Goal: Task Accomplishment & Management: Manage account settings

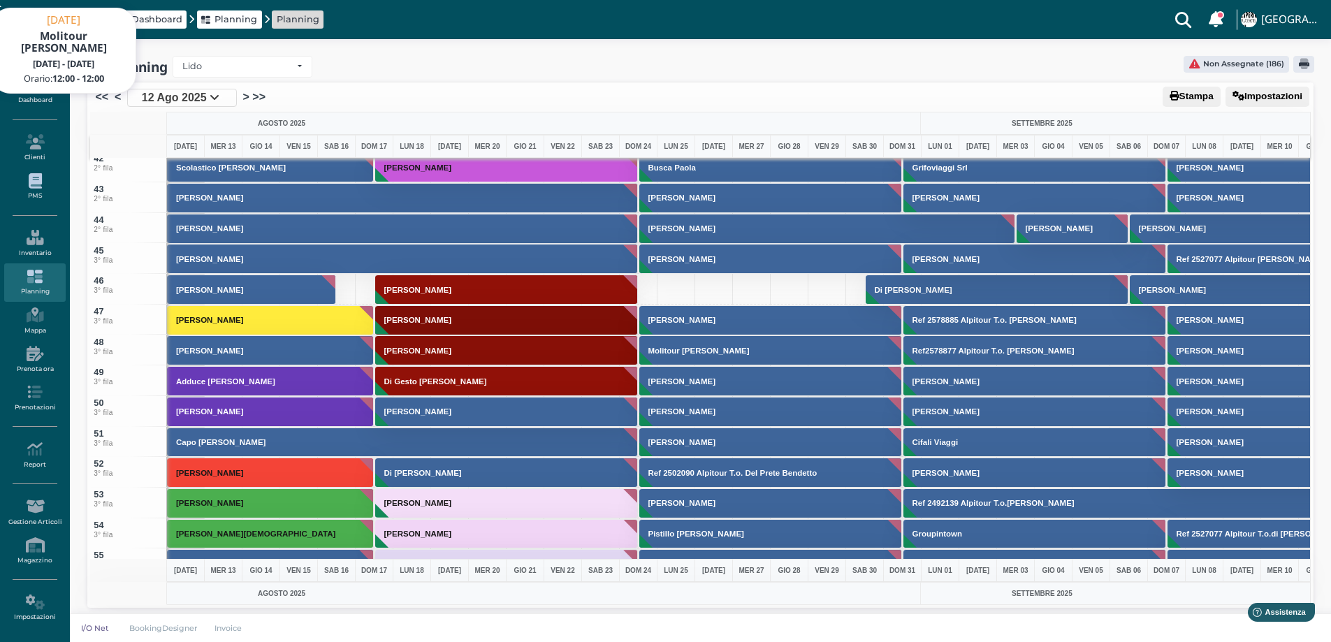
click at [34, 181] on icon at bounding box center [34, 180] width 61 height 15
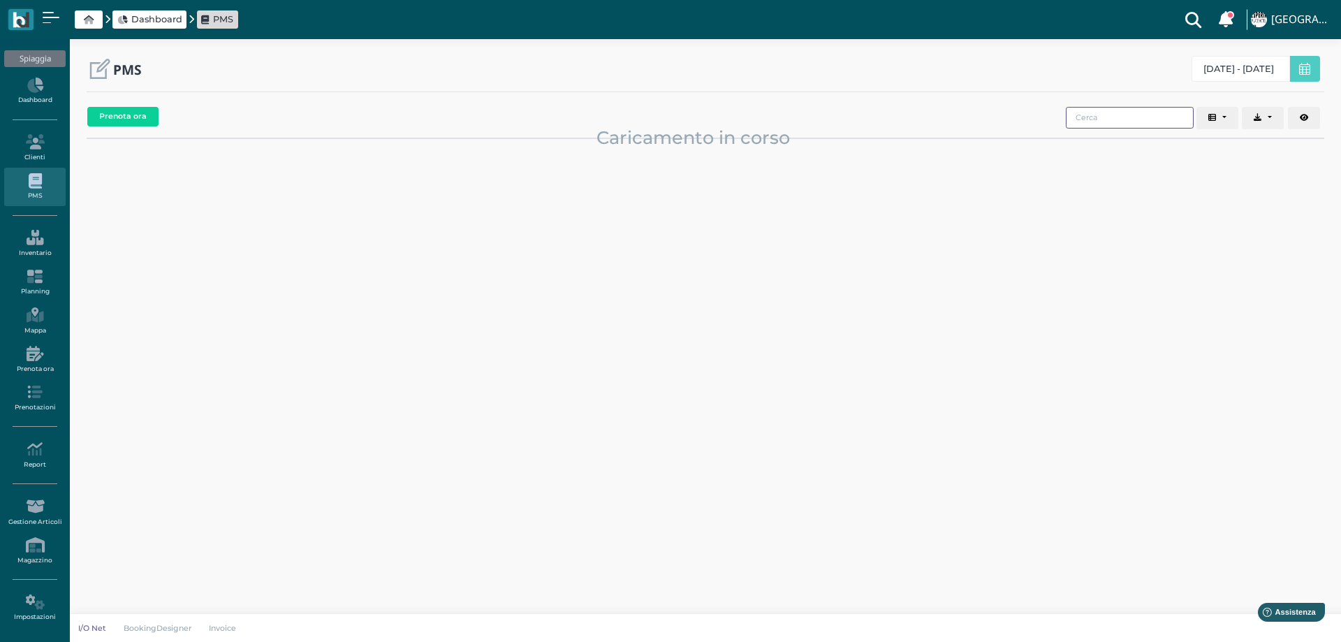
click at [1107, 119] on input "search" at bounding box center [1130, 118] width 128 height 22
type input "CAPEZZERA"
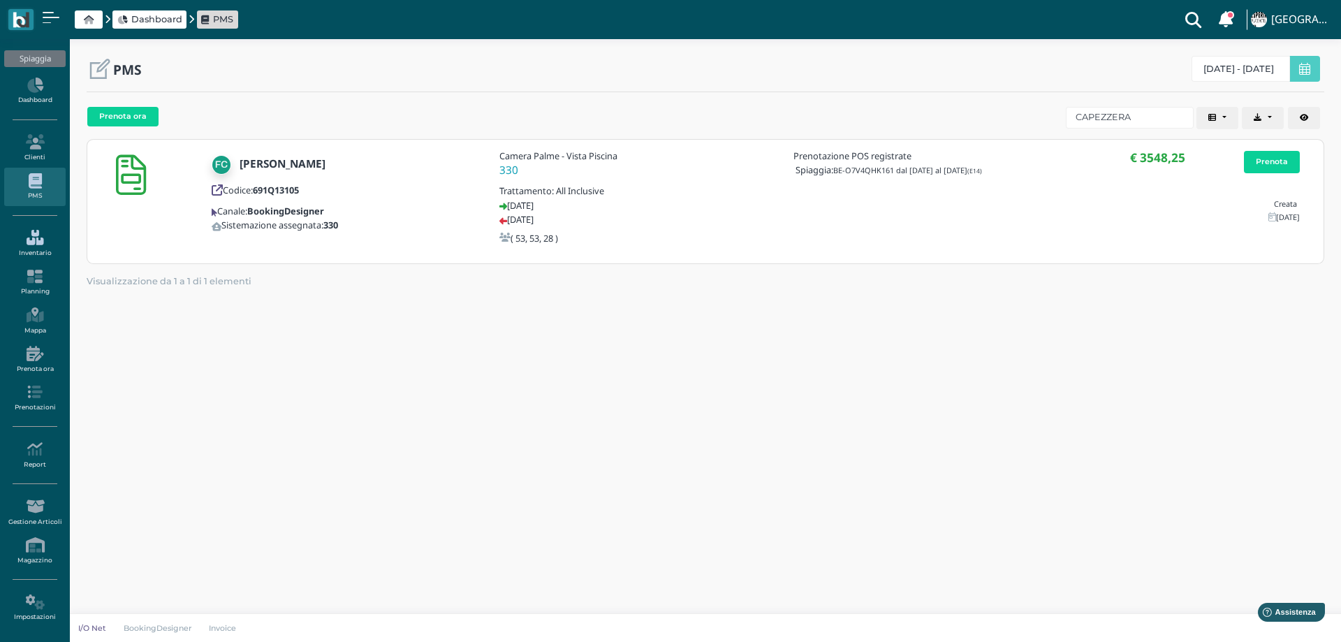
click at [32, 240] on icon at bounding box center [34, 237] width 61 height 15
click at [33, 240] on icon at bounding box center [34, 237] width 61 height 15
click at [37, 278] on icon at bounding box center [34, 276] width 61 height 15
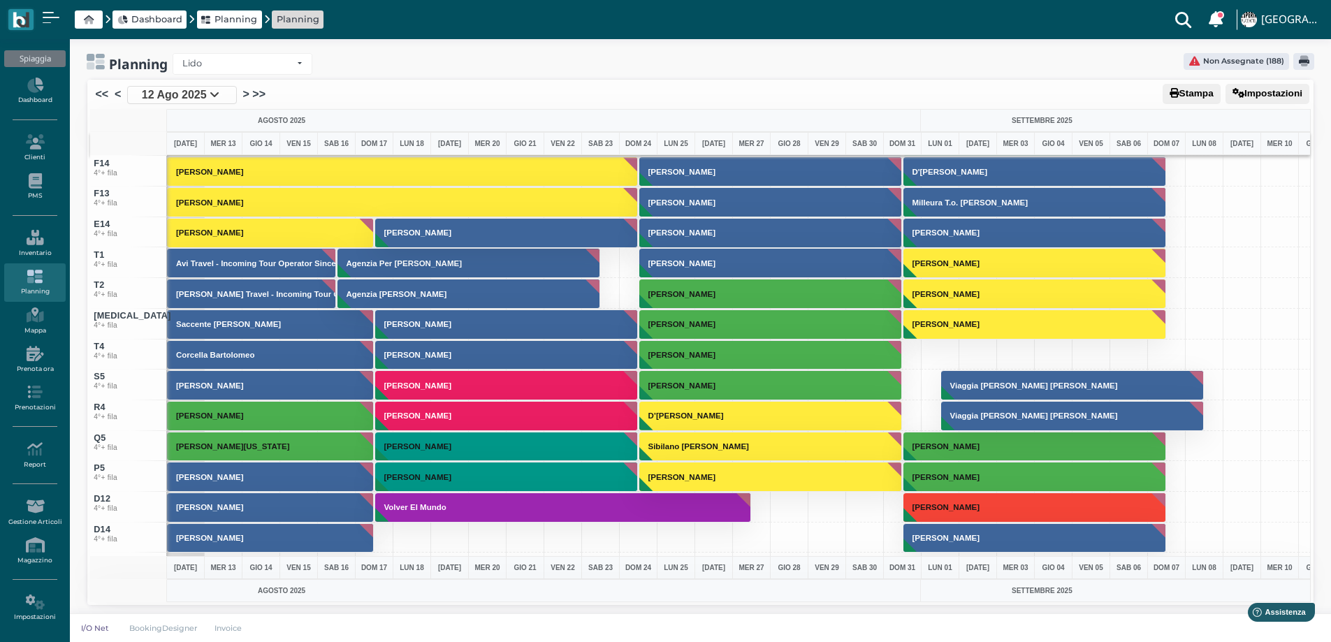
scroll to position [5196, 0]
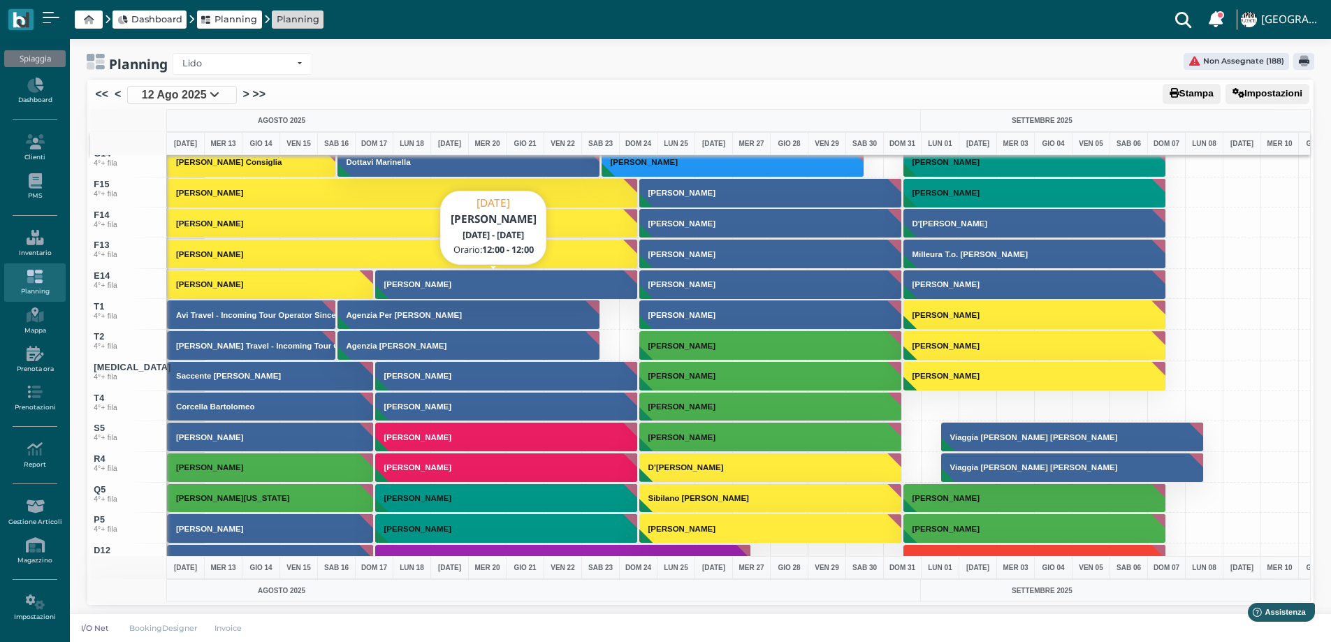
click at [417, 284] on h3 "Capezzera Francesco" at bounding box center [418, 284] width 78 height 8
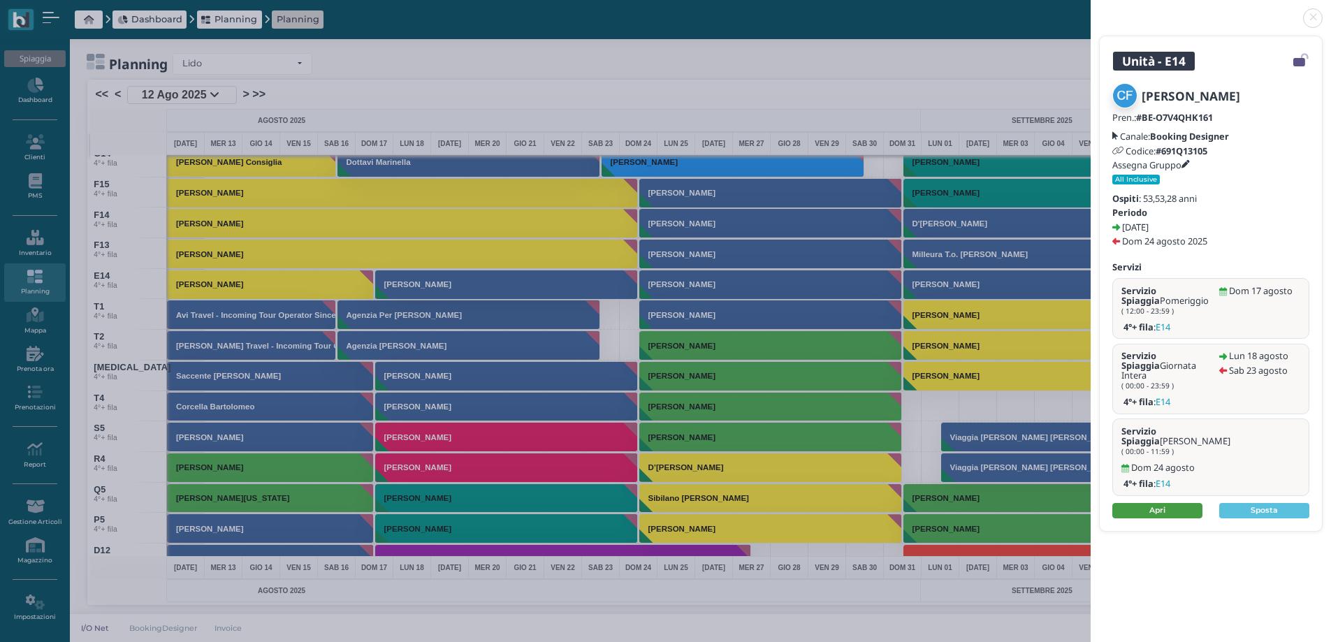
click at [1181, 503] on link "Apri" at bounding box center [1157, 510] width 90 height 15
click at [1090, 10] on link at bounding box center [1090, 10] width 0 height 0
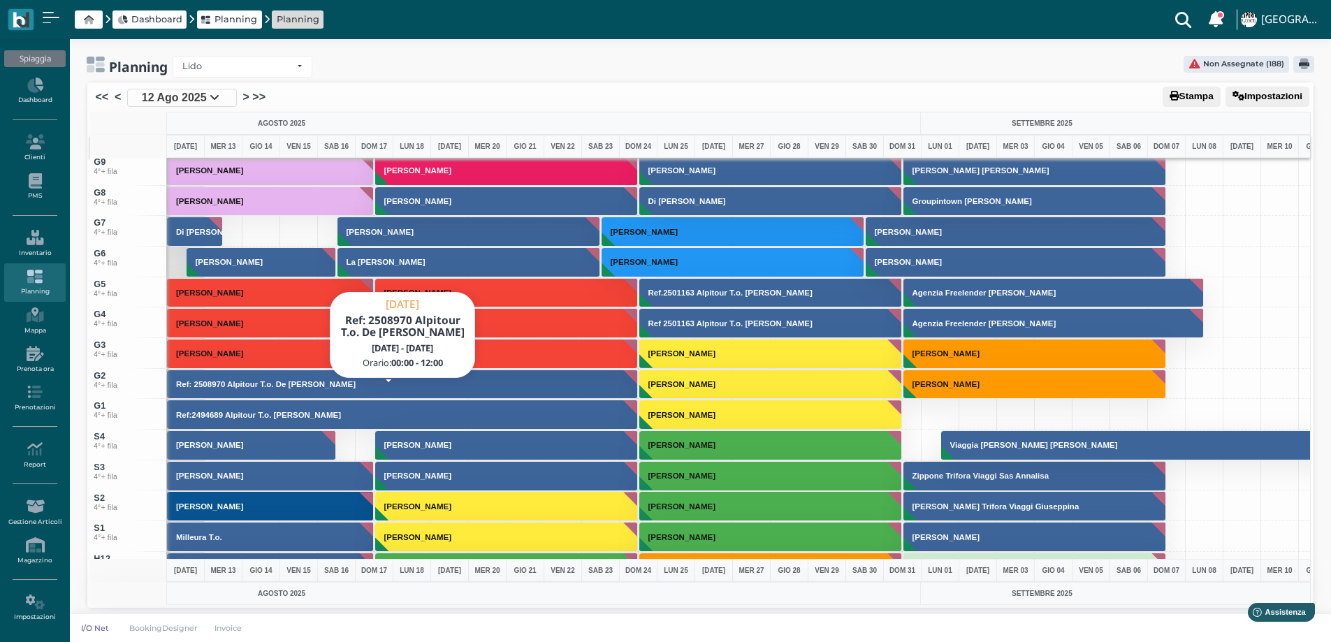
scroll to position [4218, 0]
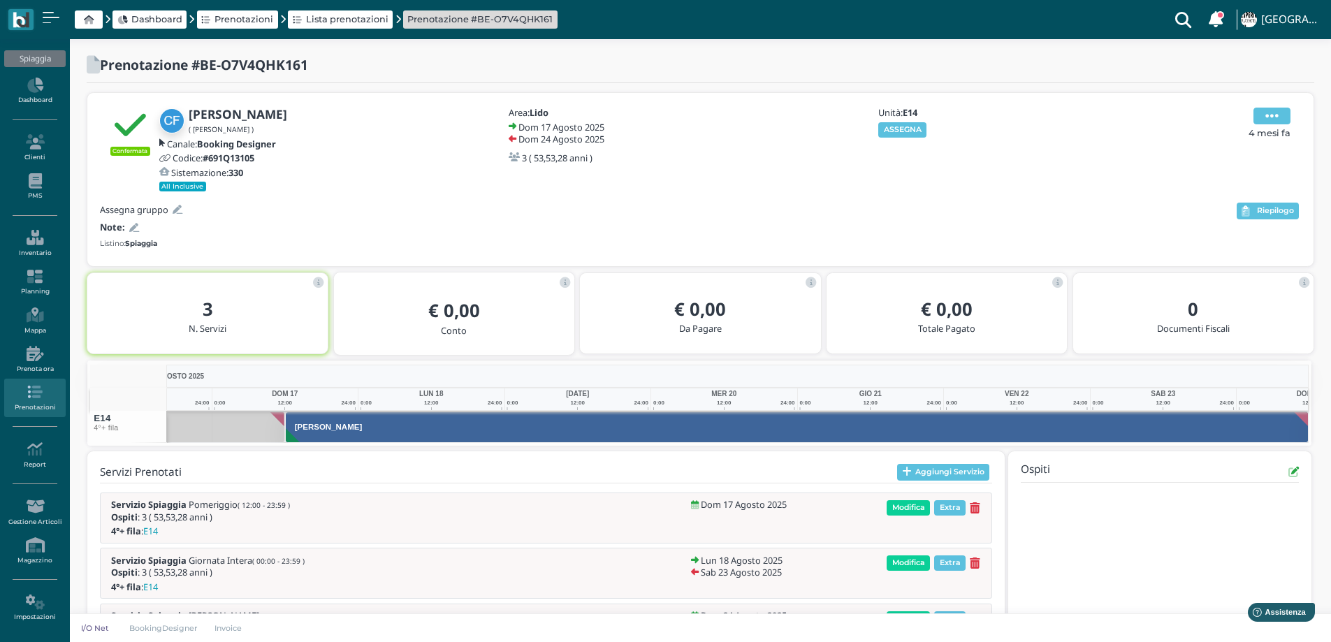
click at [1282, 112] on span at bounding box center [1271, 116] width 37 height 17
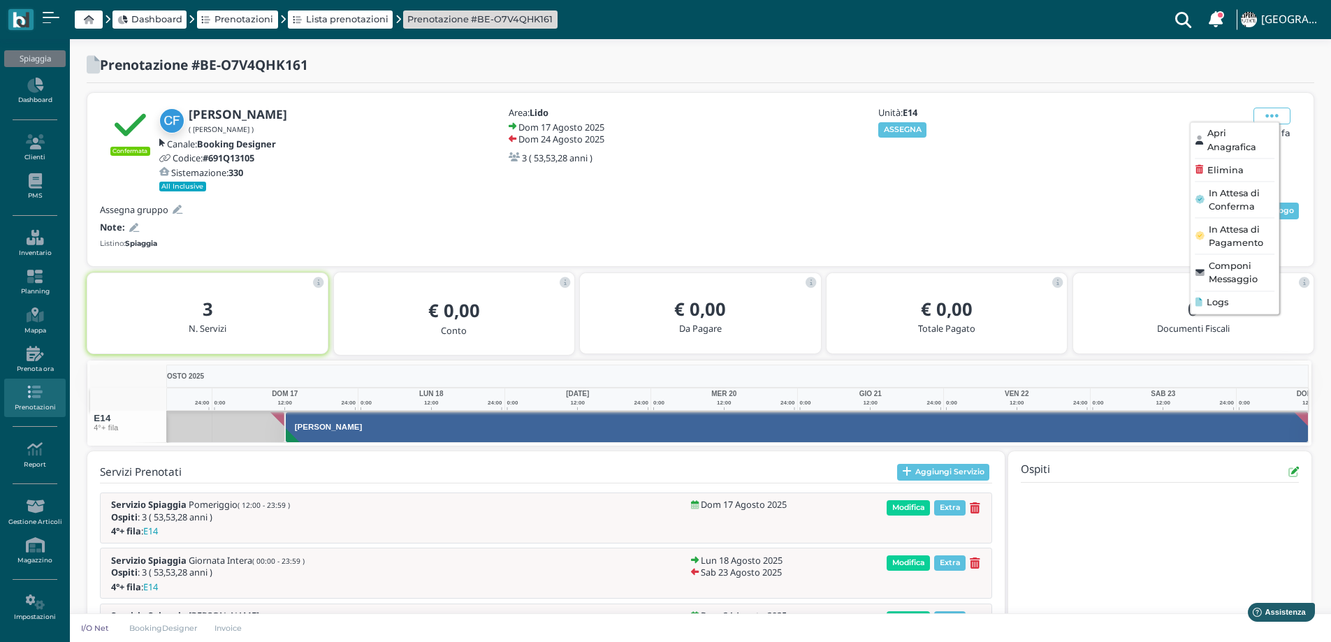
click at [1222, 300] on span "Logs" at bounding box center [1217, 301] width 22 height 13
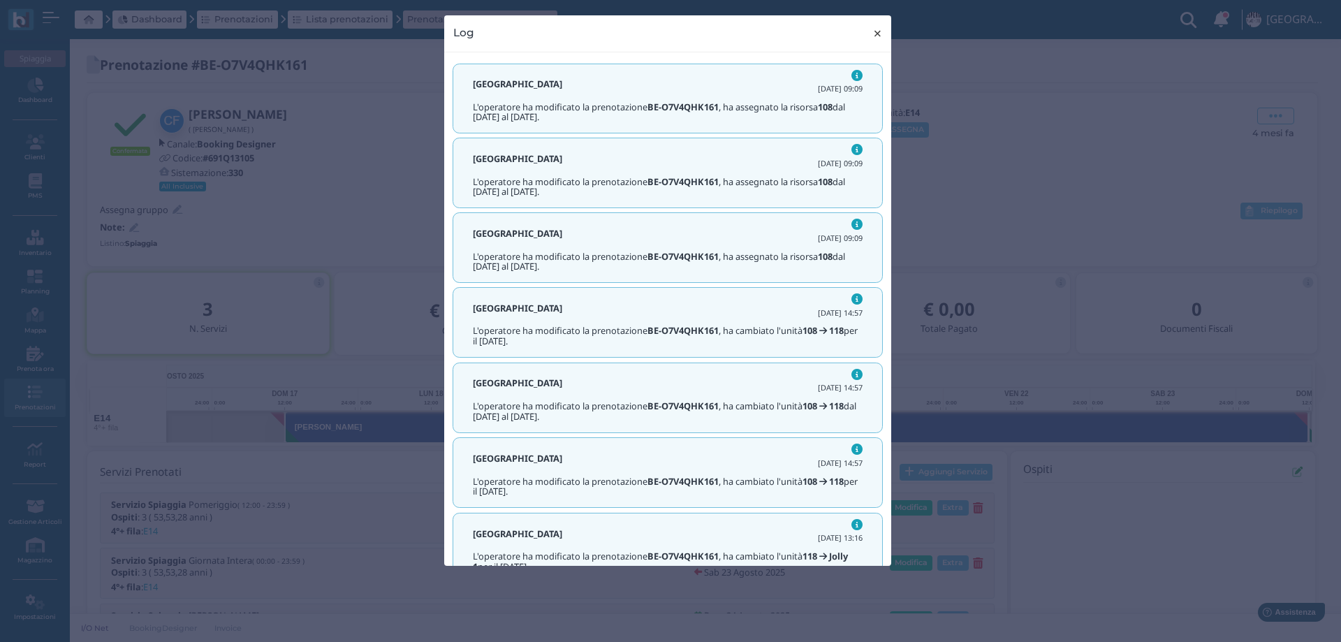
click at [878, 33] on span "×" at bounding box center [877, 33] width 10 height 18
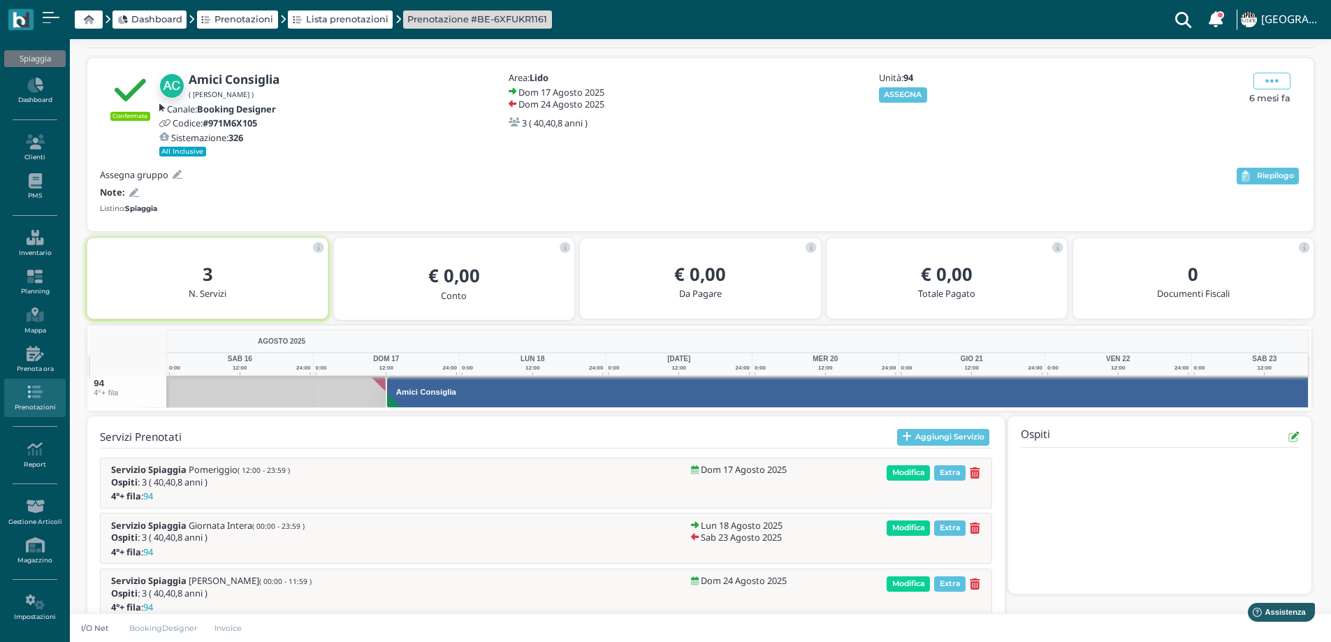
scroll to position [0, 101]
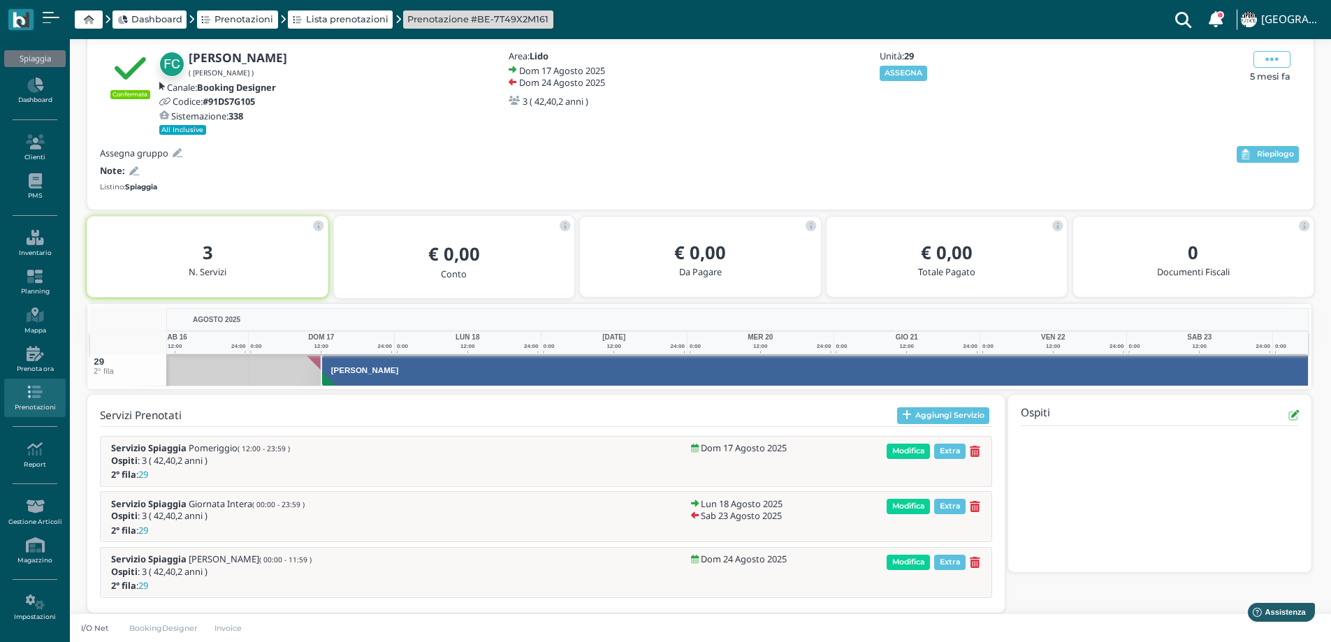
scroll to position [0, 101]
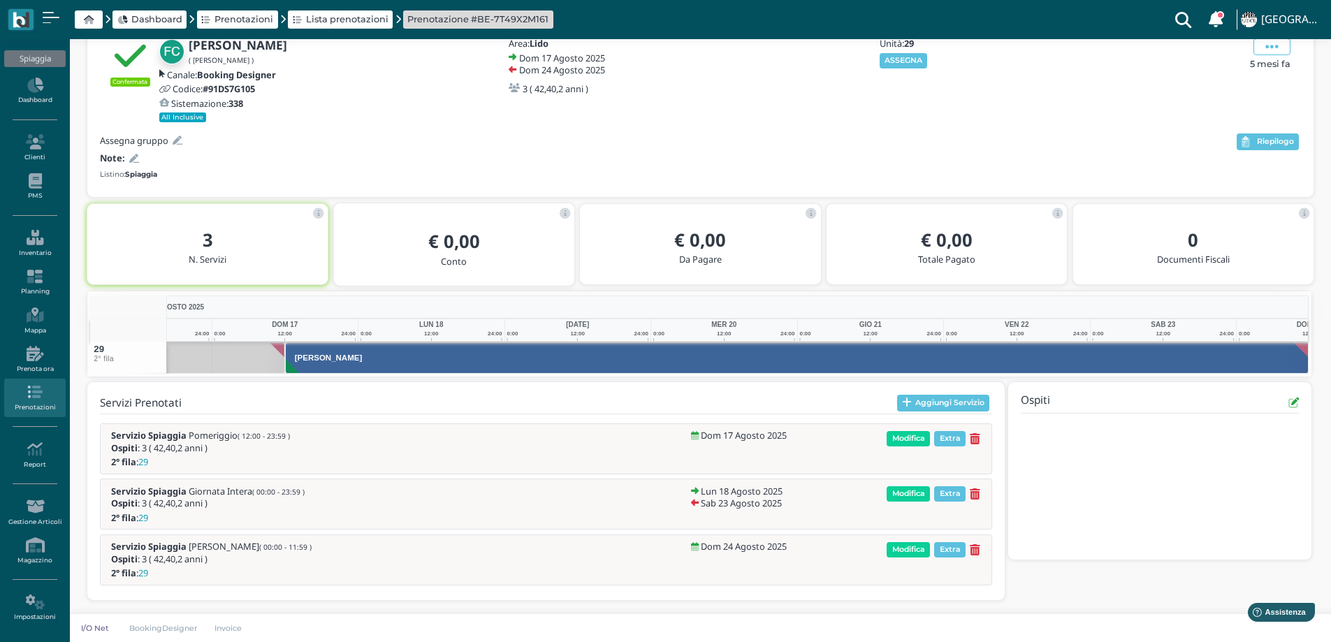
click at [133, 156] on icon at bounding box center [134, 158] width 10 height 9
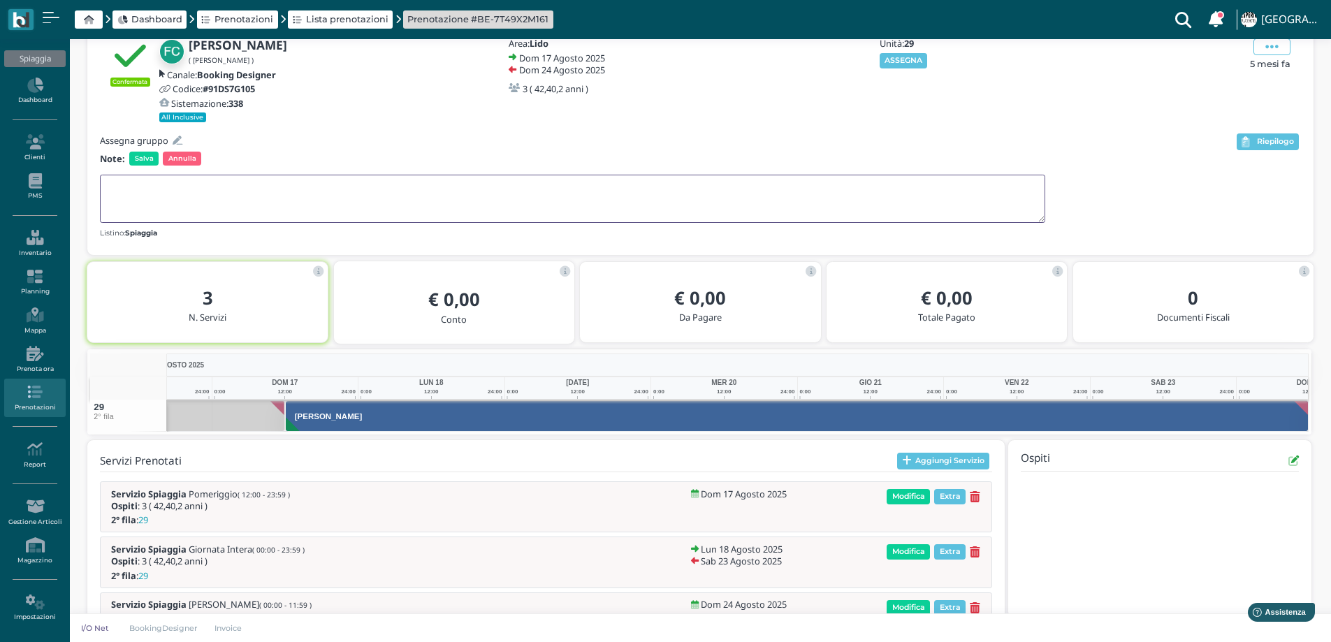
click at [147, 189] on textarea at bounding box center [572, 199] width 945 height 48
type textarea "2° ANZICHE 3° FILA"
click at [153, 158] on span "Salva" at bounding box center [143, 159] width 29 height 14
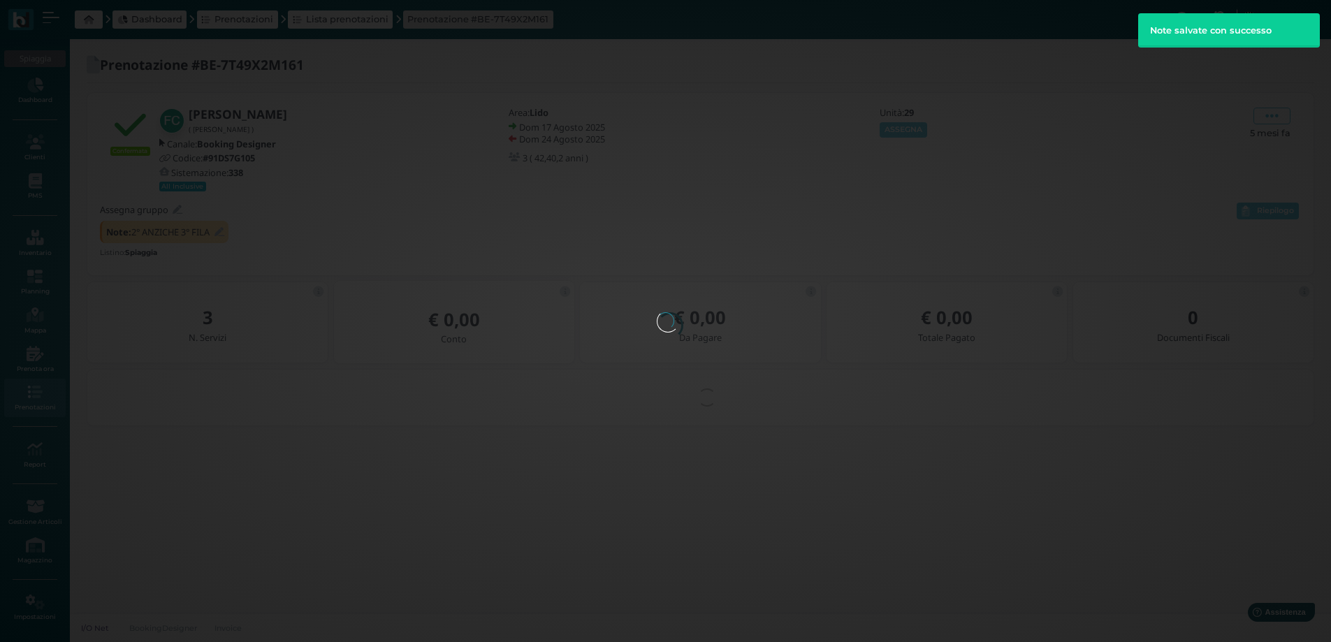
scroll to position [0, 0]
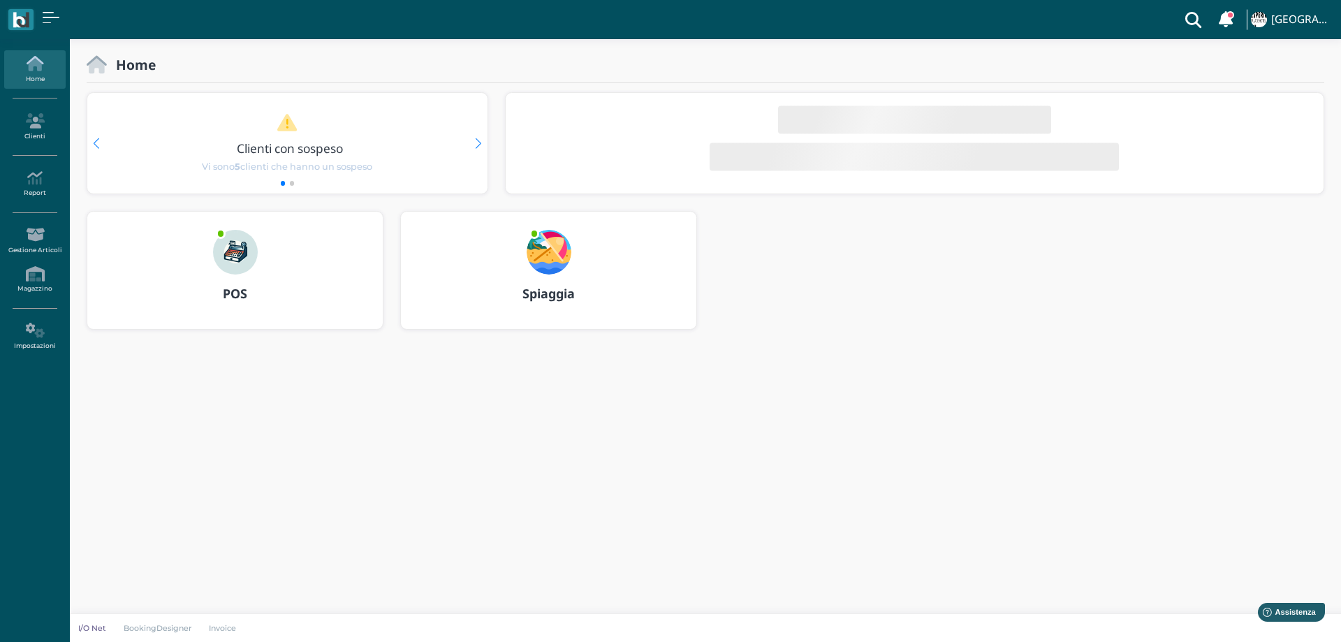
click at [557, 247] on img at bounding box center [549, 252] width 45 height 45
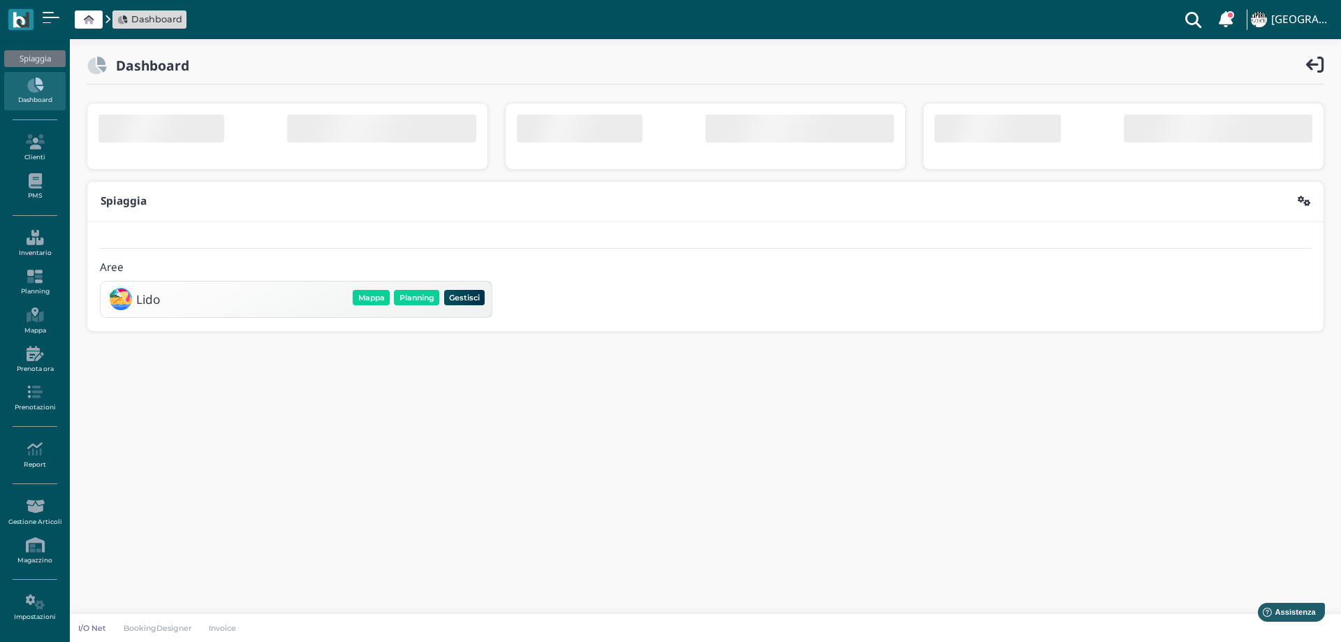
click at [418, 294] on div "Lido [GEOGRAPHIC_DATA] Planning Gestisci Elimina" at bounding box center [296, 299] width 391 height 36
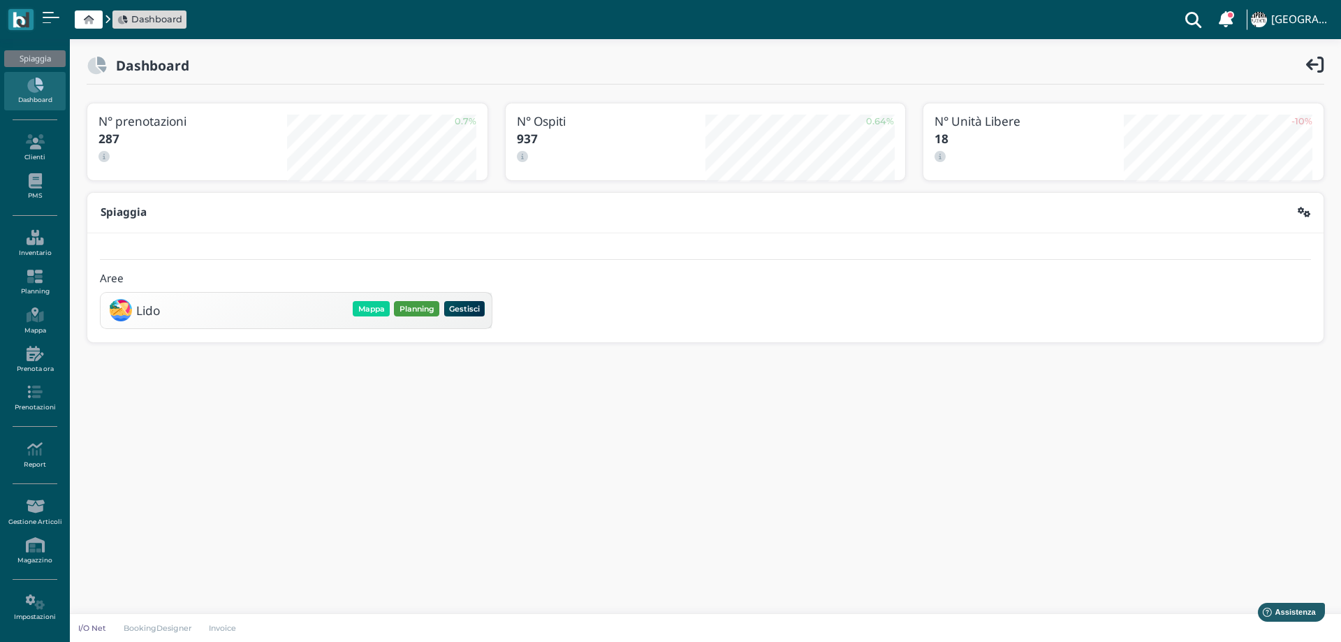
click at [418, 312] on button "Planning" at bounding box center [416, 308] width 45 height 15
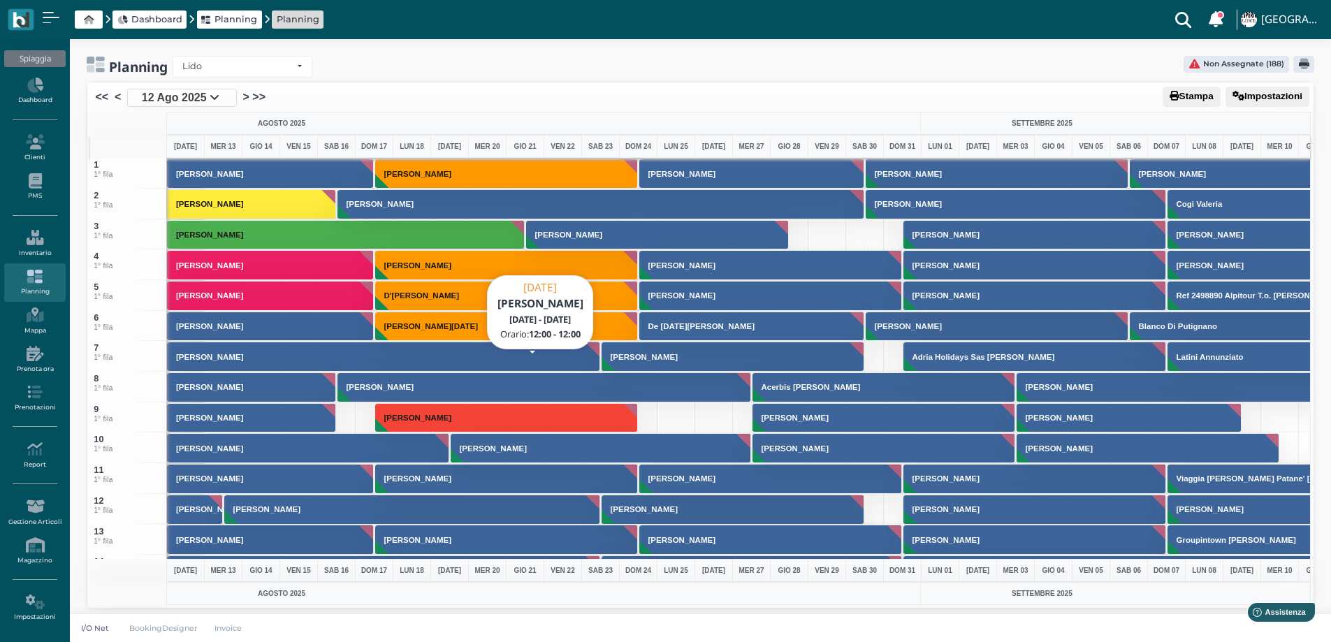
scroll to position [210, 0]
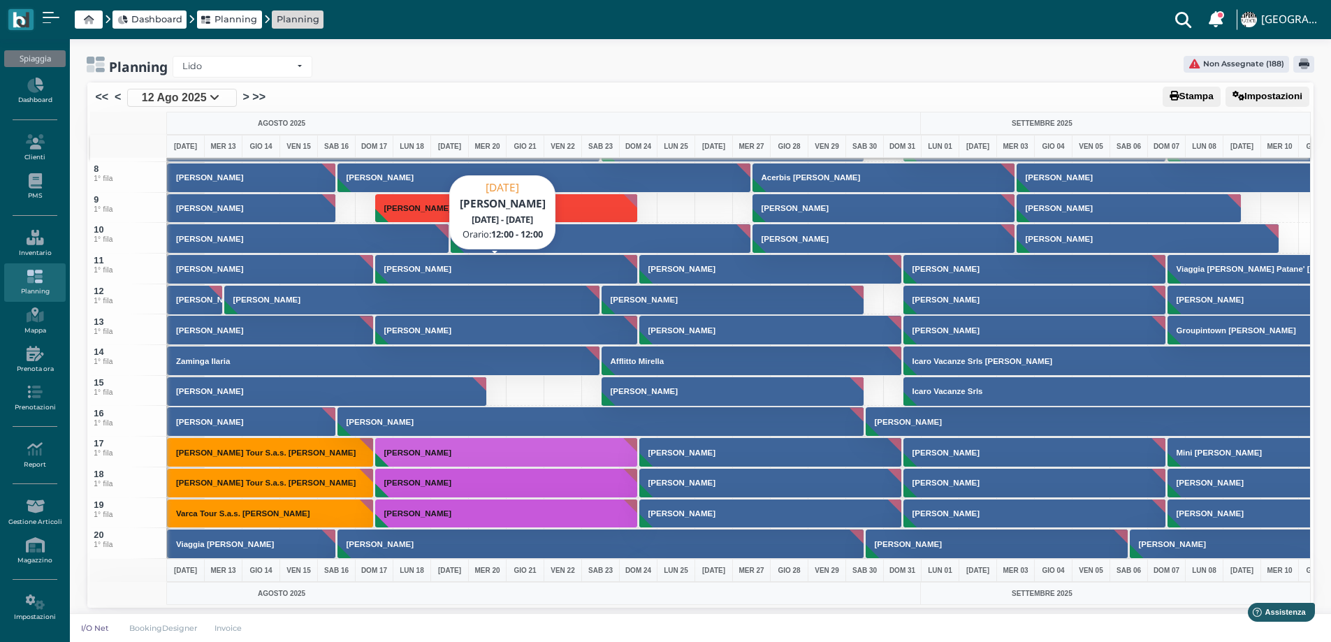
click at [495, 272] on button "Mongelli Raffaele" at bounding box center [506, 269] width 263 height 30
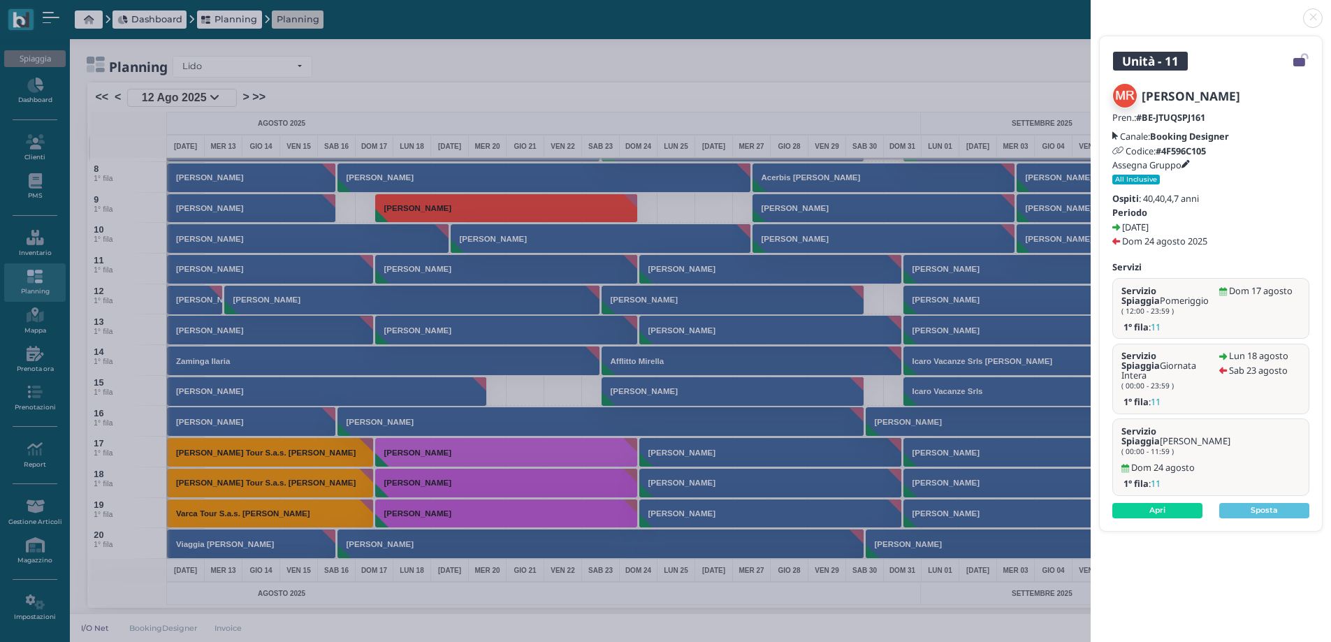
click at [1090, 10] on link at bounding box center [1090, 10] width 0 height 0
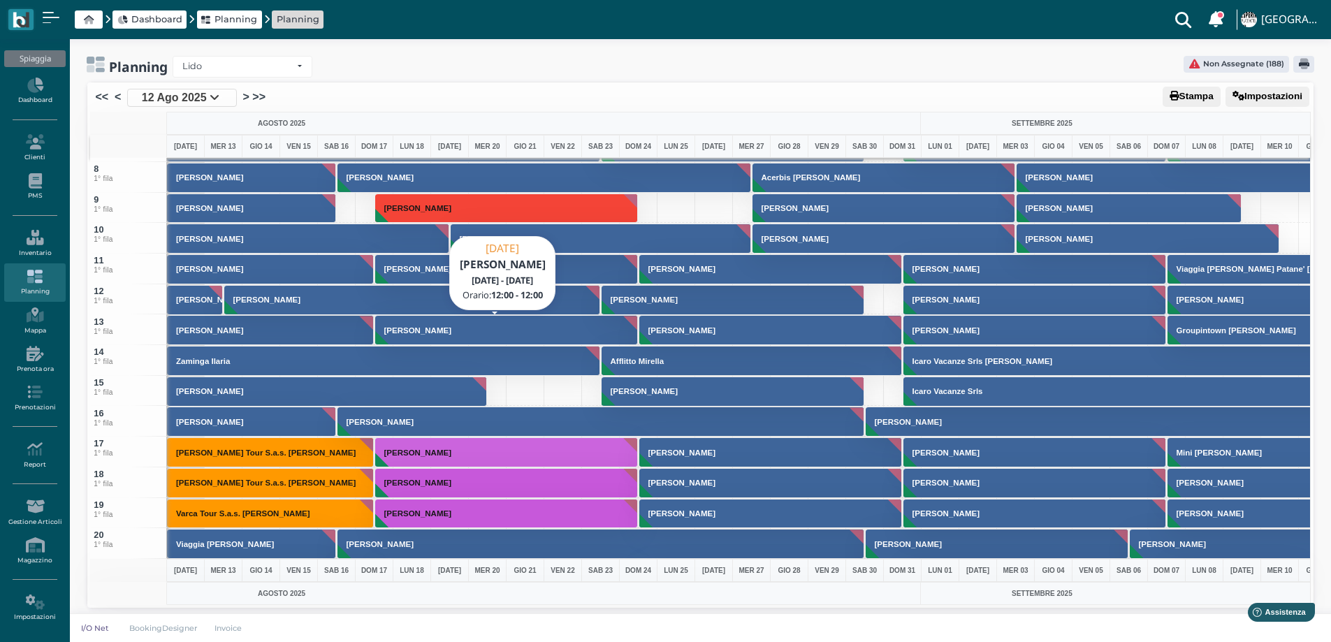
click at [434, 323] on button "[PERSON_NAME]" at bounding box center [506, 330] width 263 height 30
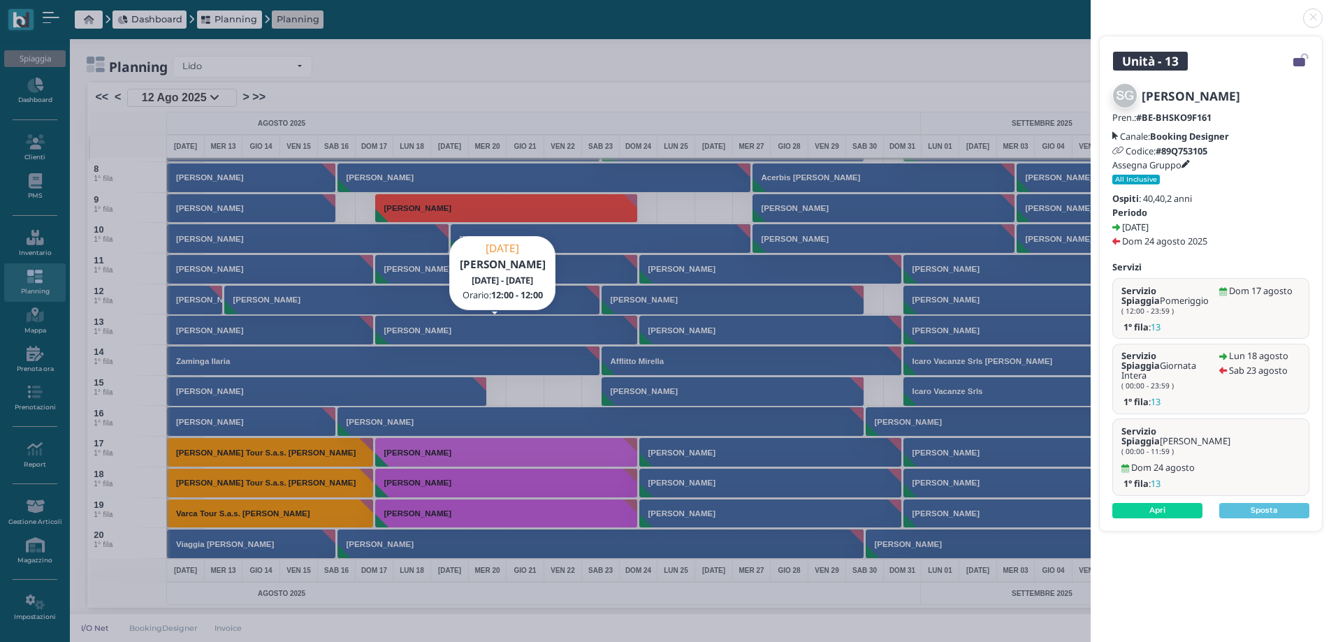
click at [1090, 10] on link at bounding box center [1090, 10] width 0 height 0
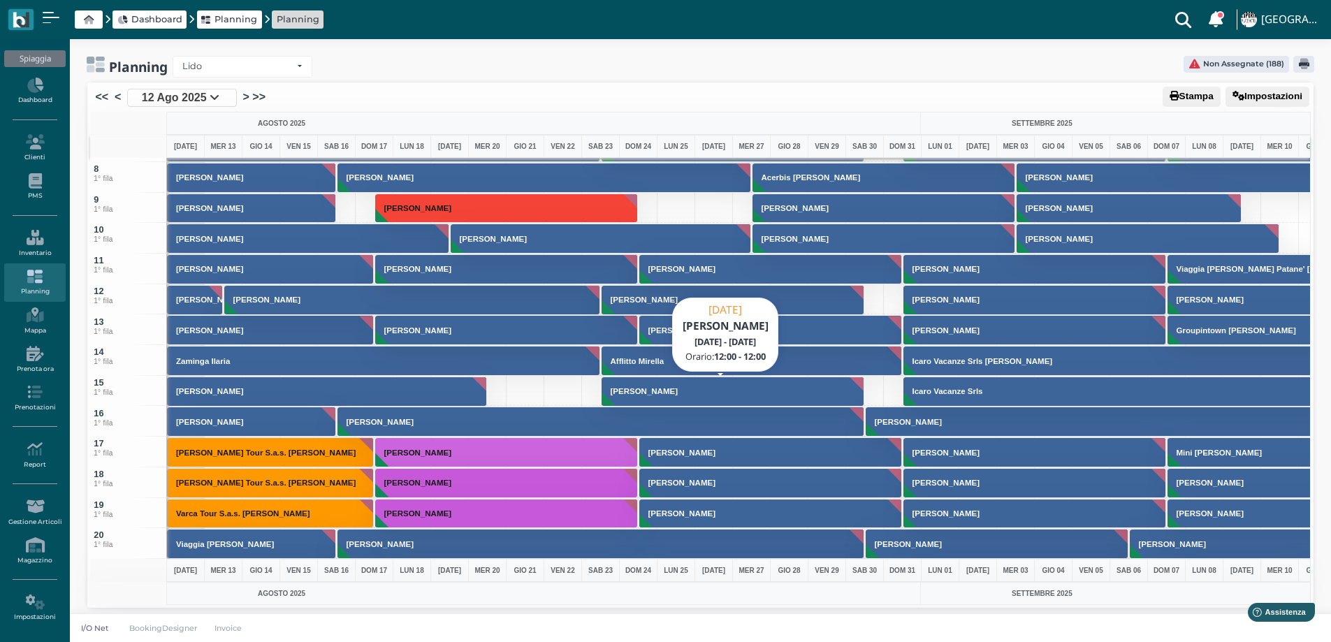
click at [654, 389] on h3 "[PERSON_NAME]" at bounding box center [644, 391] width 78 height 8
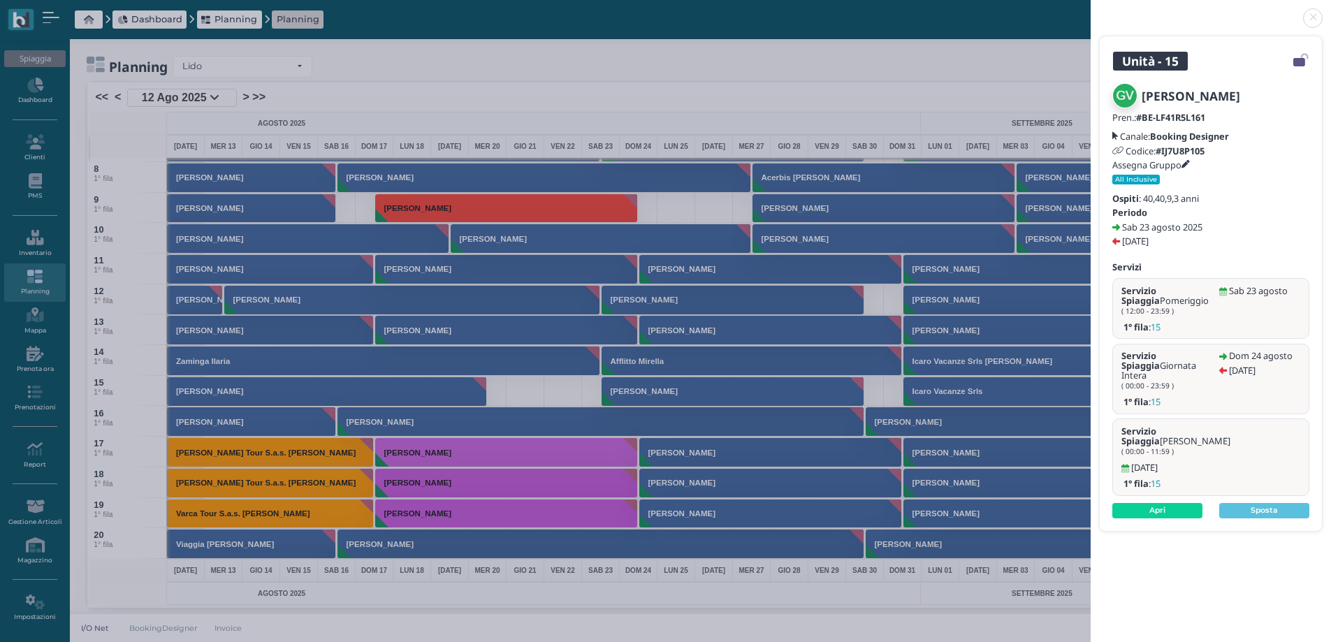
click at [1090, 10] on link at bounding box center [1090, 10] width 0 height 0
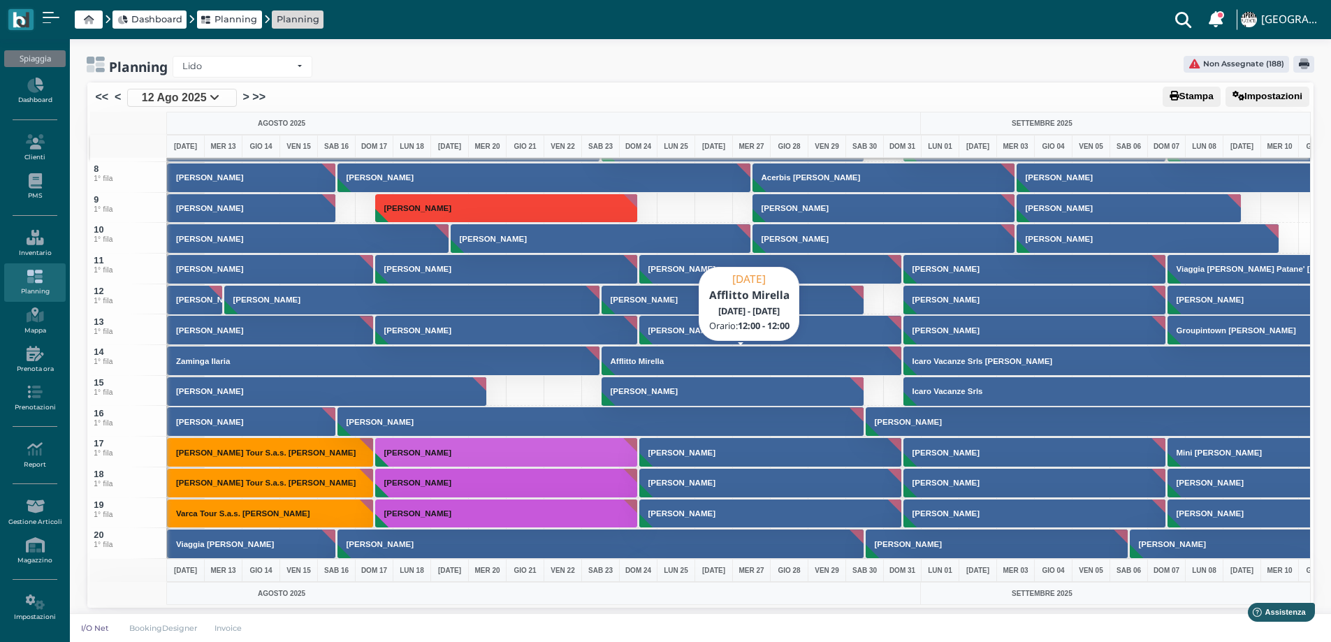
click at [676, 365] on button "Afflitto Mirella" at bounding box center [751, 361] width 301 height 30
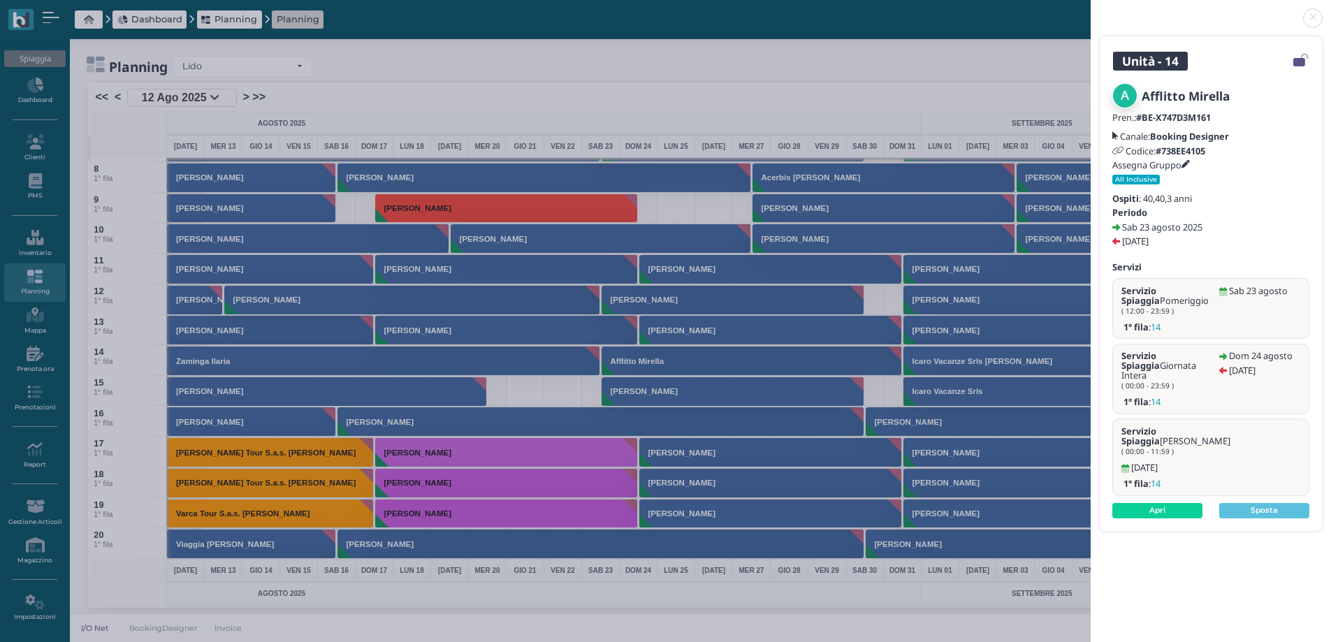
click at [1090, 10] on link at bounding box center [1090, 10] width 0 height 0
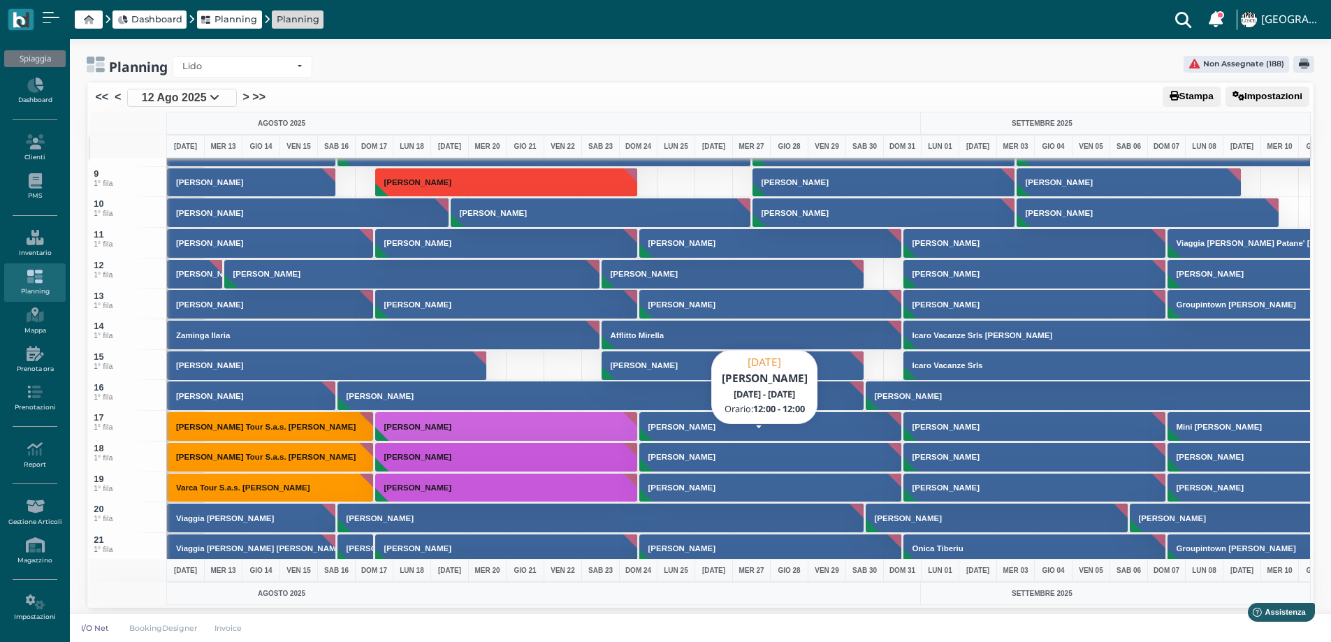
scroll to position [279, 0]
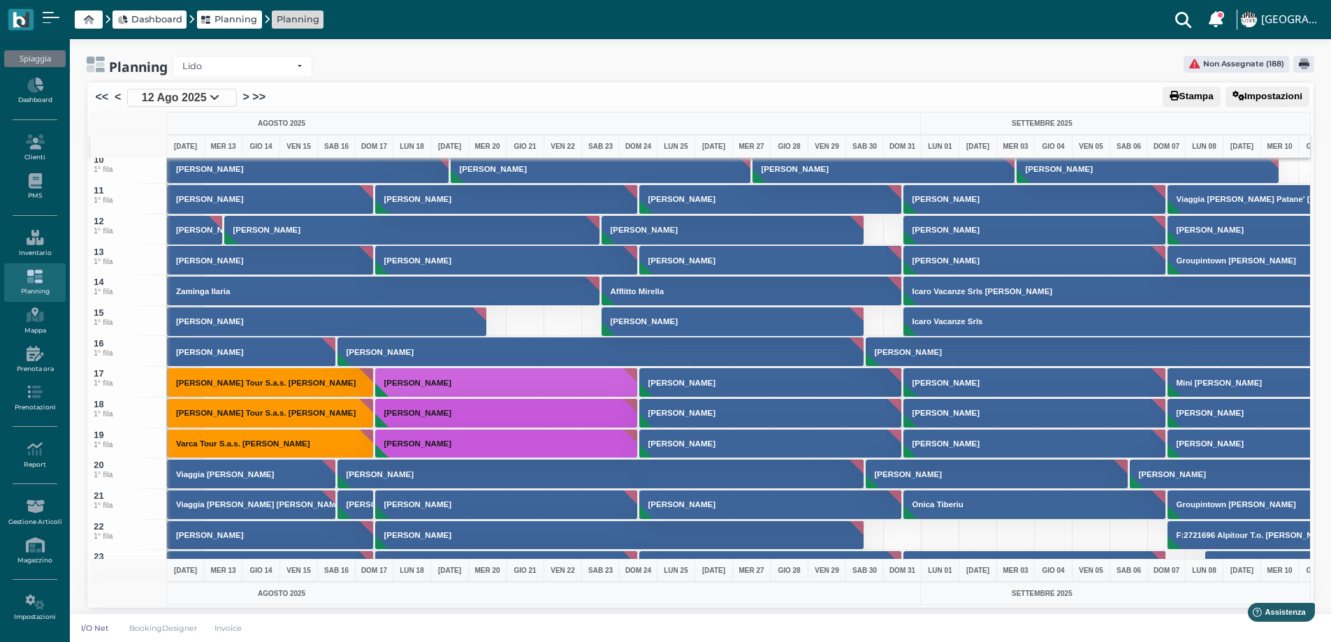
click at [493, 327] on div at bounding box center [487, 321] width 38 height 31
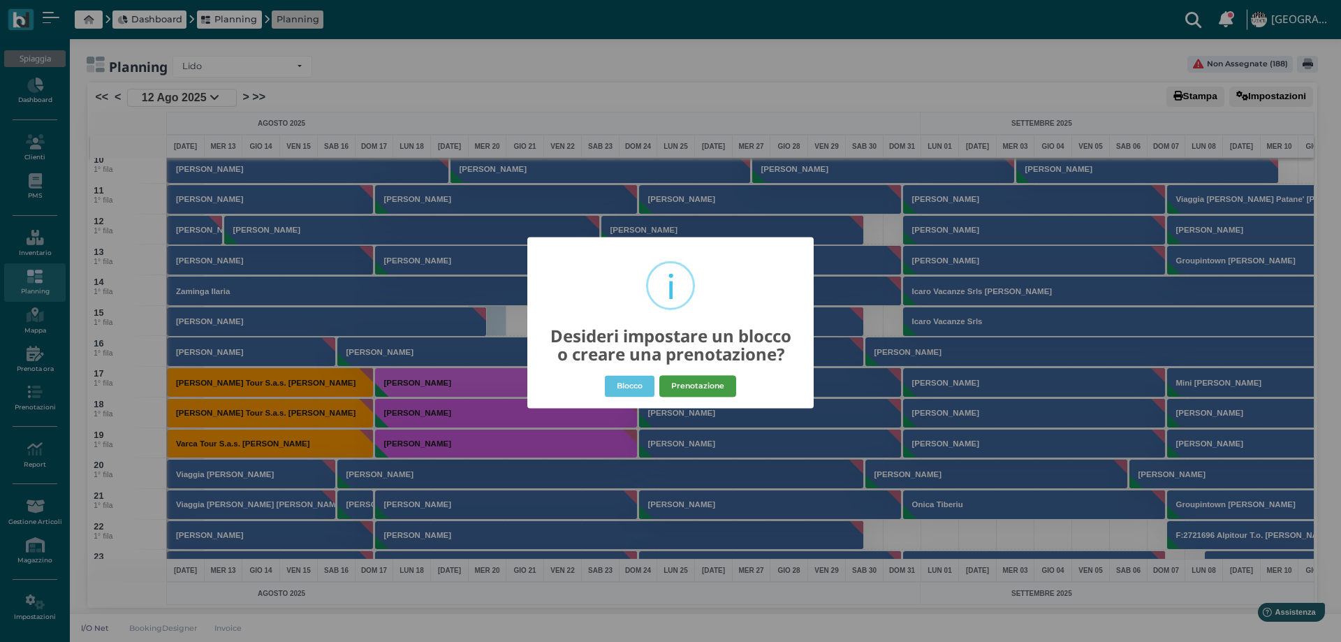
click at [722, 390] on button "Prenotazione" at bounding box center [697, 386] width 77 height 22
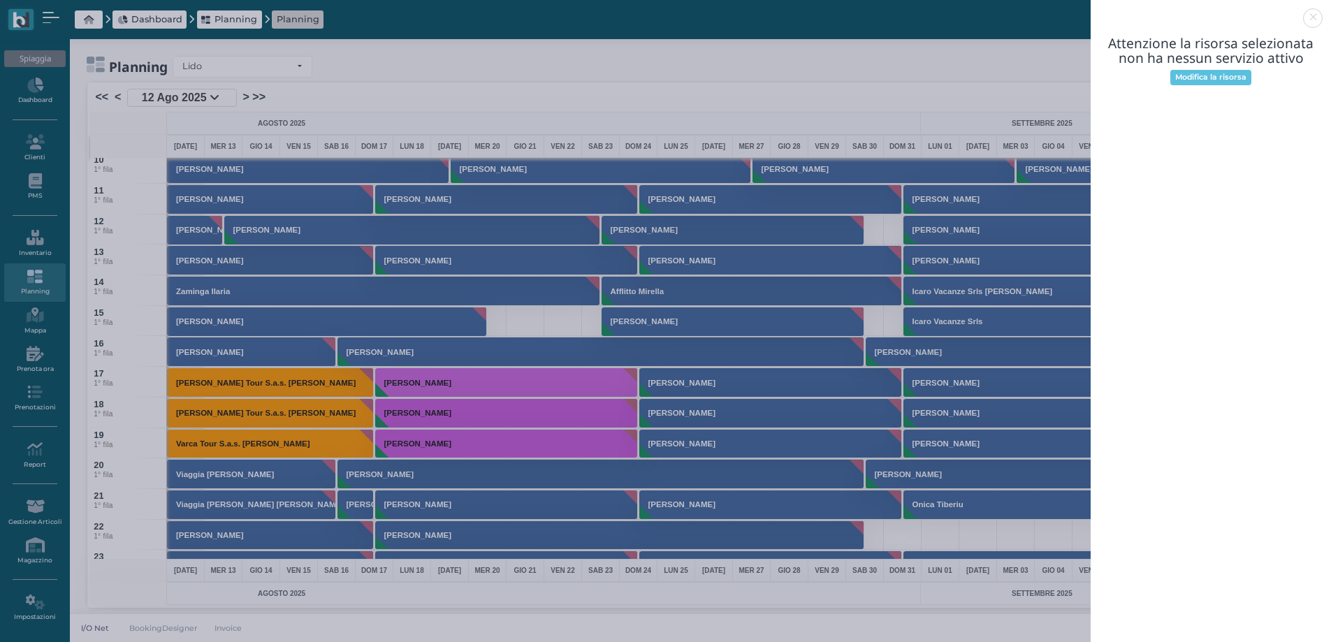
click at [1305, 26] on header at bounding box center [1210, 17] width 240 height 34
click at [1090, 10] on link at bounding box center [1090, 10] width 0 height 0
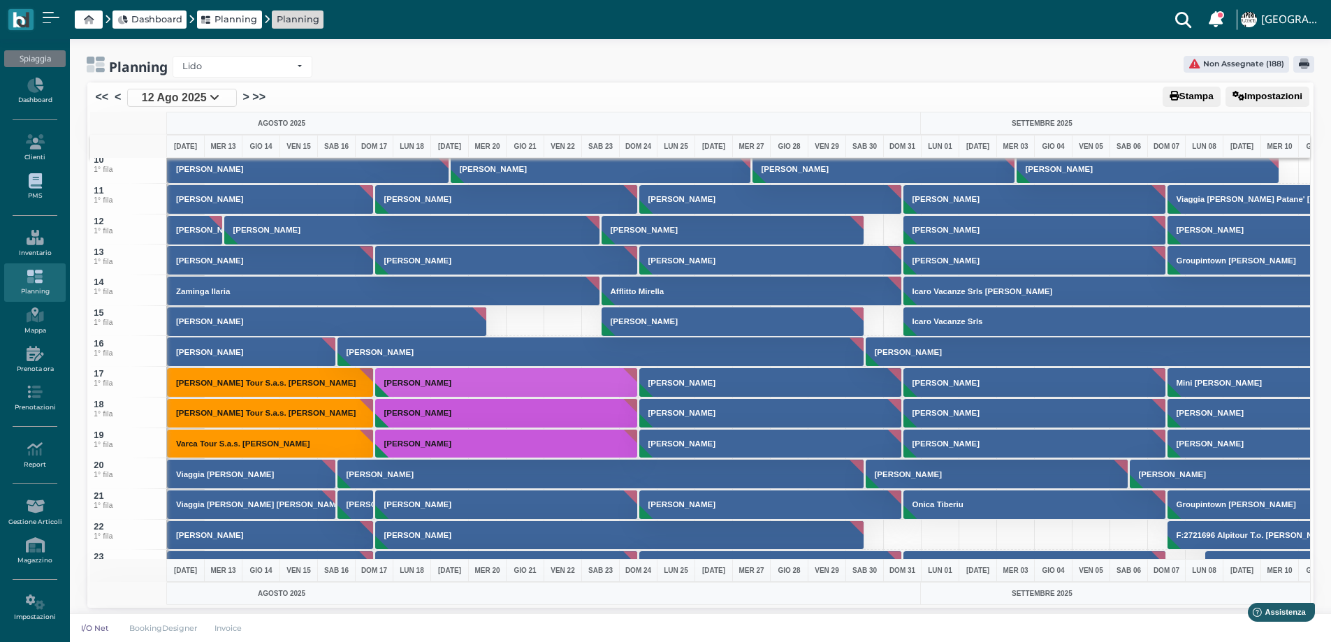
click at [34, 184] on icon at bounding box center [34, 180] width 61 height 15
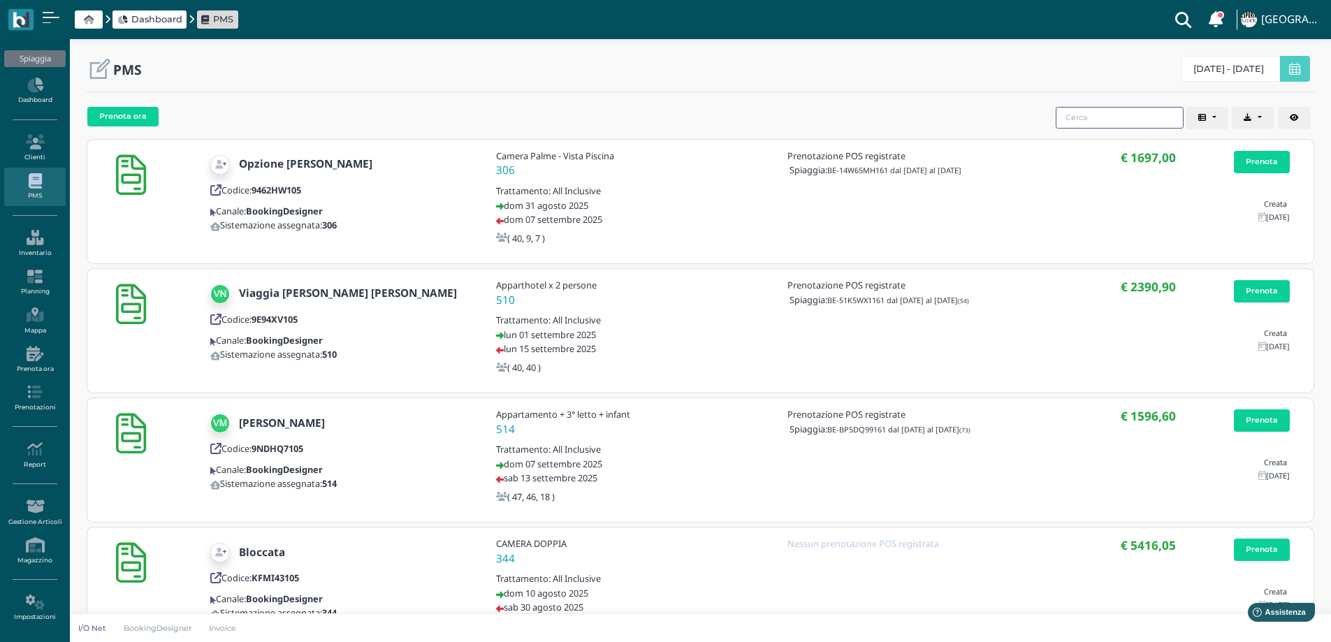
click at [1088, 116] on input "search" at bounding box center [1119, 118] width 128 height 22
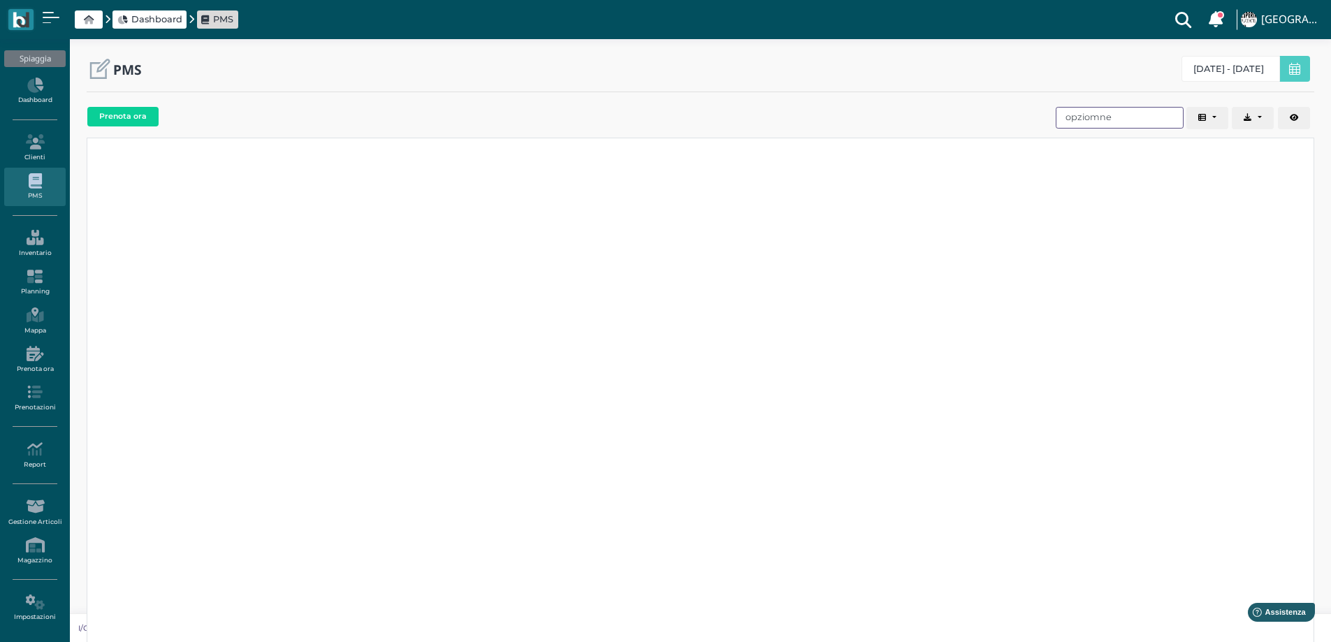
click at [1095, 117] on input "opziomne" at bounding box center [1119, 118] width 128 height 22
drag, startPoint x: 1044, startPoint y: 120, endPoint x: 1004, endPoint y: 129, distance: 40.2
click at [1004, 129] on div "Prenota ora Codice Cliente Gruppo Sistemazione Prenotazioni POS Data di arrivo …" at bounding box center [700, 119] width 1227 height 36
type input "bloccato"
click at [115, 123] on button "Prenota ora" at bounding box center [122, 117] width 71 height 20
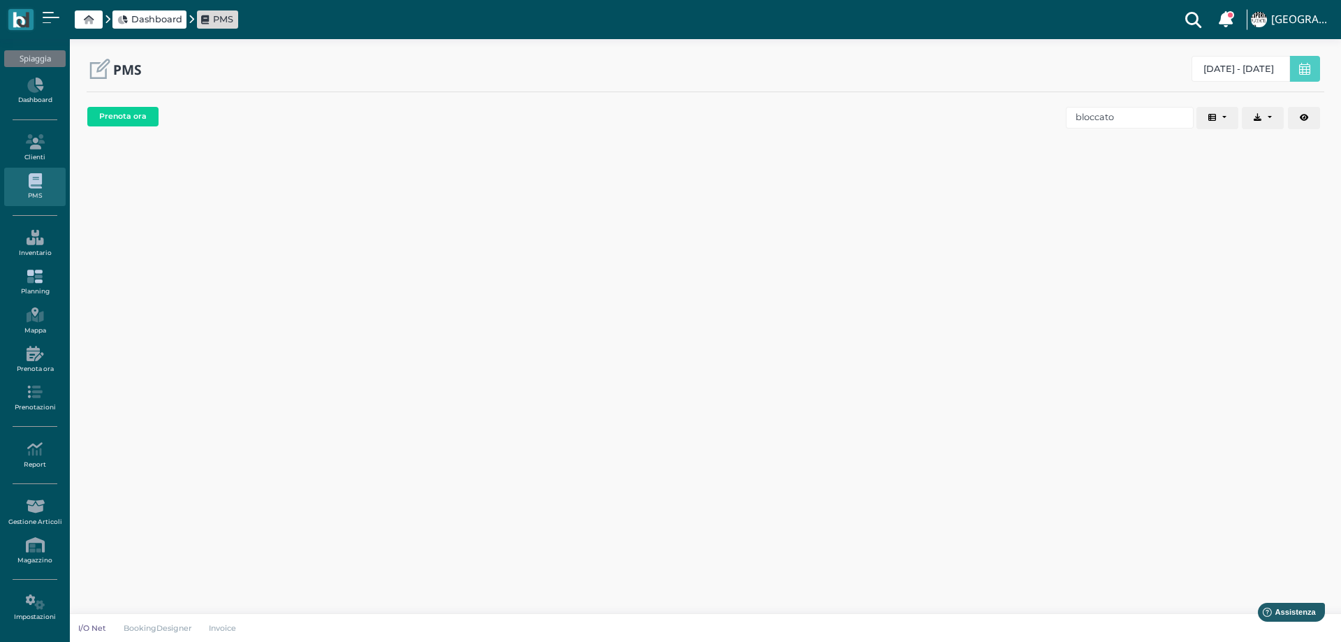
click at [34, 267] on link "Planning" at bounding box center [34, 282] width 61 height 38
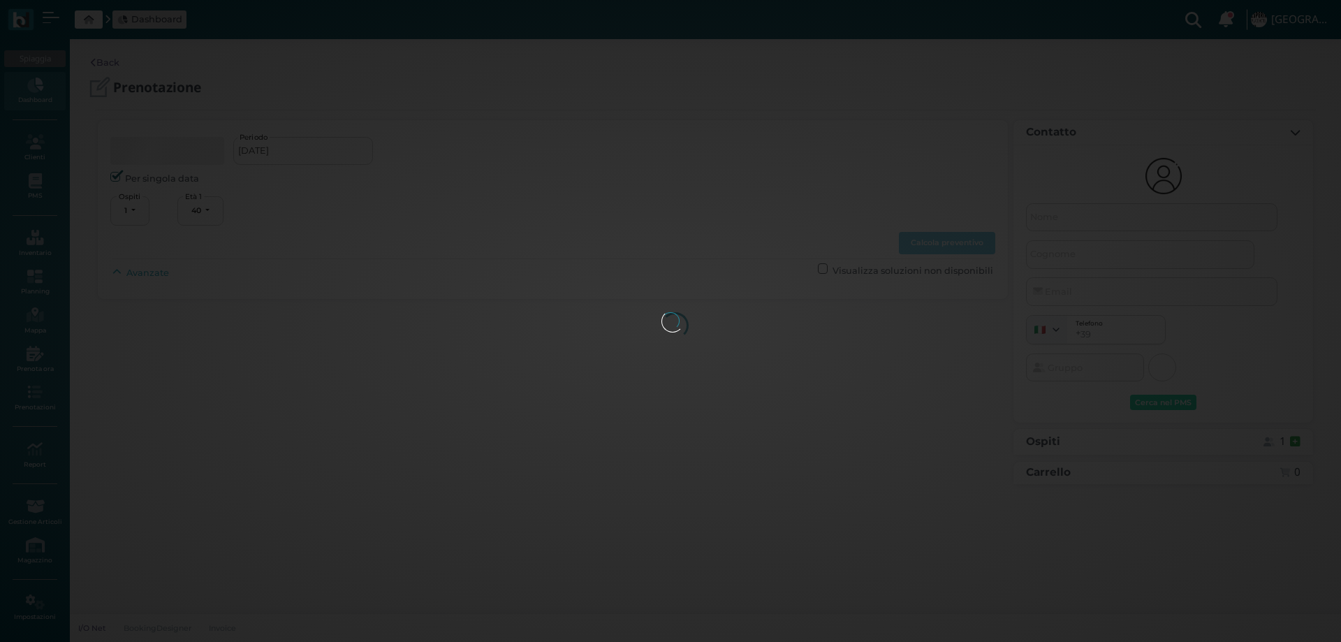
select select "40"
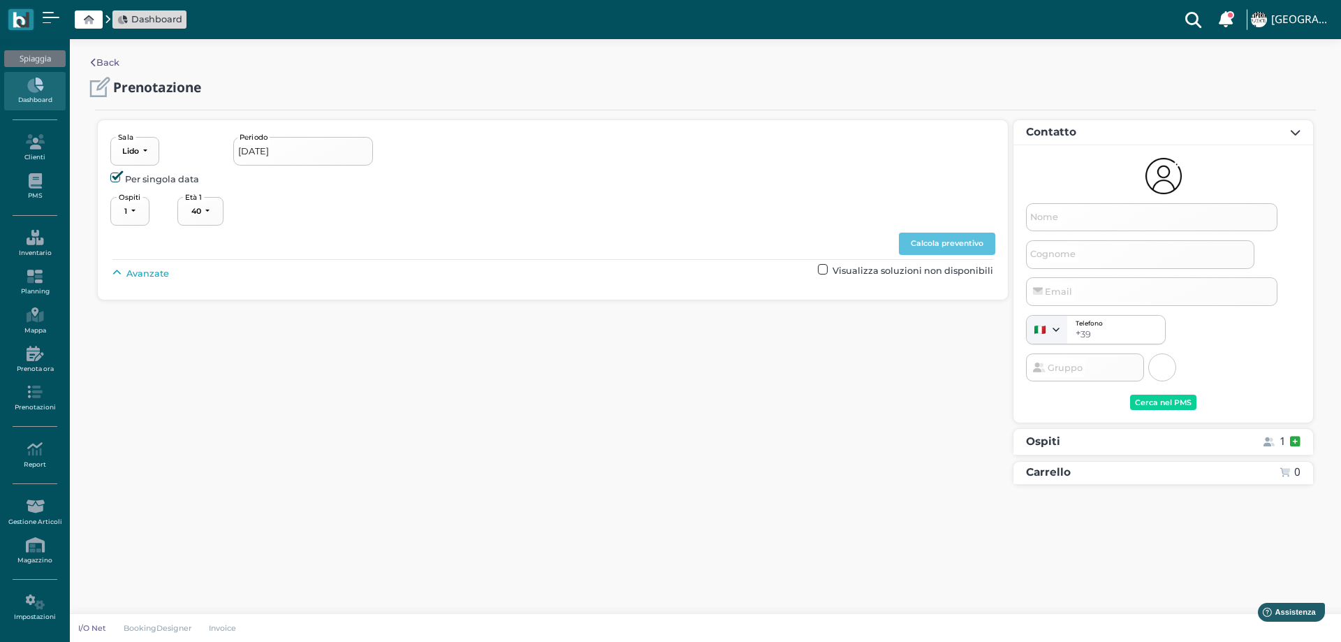
click at [279, 141] on input "[DATE]" at bounding box center [303, 151] width 140 height 28
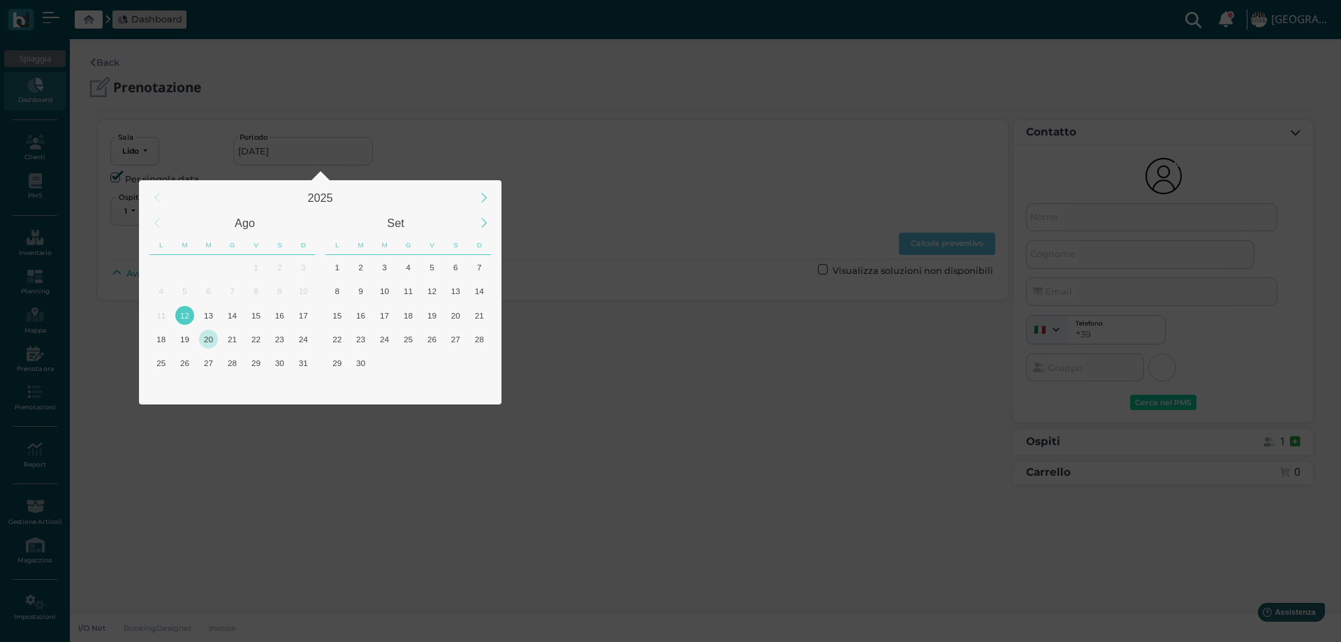
click at [203, 339] on div "20" at bounding box center [208, 339] width 19 height 19
type input "[DATE]"
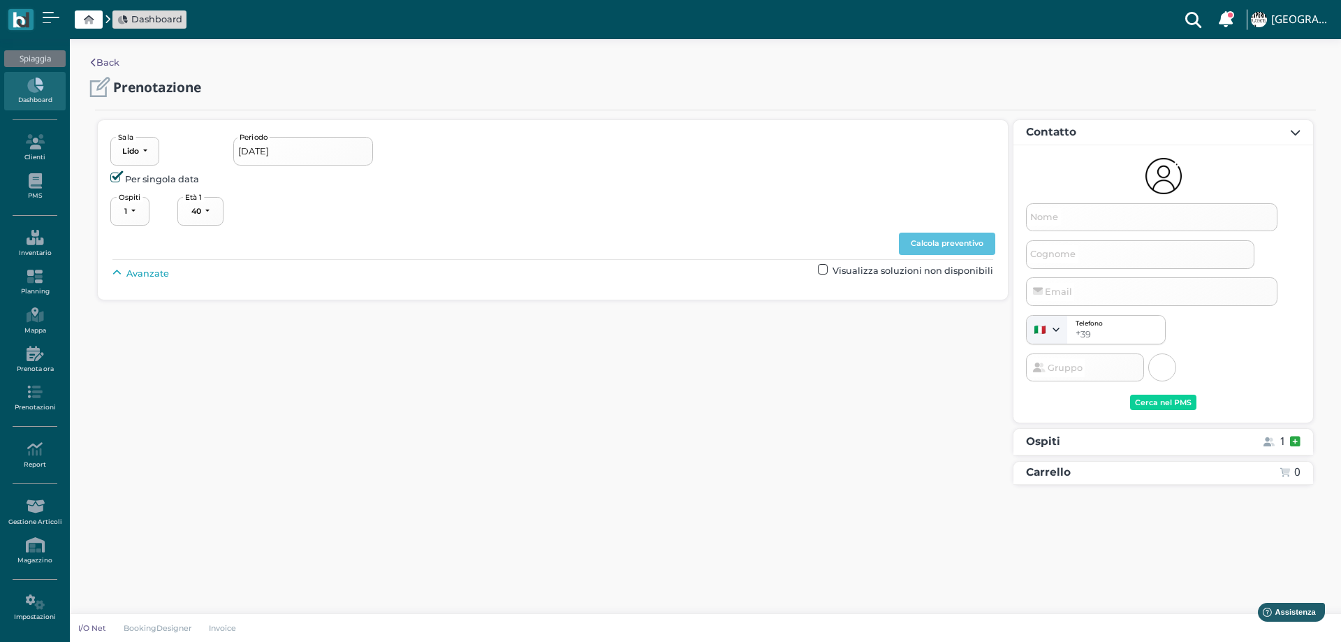
click at [134, 278] on span "Avanzate" at bounding box center [147, 273] width 43 height 13
click at [1053, 219] on span "Nome" at bounding box center [1044, 216] width 32 height 17
click at [1053, 219] on input "Nome" at bounding box center [1151, 217] width 251 height 28
type input "bloccato"
click at [1157, 403] on div "Cerca nel PMS" at bounding box center [1163, 403] width 57 height 10
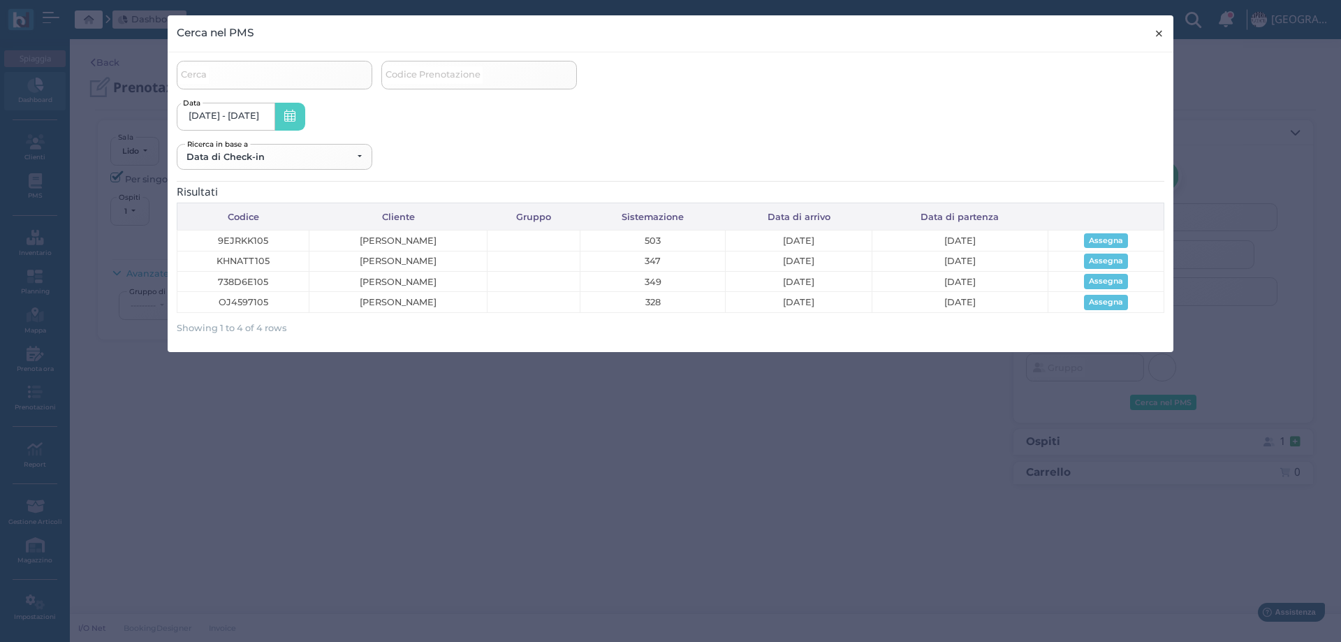
click at [1159, 36] on span "×" at bounding box center [1159, 33] width 10 height 18
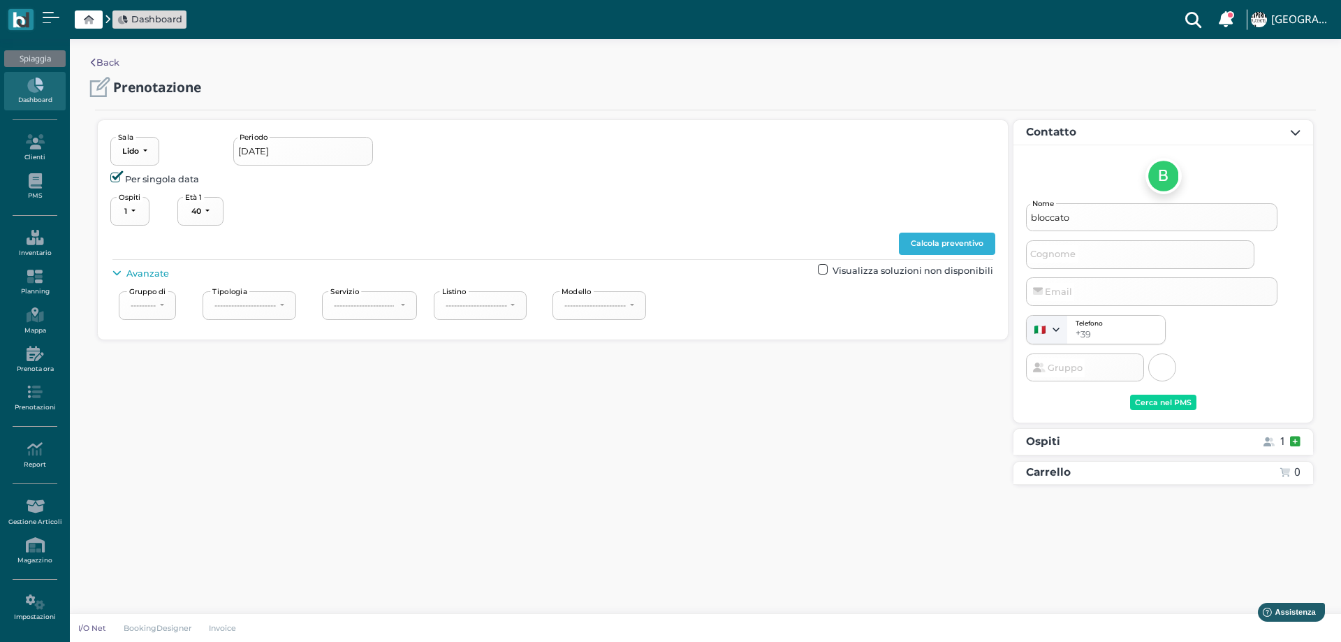
click at [939, 240] on button "Calcola preventivo" at bounding box center [947, 244] width 96 height 22
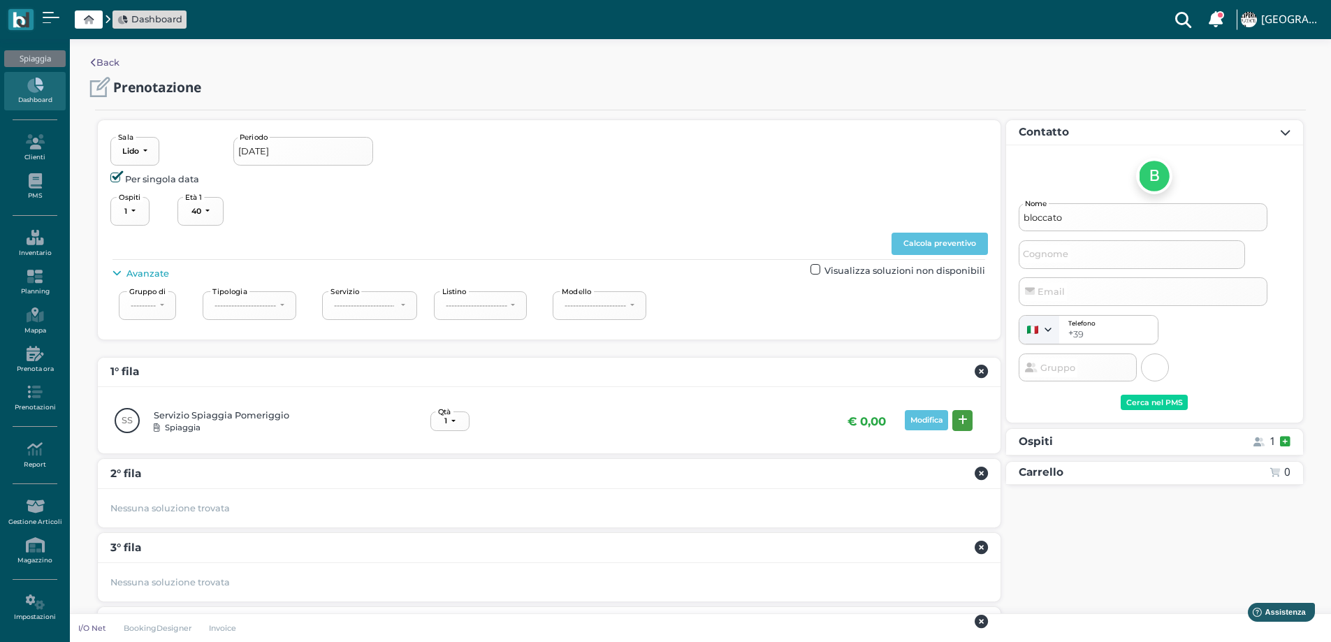
click at [960, 421] on icon at bounding box center [963, 420] width 10 height 10
click at [1258, 594] on div "Prenota" at bounding box center [1262, 592] width 32 height 10
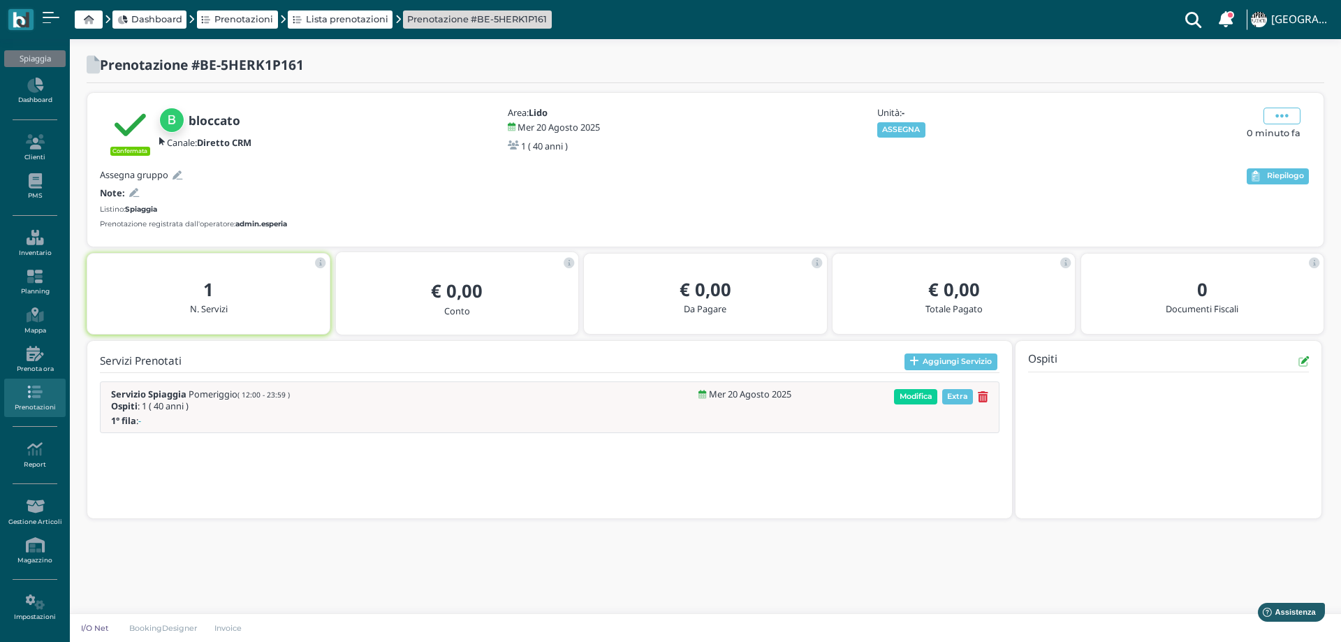
click at [919, 129] on button "ASSEGNA" at bounding box center [901, 129] width 48 height 15
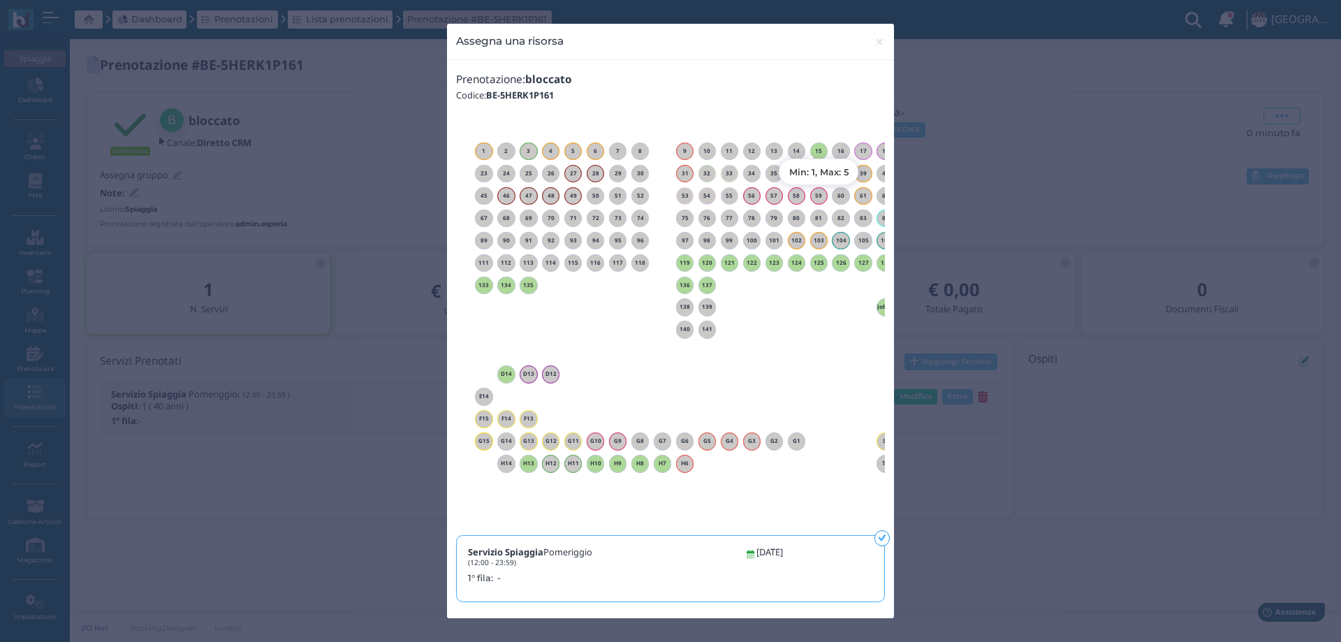
click at [812, 148] on h6 "15" at bounding box center [819, 151] width 18 height 6
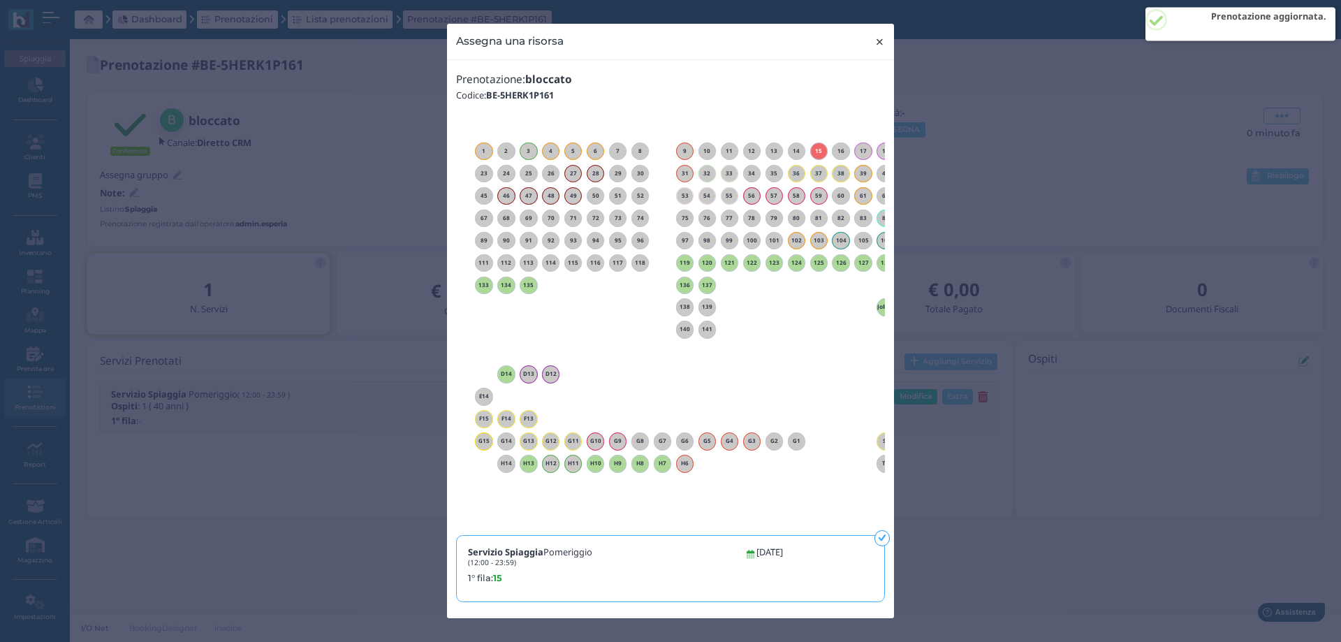
click at [879, 38] on span "×" at bounding box center [879, 42] width 10 height 18
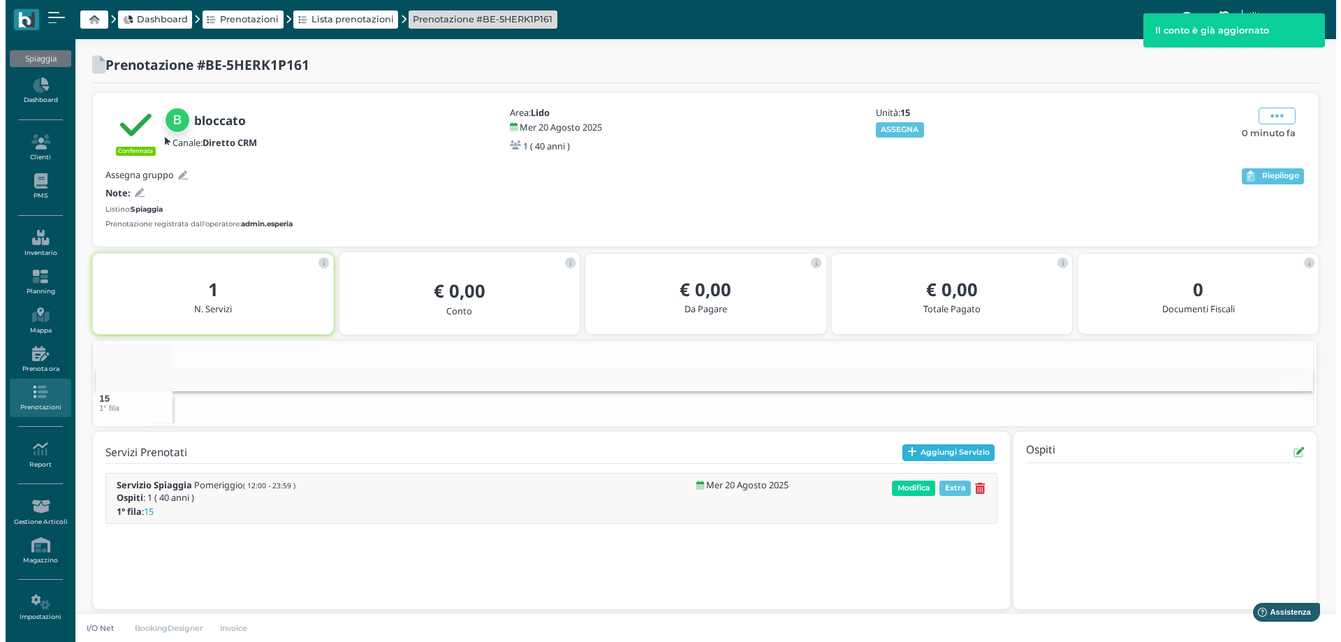
scroll to position [9, 0]
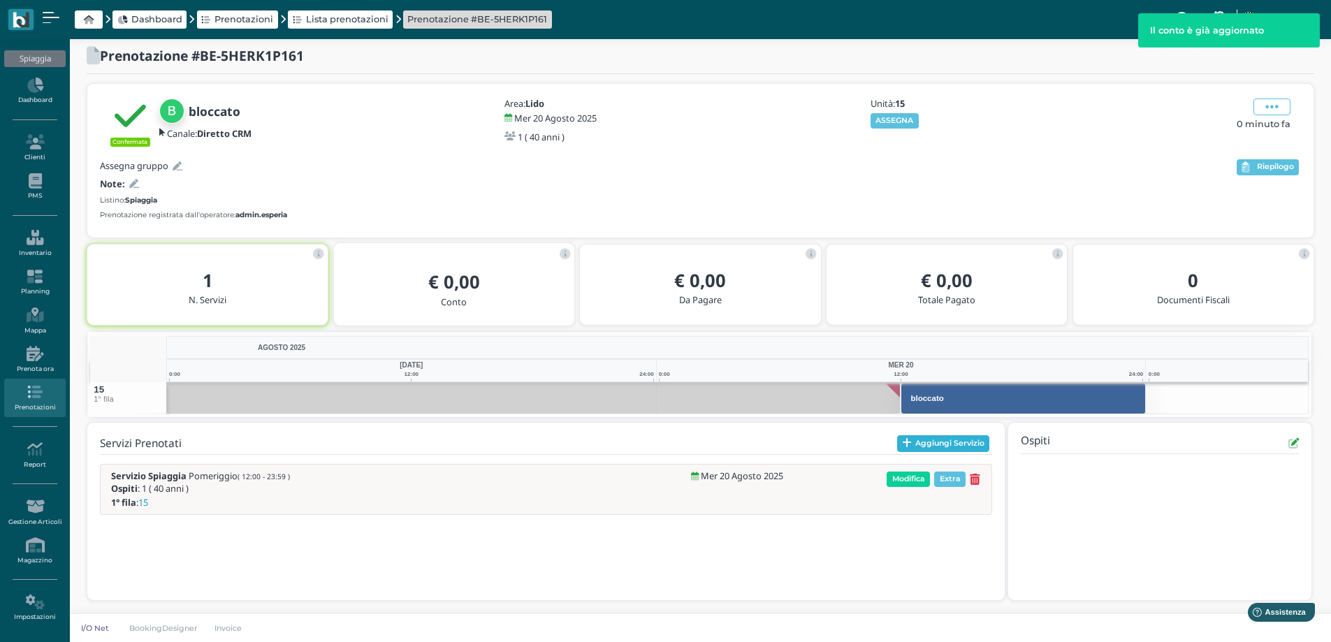
click at [903, 452] on div "Servizi Prenotati Aggiungi Servizio Servizio Spiaggia Pomeriggio ( 12:00 - 23:5…" at bounding box center [546, 476] width 892 height 82
click at [912, 446] on button "Aggiungi Servizio" at bounding box center [943, 443] width 93 height 17
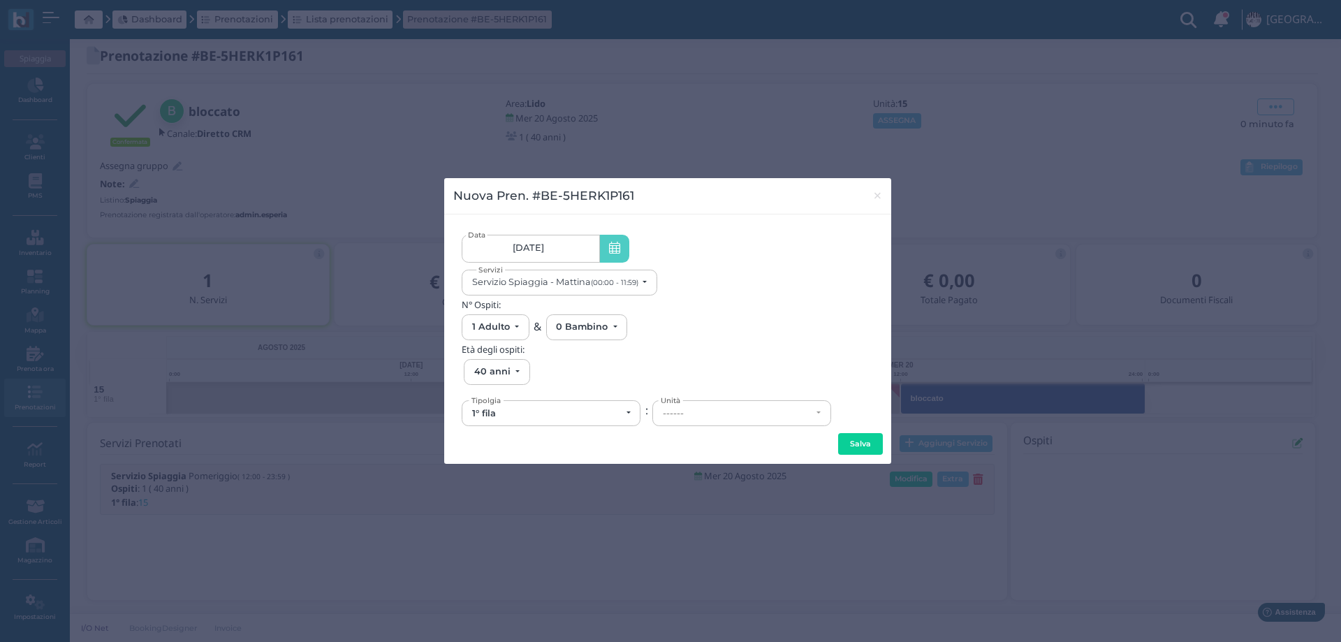
click at [550, 252] on link "[DATE]" at bounding box center [531, 249] width 138 height 28
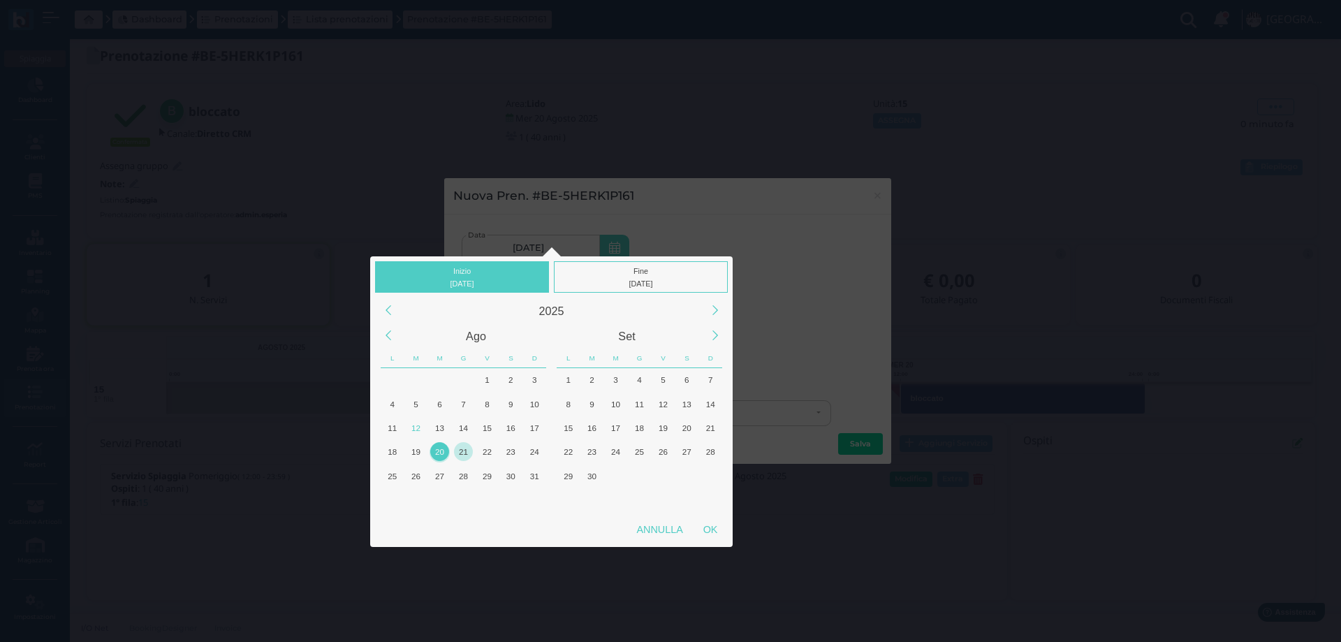
click at [457, 451] on div "21" at bounding box center [463, 451] width 19 height 19
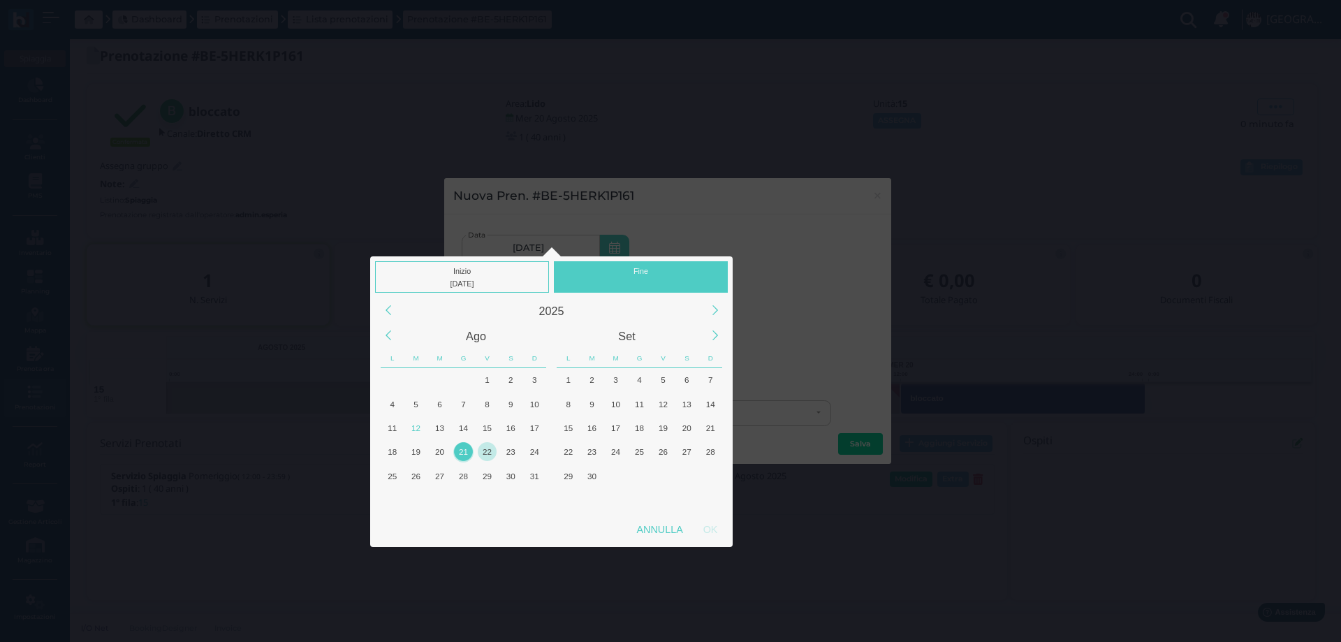
click at [482, 453] on div "22" at bounding box center [487, 451] width 19 height 19
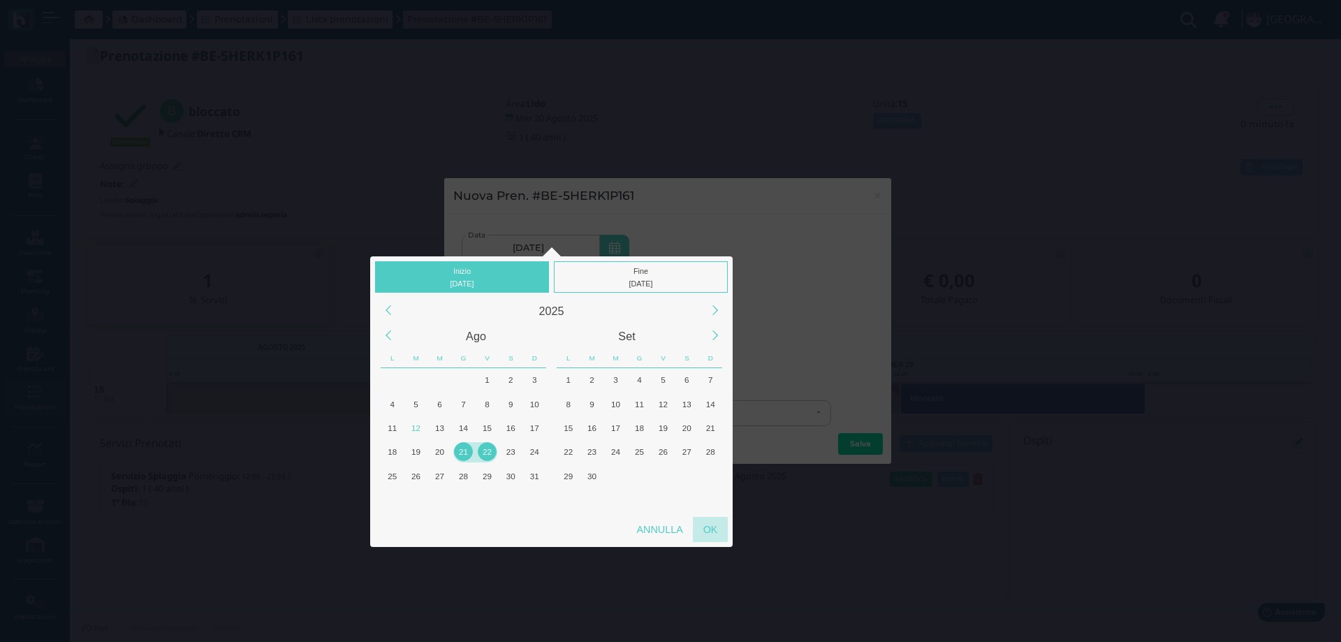
click at [707, 530] on div "OK" at bounding box center [710, 529] width 35 height 25
type input "21/08/2025 - 22/08/2025"
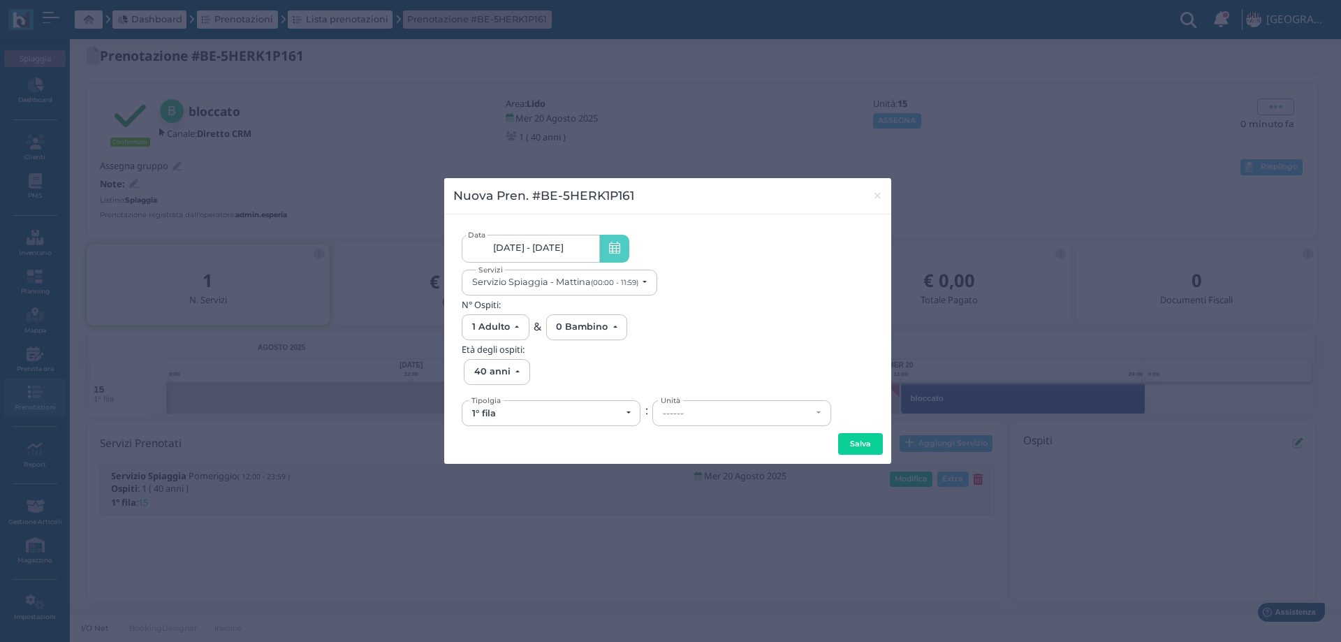
scroll to position [0, 129]
click at [608, 286] on small "(00:00 - 11:59)" at bounding box center [614, 282] width 47 height 9
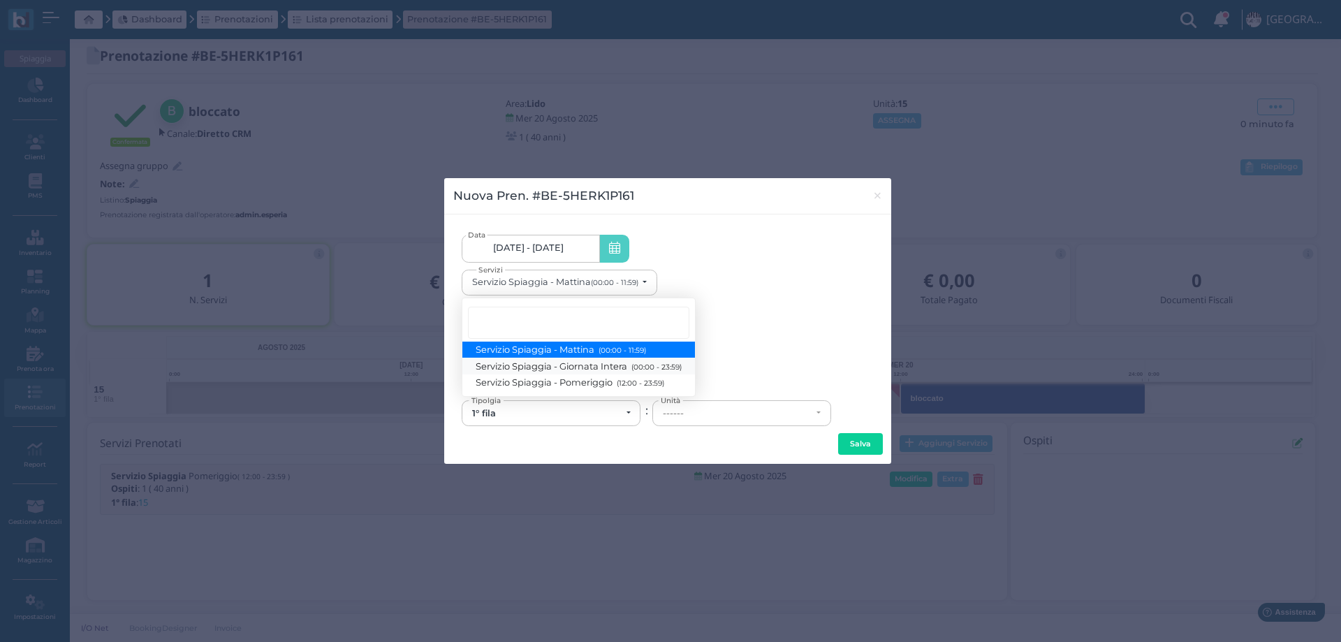
click at [599, 369] on span "Servizio Spiaggia - Giornata Intera (00:00 - 23:59)" at bounding box center [578, 366] width 205 height 12
select select "1368"
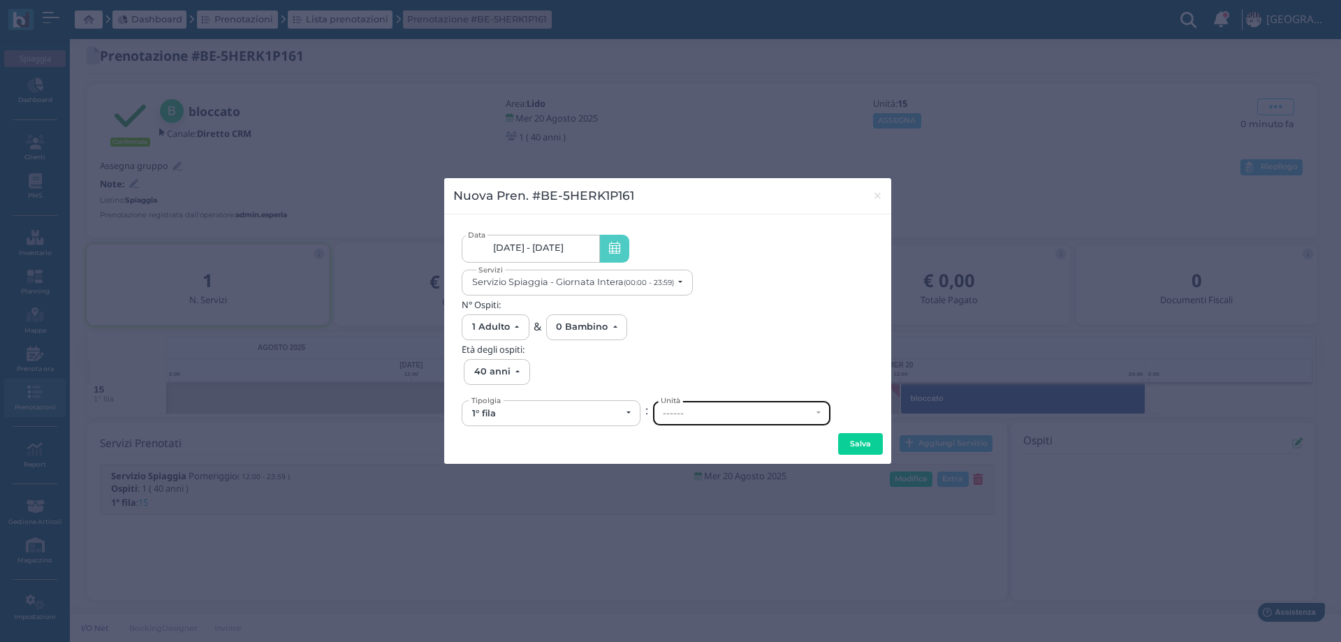
click at [714, 411] on div "------" at bounding box center [737, 413] width 149 height 11
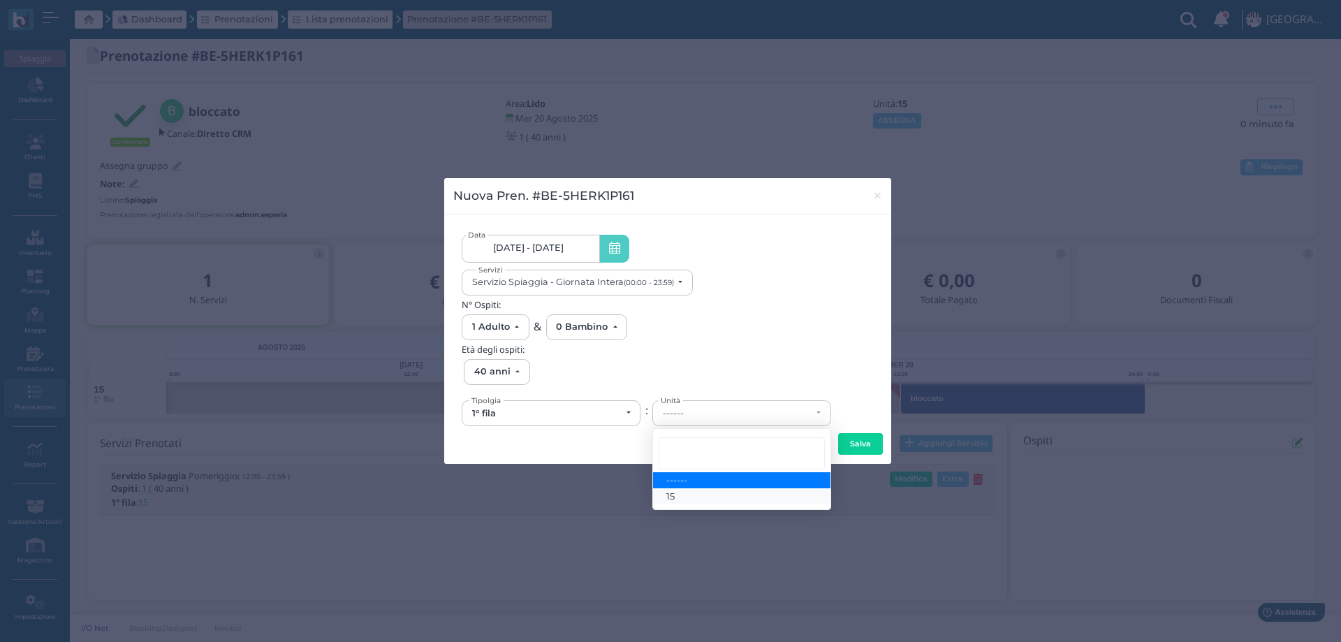
click at [682, 496] on link "15" at bounding box center [741, 496] width 177 height 16
select select "6139"
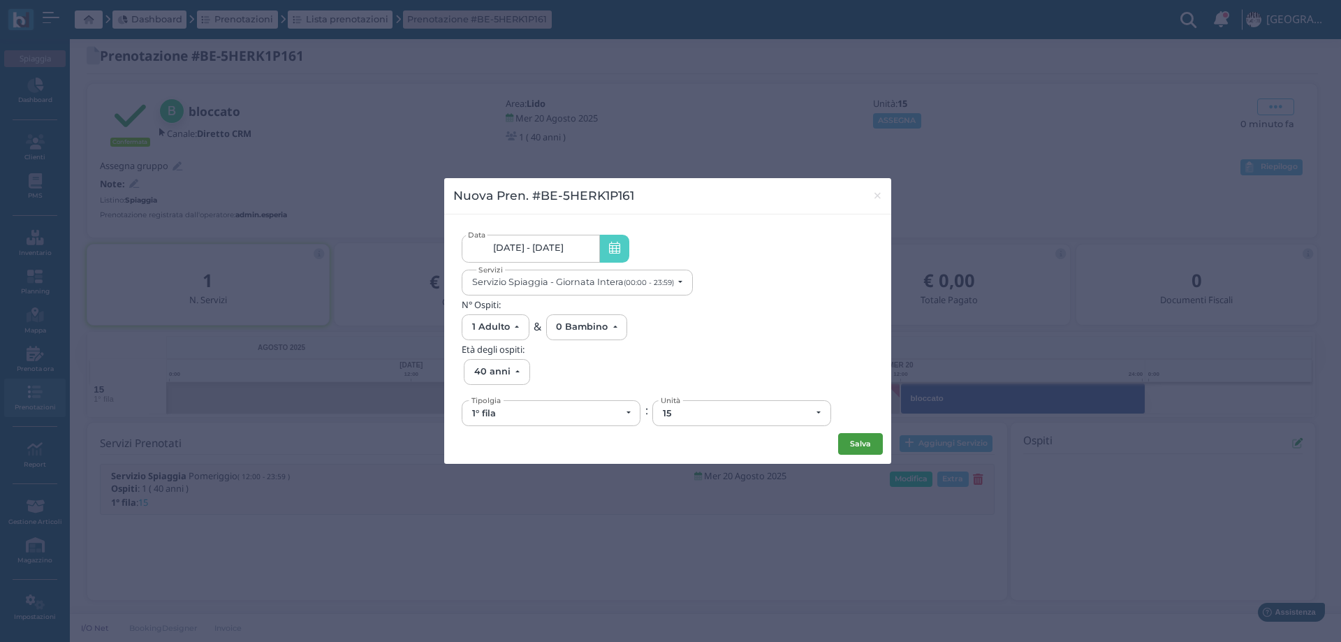
click at [842, 444] on button "Salva" at bounding box center [860, 444] width 45 height 22
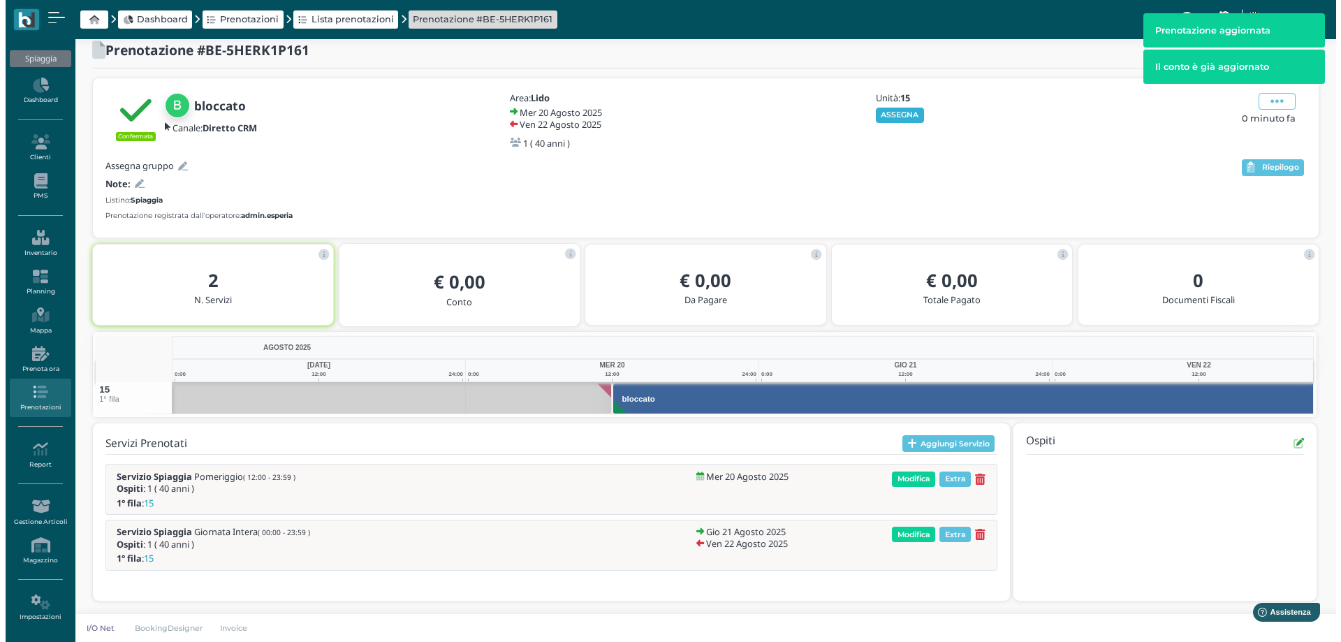
scroll to position [0, 31]
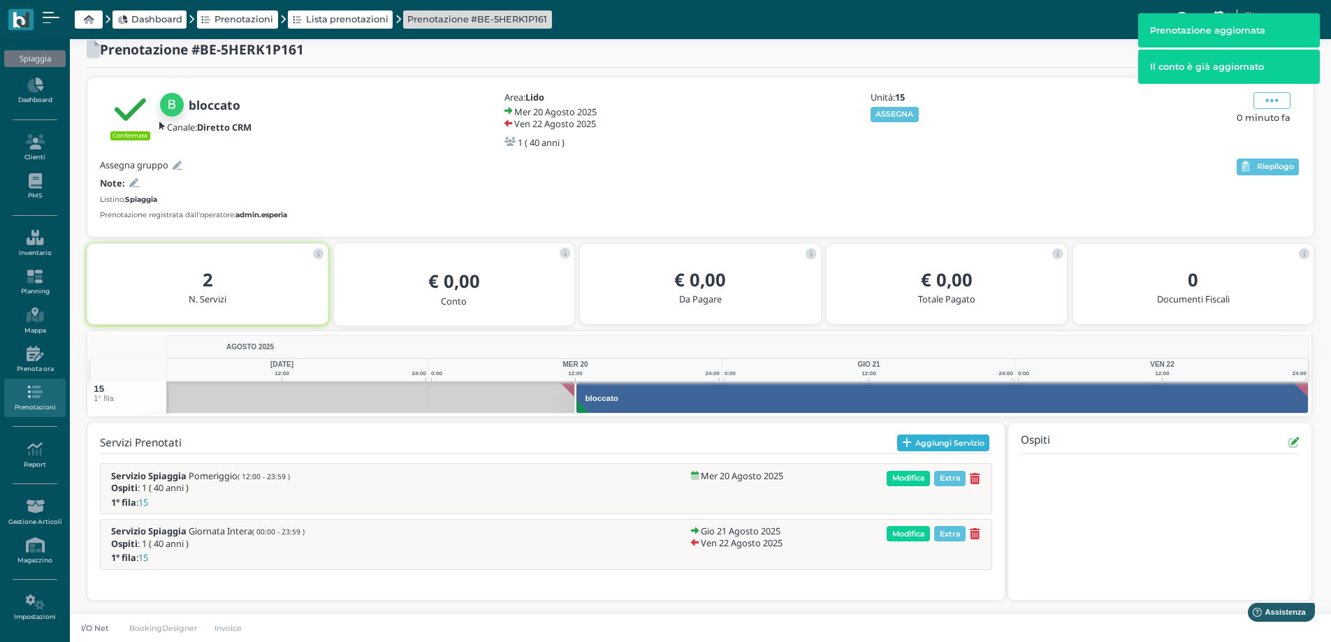
click at [914, 446] on button "Aggiungi Servizio" at bounding box center [943, 442] width 93 height 17
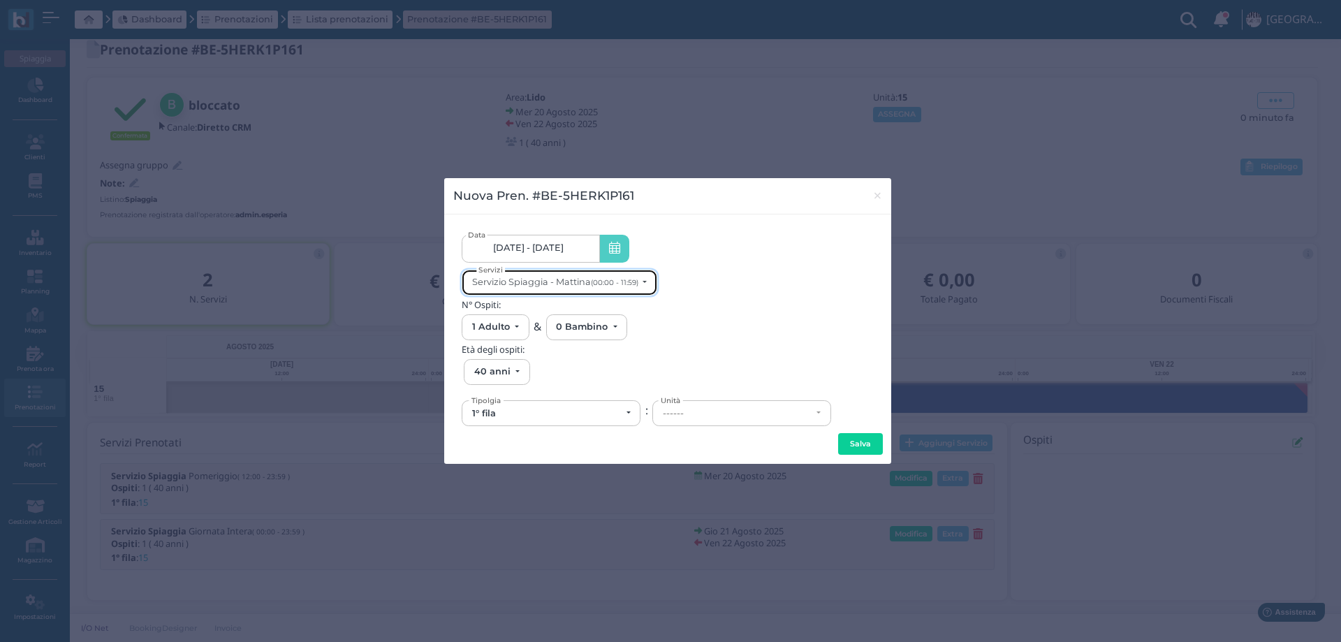
click at [603, 292] on button "Servizio Spiaggia - Mattina (00:00 - 11:59)" at bounding box center [560, 283] width 196 height 26
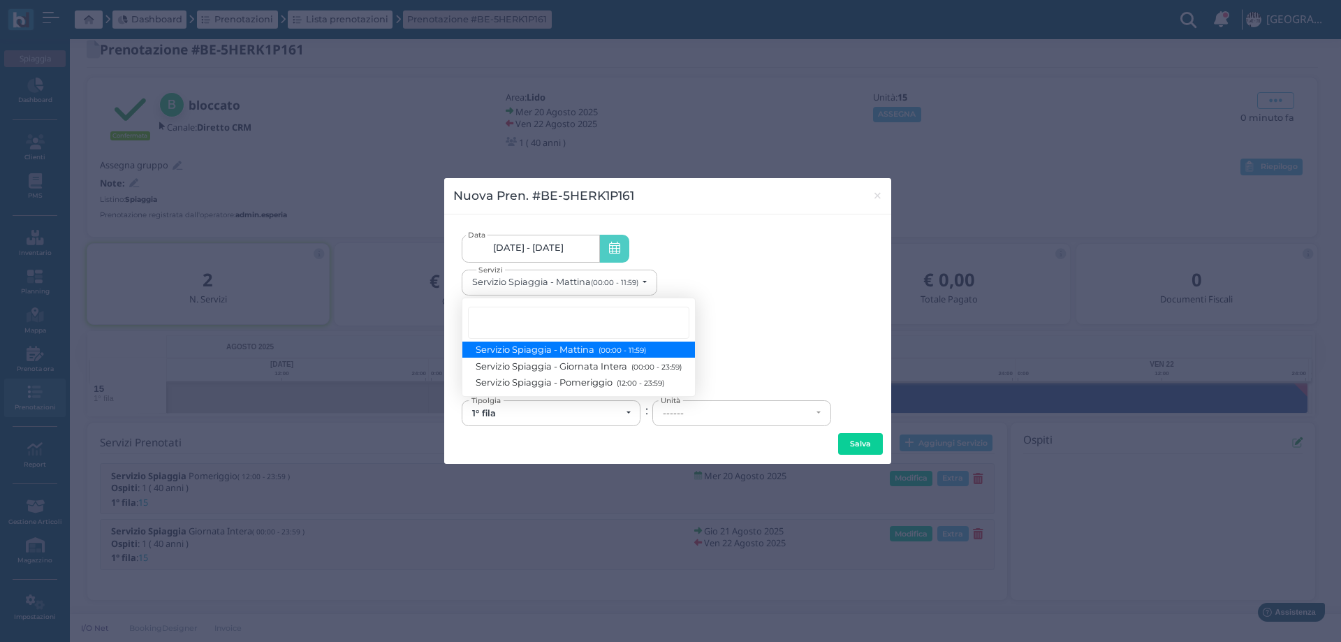
click at [573, 349] on span "Servizio Spiaggia - Mattina (00:00 - 11:59)" at bounding box center [561, 350] width 170 height 12
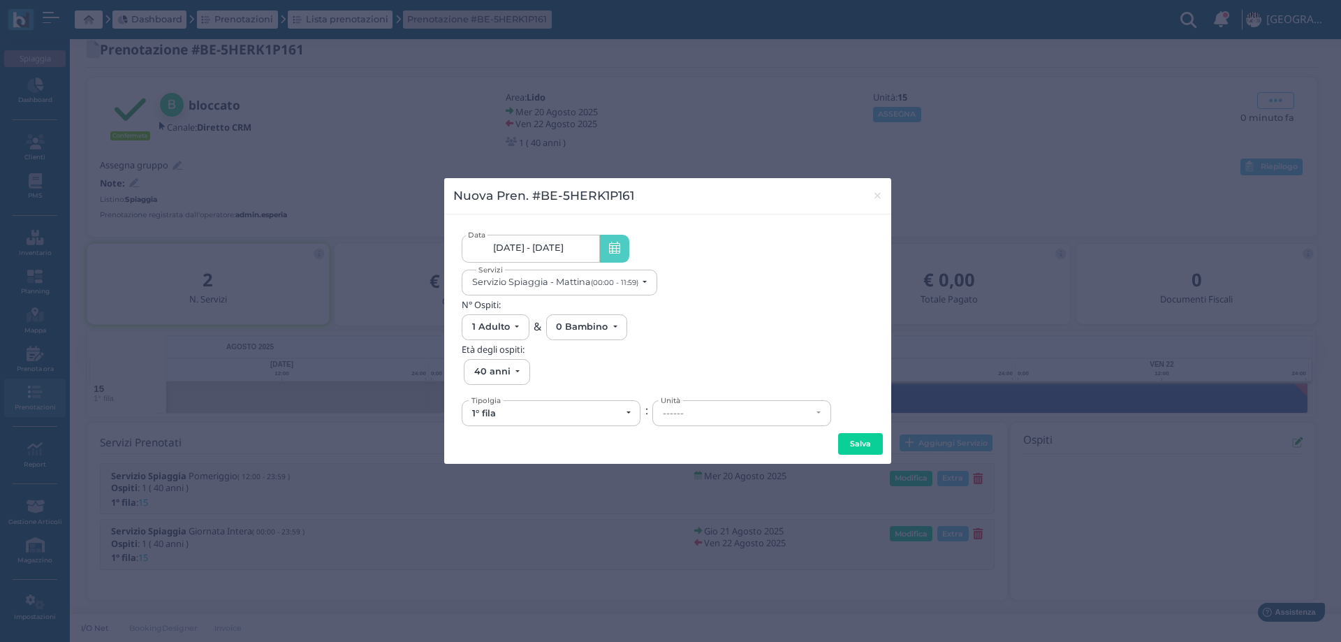
click at [552, 250] on span "20/08/25 - 22/08/25" at bounding box center [528, 247] width 71 height 11
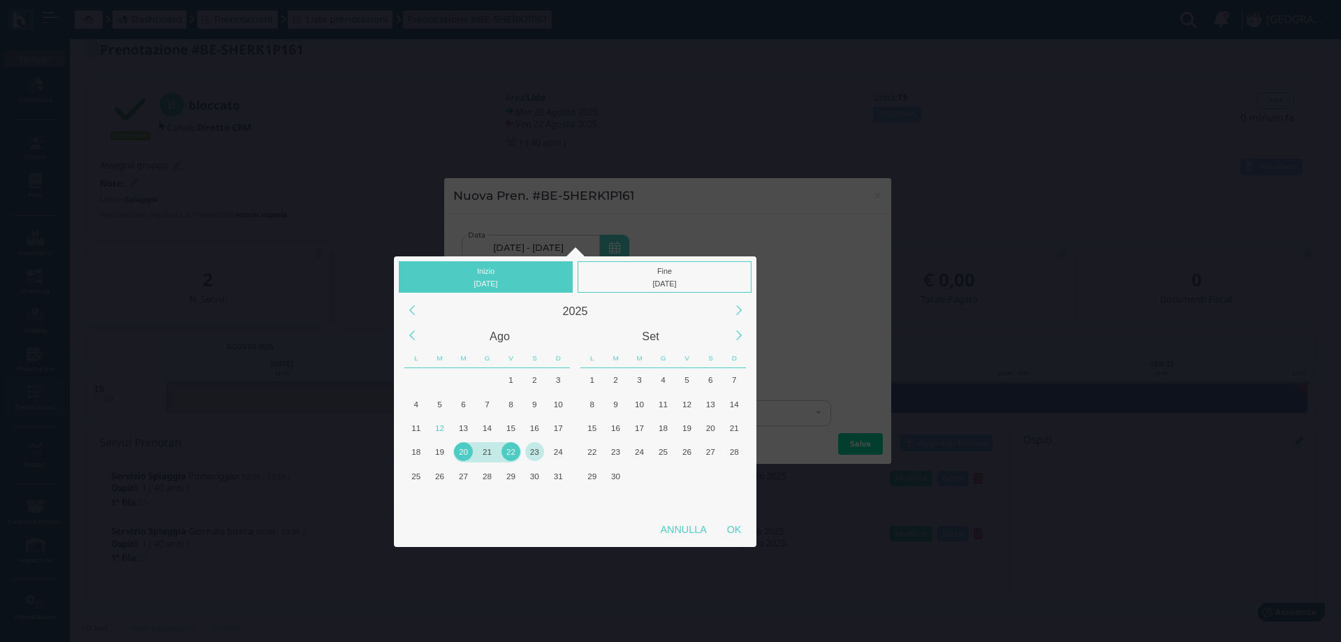
click at [536, 455] on div "23" at bounding box center [534, 451] width 19 height 19
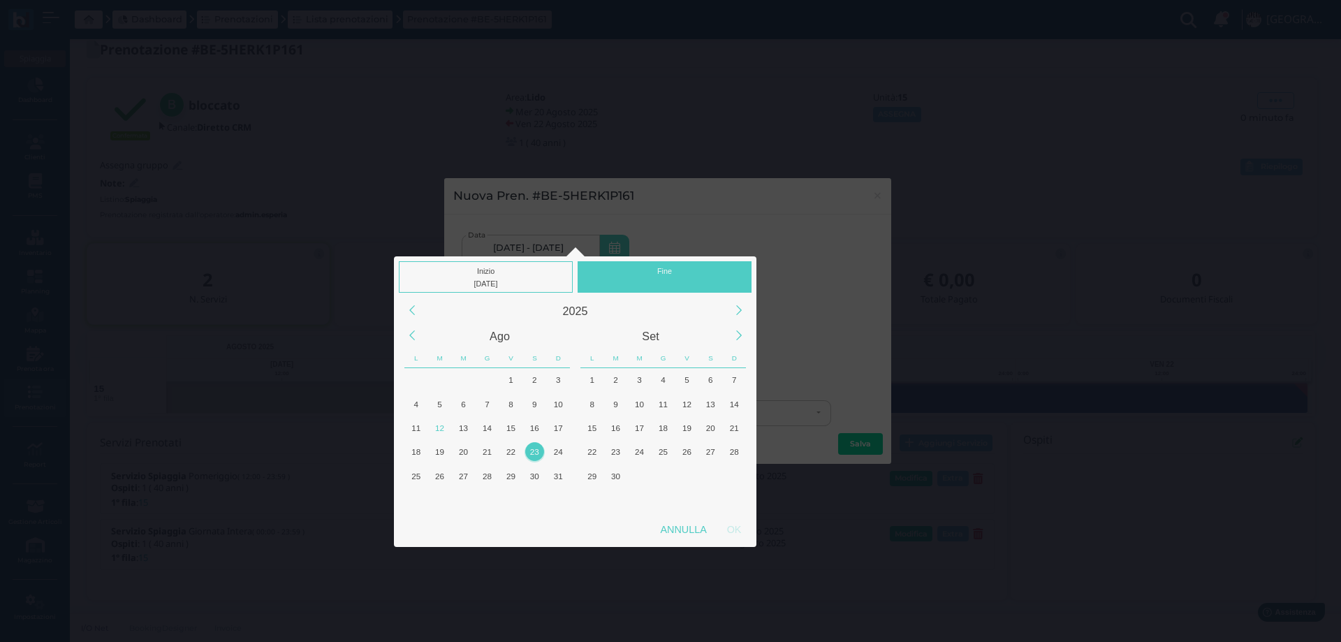
click at [735, 529] on div "OK" at bounding box center [734, 529] width 35 height 25
click at [533, 451] on div "23" at bounding box center [534, 451] width 19 height 19
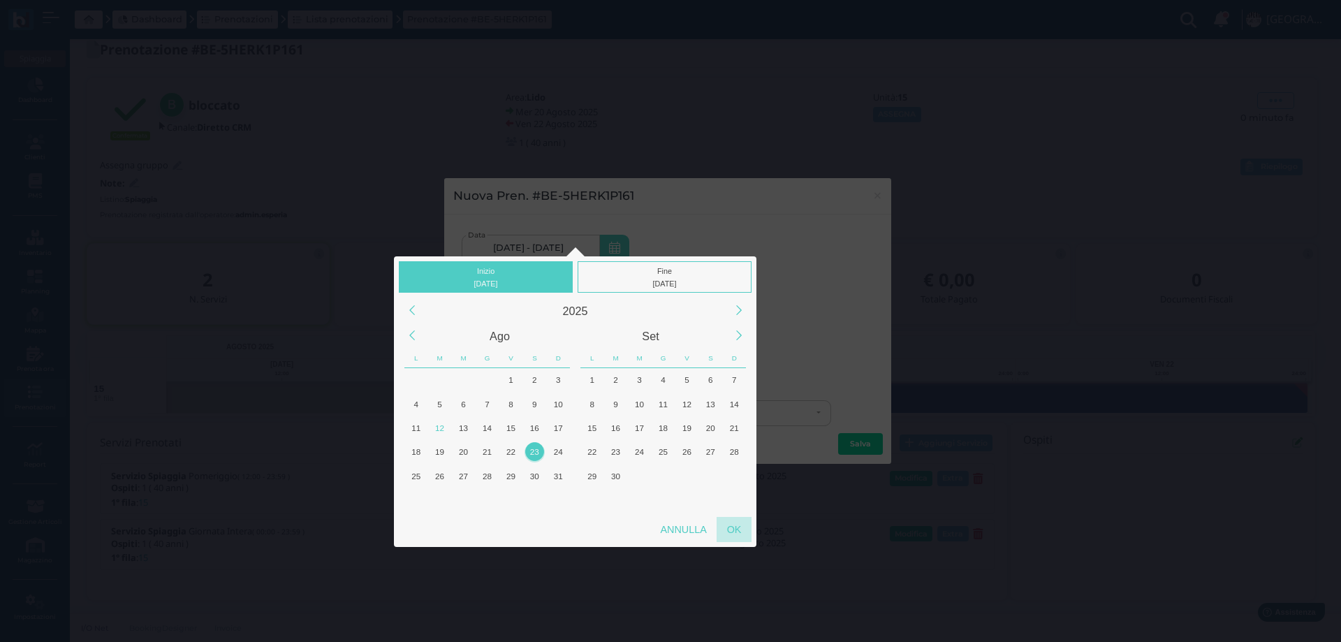
click at [730, 527] on div "OK" at bounding box center [734, 529] width 35 height 25
type input "23/08/2025 - 23/08/2025"
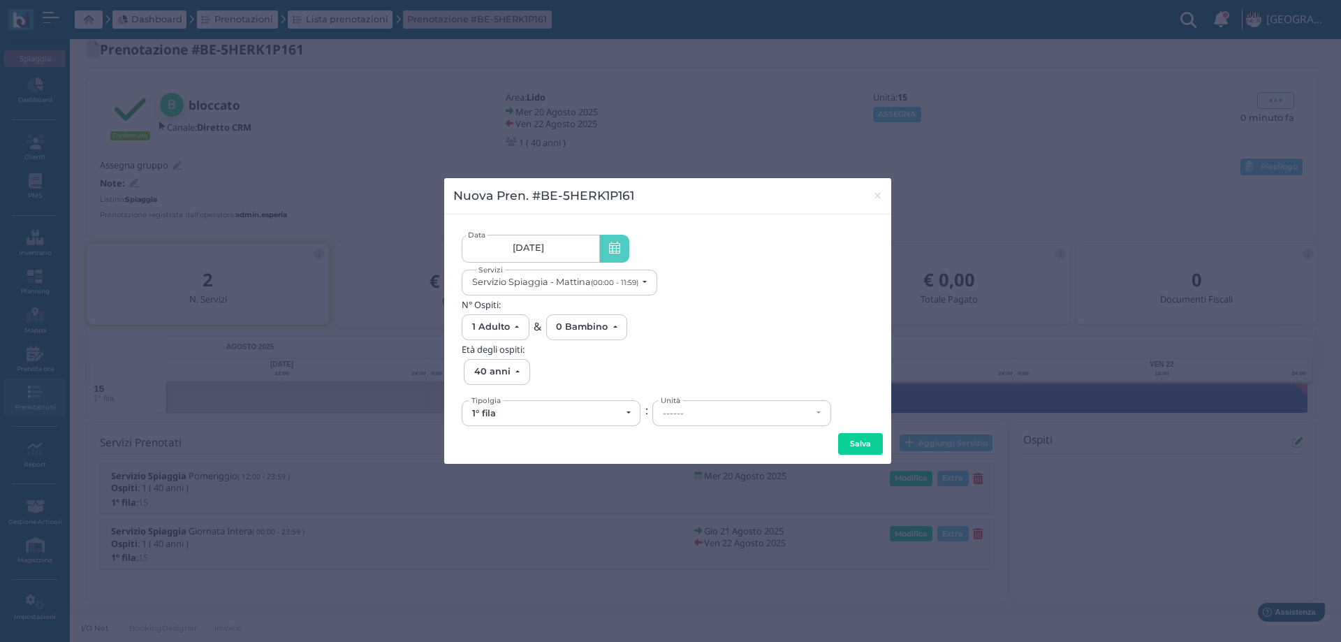
scroll to position [0, 131]
click at [700, 412] on div "------" at bounding box center [737, 413] width 149 height 11
click at [680, 498] on link "15" at bounding box center [741, 496] width 177 height 16
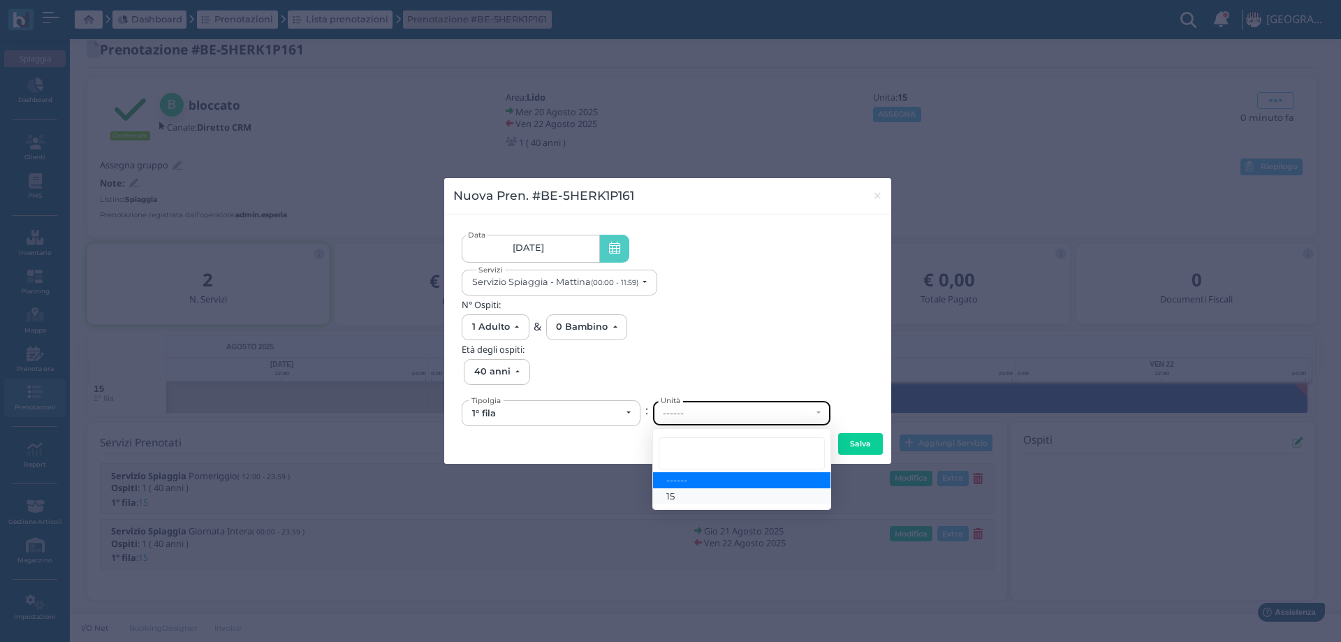
select select "6139"
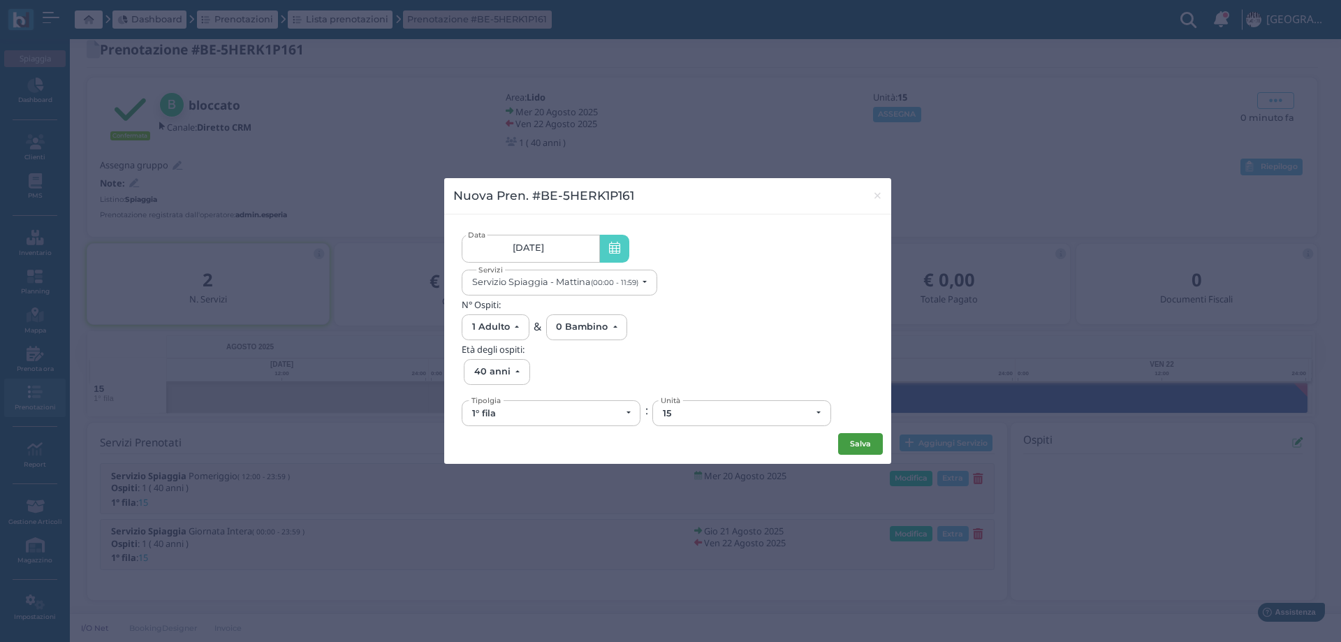
click at [874, 446] on button "Salva" at bounding box center [860, 444] width 45 height 22
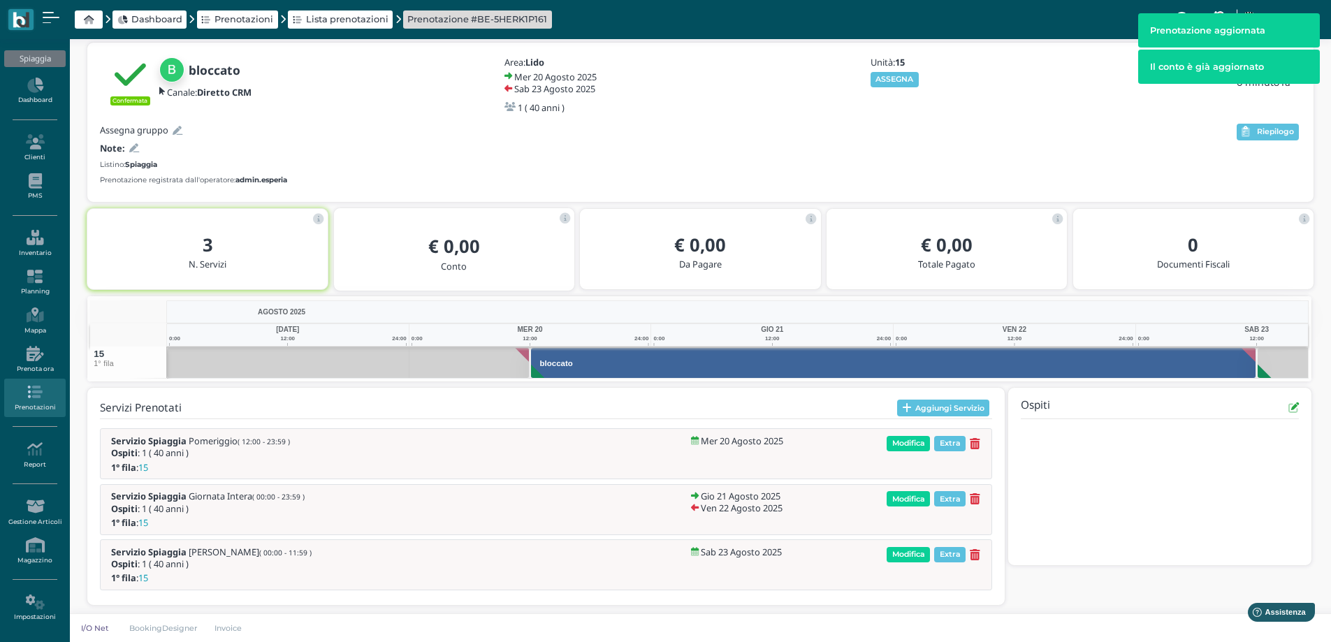
scroll to position [55, 0]
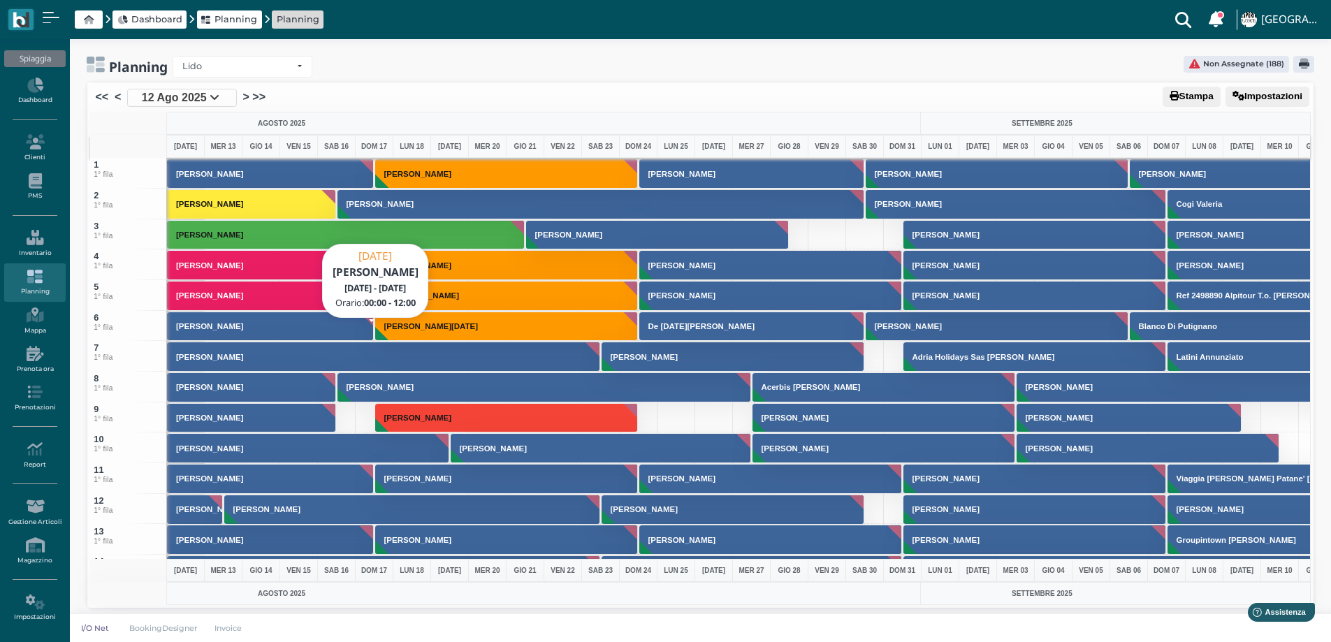
scroll to position [279, 0]
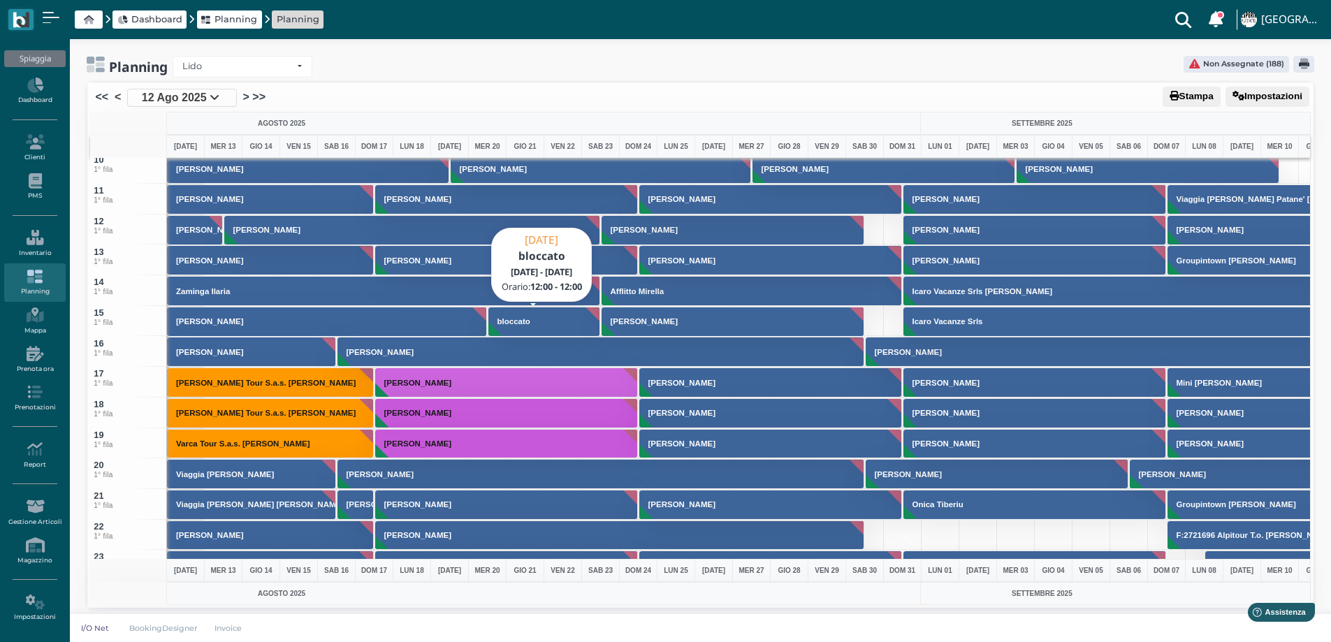
click at [504, 322] on h3 "bloccato" at bounding box center [514, 321] width 44 height 8
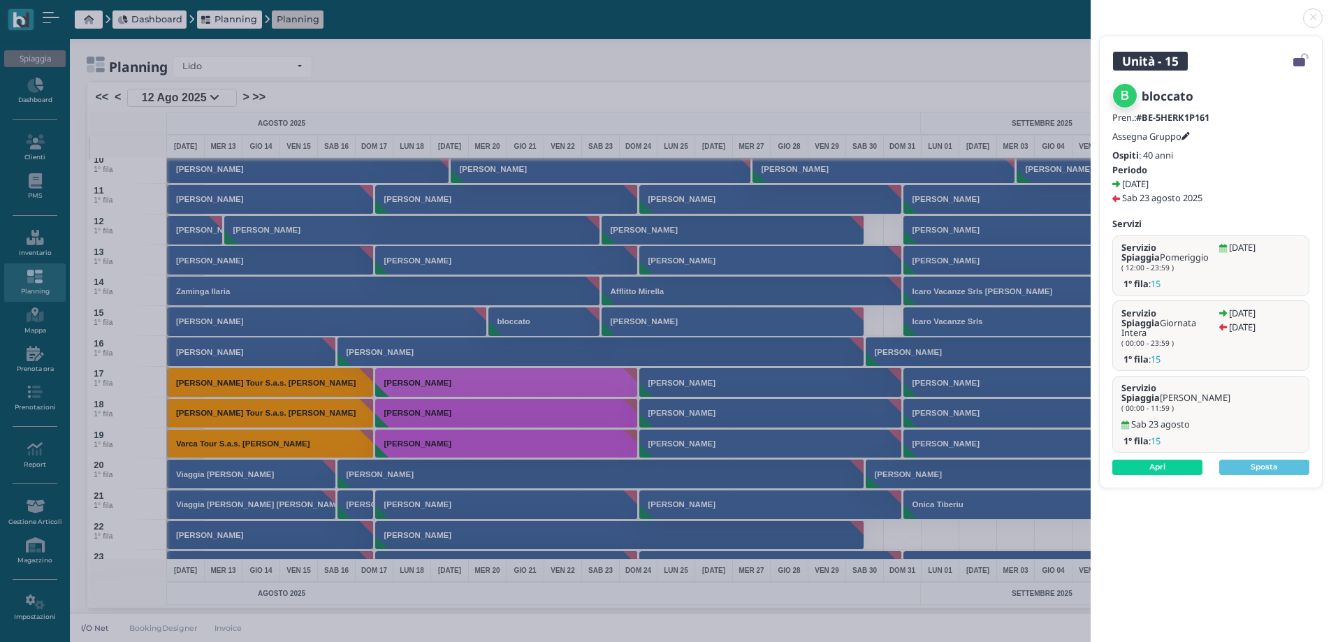
click at [1186, 133] on icon at bounding box center [1185, 137] width 8 height 8
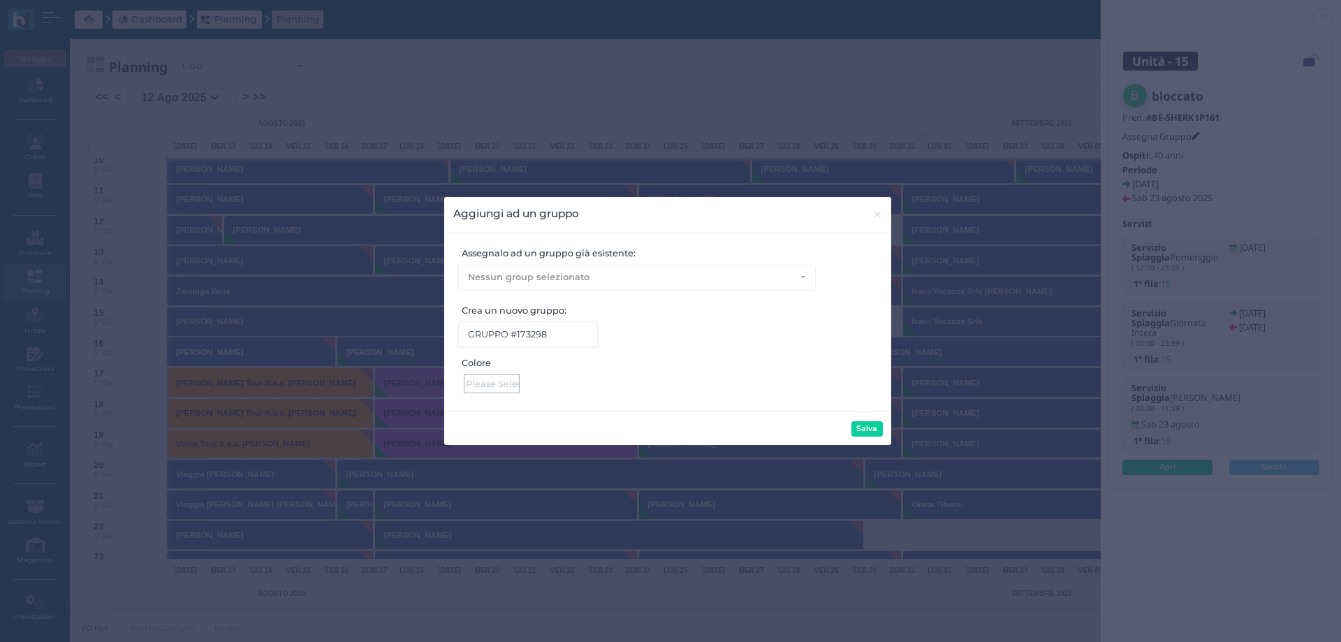
click at [489, 386] on div at bounding box center [492, 383] width 56 height 19
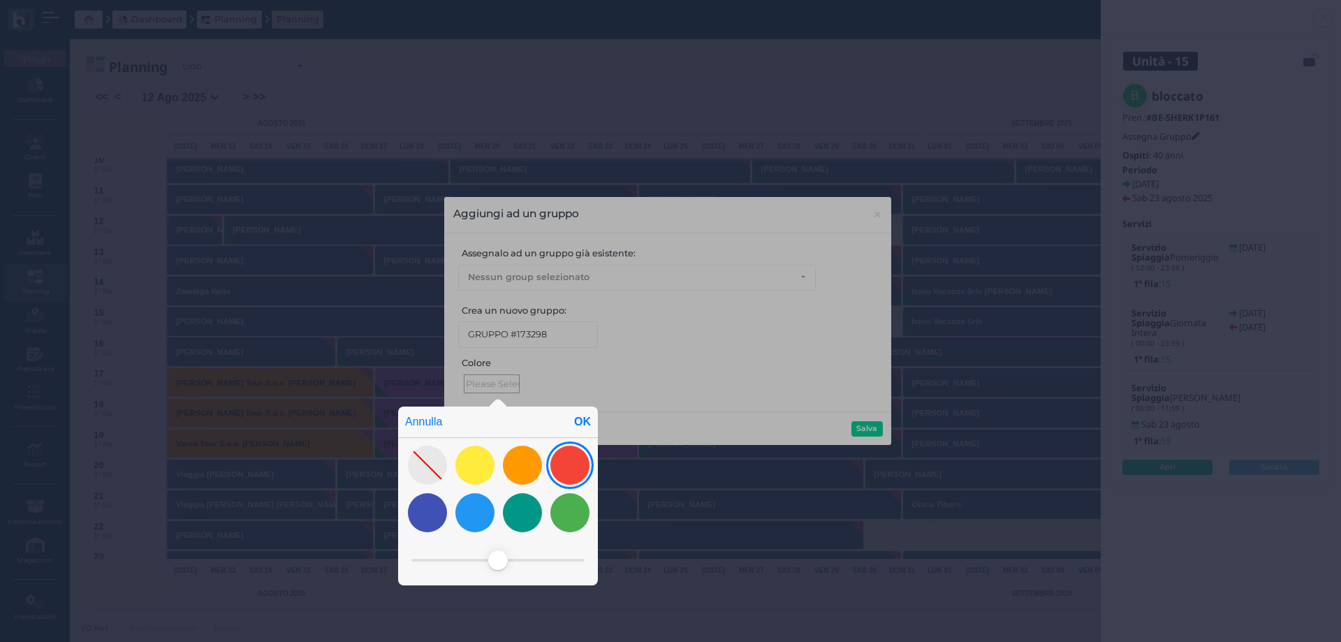
click at [574, 474] on div at bounding box center [569, 465] width 39 height 39
click at [581, 417] on div "OK" at bounding box center [582, 422] width 31 height 31
type input "#f44437"
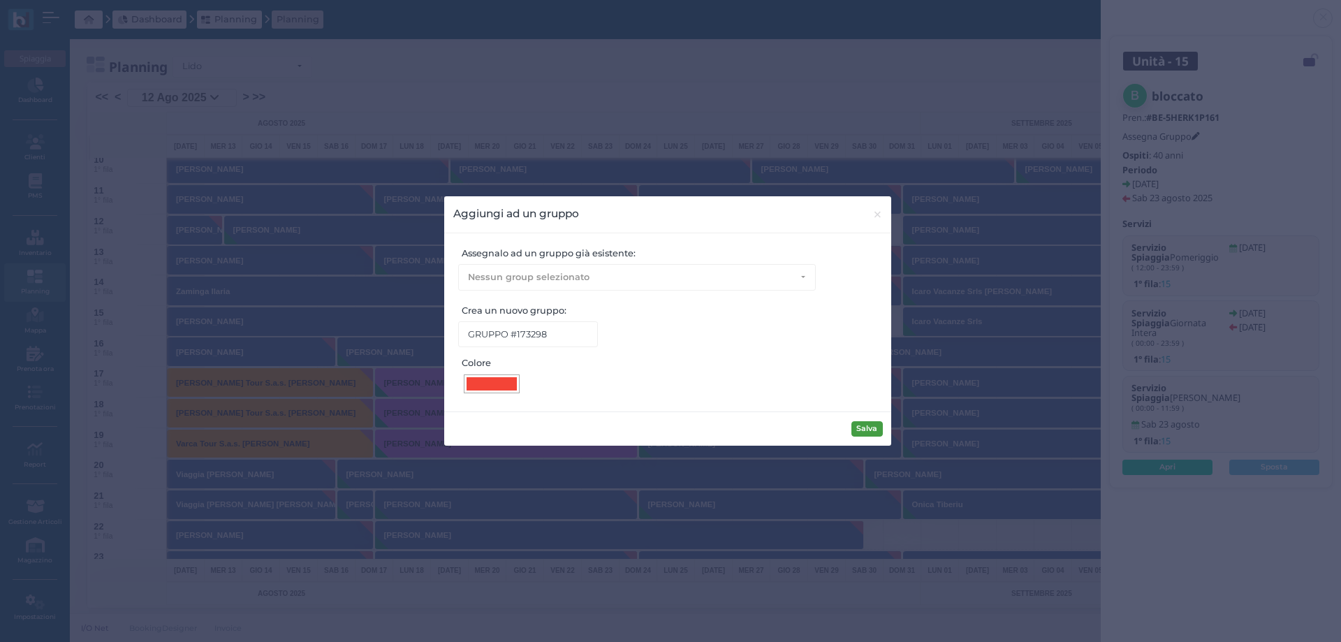
click at [877, 425] on button "Salva" at bounding box center [866, 428] width 31 height 15
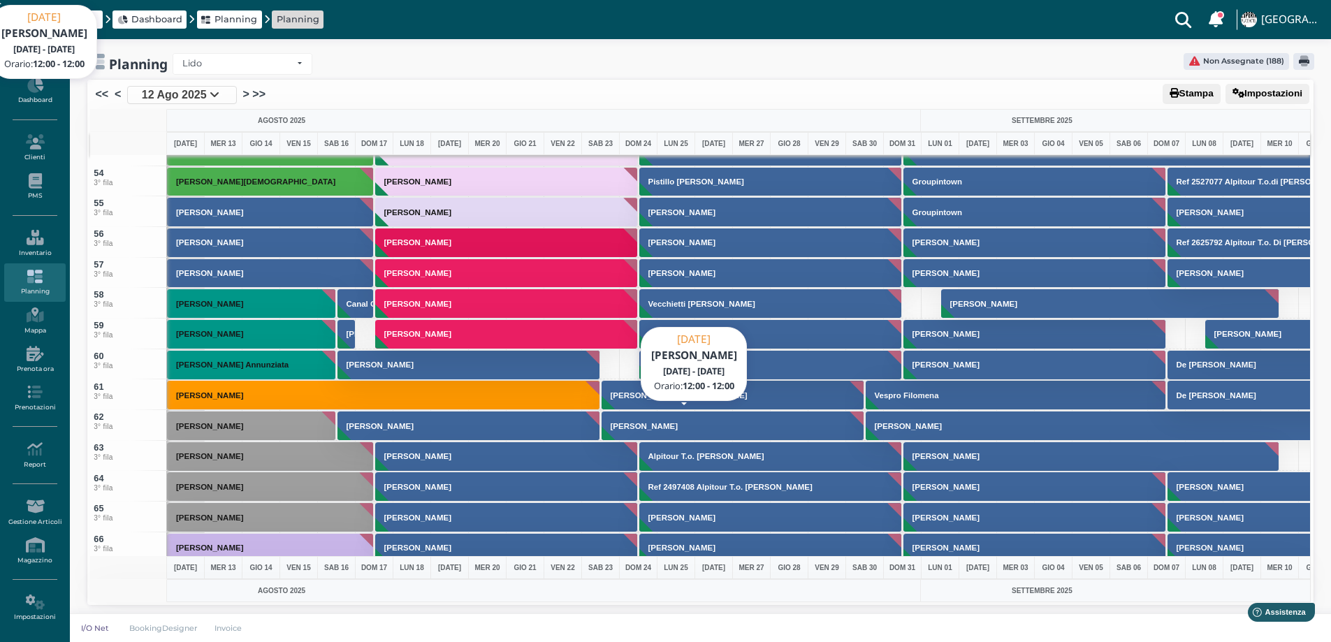
scroll to position [1886, 0]
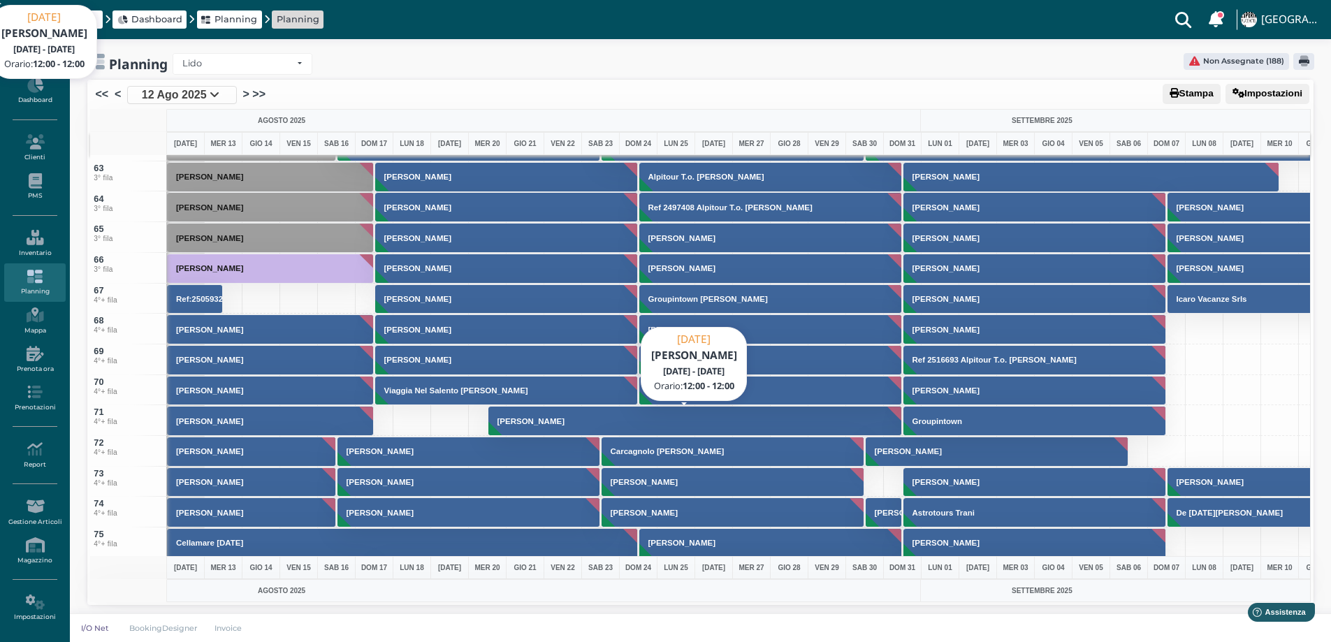
click at [552, 423] on h3 "[PERSON_NAME]" at bounding box center [531, 421] width 78 height 8
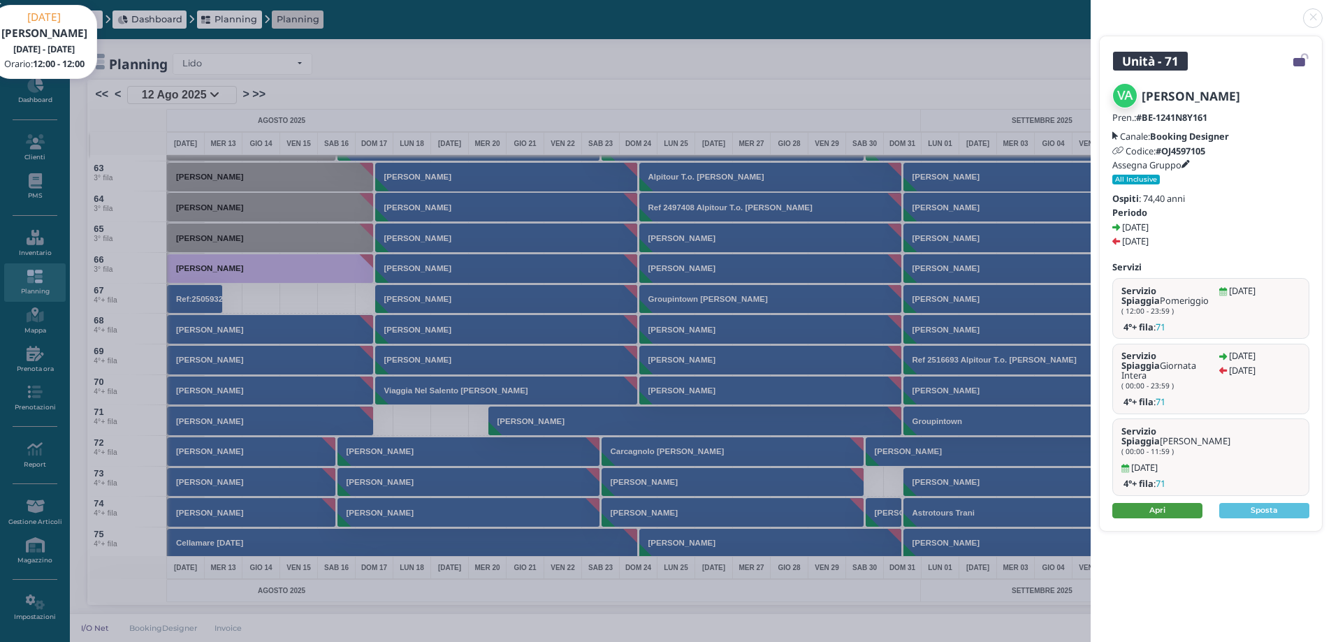
click at [1138, 503] on link "Apri" at bounding box center [1157, 510] width 90 height 15
click at [1090, 10] on link at bounding box center [1090, 10] width 0 height 0
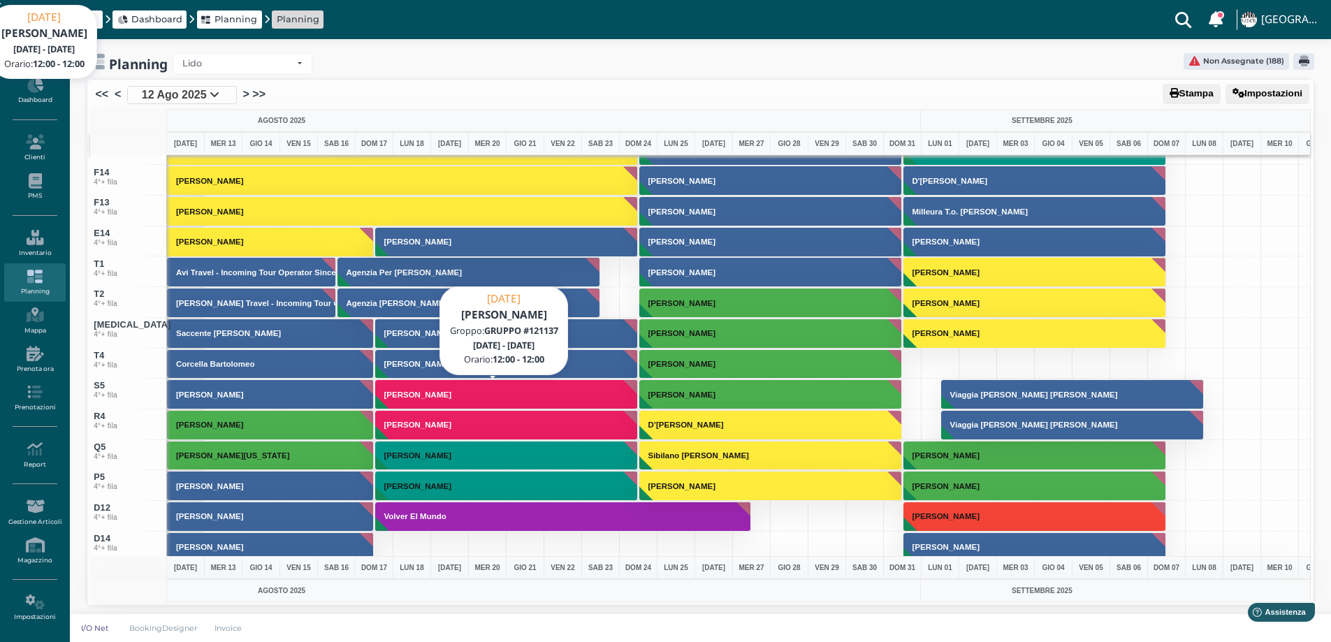
scroll to position [0, 0]
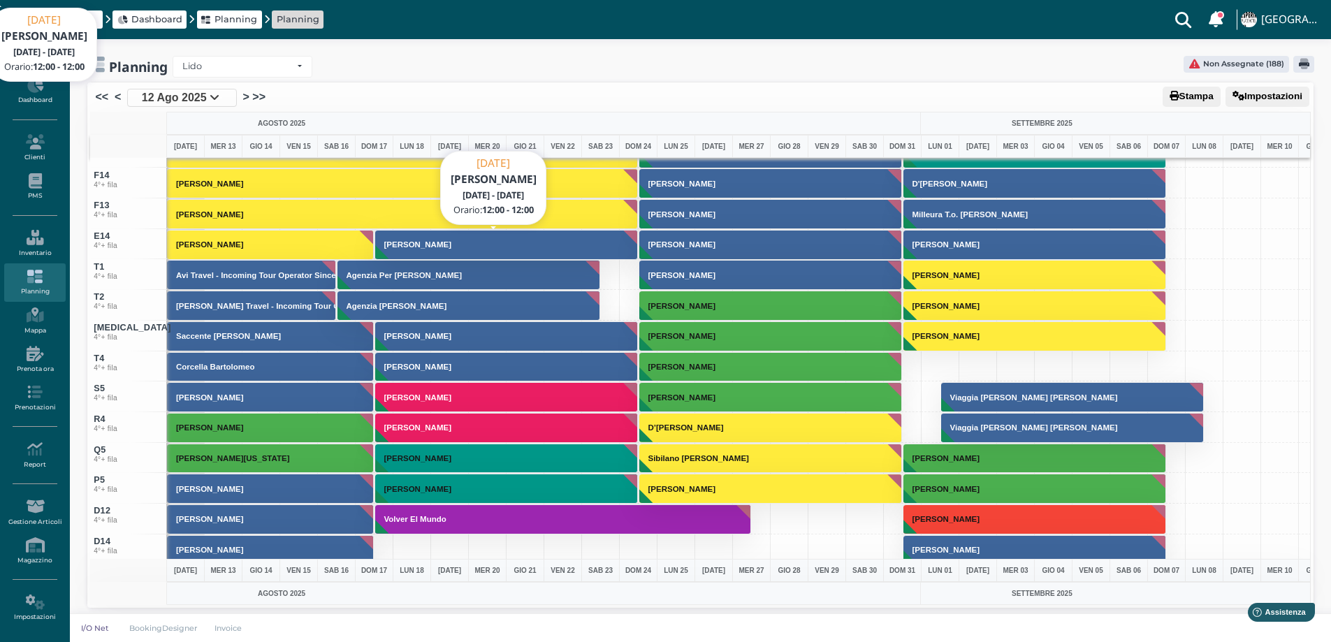
click at [397, 256] on button "[PERSON_NAME]" at bounding box center [506, 245] width 263 height 30
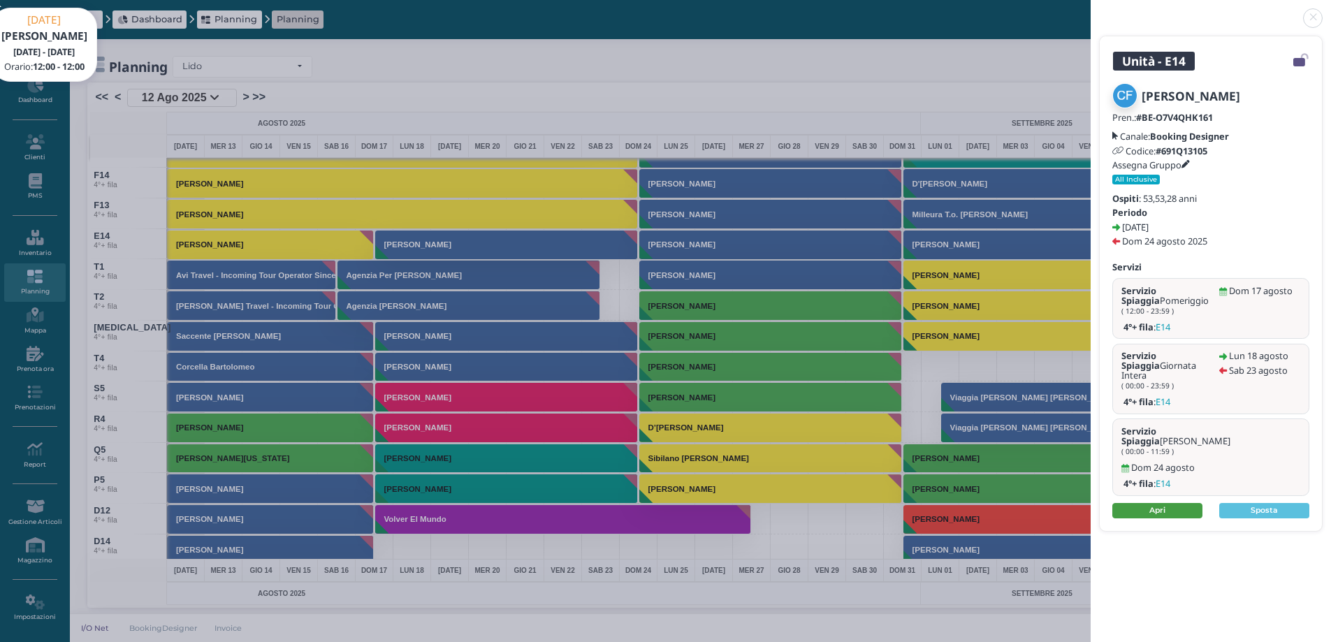
click at [1145, 503] on link "Apri" at bounding box center [1157, 510] width 90 height 15
click at [1090, 10] on link at bounding box center [1090, 10] width 0 height 0
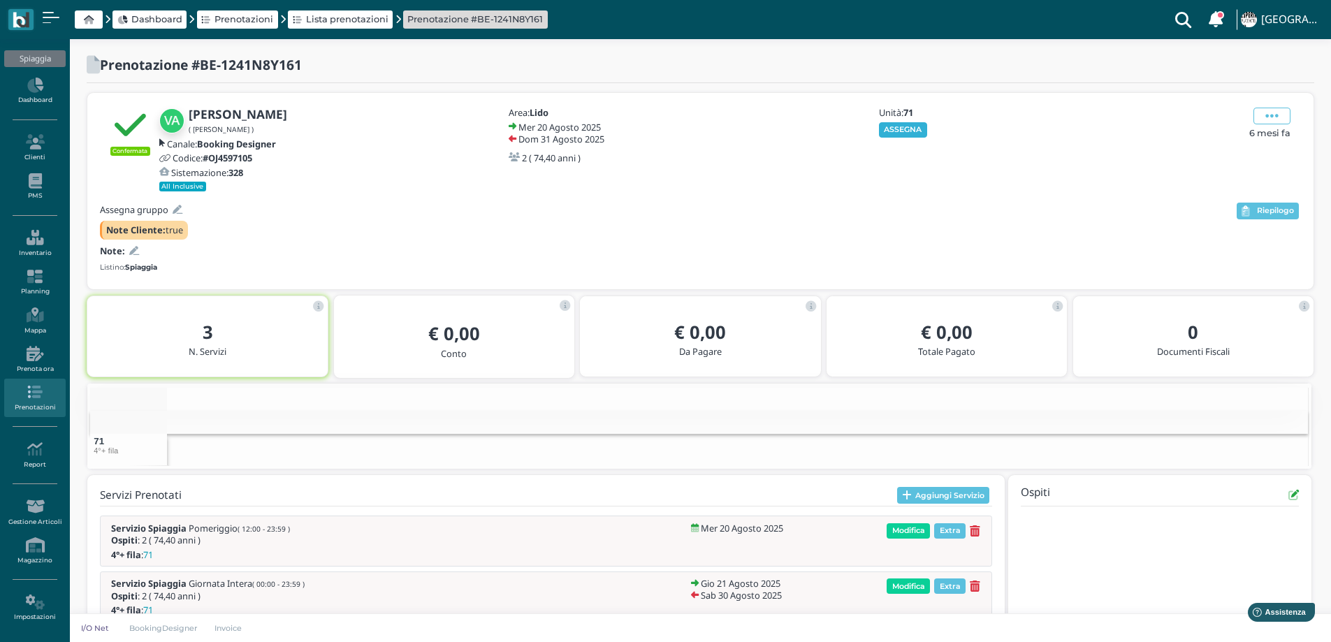
click at [895, 131] on button "ASSEGNA" at bounding box center [903, 129] width 48 height 15
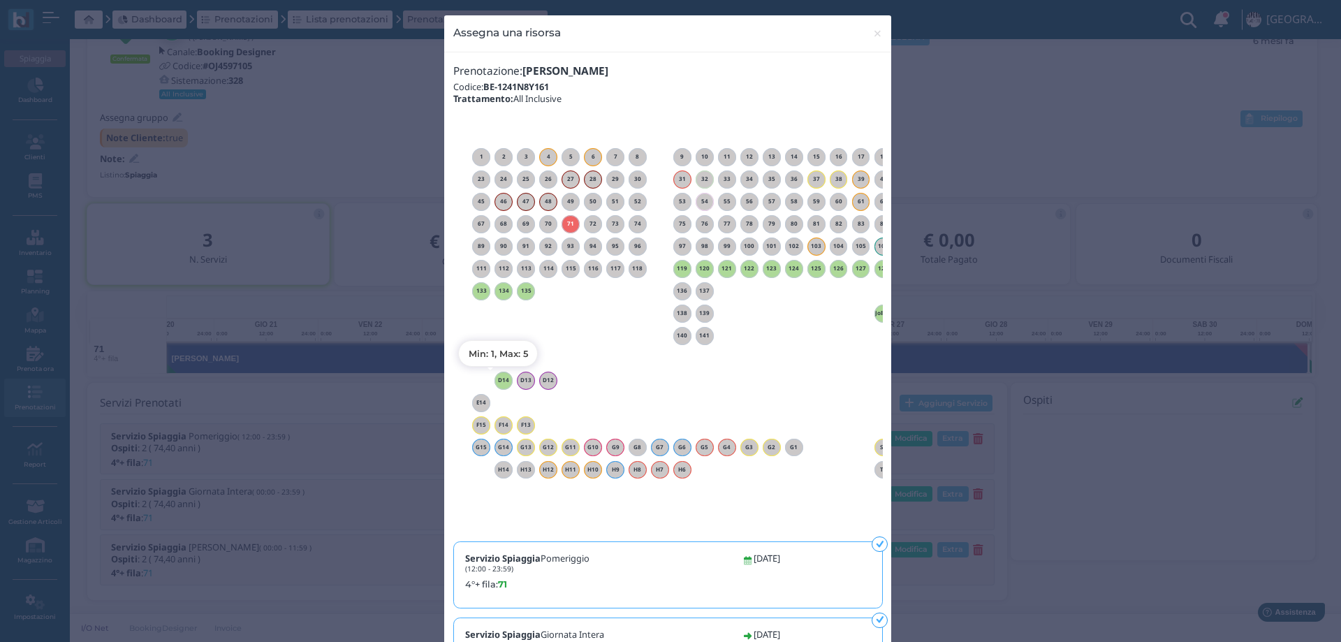
click at [501, 381] on h6 "D14" at bounding box center [504, 380] width 18 height 6
click at [872, 32] on span "×" at bounding box center [877, 33] width 10 height 18
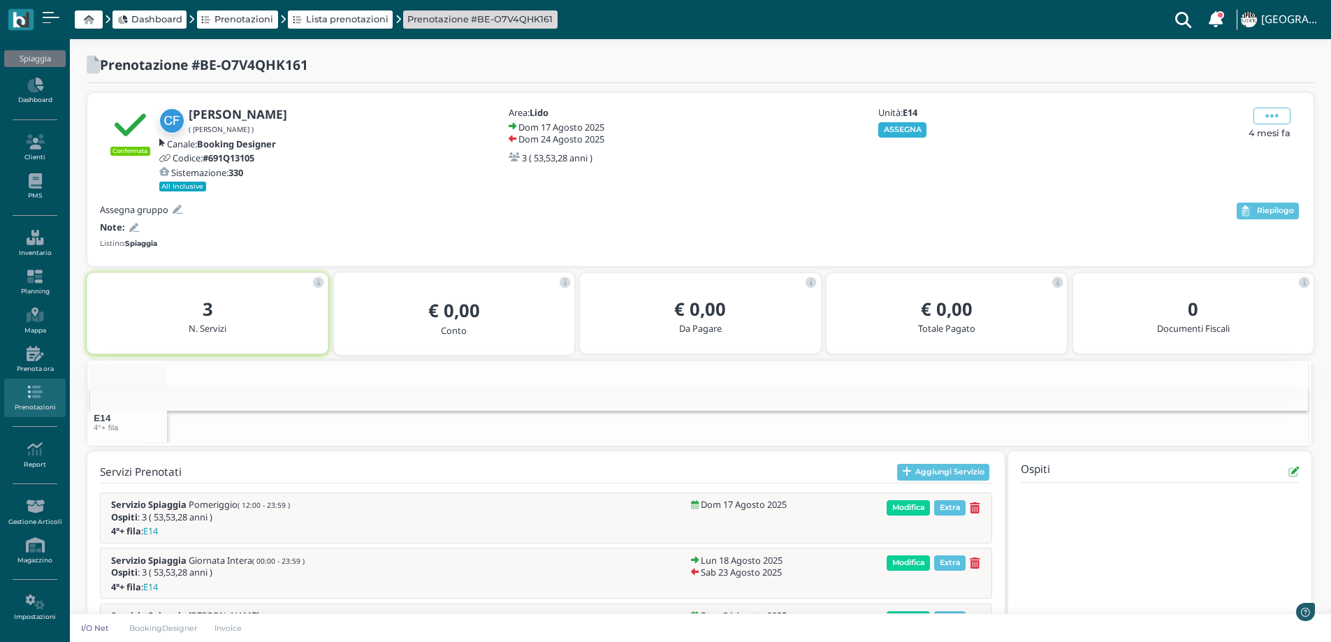
click at [918, 131] on button "ASSEGNA" at bounding box center [902, 129] width 48 height 15
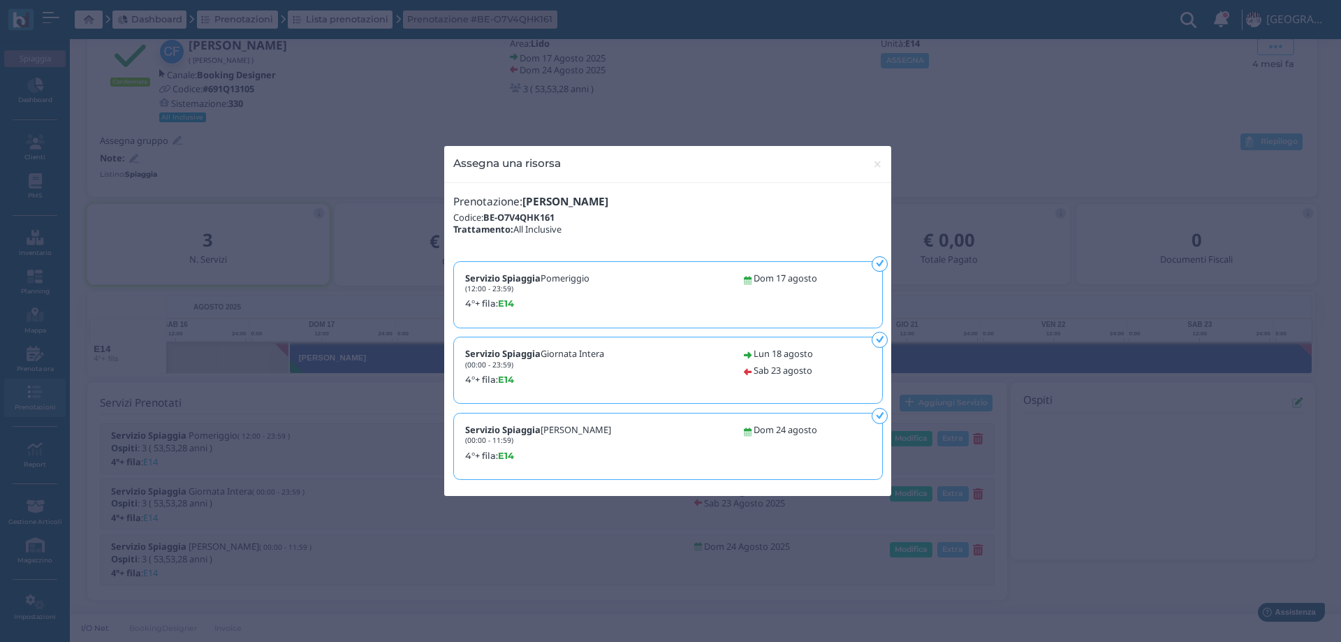
scroll to position [0, 97]
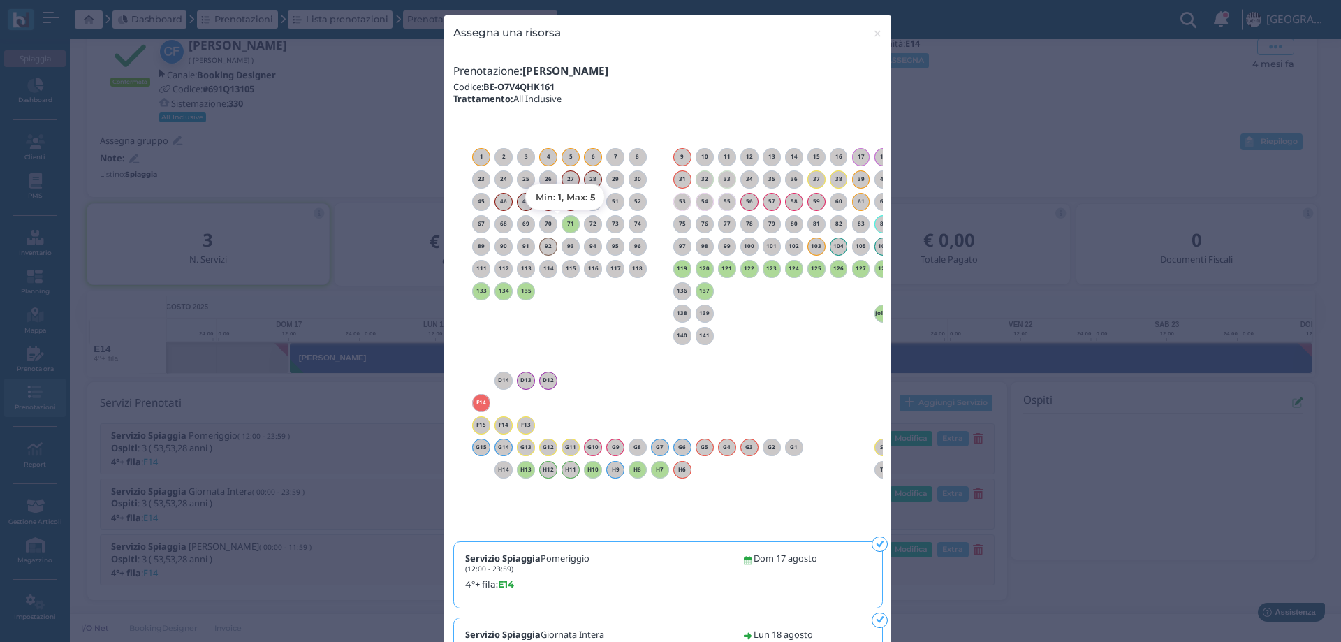
click at [562, 224] on h6 "71" at bounding box center [571, 224] width 18 height 6
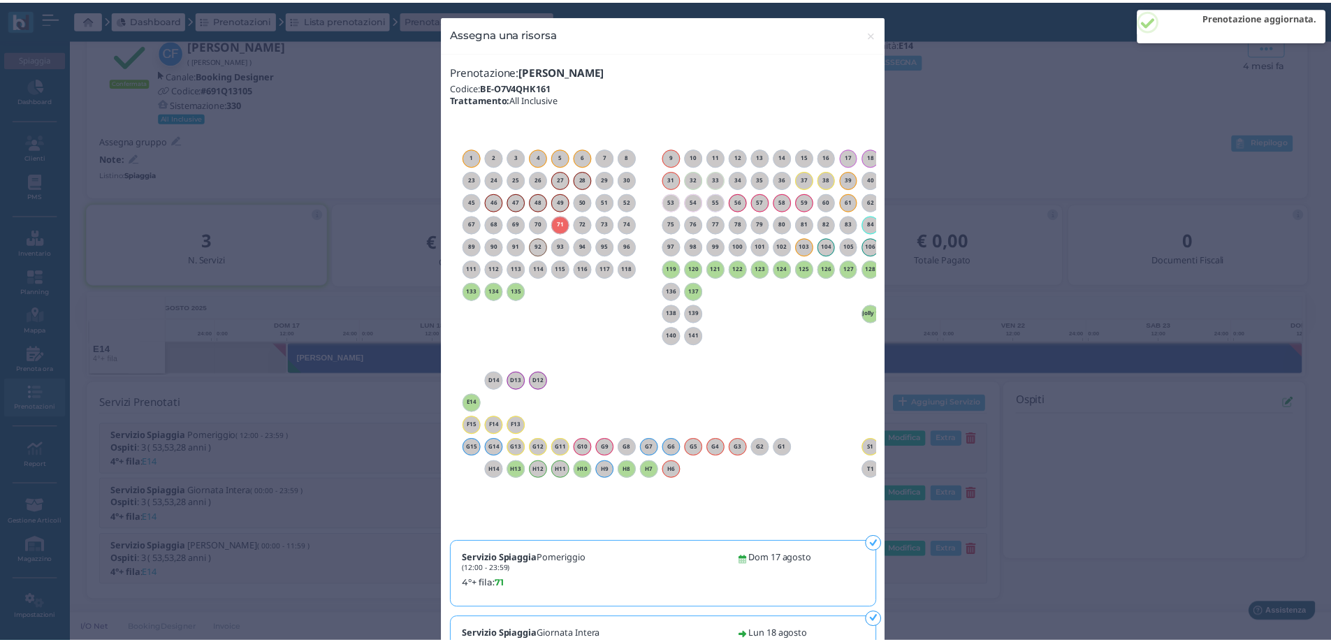
scroll to position [0, 126]
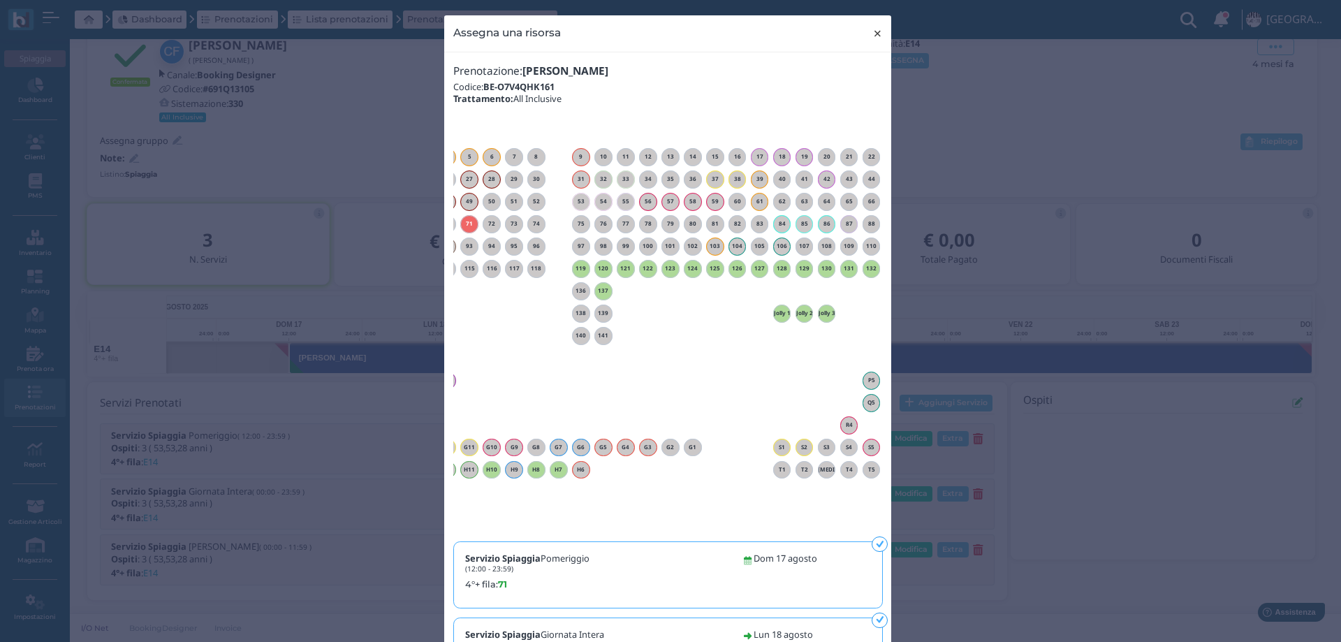
click at [874, 33] on span "×" at bounding box center [877, 33] width 10 height 18
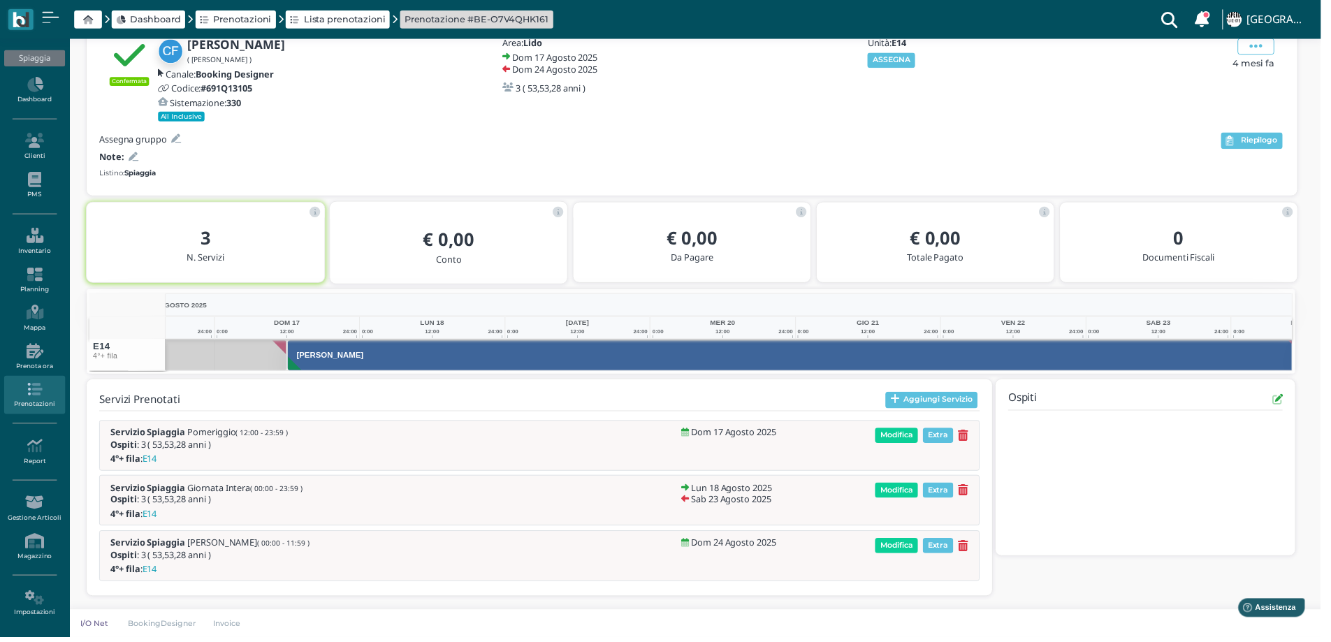
scroll to position [0, 0]
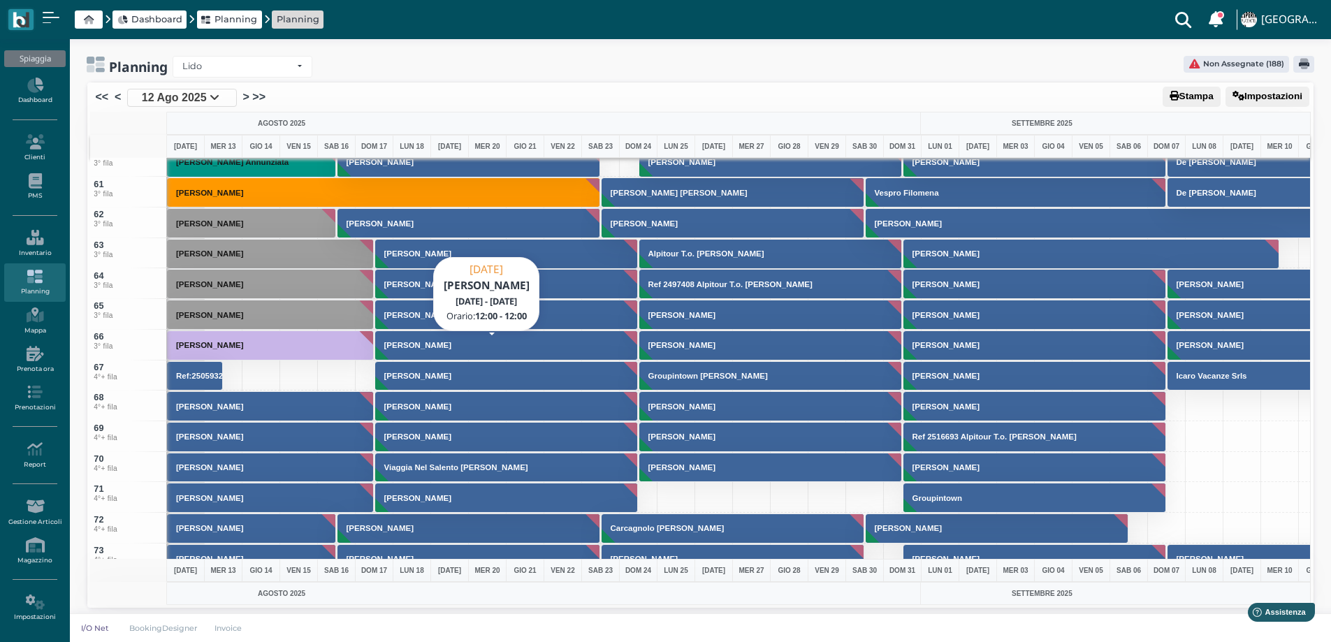
scroll to position [1886, 0]
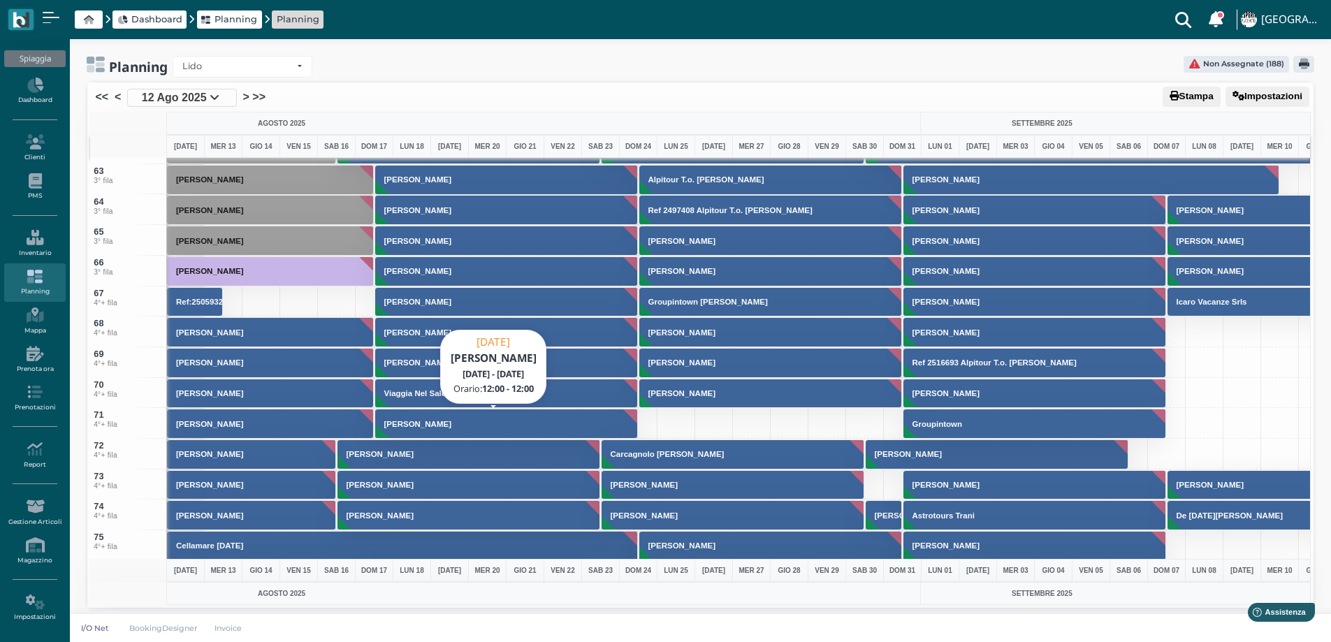
click at [415, 425] on h3 "[PERSON_NAME]" at bounding box center [418, 424] width 78 height 8
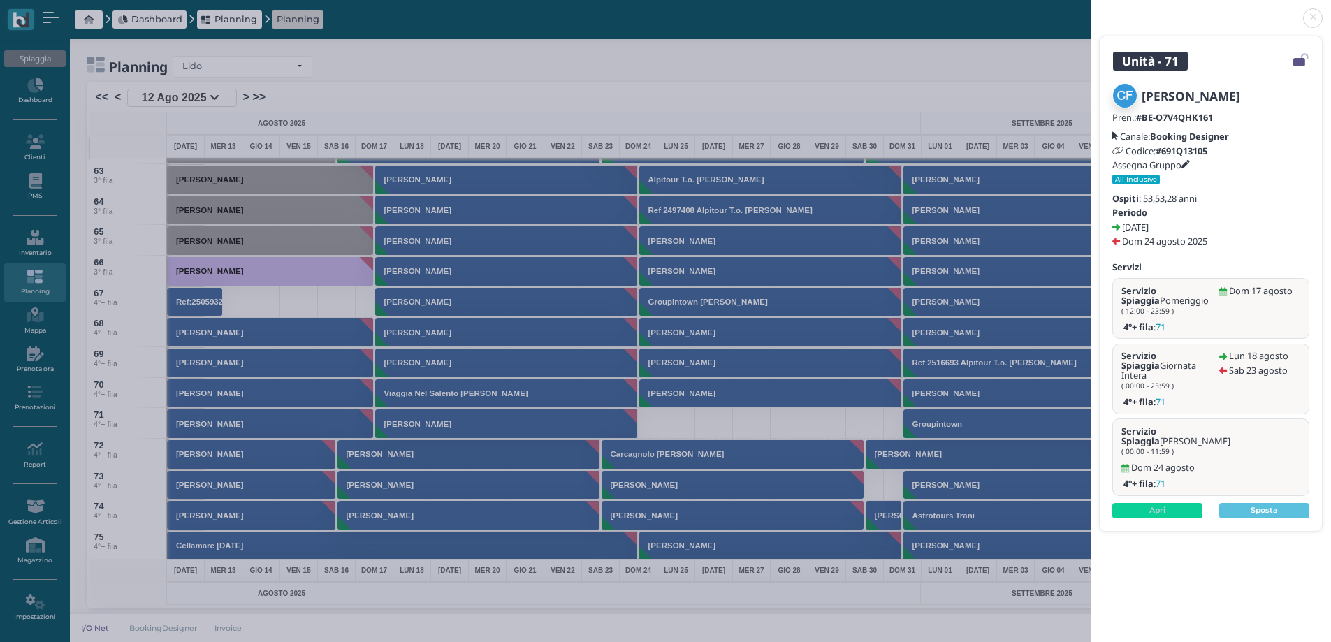
click at [1166, 492] on div "Capezzera Francesco Pren.: #BE-O7V4QHK161 Canale: Booking Designer Codice: #691…" at bounding box center [1210, 301] width 222 height 460
click at [1159, 503] on link "Apri" at bounding box center [1157, 510] width 90 height 15
click at [1090, 10] on link at bounding box center [1090, 10] width 0 height 0
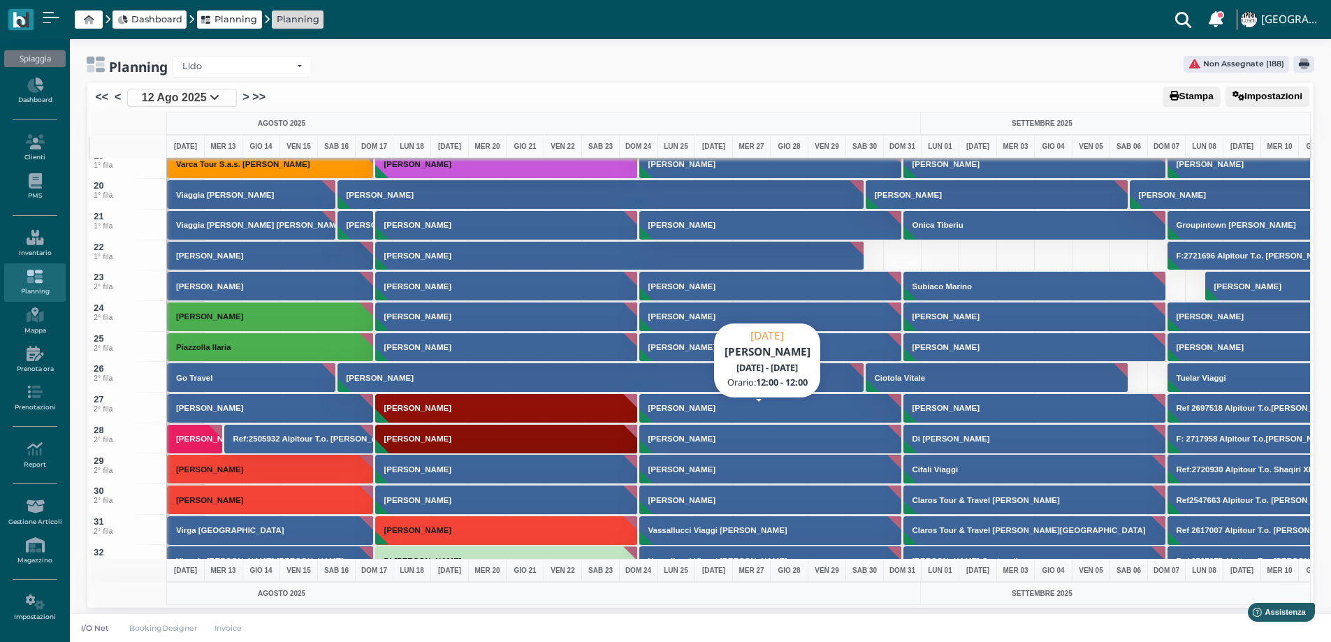
scroll to position [489, 0]
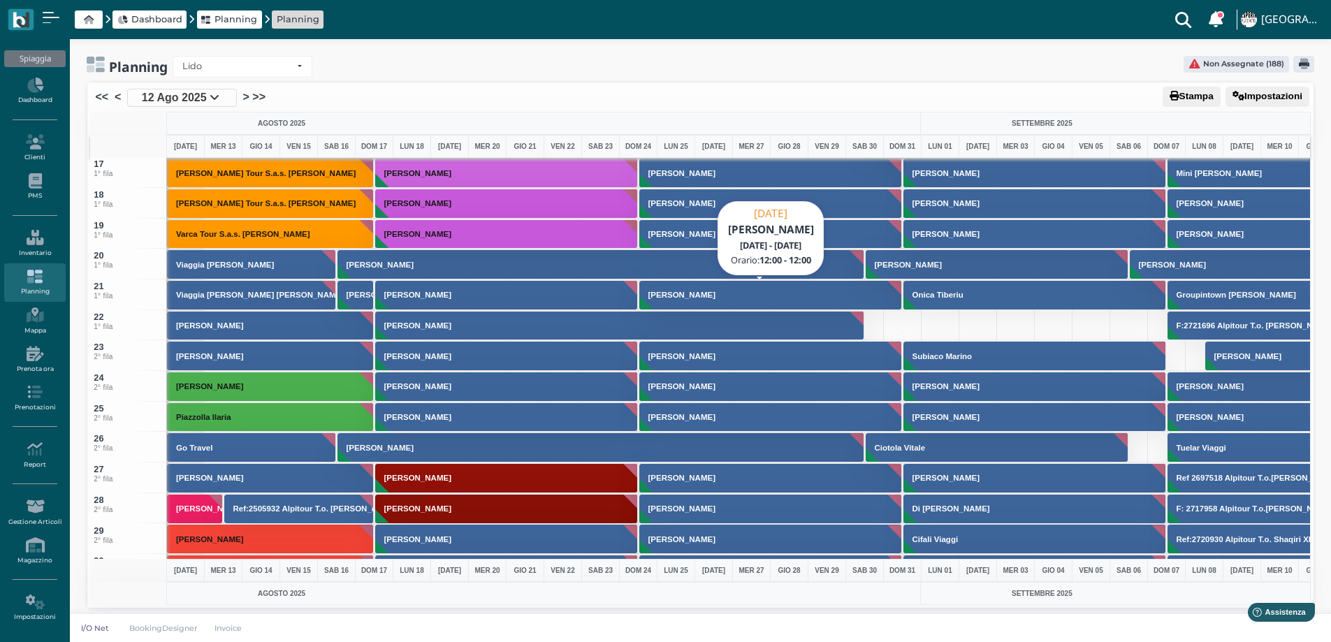
click at [677, 300] on button "[PERSON_NAME]" at bounding box center [770, 295] width 263 height 30
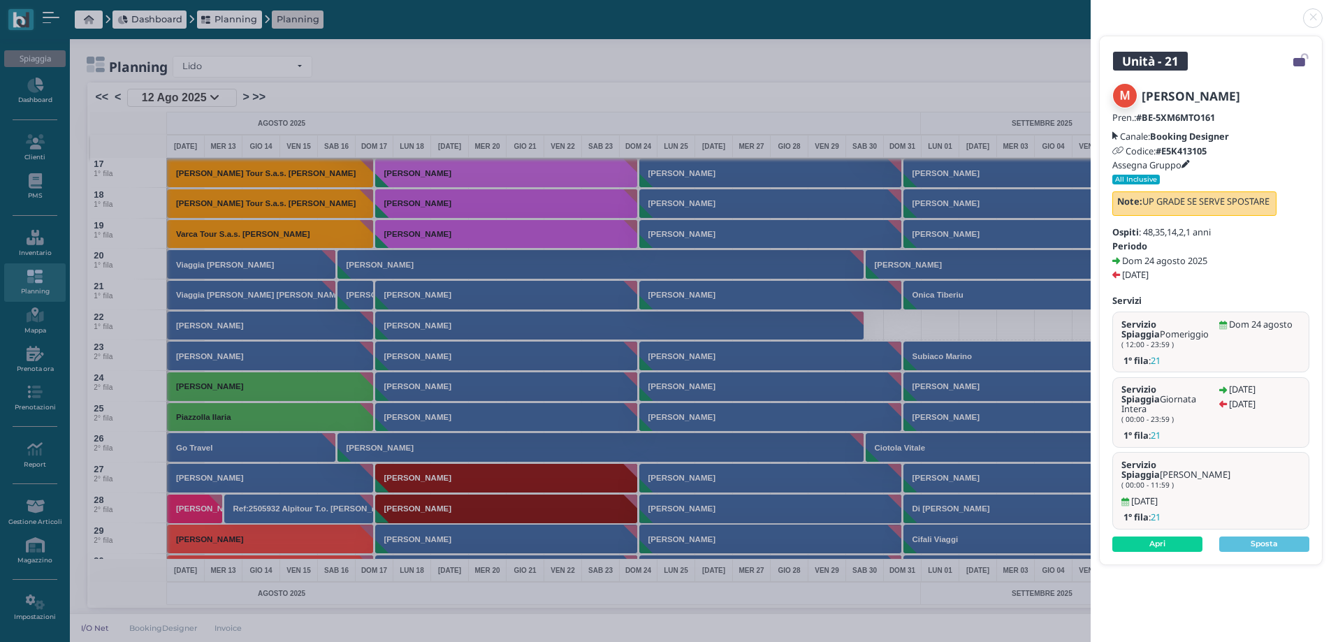
click at [1134, 518] on div "Mele Antonino Pren.: #BE-5XM6MTO161 Canale: Booking Designer Codice: #E5K413105…" at bounding box center [1210, 317] width 222 height 493
click at [1136, 536] on link "Apri" at bounding box center [1157, 543] width 90 height 15
click at [1090, 10] on link at bounding box center [1090, 10] width 0 height 0
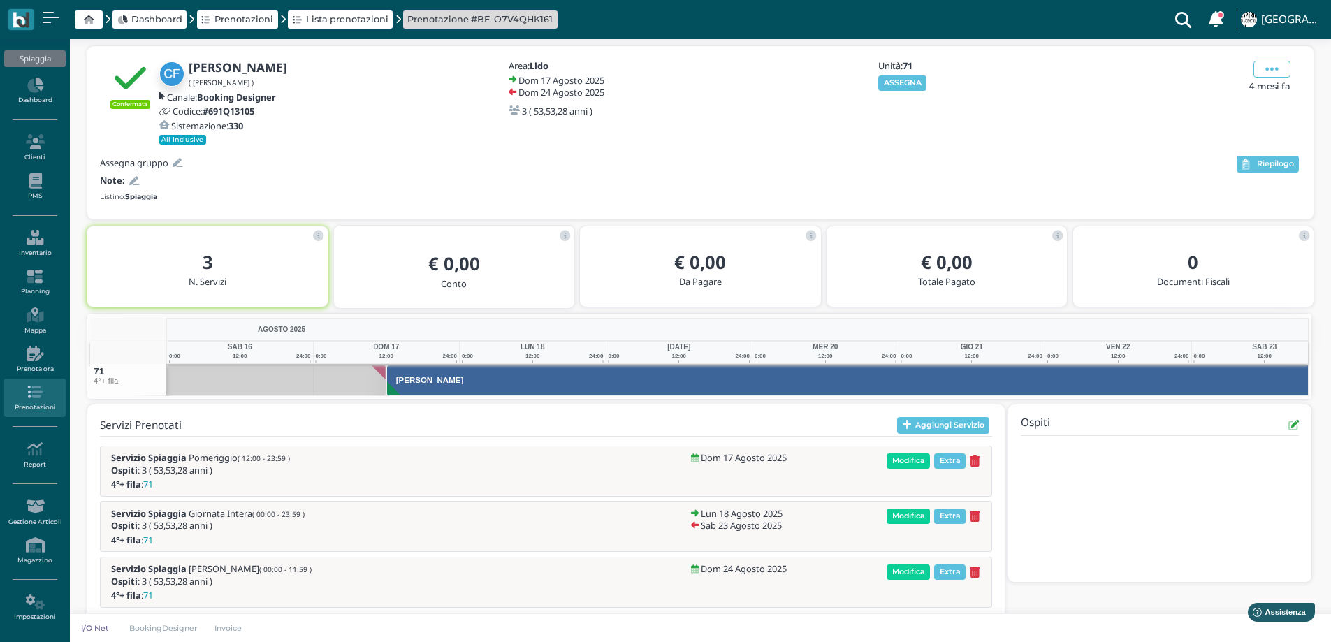
scroll to position [0, 101]
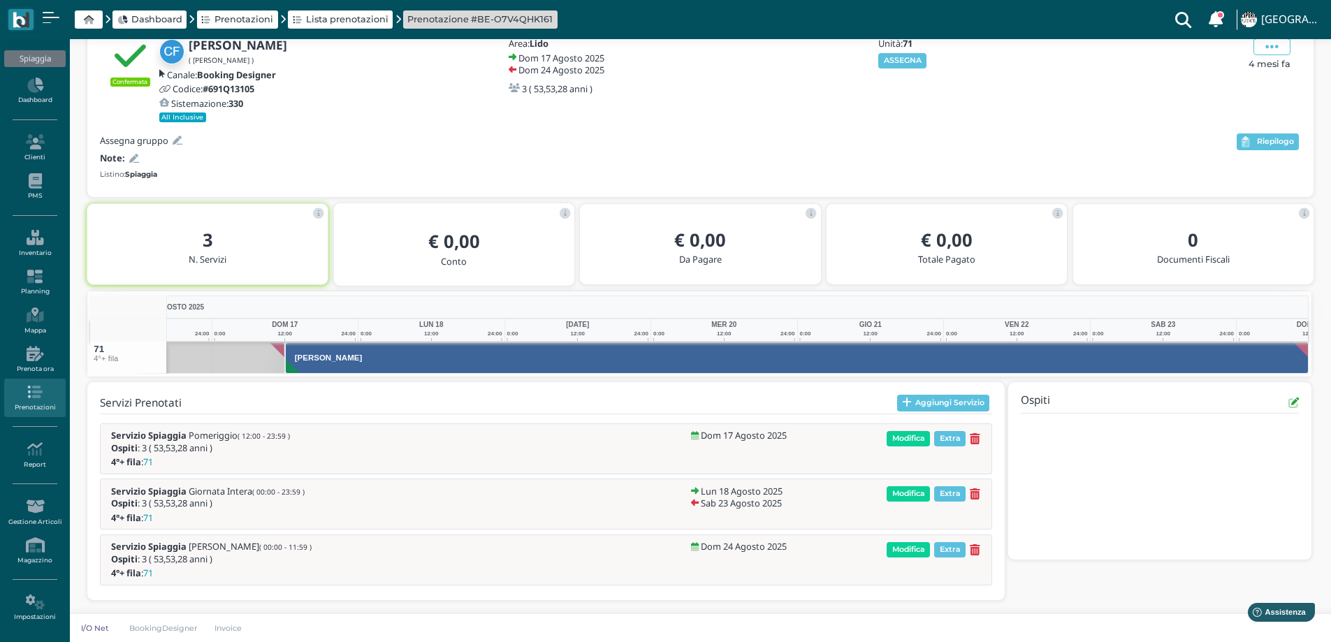
click at [134, 161] on icon at bounding box center [134, 158] width 10 height 9
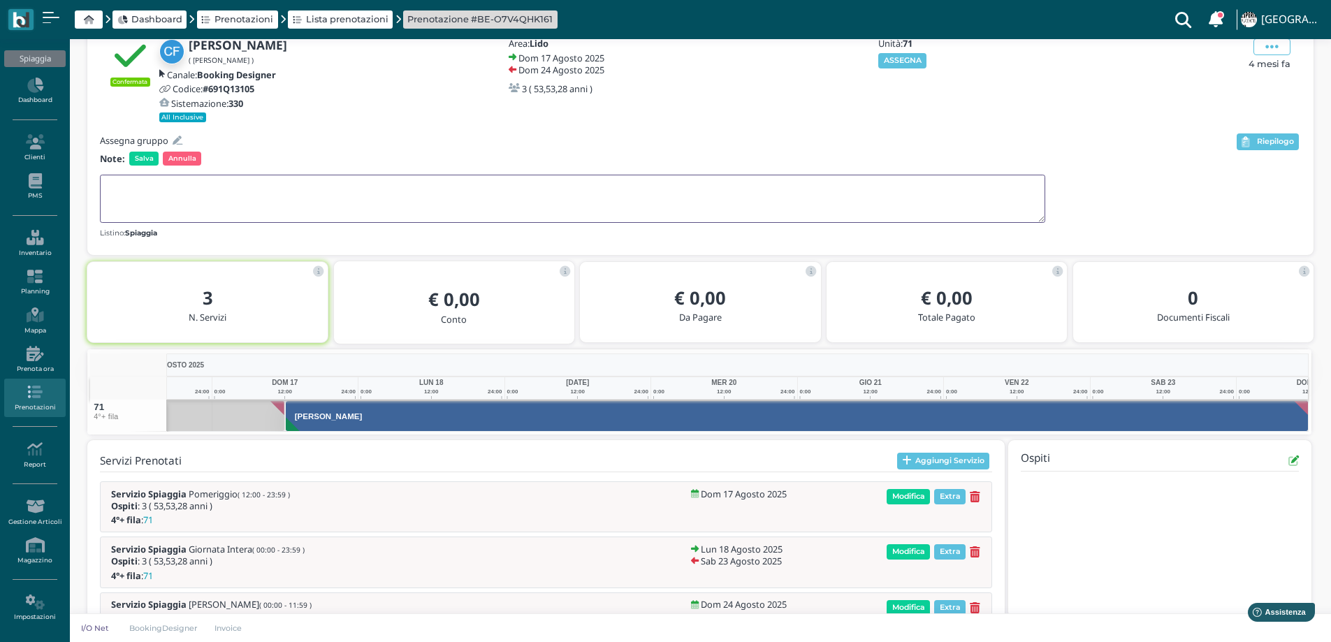
click at [140, 185] on textarea at bounding box center [572, 199] width 945 height 48
type textarea "1 fila sistemare"
click at [131, 156] on span "Salva" at bounding box center [143, 159] width 29 height 14
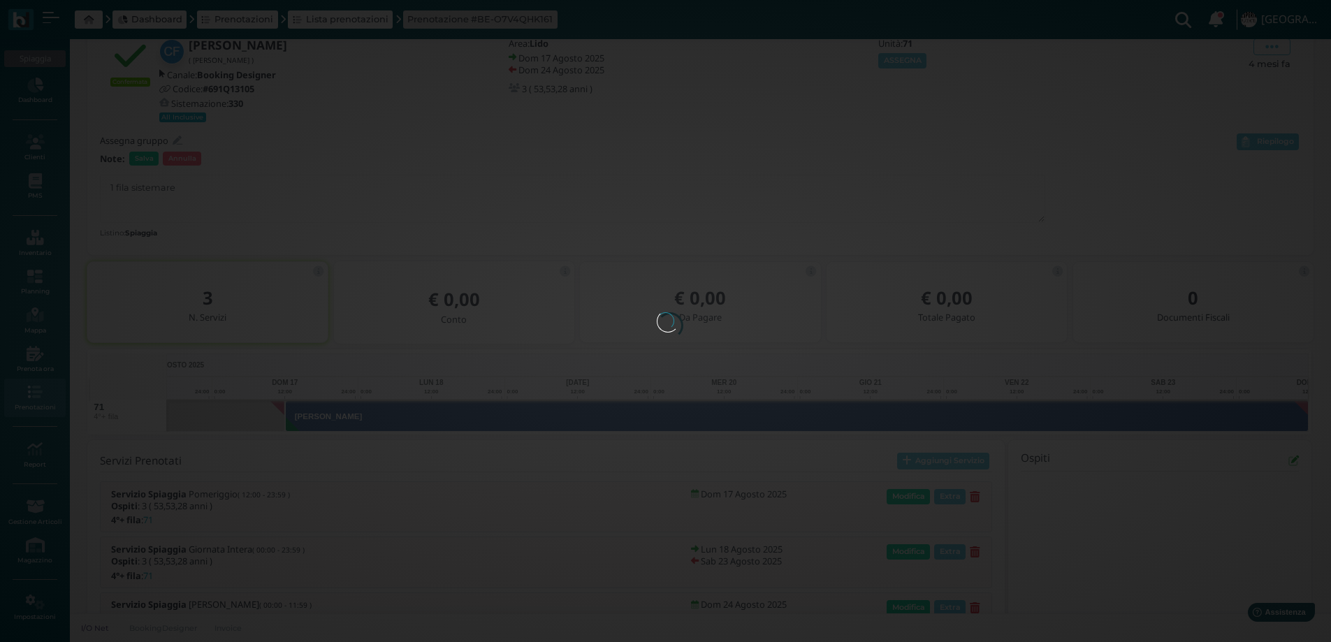
scroll to position [0, 0]
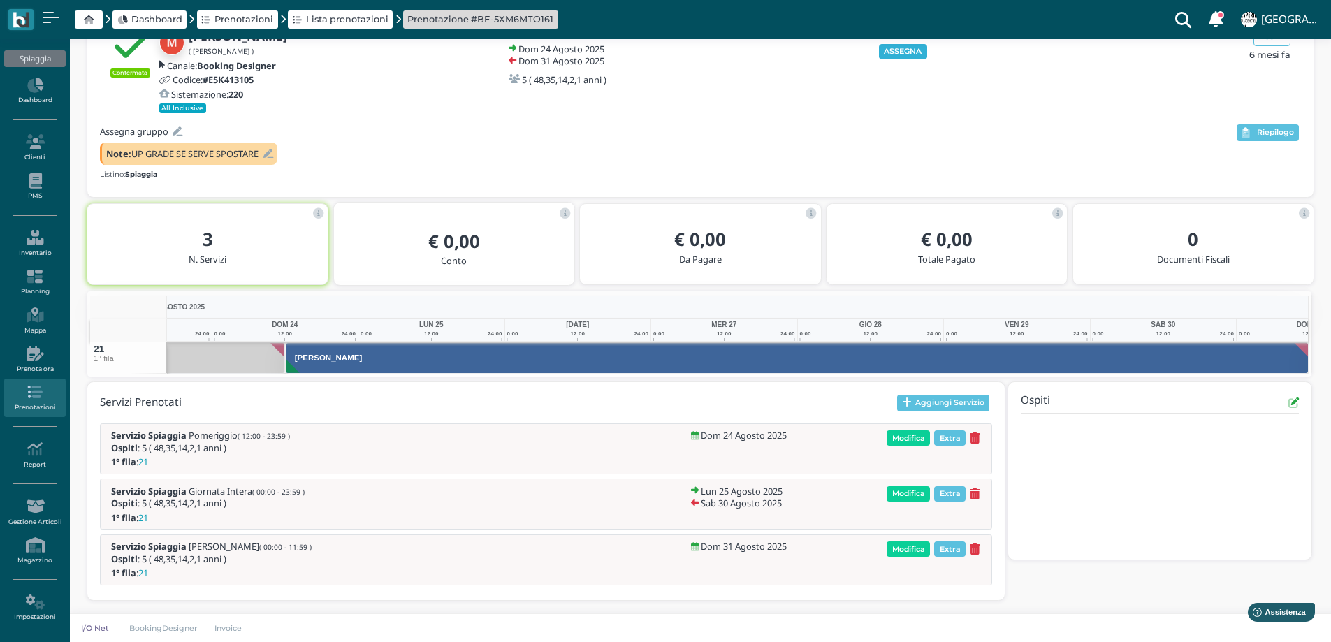
click at [889, 54] on button "ASSEGNA" at bounding box center [903, 51] width 48 height 15
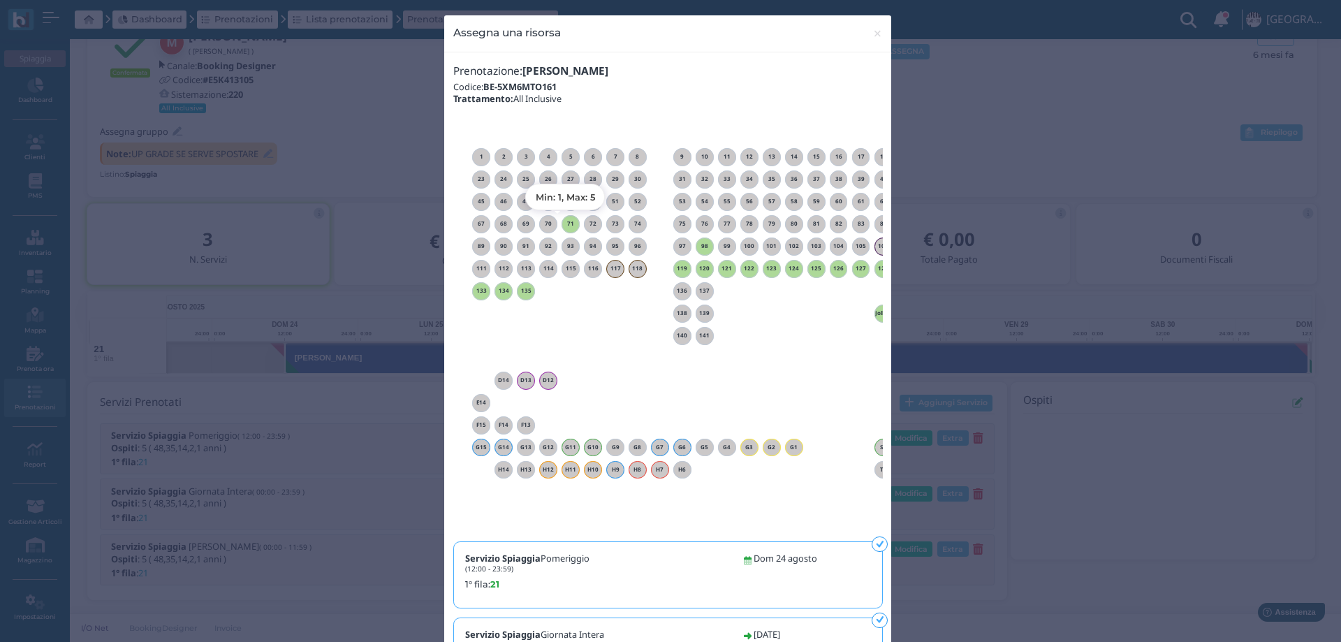
click at [566, 222] on h6 "71" at bounding box center [571, 224] width 18 height 6
drag, startPoint x: 871, startPoint y: 35, endPoint x: 974, endPoint y: 51, distance: 103.9
click at [872, 34] on span "×" at bounding box center [877, 33] width 10 height 18
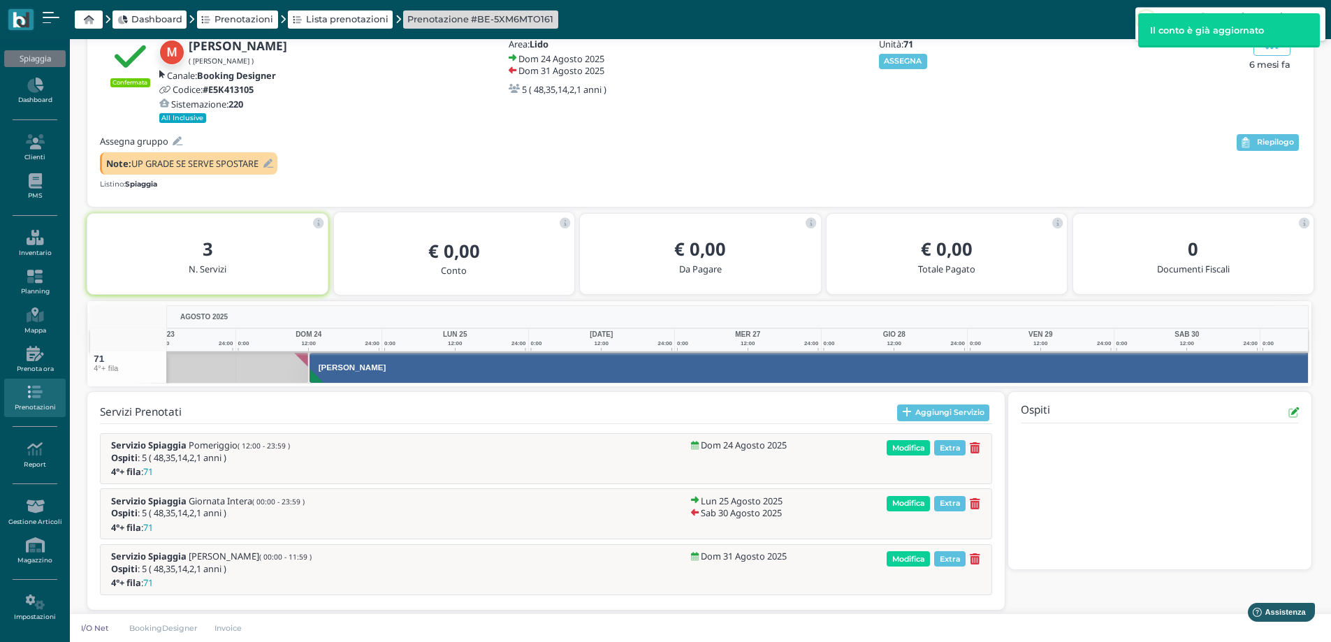
scroll to position [0, 101]
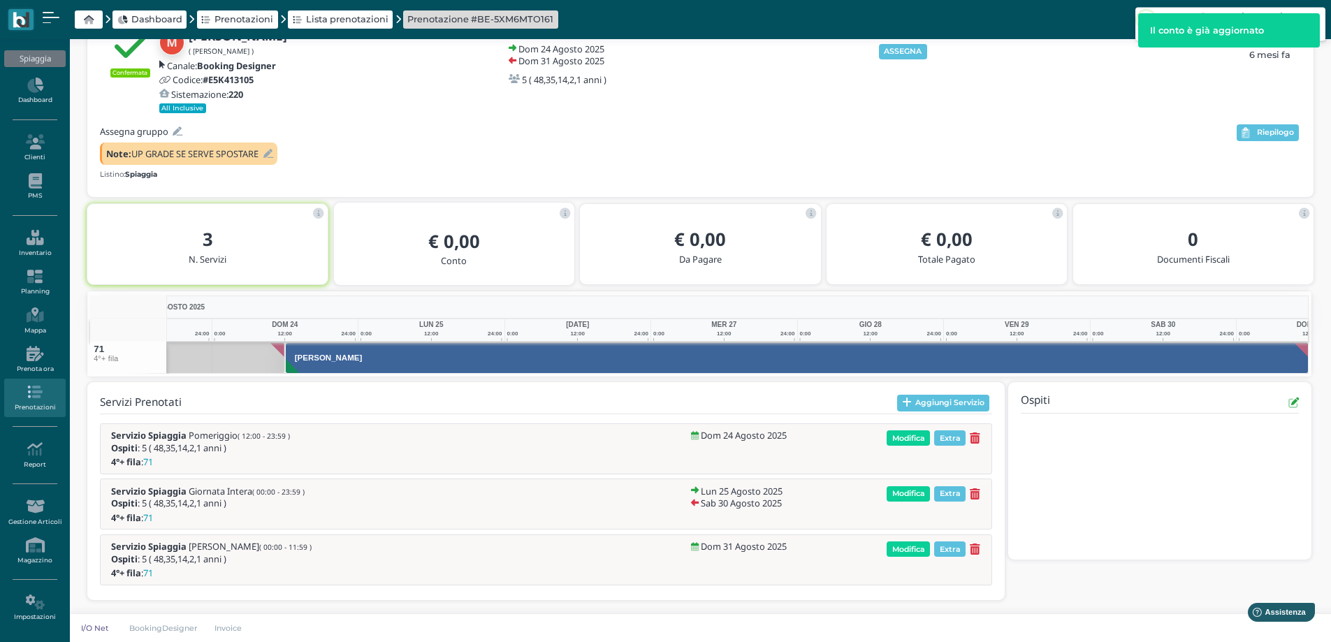
click at [272, 157] on icon at bounding box center [268, 153] width 10 height 9
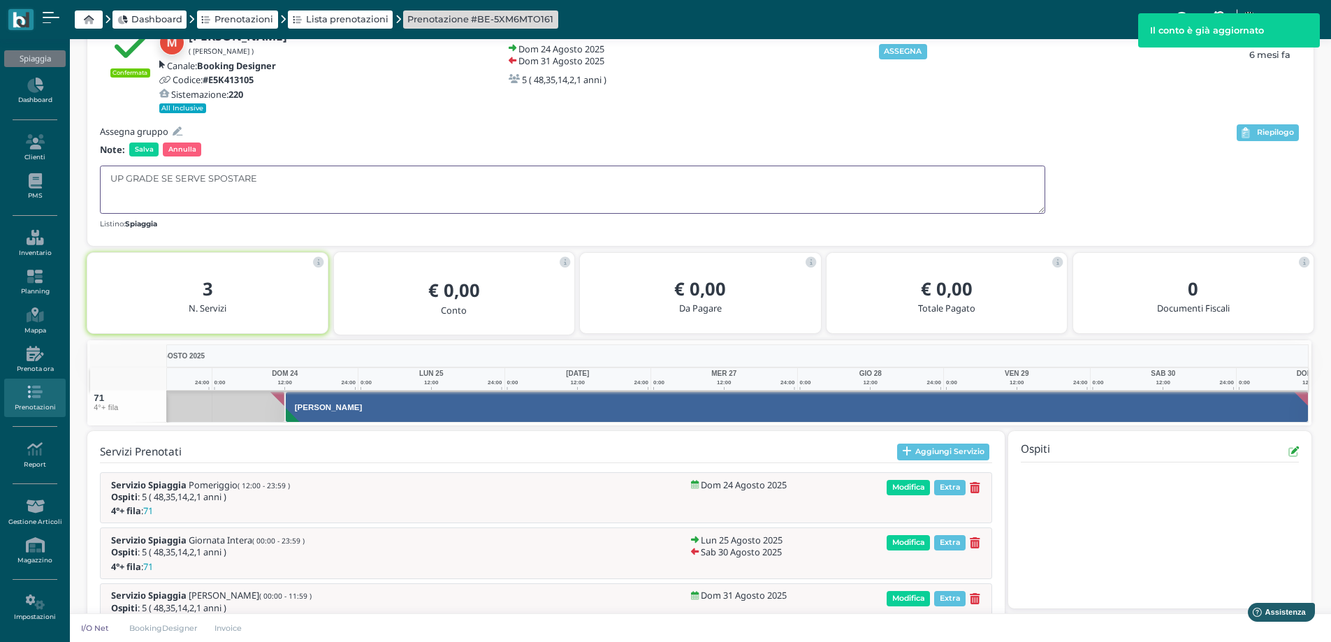
drag, startPoint x: 276, startPoint y: 176, endPoint x: 3, endPoint y: 212, distance: 274.7
click at [3, 212] on div "Spiaggia Dashboard Clienti PMS Inventario Planning Mappa Prenota ora Prenotazio…" at bounding box center [665, 326] width 1331 height 730
click at [142, 146] on span "Salva" at bounding box center [143, 149] width 29 height 14
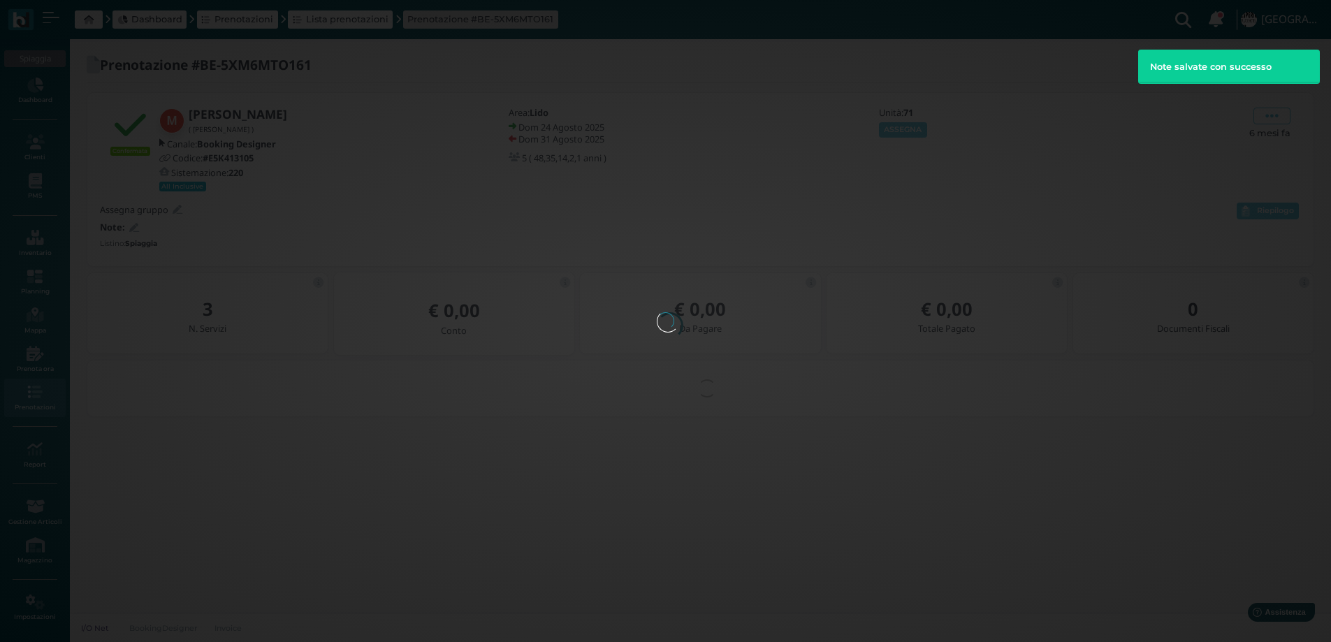
scroll to position [0, 0]
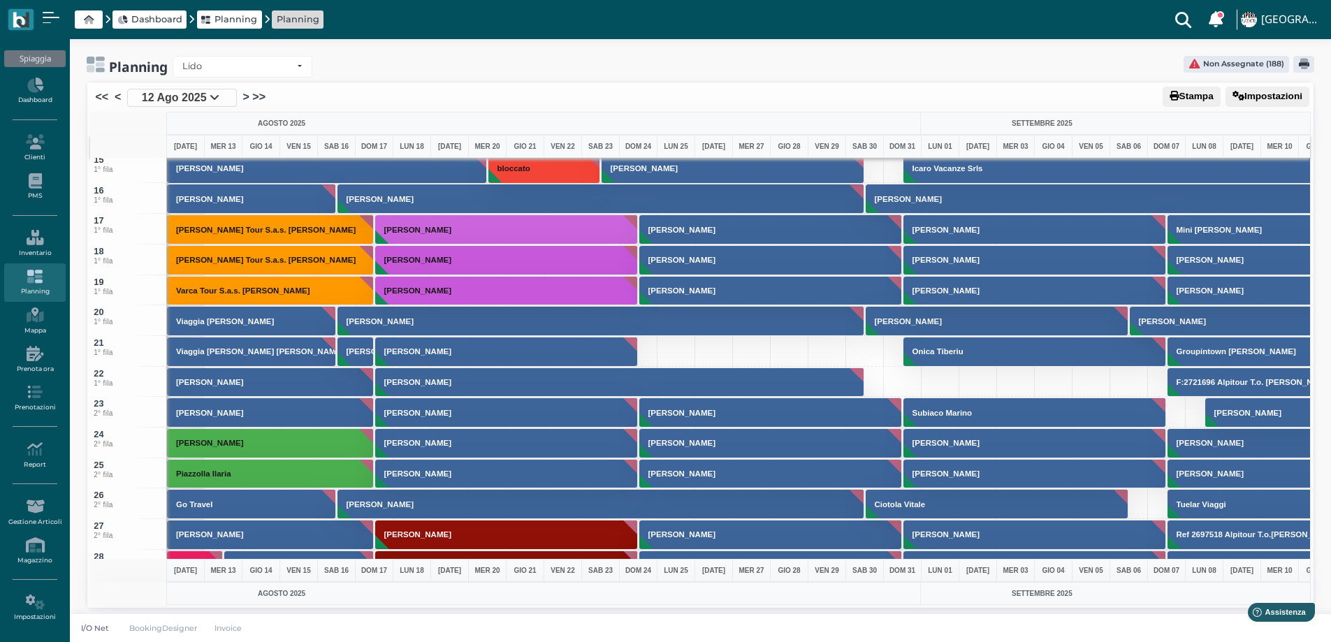
scroll to position [419, 0]
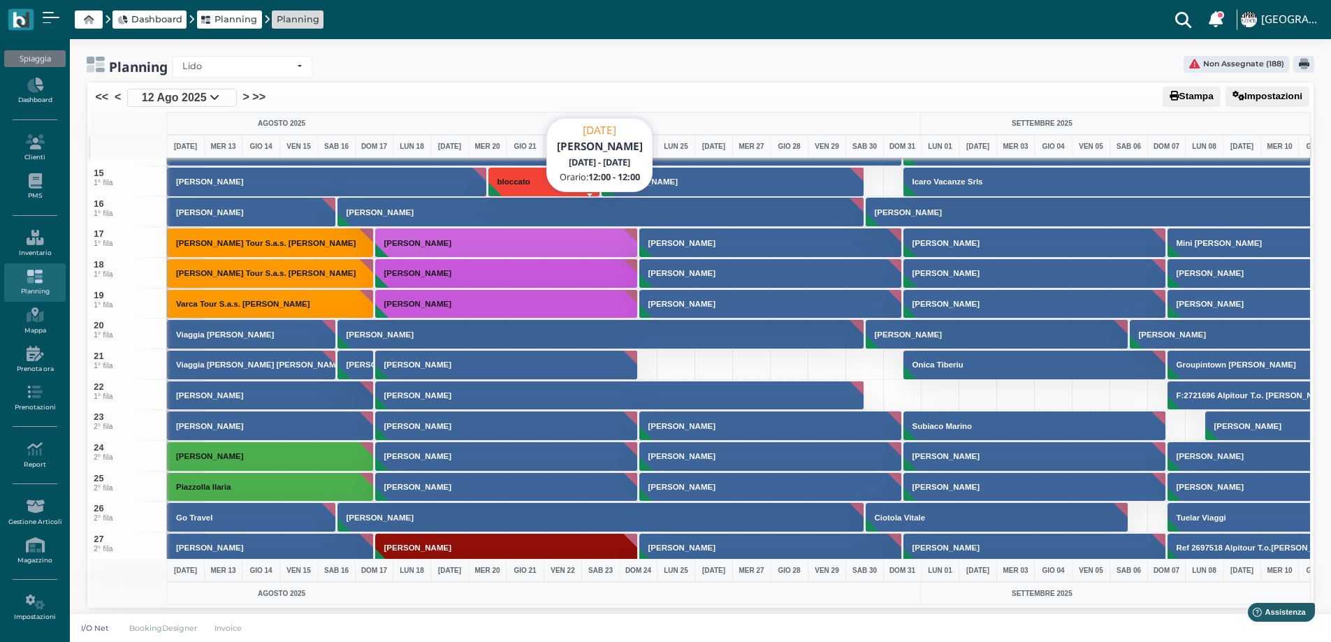
click at [416, 210] on button "[PERSON_NAME]" at bounding box center [600, 212] width 527 height 30
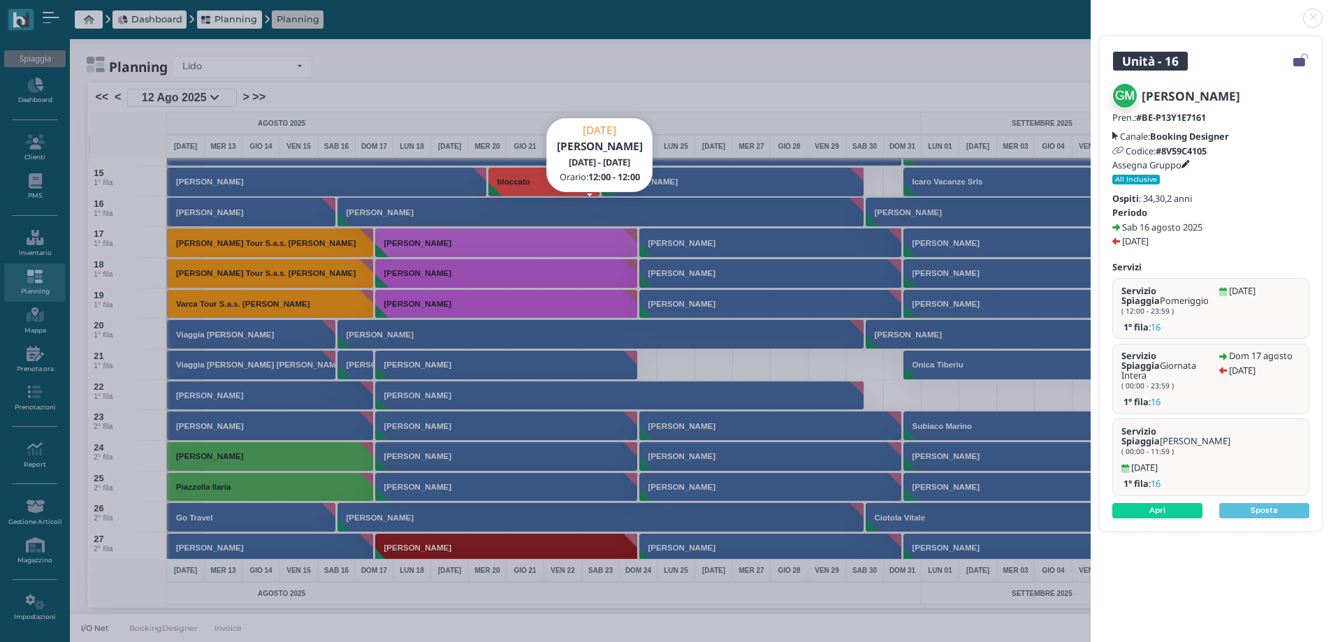
drag, startPoint x: 1313, startPoint y: 19, endPoint x: 1123, endPoint y: 84, distance: 200.8
click at [1090, 10] on link at bounding box center [1090, 10] width 0 height 0
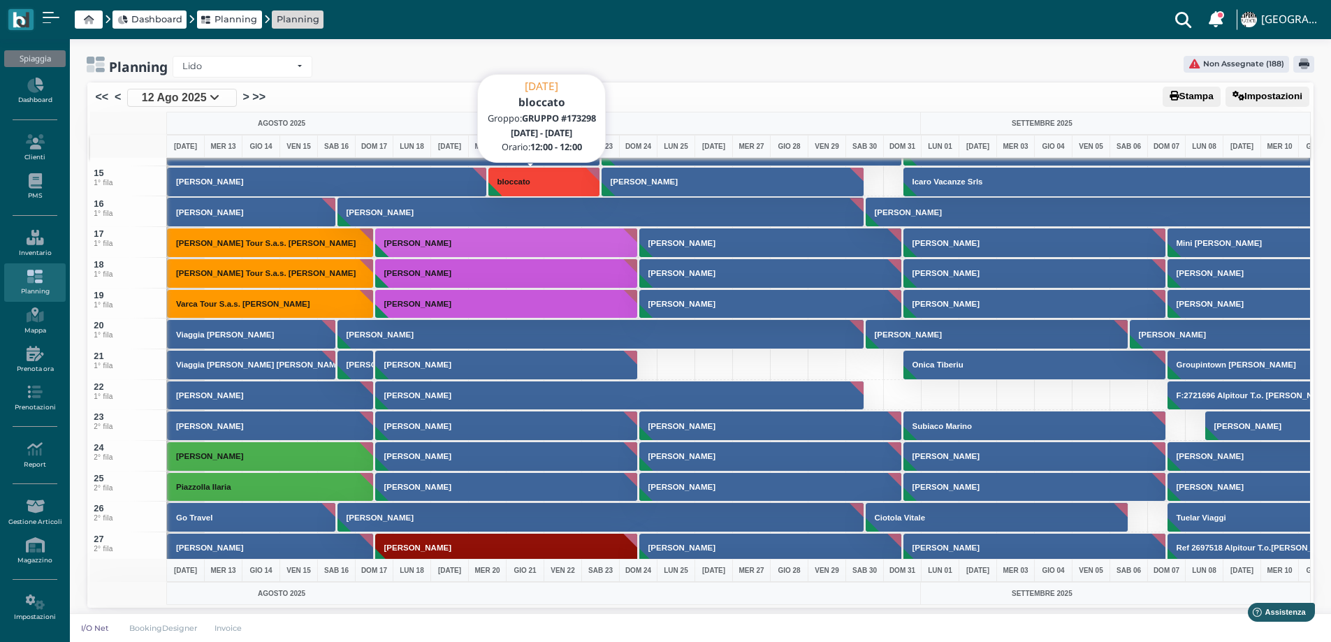
click at [554, 179] on button "bloccato" at bounding box center [544, 182] width 112 height 30
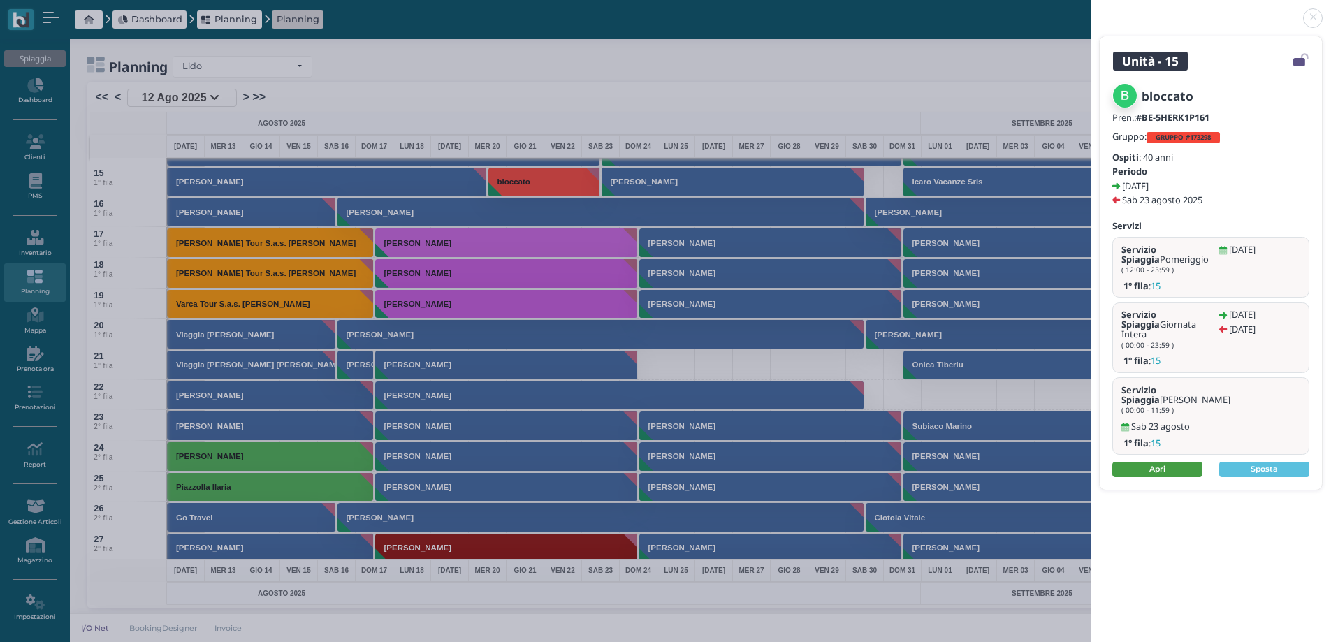
click at [1131, 462] on link "Apri" at bounding box center [1157, 469] width 90 height 15
click at [1090, 10] on link at bounding box center [1090, 10] width 0 height 0
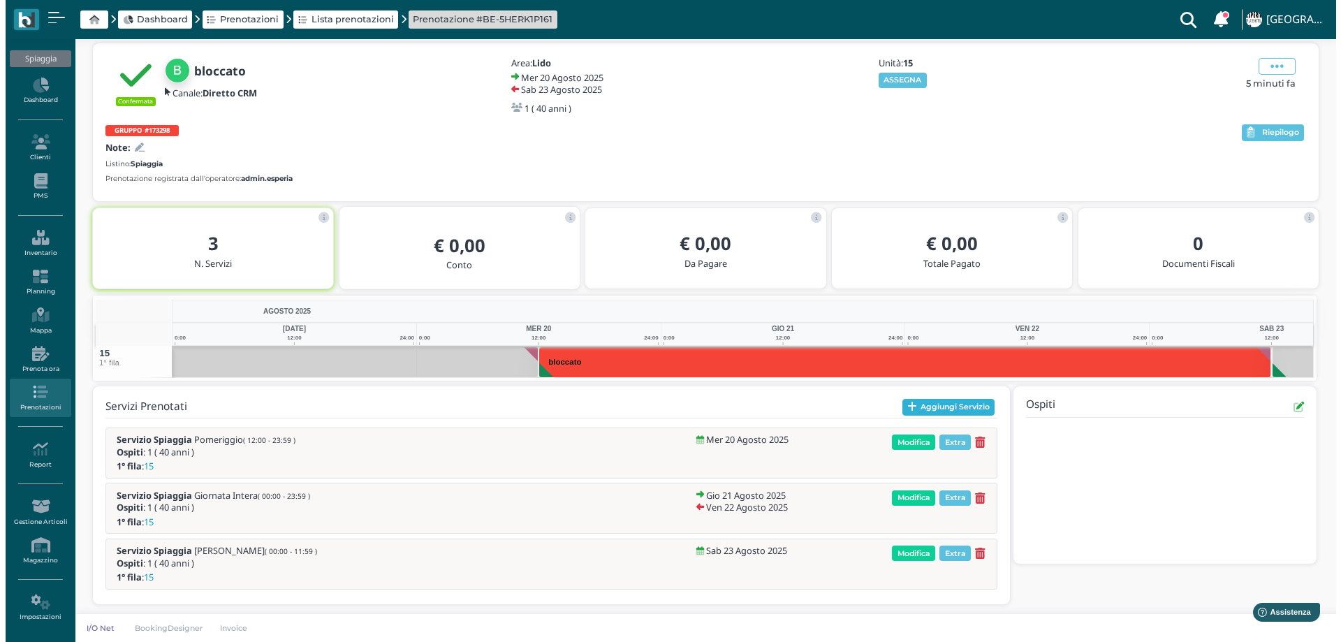
scroll to position [54, 0]
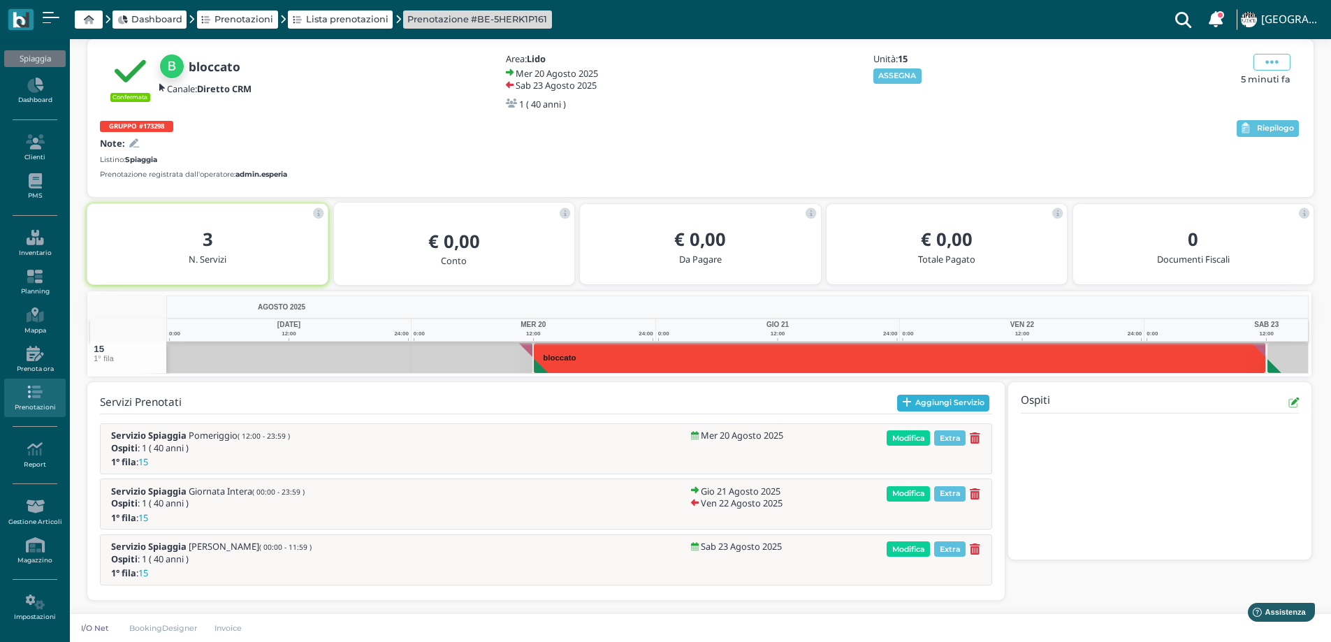
click at [922, 408] on button "Aggiungi Servizio" at bounding box center [943, 403] width 93 height 17
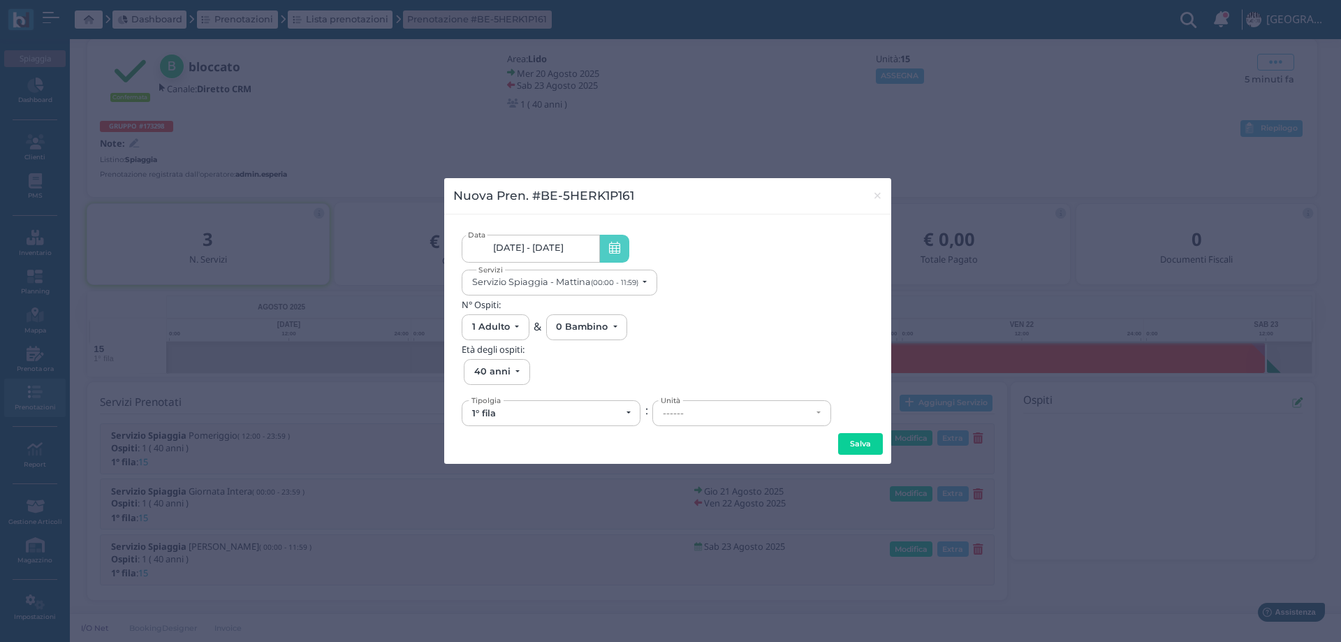
click at [564, 247] on span "20/08/25 - 23/08/25" at bounding box center [528, 247] width 71 height 11
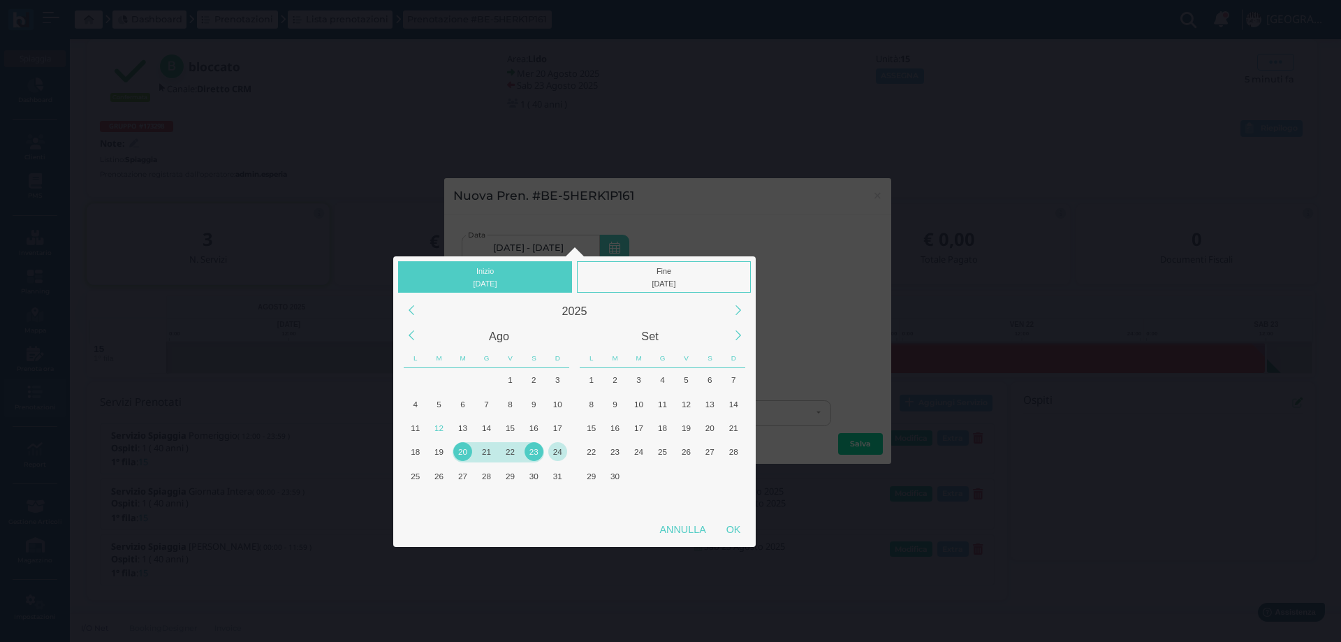
click at [554, 453] on div "24" at bounding box center [557, 451] width 19 height 19
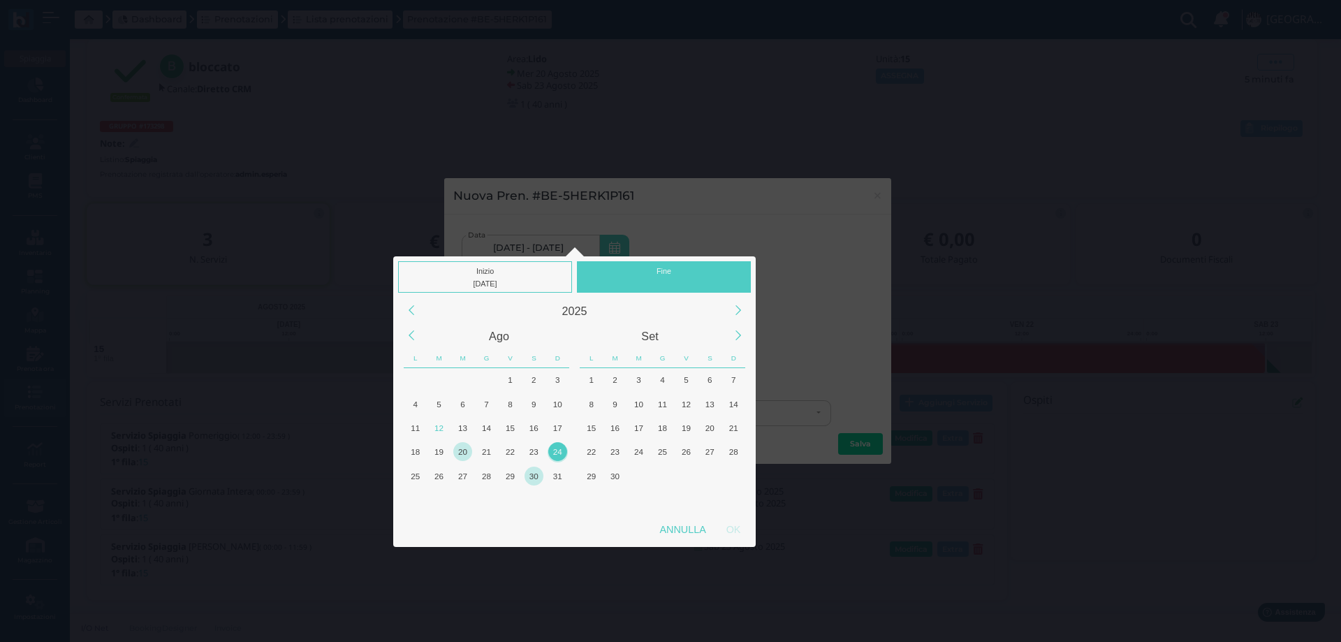
click at [534, 477] on div "30" at bounding box center [534, 476] width 19 height 19
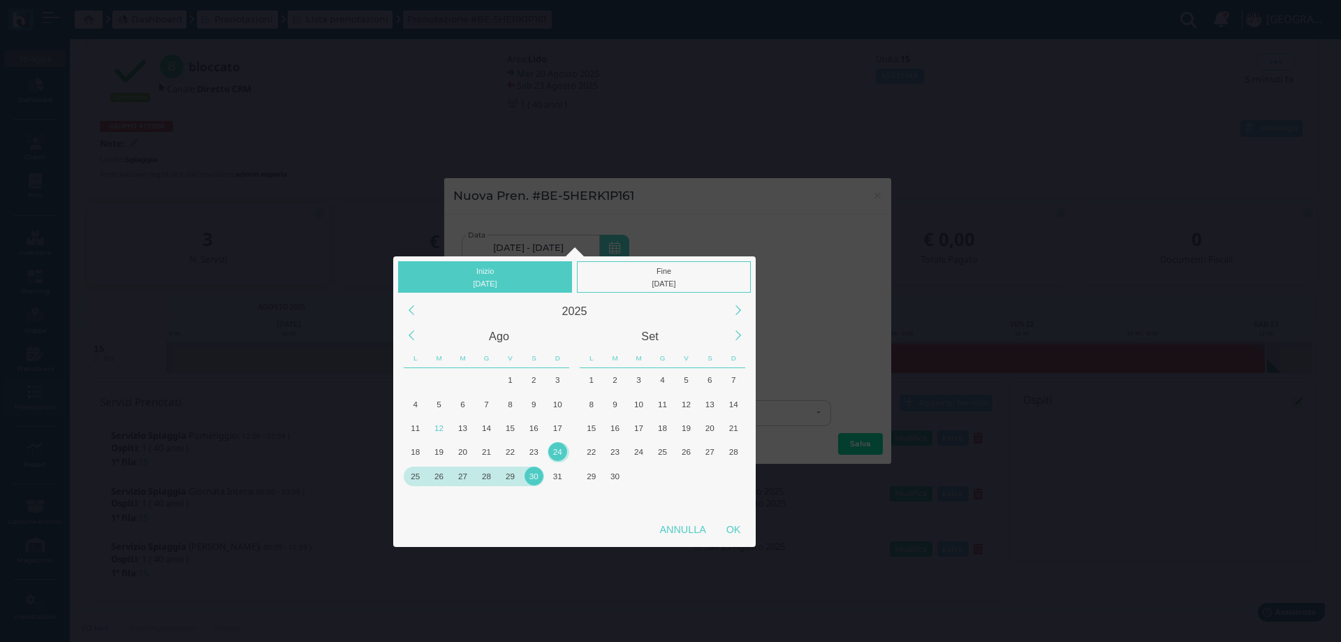
click at [554, 451] on div "24" at bounding box center [557, 451] width 19 height 19
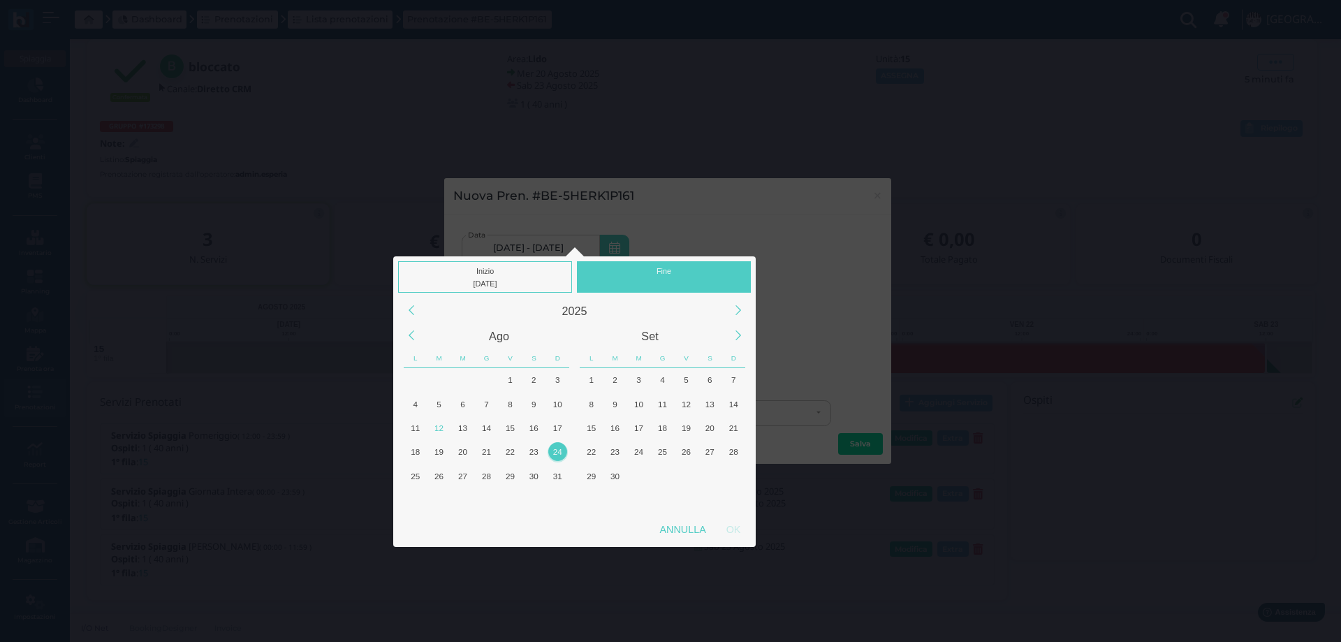
click at [555, 453] on div "24" at bounding box center [557, 451] width 19 height 19
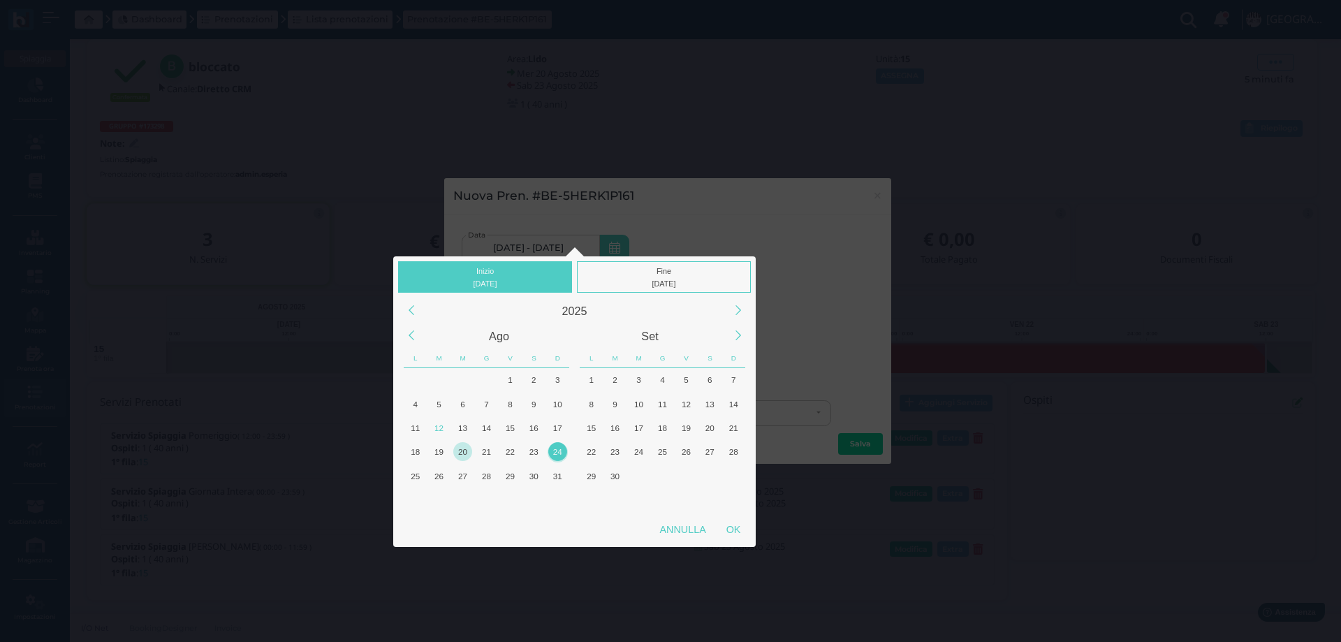
click at [555, 453] on div "24" at bounding box center [557, 451] width 19 height 19
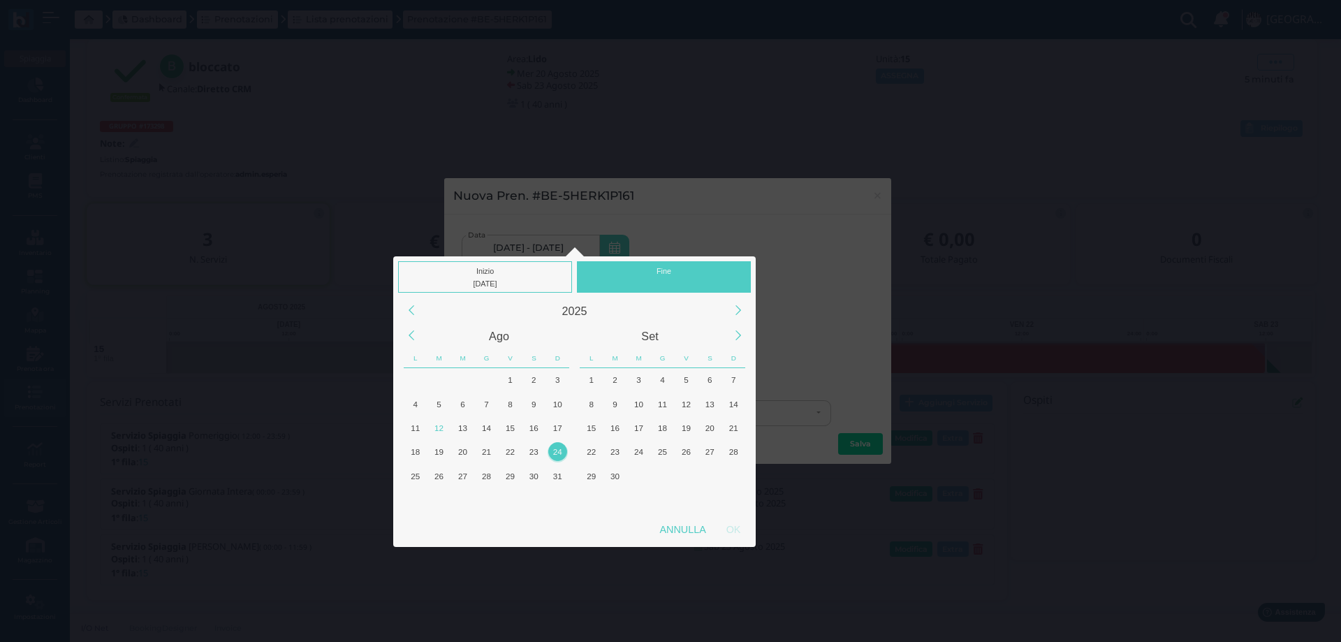
click at [554, 453] on div "24" at bounding box center [557, 451] width 19 height 19
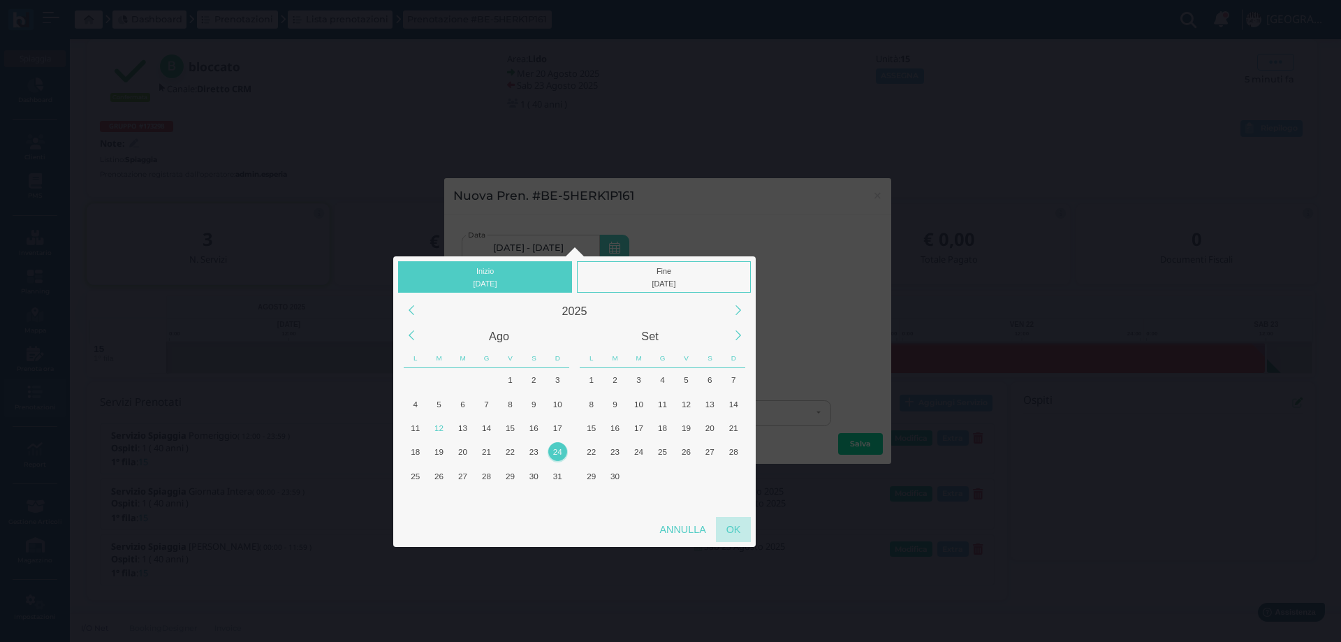
click at [738, 529] on div "OK" at bounding box center [733, 529] width 35 height 25
type input "24/08/2025 - 24/08/2025"
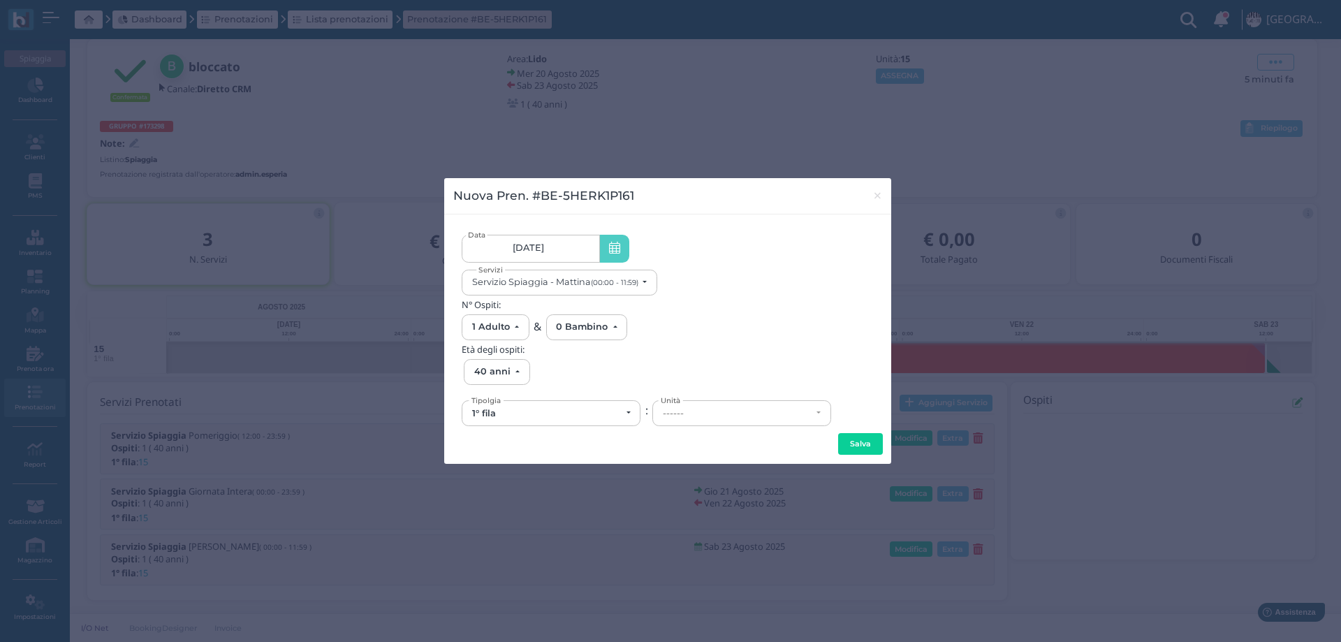
scroll to position [0, 133]
click at [610, 281] on small "(00:00 - 11:59)" at bounding box center [614, 282] width 47 height 9
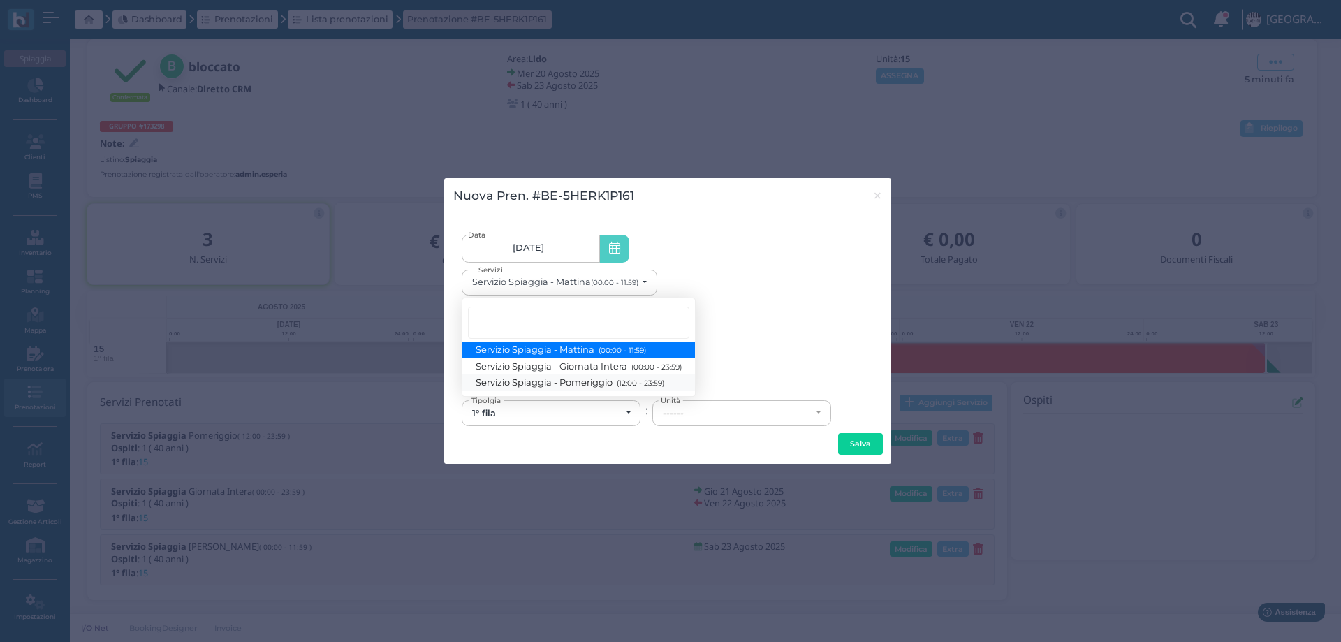
click at [588, 387] on span "Servizio Spiaggia - Pomeriggio (12:00 - 23:59)" at bounding box center [570, 382] width 188 height 12
select select "1369"
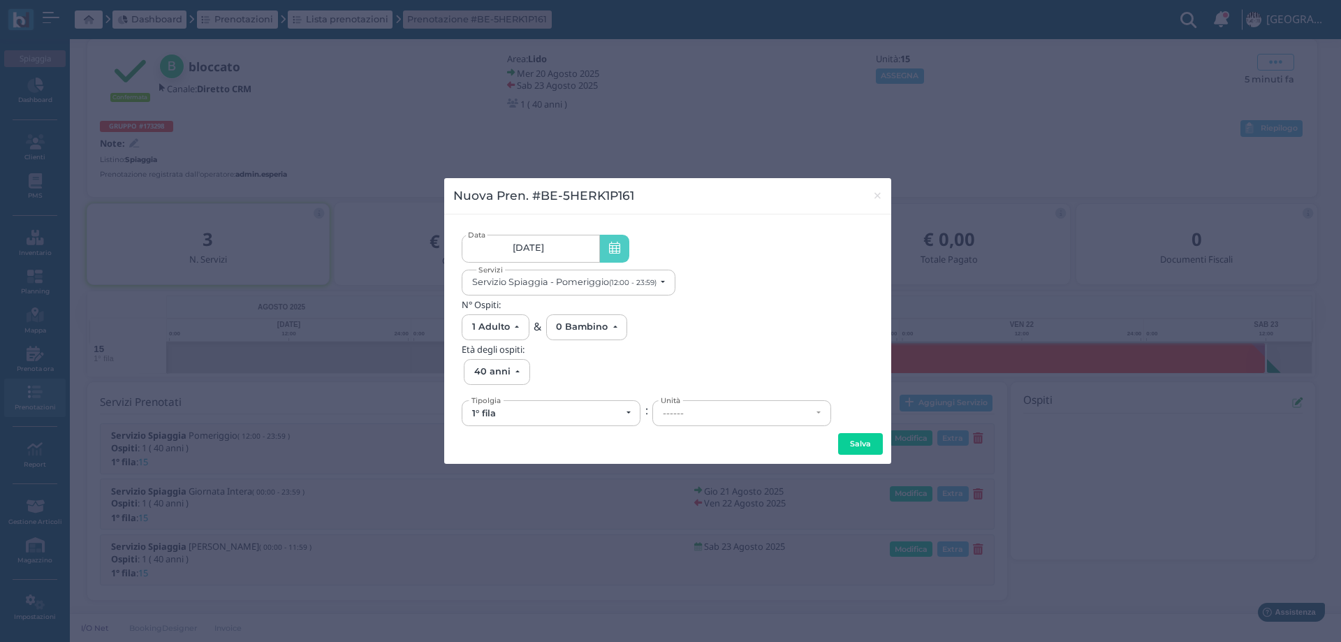
click at [715, 418] on div "------" at bounding box center [737, 413] width 149 height 11
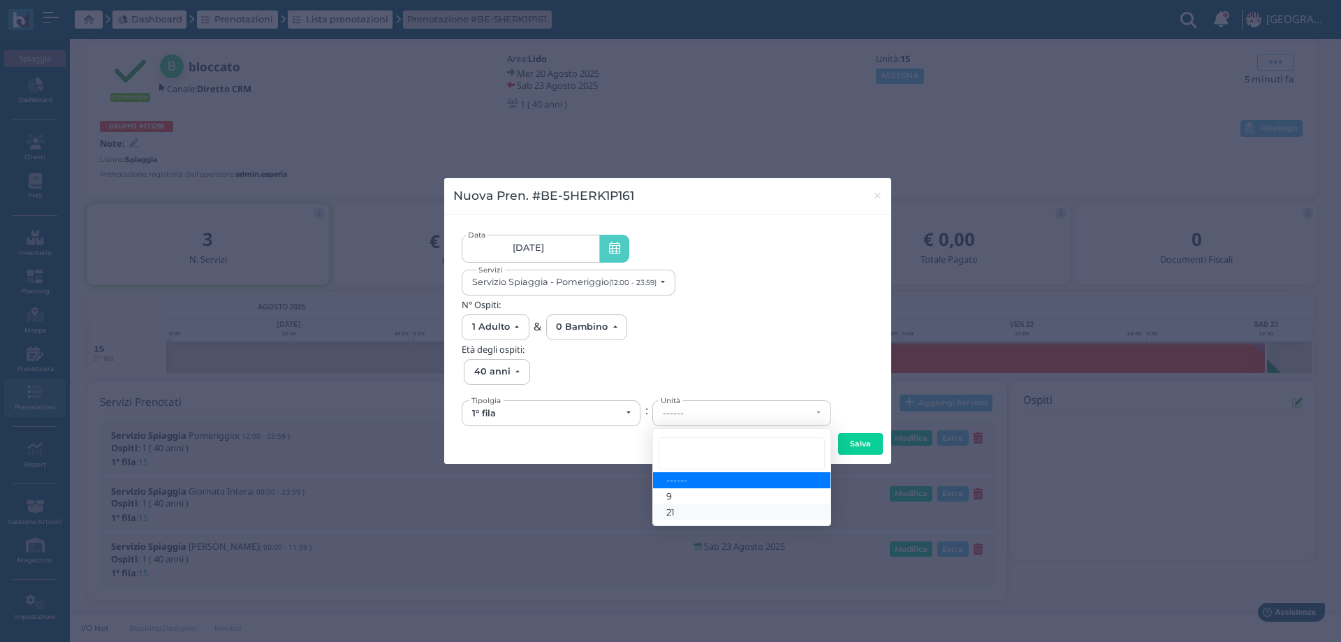
click at [678, 516] on link "21" at bounding box center [741, 512] width 177 height 16
select select "6145"
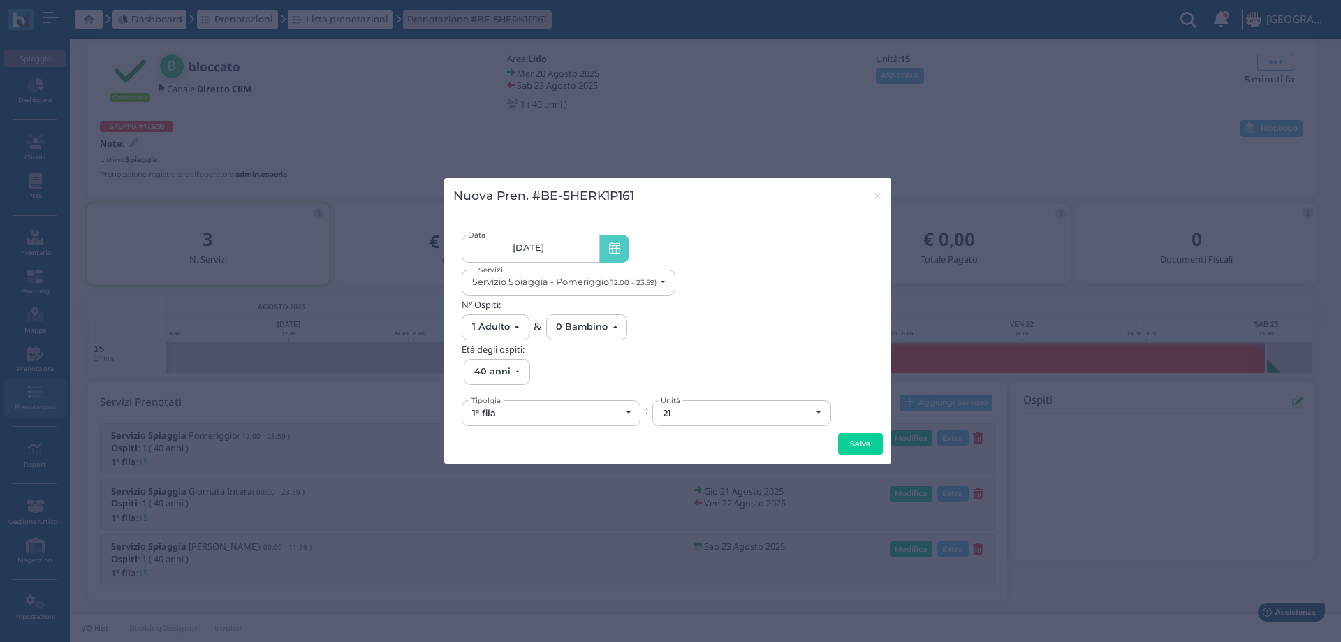
drag, startPoint x: 855, startPoint y: 444, endPoint x: 821, endPoint y: 427, distance: 38.4
click at [856, 441] on button "Salva" at bounding box center [860, 444] width 45 height 22
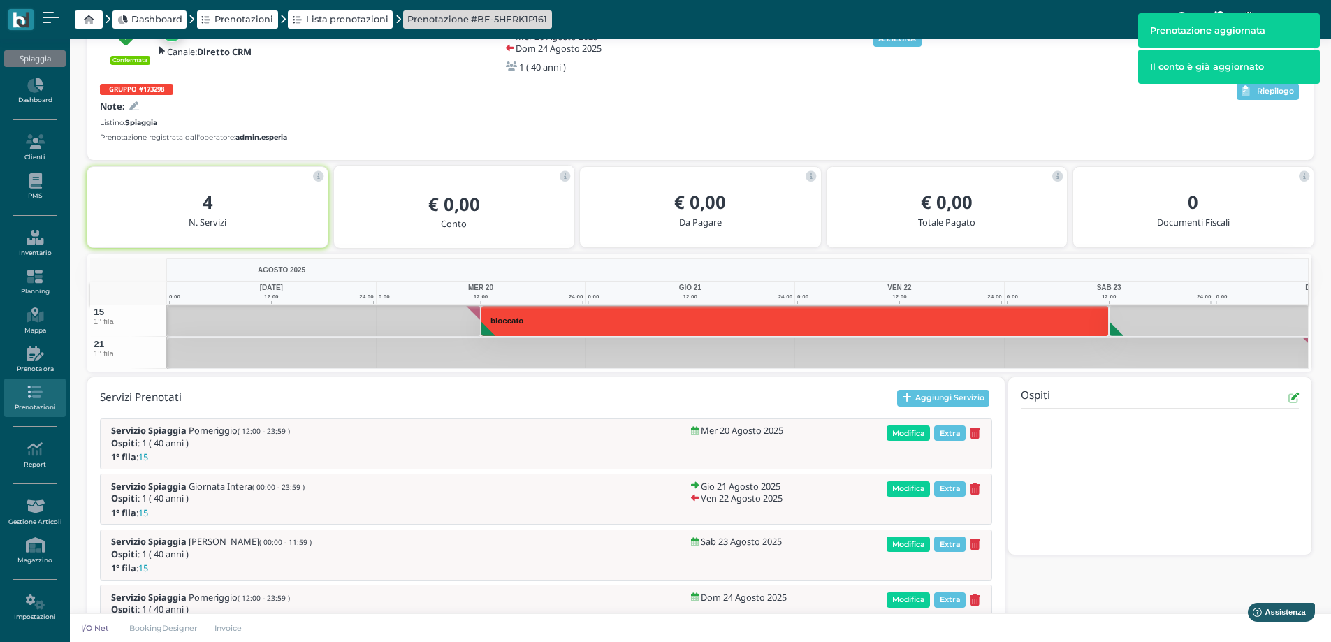
click at [885, 125] on div "Listino: Spiaggia" at bounding box center [667, 122] width 1134 height 10
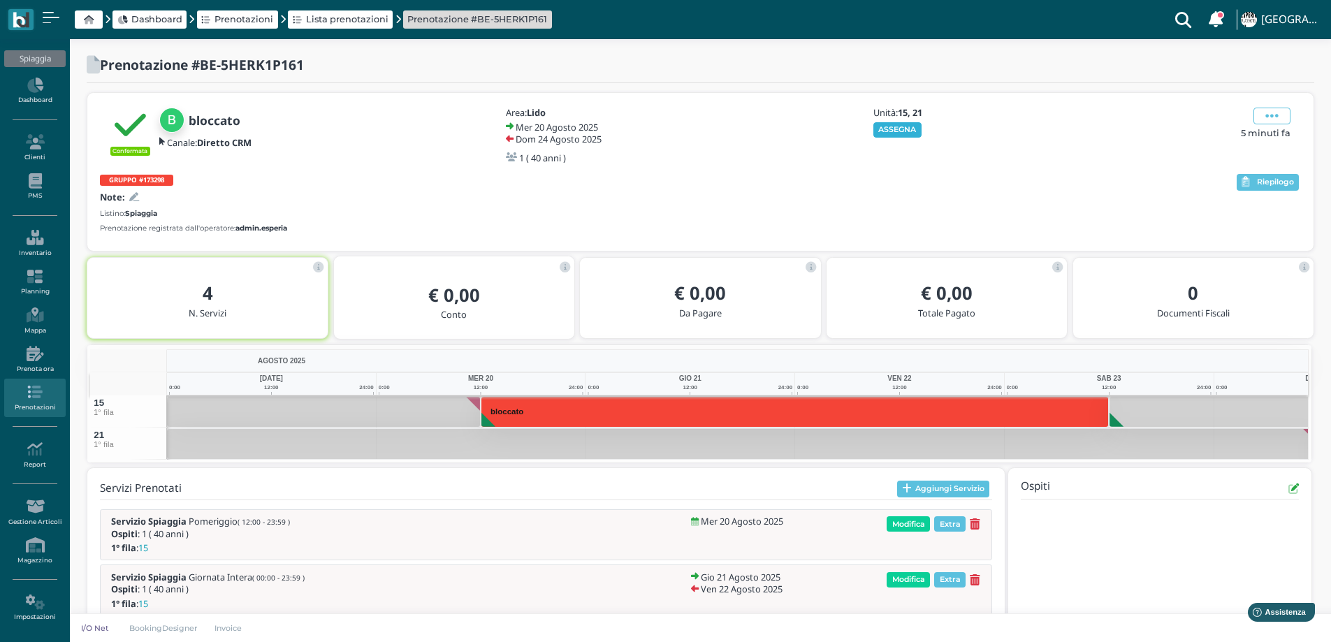
click at [891, 124] on button "ASSEGNA" at bounding box center [897, 129] width 48 height 15
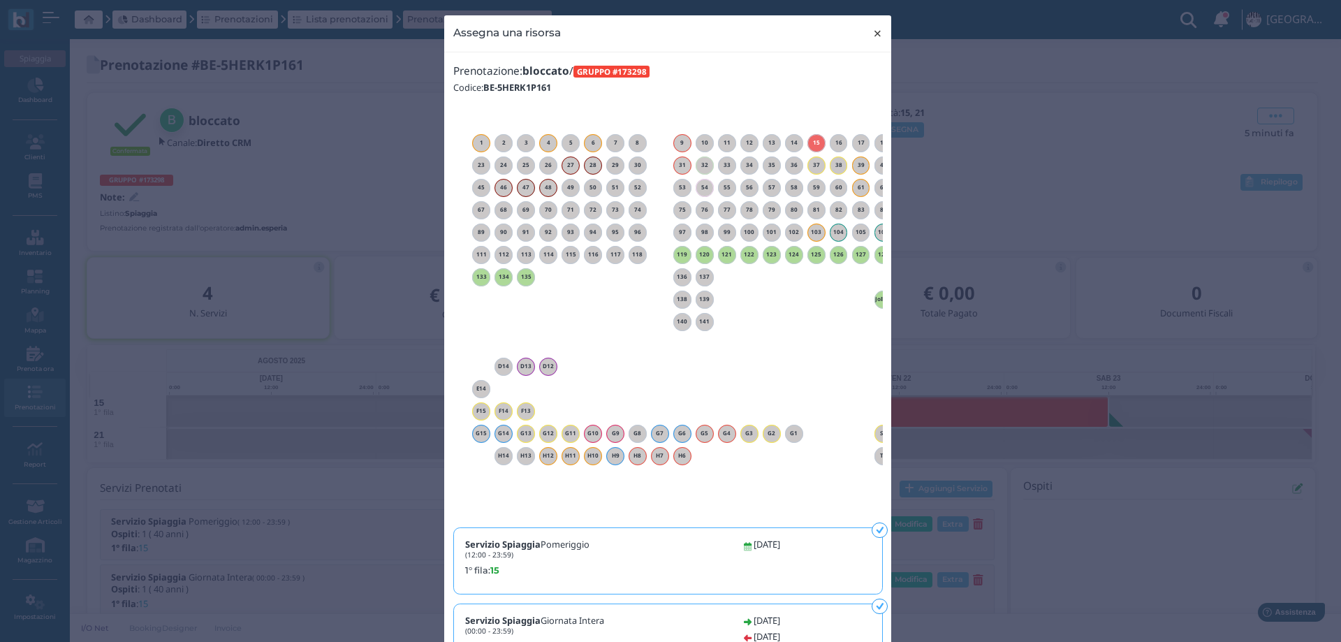
click at [872, 31] on span "×" at bounding box center [877, 33] width 10 height 18
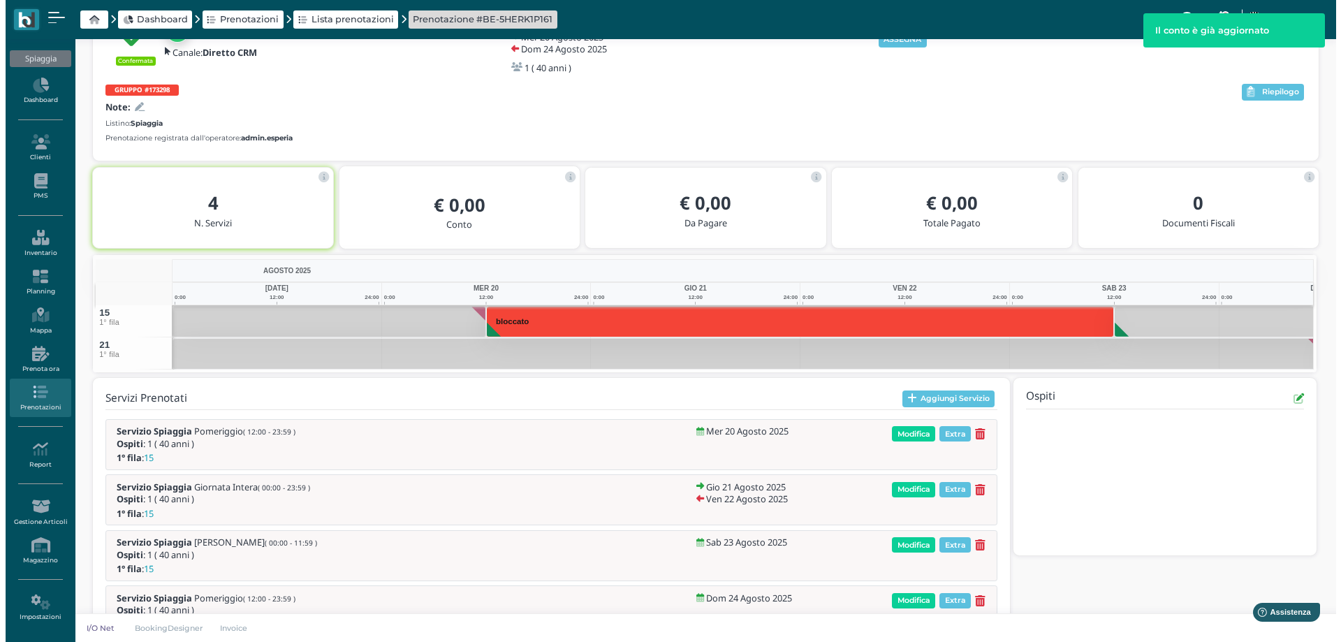
scroll to position [91, 0]
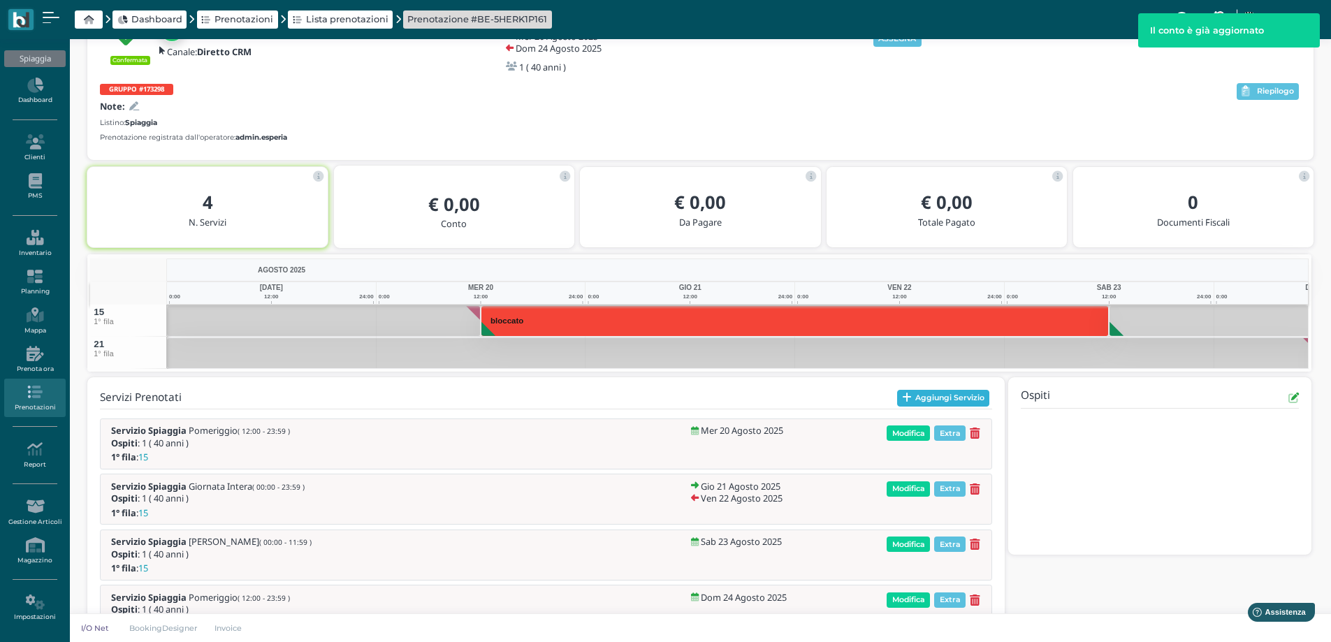
click at [903, 402] on icon "button" at bounding box center [907, 398] width 10 height 10
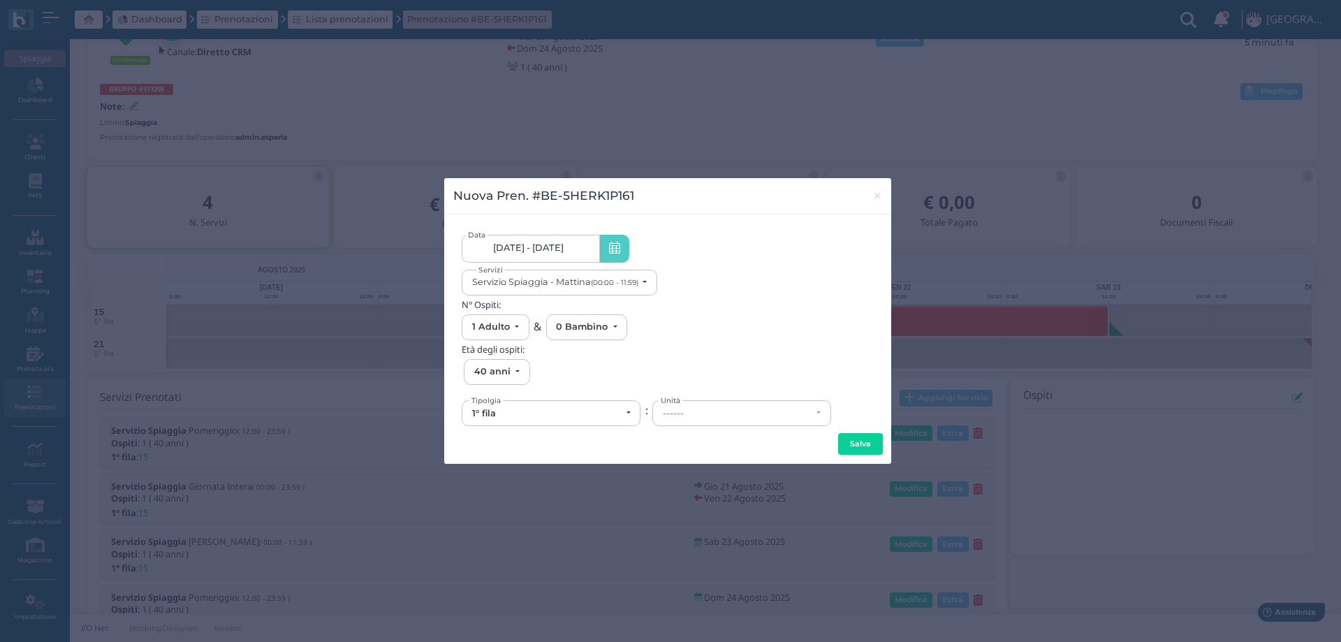
click at [570, 254] on link "20/08/25 - 24/08/25" at bounding box center [531, 249] width 138 height 28
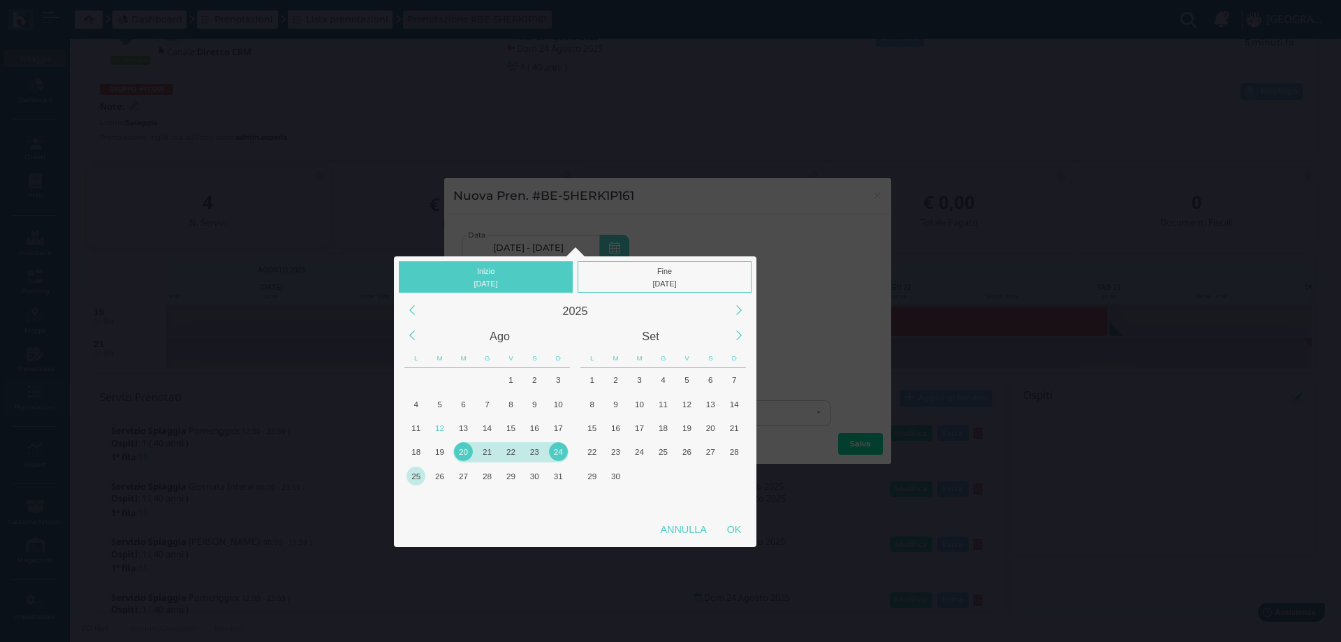
click at [405, 478] on div "25" at bounding box center [416, 476] width 24 height 24
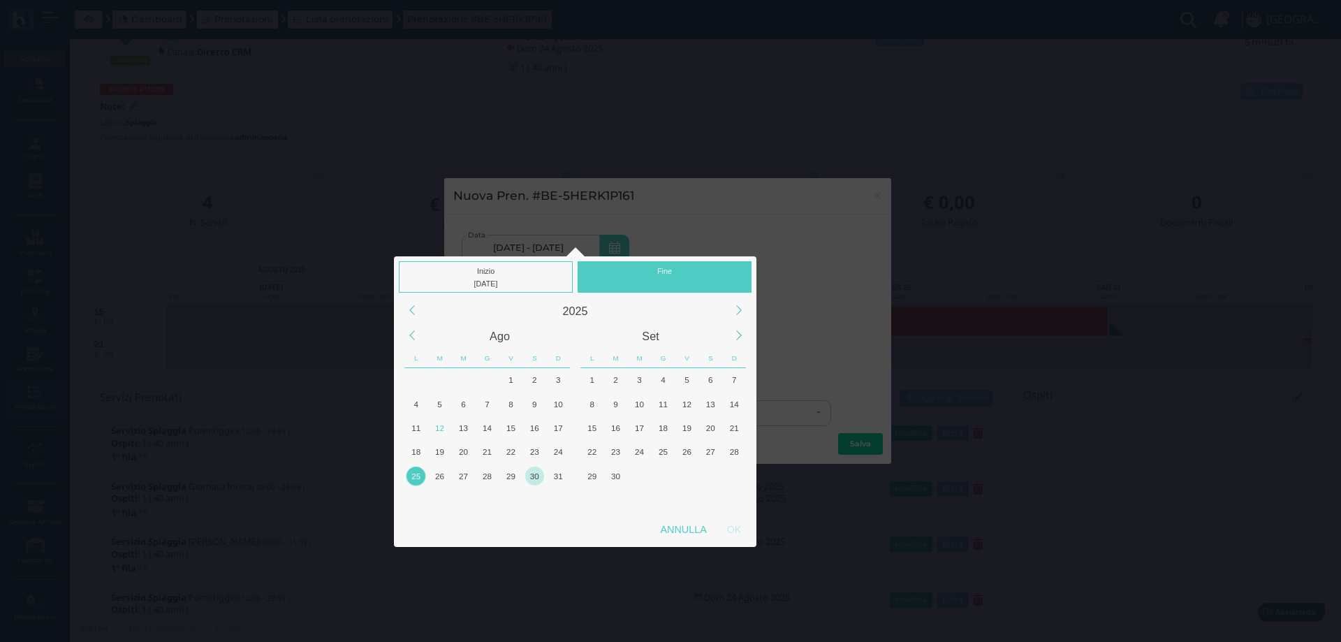
click at [530, 477] on div "30" at bounding box center [534, 476] width 19 height 19
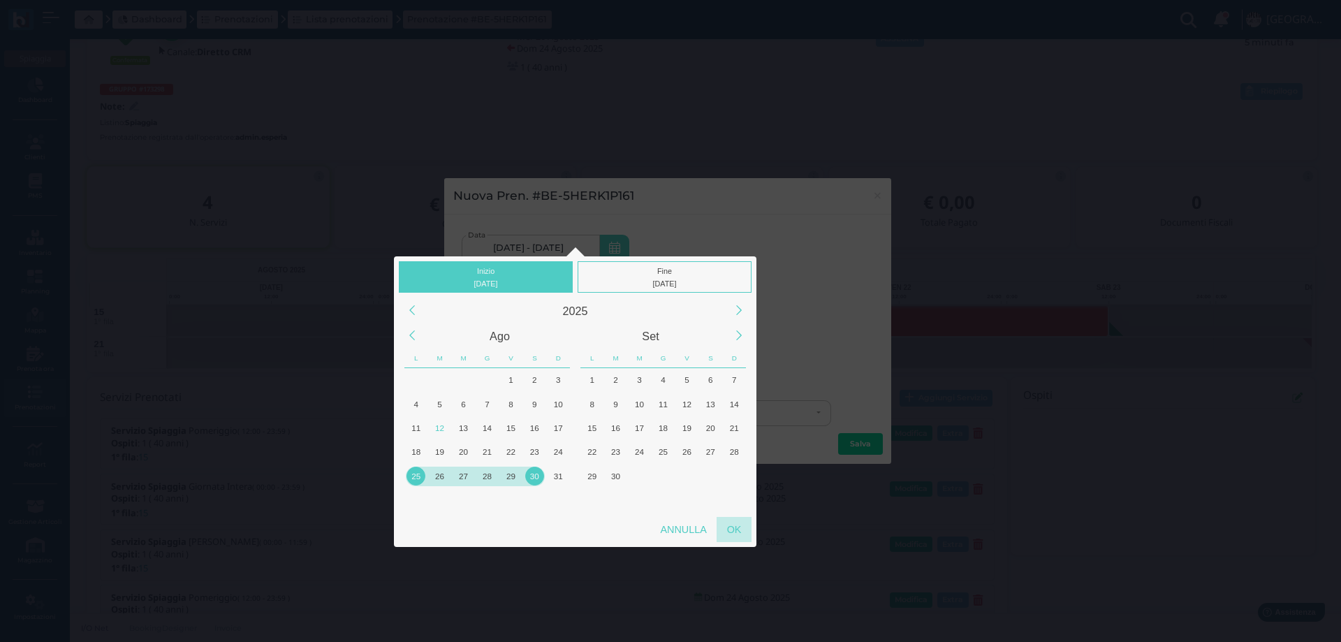
click at [731, 528] on div "OK" at bounding box center [734, 529] width 35 height 25
type input "25/08/2025 - 30/08/2025"
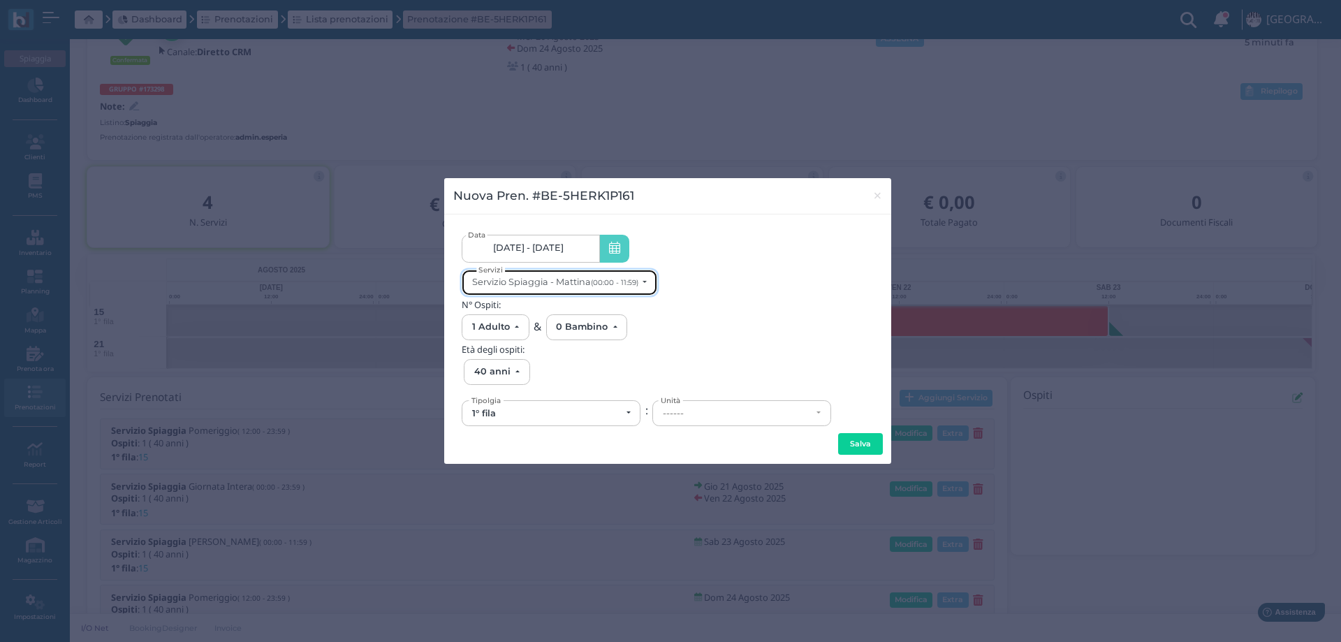
scroll to position [0, 0]
click at [616, 277] on div "Servizio Spiaggia - Mattina (00:00 - 11:59)" at bounding box center [555, 282] width 166 height 10
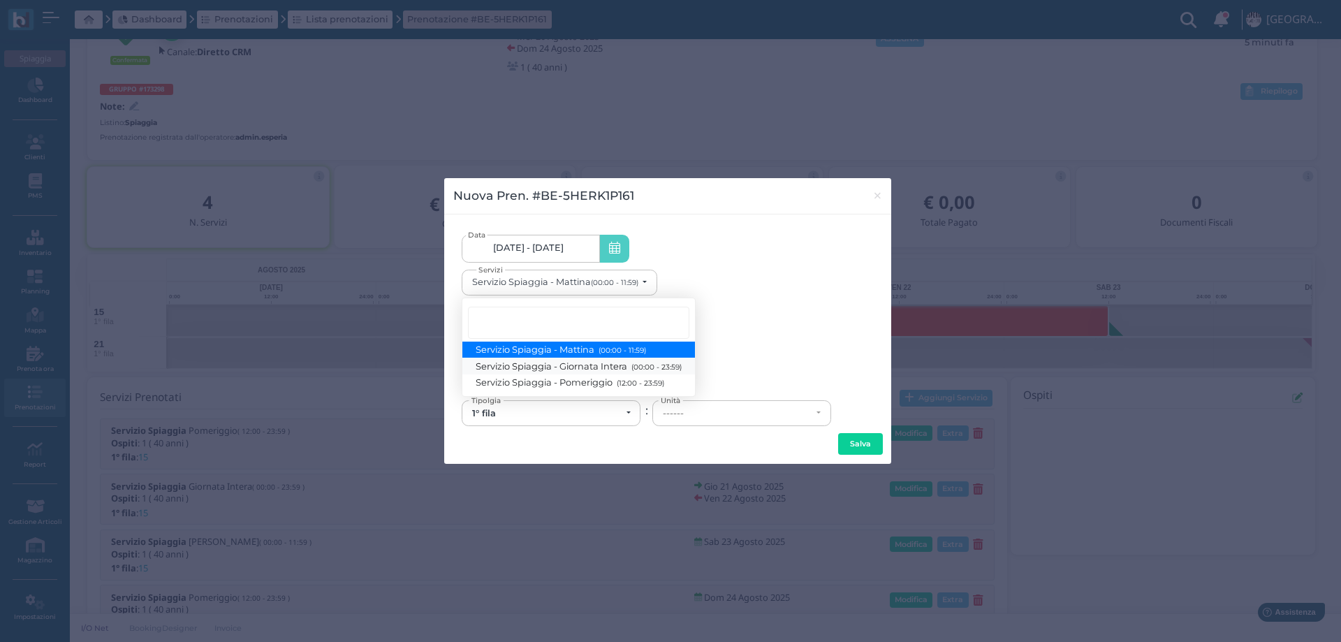
click at [606, 367] on span "Servizio Spiaggia - Giornata Intera (00:00 - 23:59)" at bounding box center [578, 366] width 205 height 12
select select "1368"
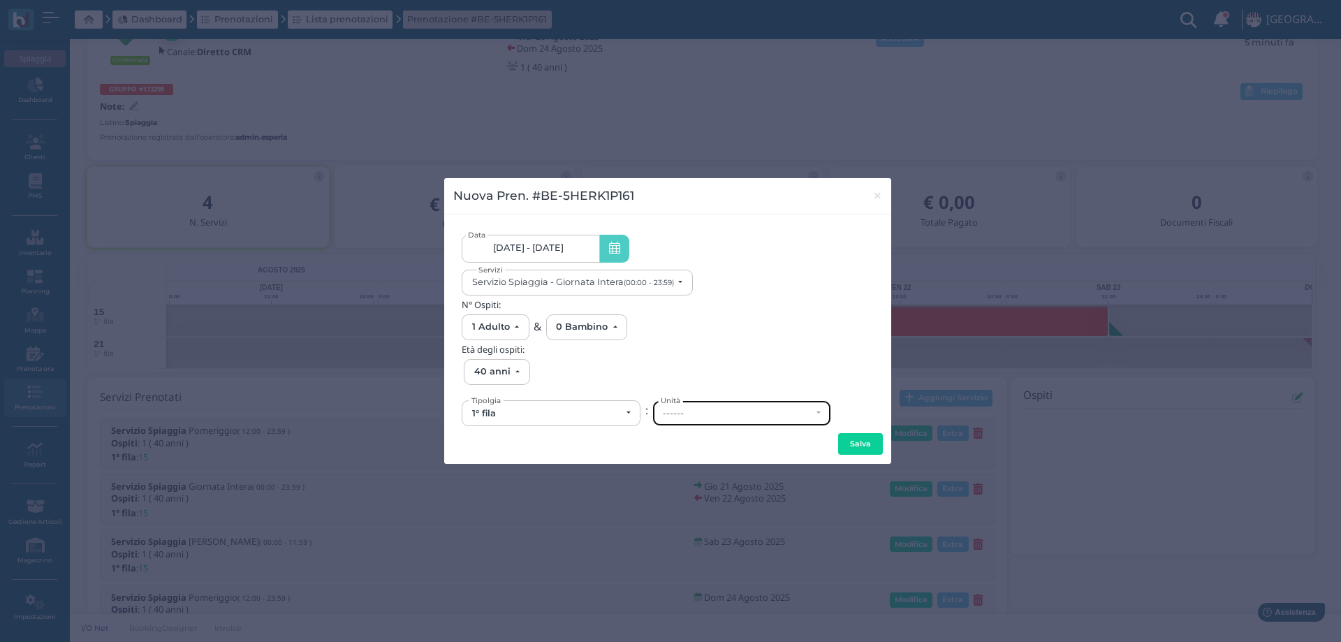
click at [705, 411] on div "------" at bounding box center [737, 413] width 149 height 11
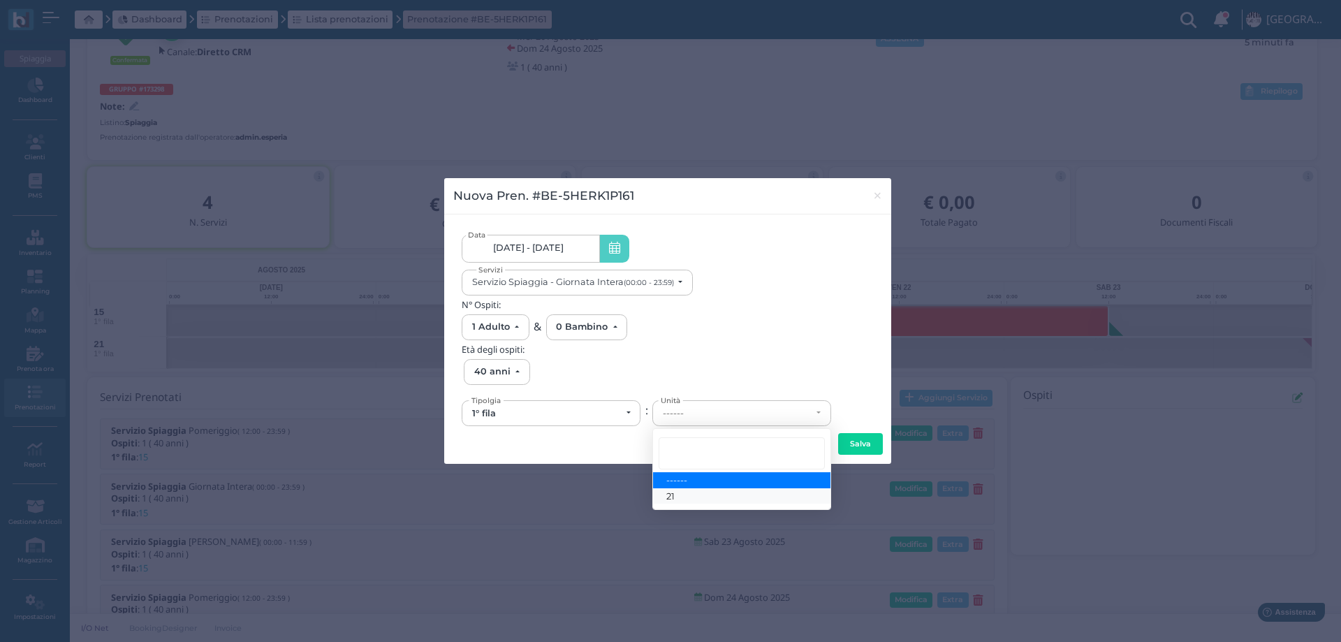
click at [691, 498] on link "21" at bounding box center [741, 496] width 177 height 16
select select "6145"
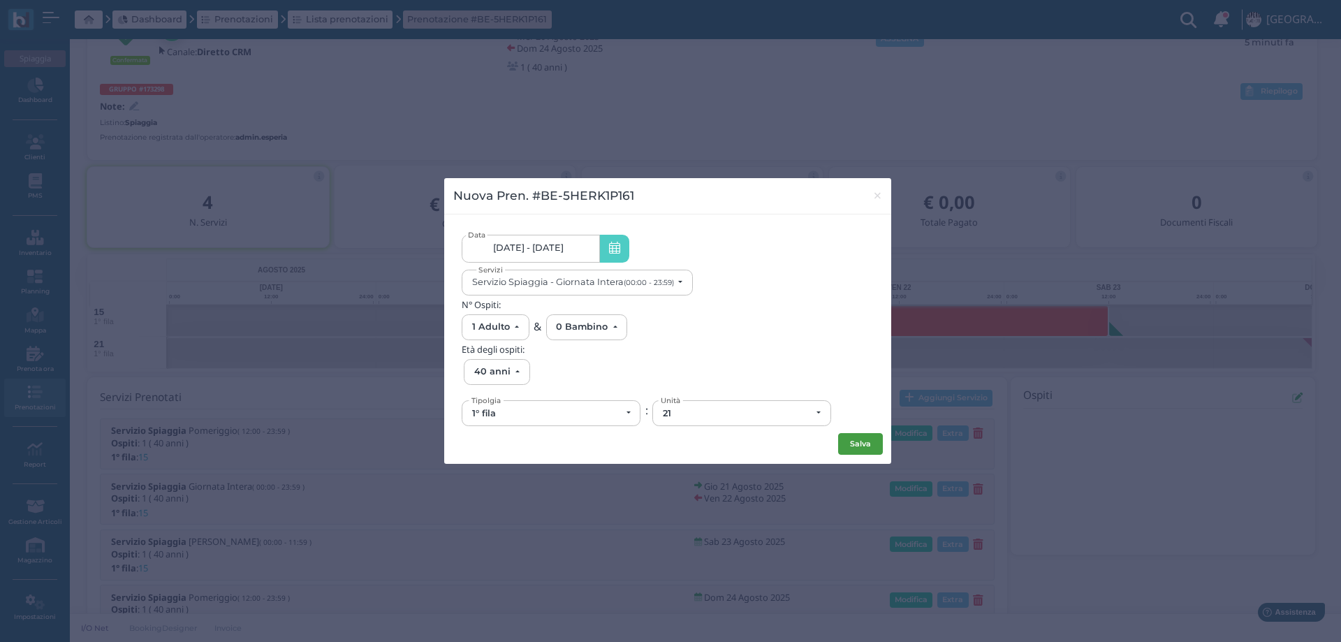
click at [844, 444] on button "Salva" at bounding box center [860, 444] width 45 height 22
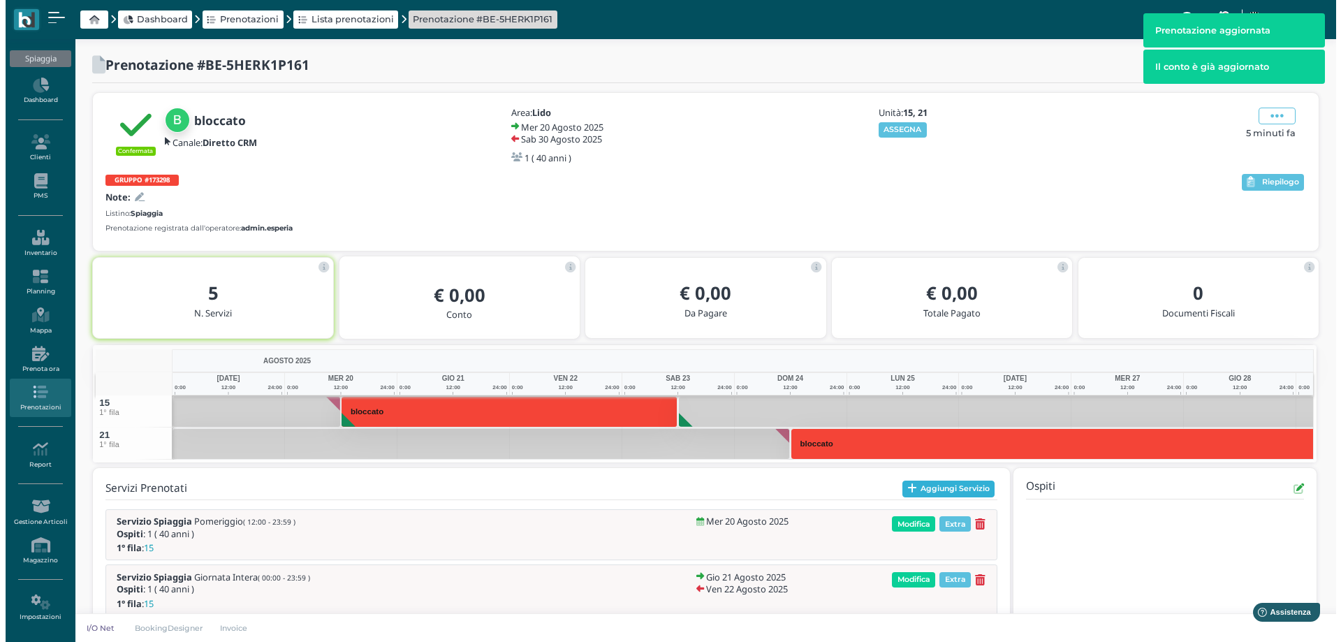
scroll to position [91, 0]
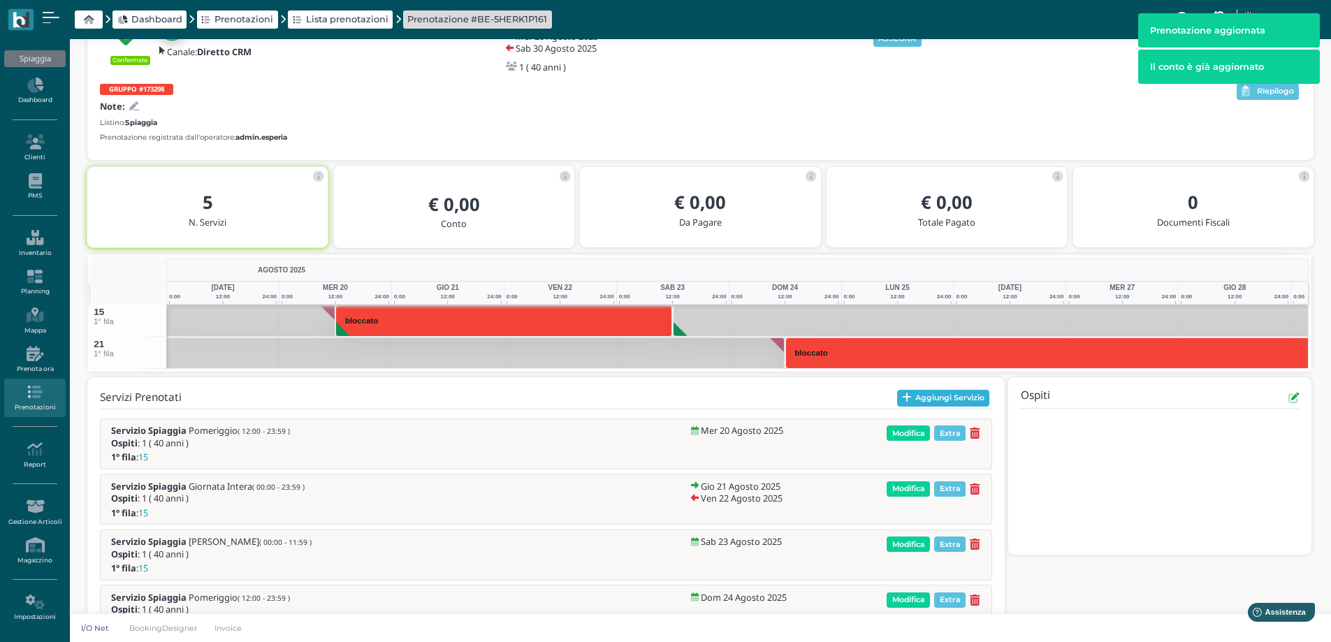
drag, startPoint x: 916, startPoint y: 408, endPoint x: 915, endPoint y: 397, distance: 11.2
click at [916, 406] on div "Servizi Prenotati Aggiungi Servizio Servizio Spiaggia Pomeriggio ( 12:00 - 23:5…" at bounding box center [546, 542] width 892 height 304
click at [914, 393] on button "Aggiungi Servizio" at bounding box center [943, 398] width 93 height 17
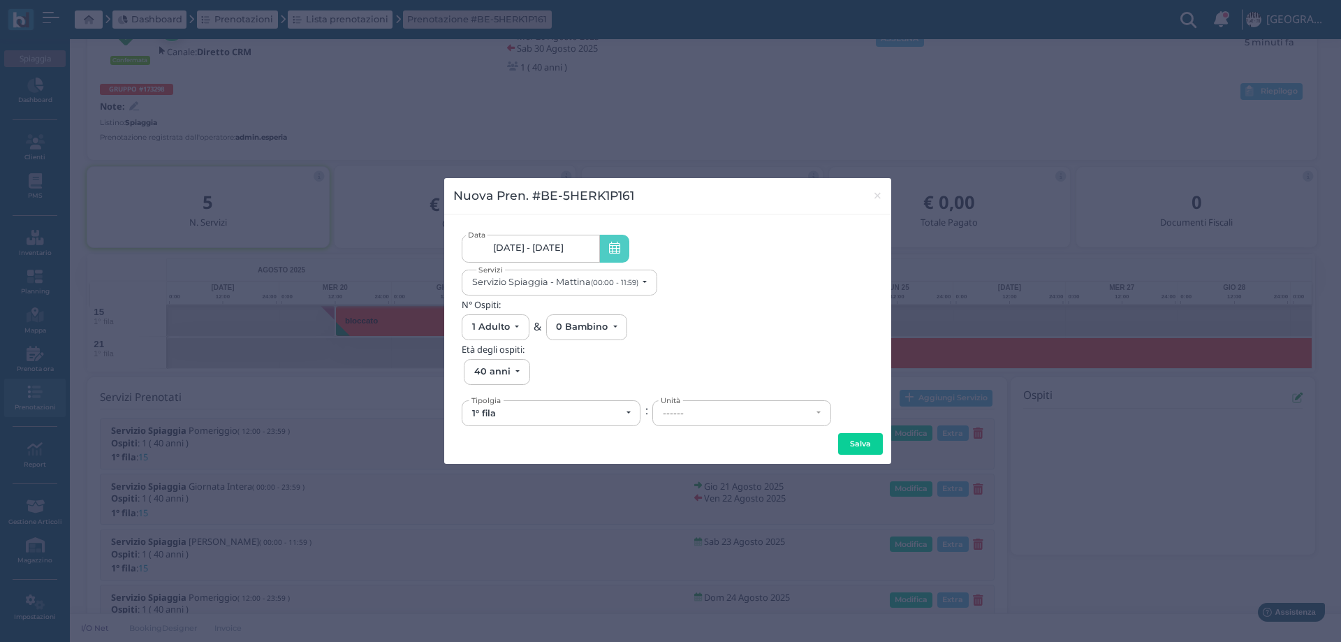
click at [550, 250] on span "20/08/25 - 30/08/25" at bounding box center [528, 247] width 71 height 11
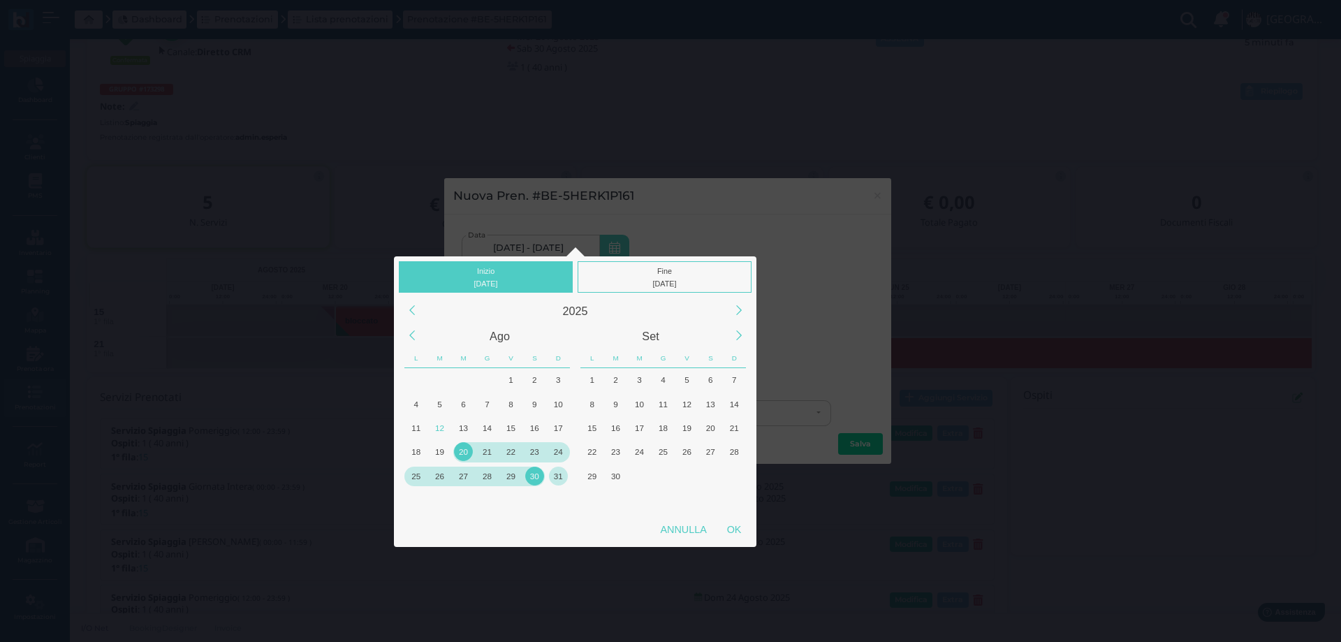
click at [554, 476] on div "31" at bounding box center [558, 476] width 19 height 19
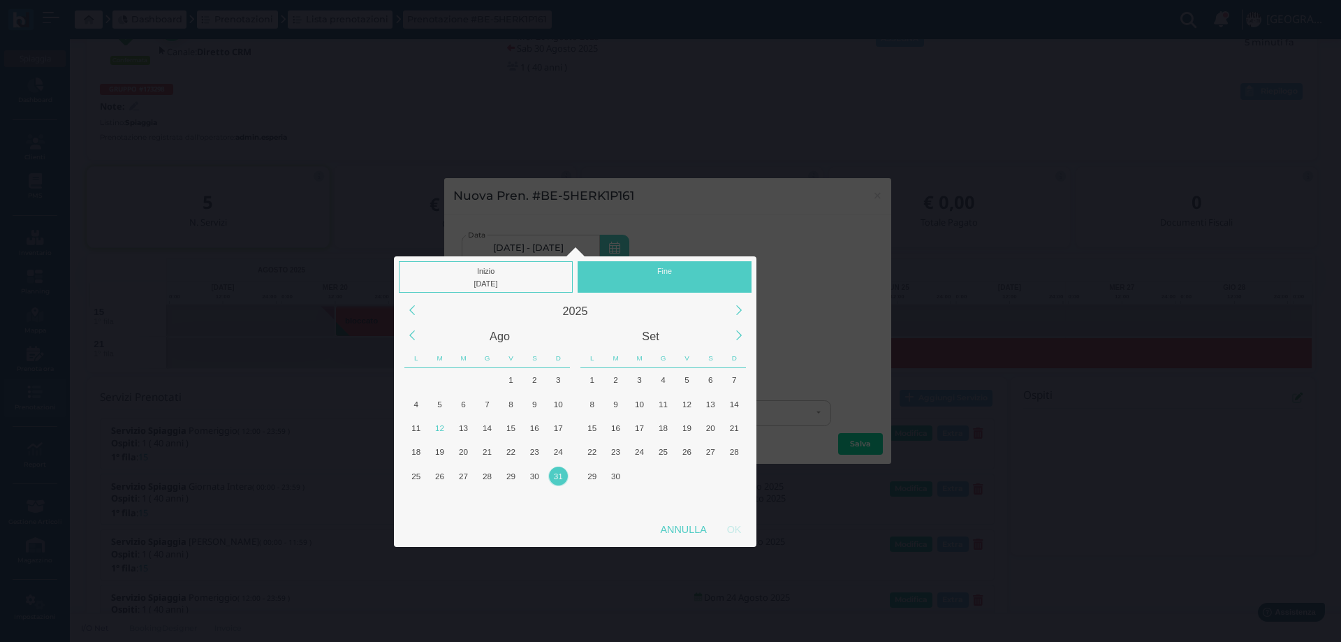
click at [554, 476] on div "31" at bounding box center [558, 476] width 19 height 19
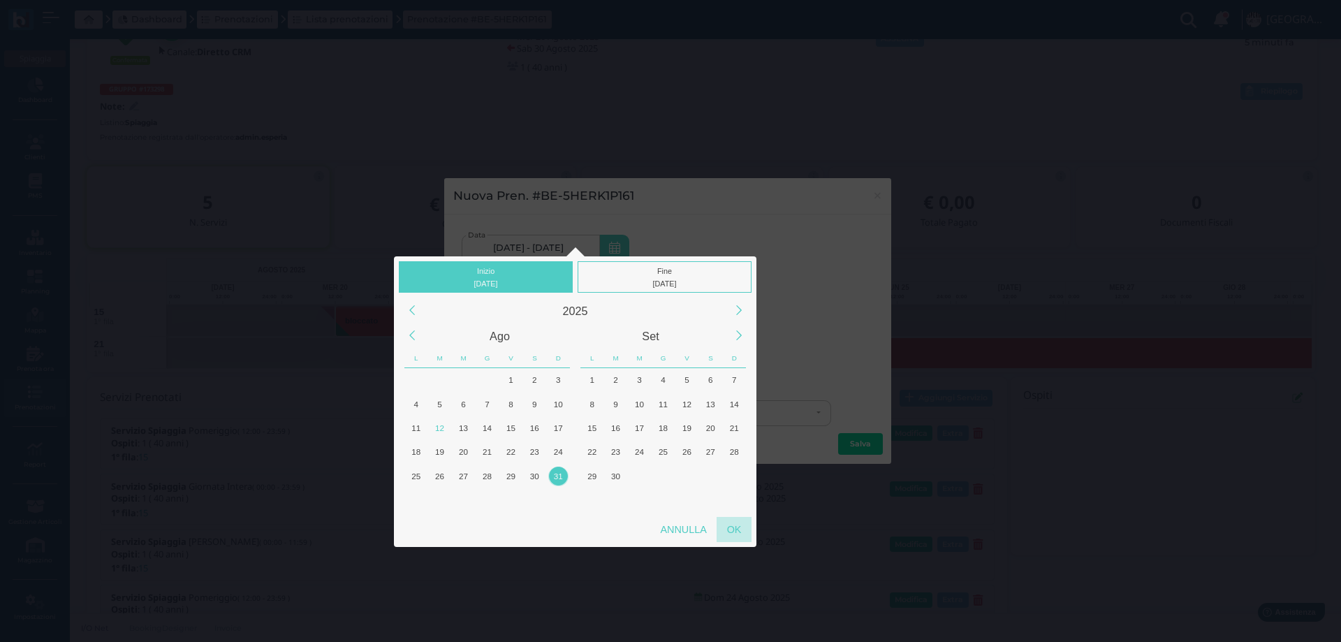
click at [729, 523] on div "OK" at bounding box center [734, 529] width 35 height 25
type input "31/08/2025 - 31/08/2025"
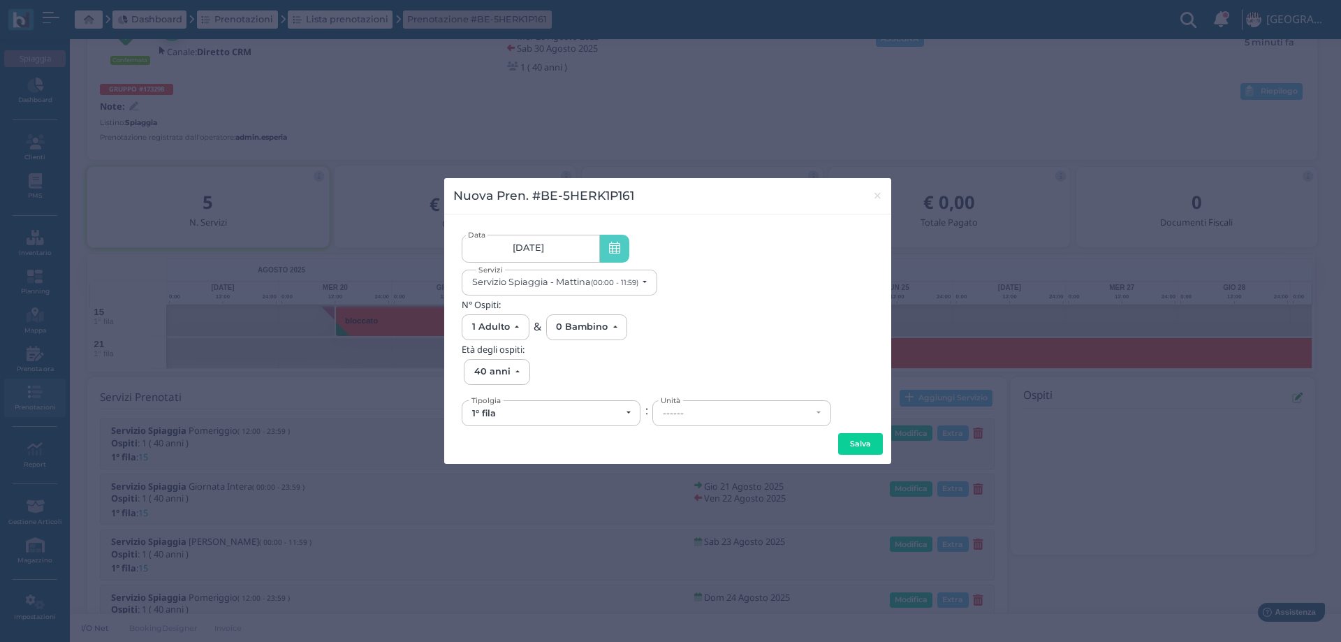
scroll to position [0, 126]
click at [692, 411] on div "------" at bounding box center [737, 413] width 149 height 11
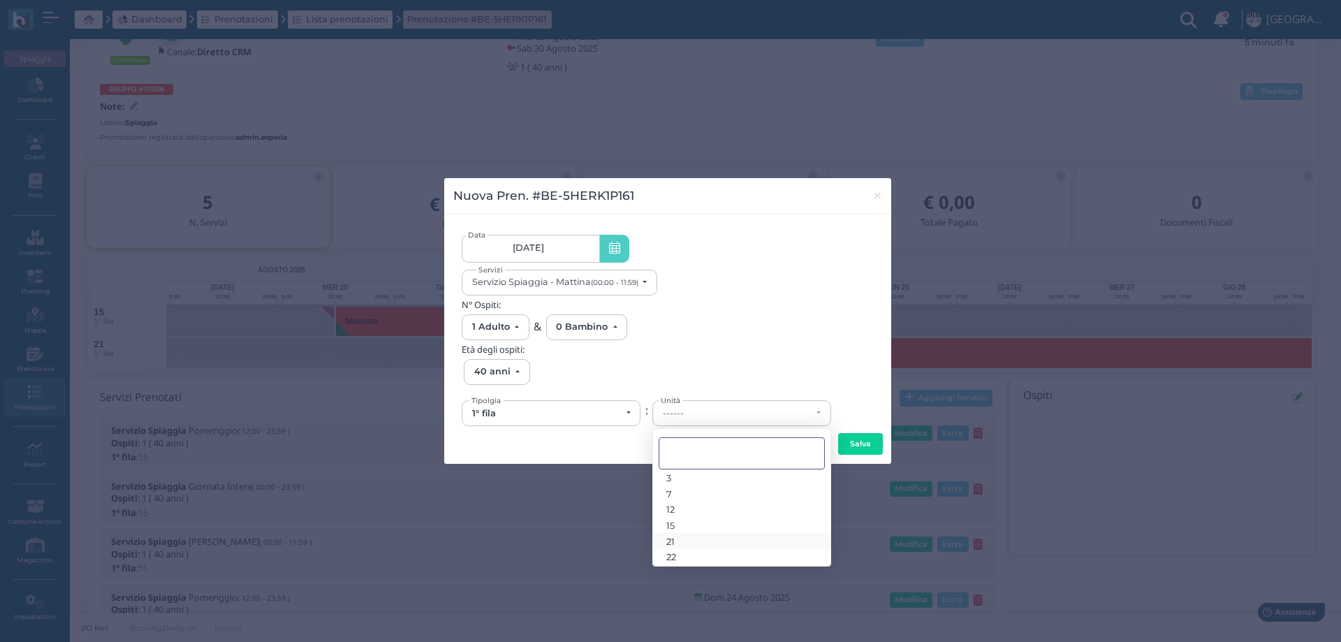
scroll to position [25, 0]
click at [680, 536] on link "21" at bounding box center [741, 536] width 177 height 16
select select "6145"
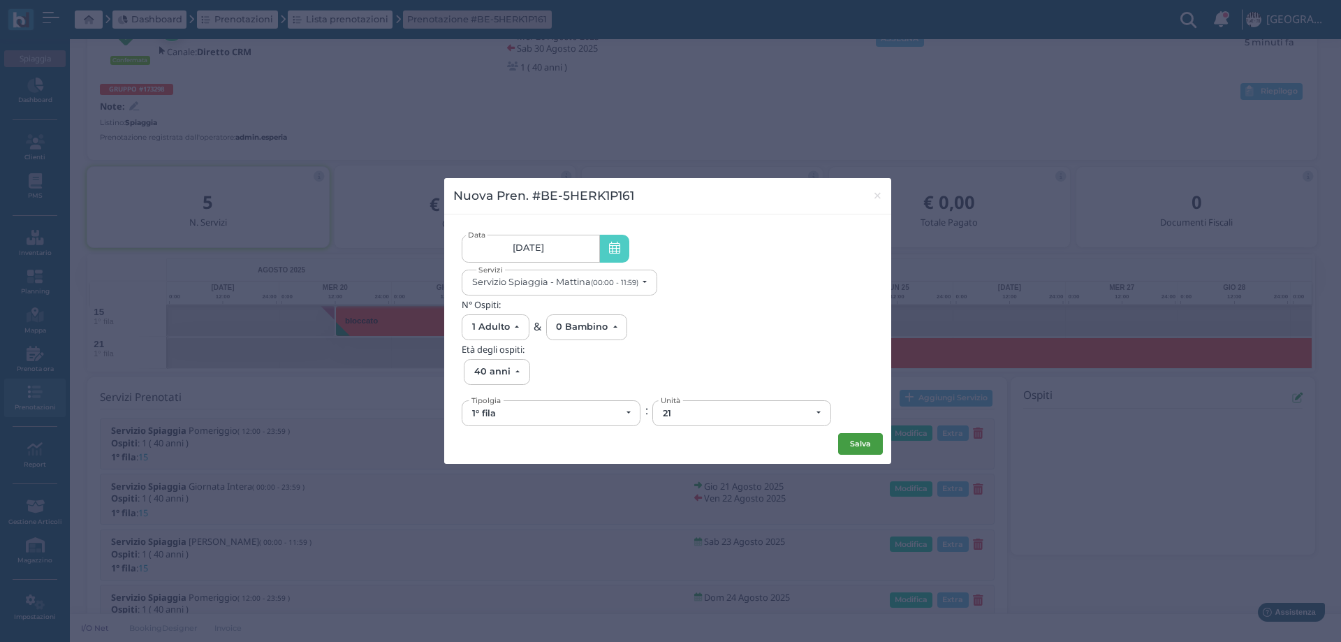
click at [878, 438] on button "Salva" at bounding box center [860, 444] width 45 height 22
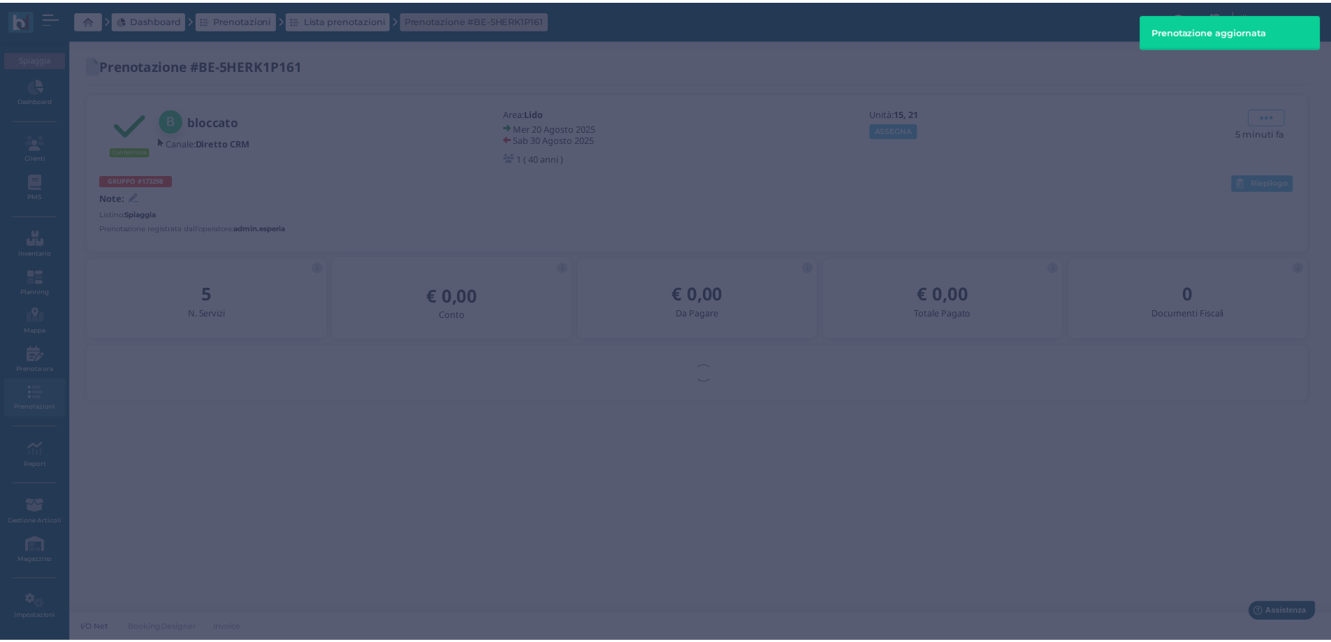
scroll to position [0, 0]
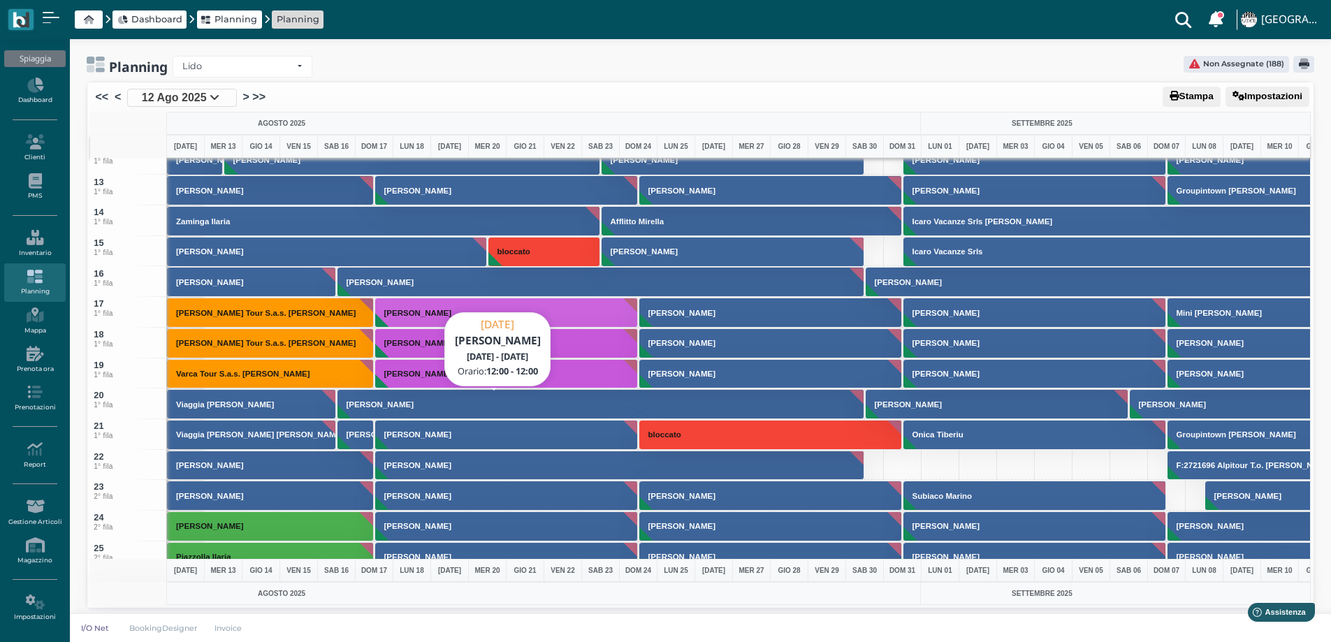
scroll to position [419, 0]
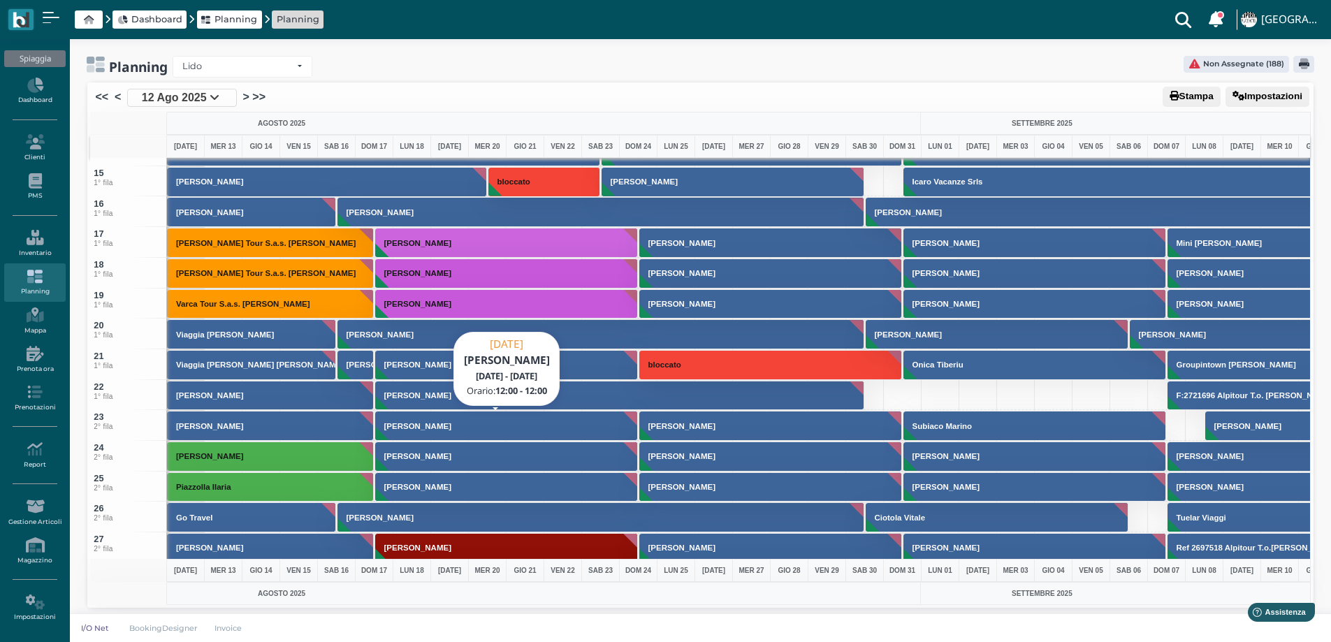
click at [448, 423] on button "[PERSON_NAME]" at bounding box center [506, 426] width 263 height 30
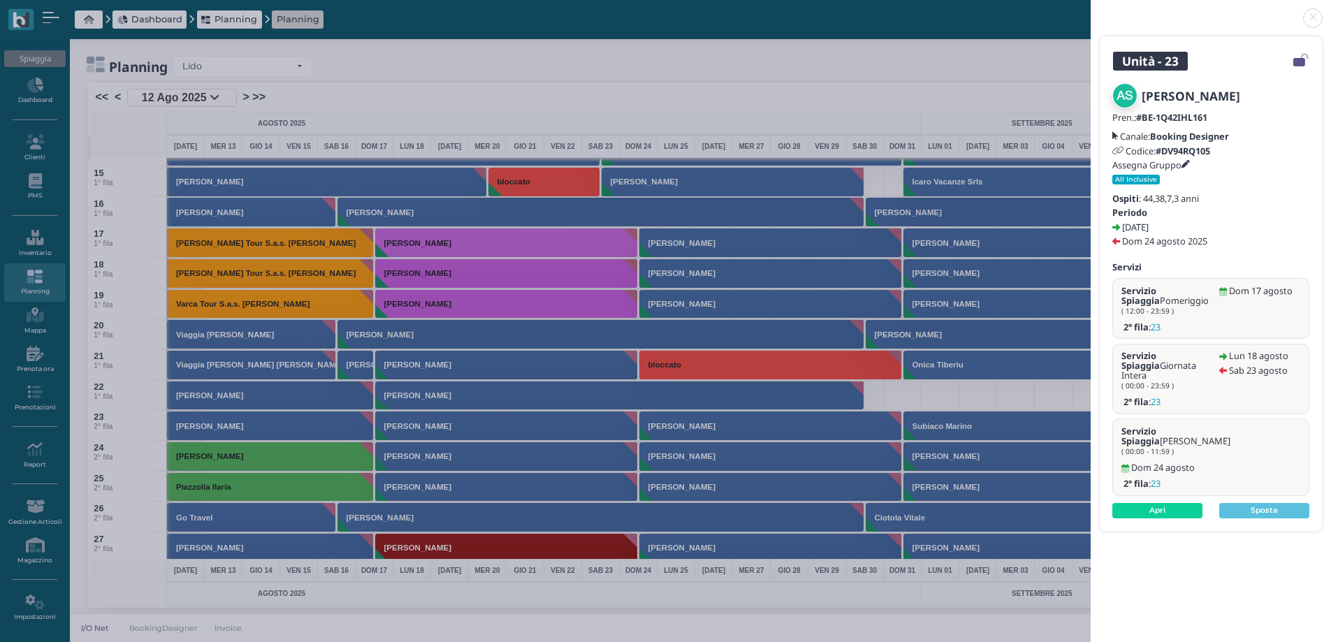
click at [1090, 10] on link at bounding box center [1090, 10] width 0 height 0
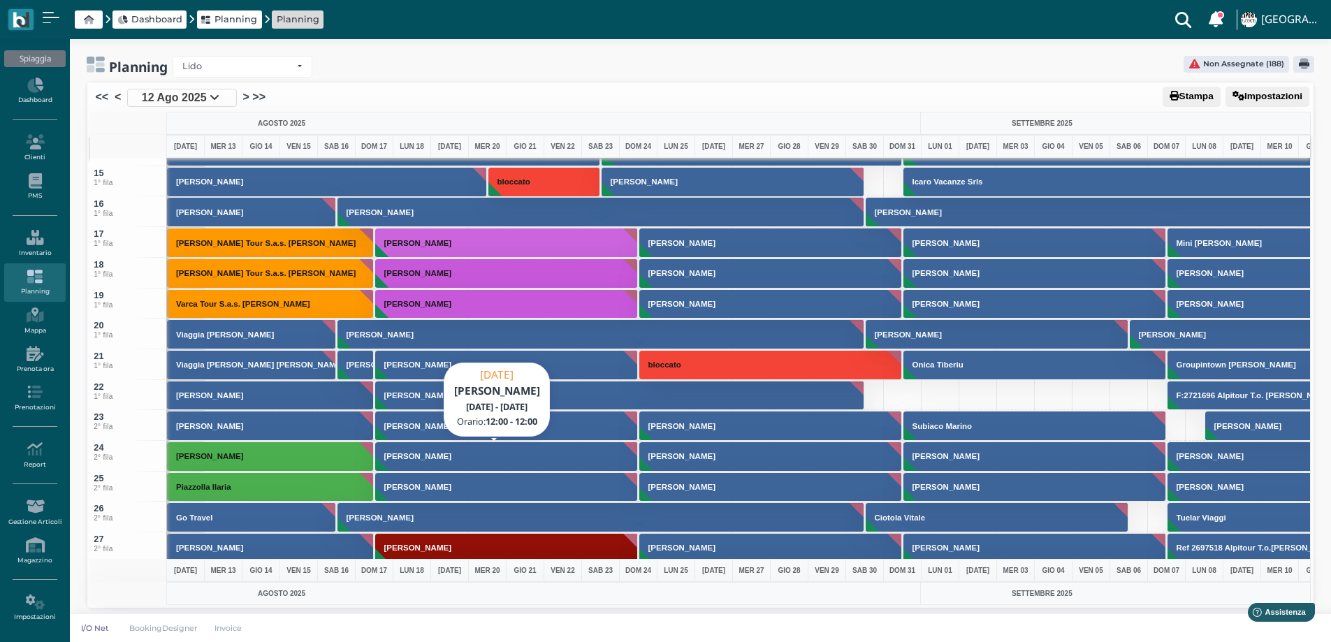
click at [423, 449] on button "[PERSON_NAME]" at bounding box center [506, 456] width 263 height 30
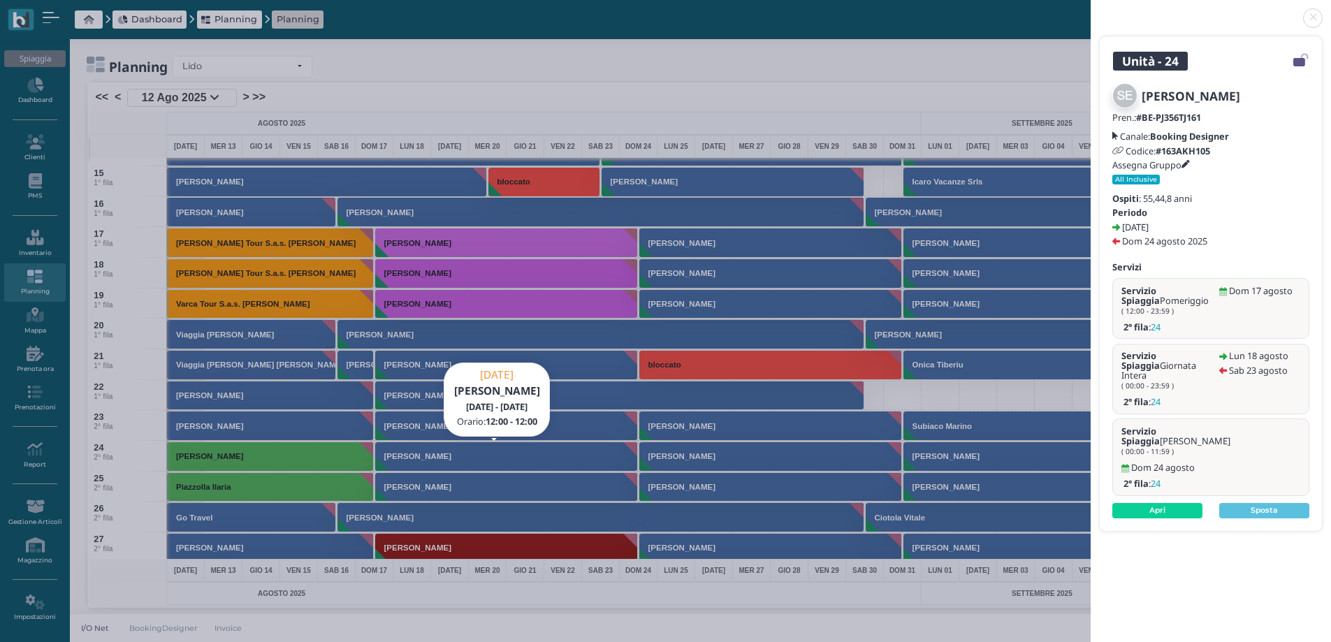
click at [1090, 10] on link at bounding box center [1090, 10] width 0 height 0
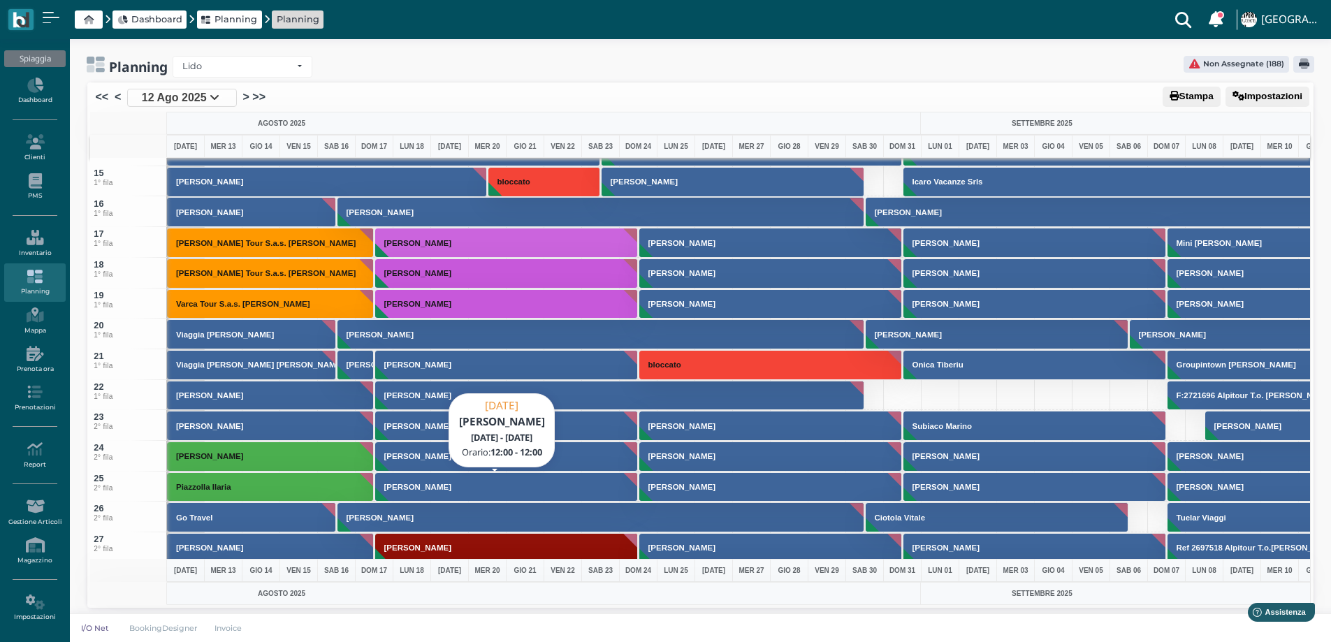
click at [421, 491] on h3 "[PERSON_NAME]" at bounding box center [418, 487] width 78 height 8
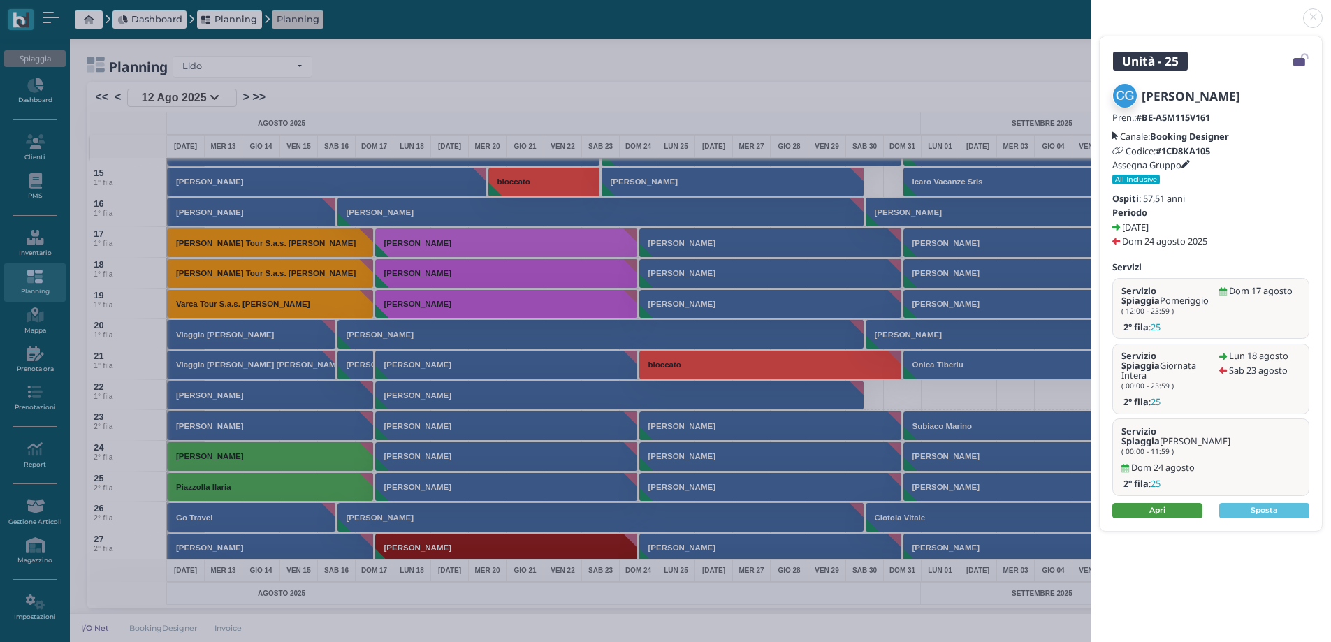
click at [1148, 503] on link "Apri" at bounding box center [1157, 510] width 90 height 15
click at [1090, 10] on link at bounding box center [1090, 10] width 0 height 0
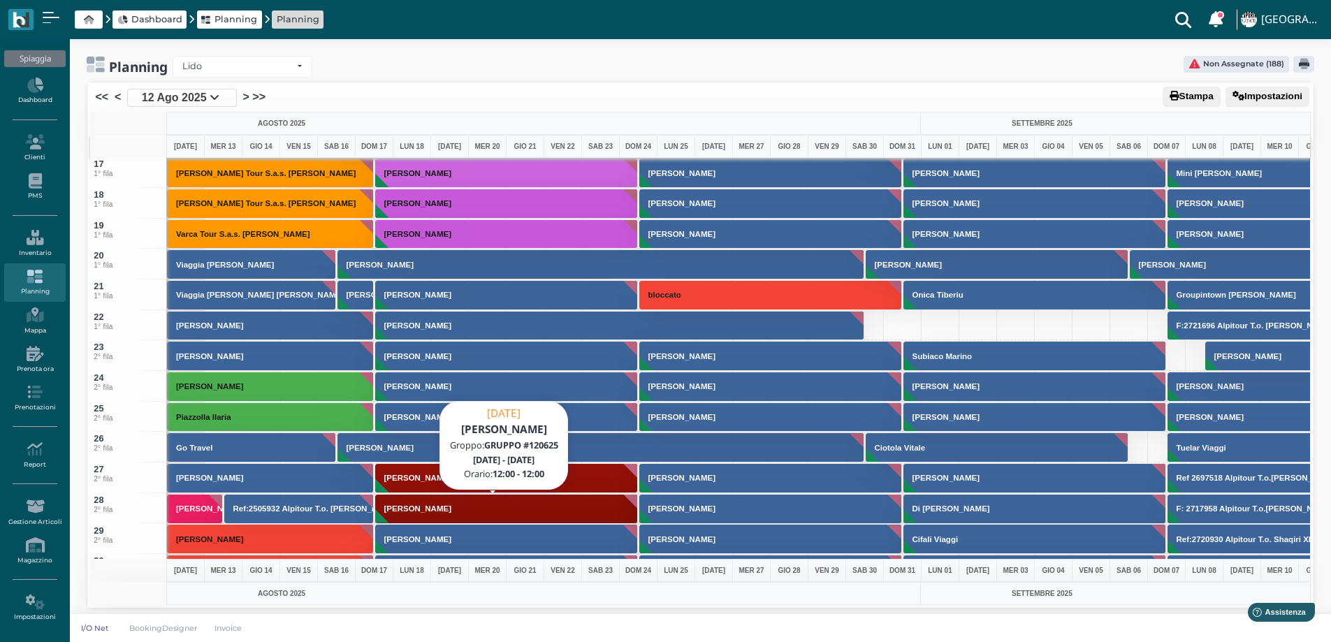
scroll to position [559, 0]
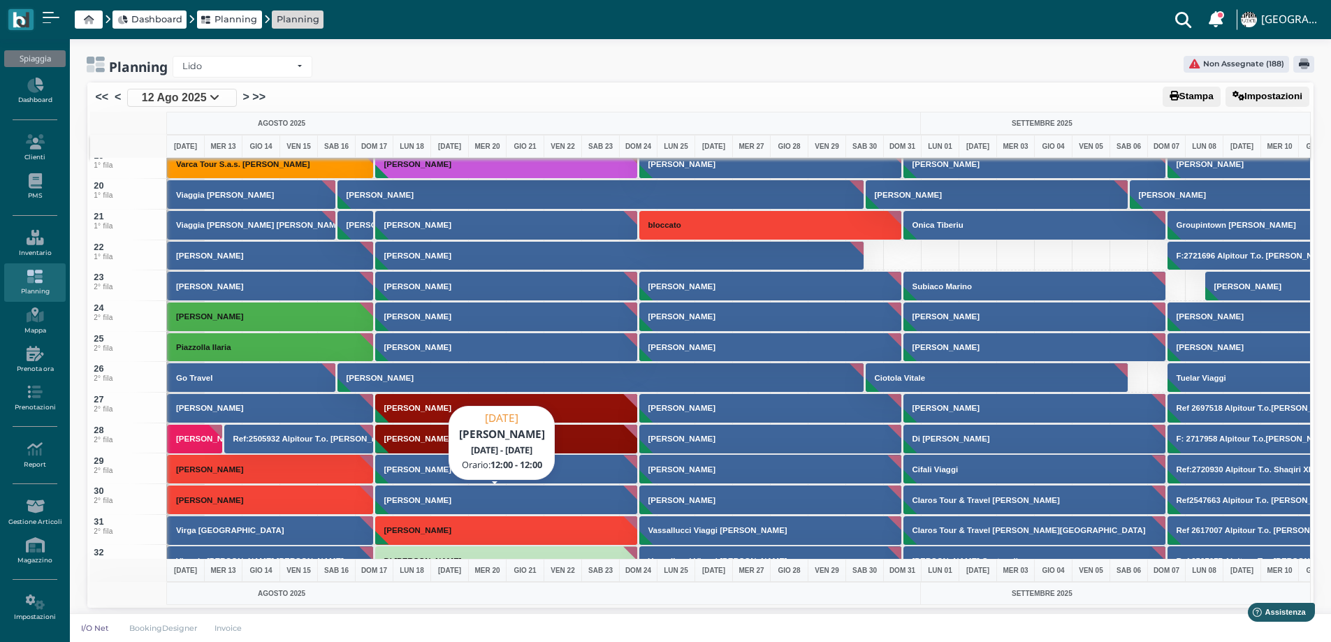
click at [417, 506] on button "[PERSON_NAME]" at bounding box center [506, 500] width 263 height 30
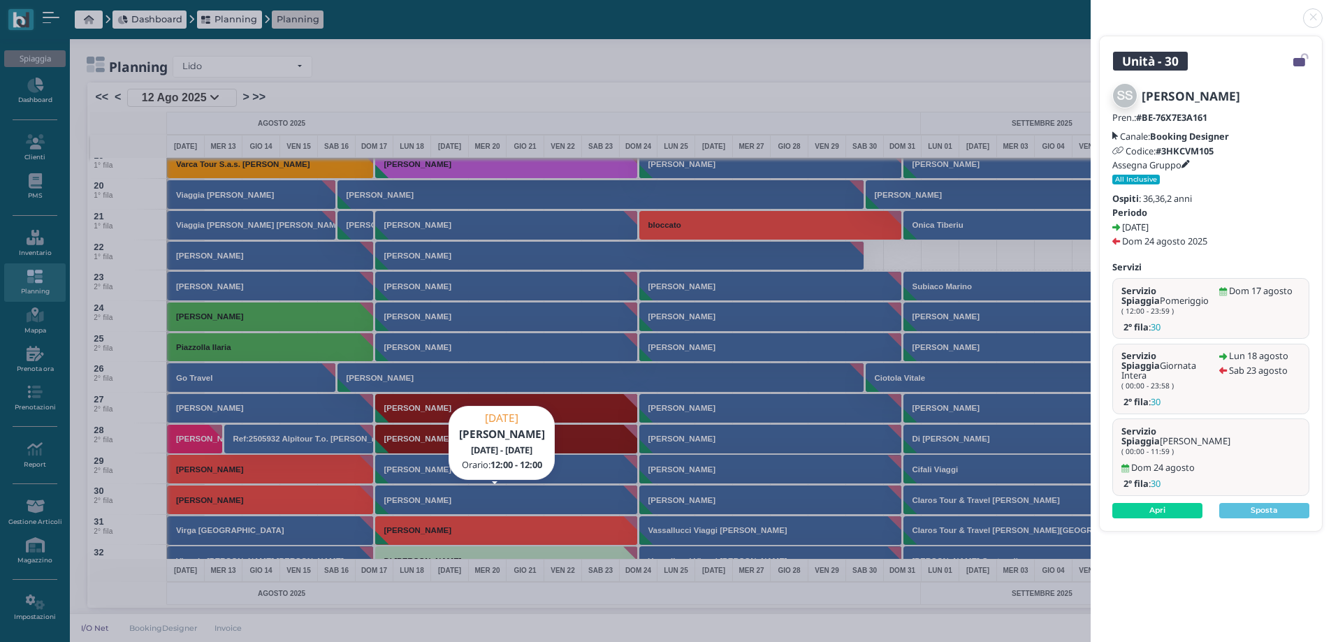
click at [1090, 10] on link at bounding box center [1090, 10] width 0 height 0
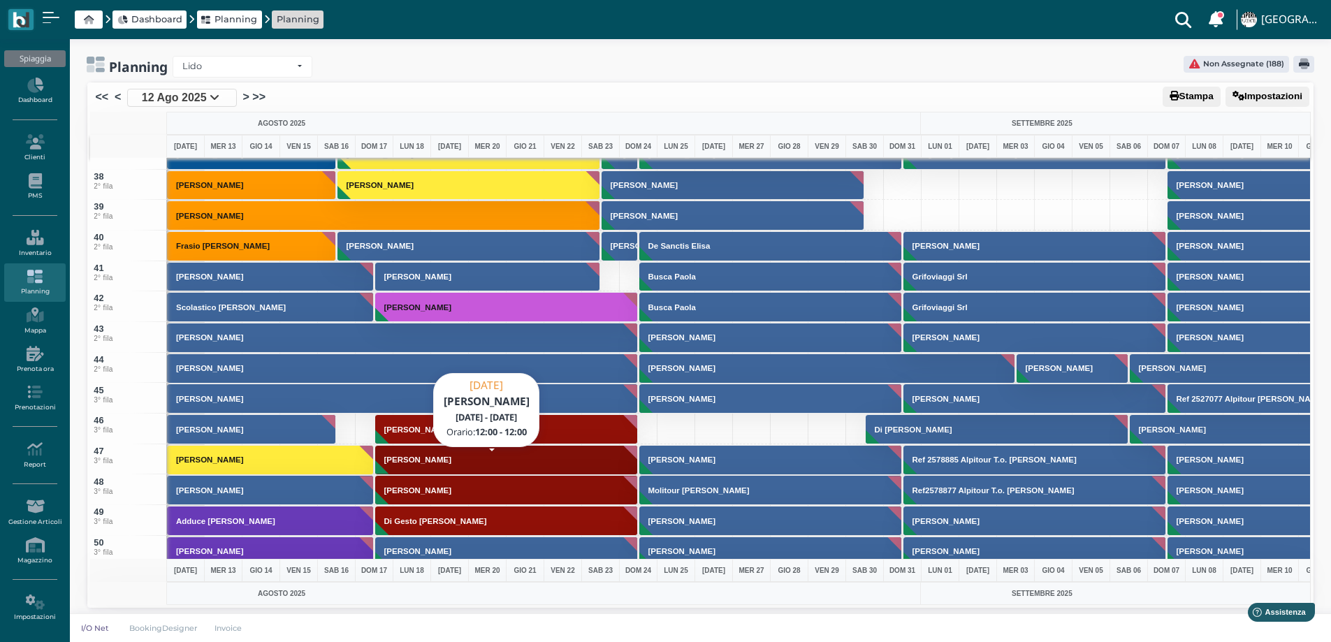
scroll to position [1257, 0]
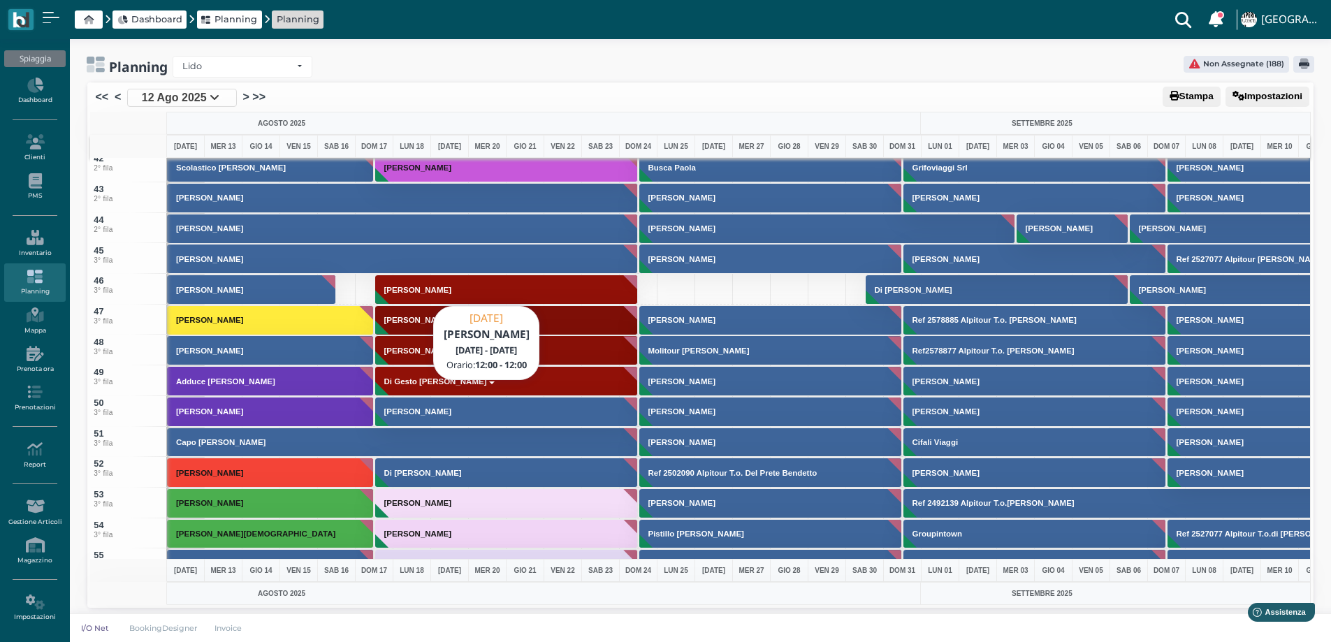
click at [413, 418] on button "[PERSON_NAME]" at bounding box center [506, 412] width 263 height 30
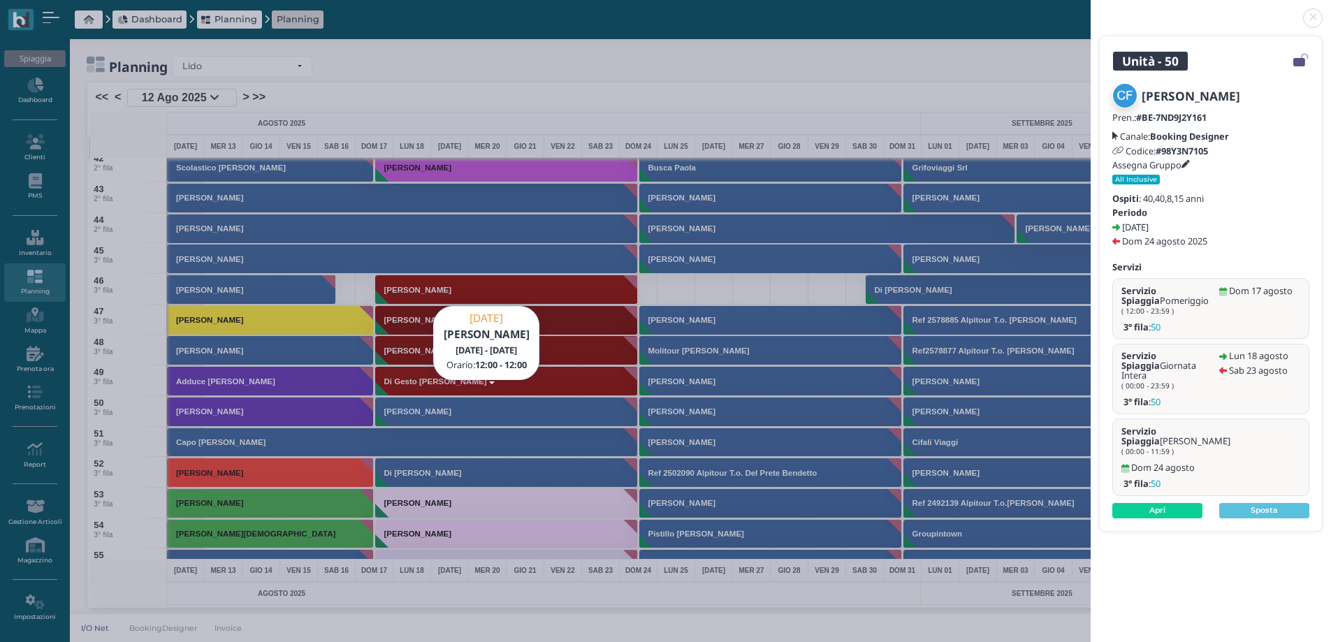
click at [1090, 10] on link at bounding box center [1090, 10] width 0 height 0
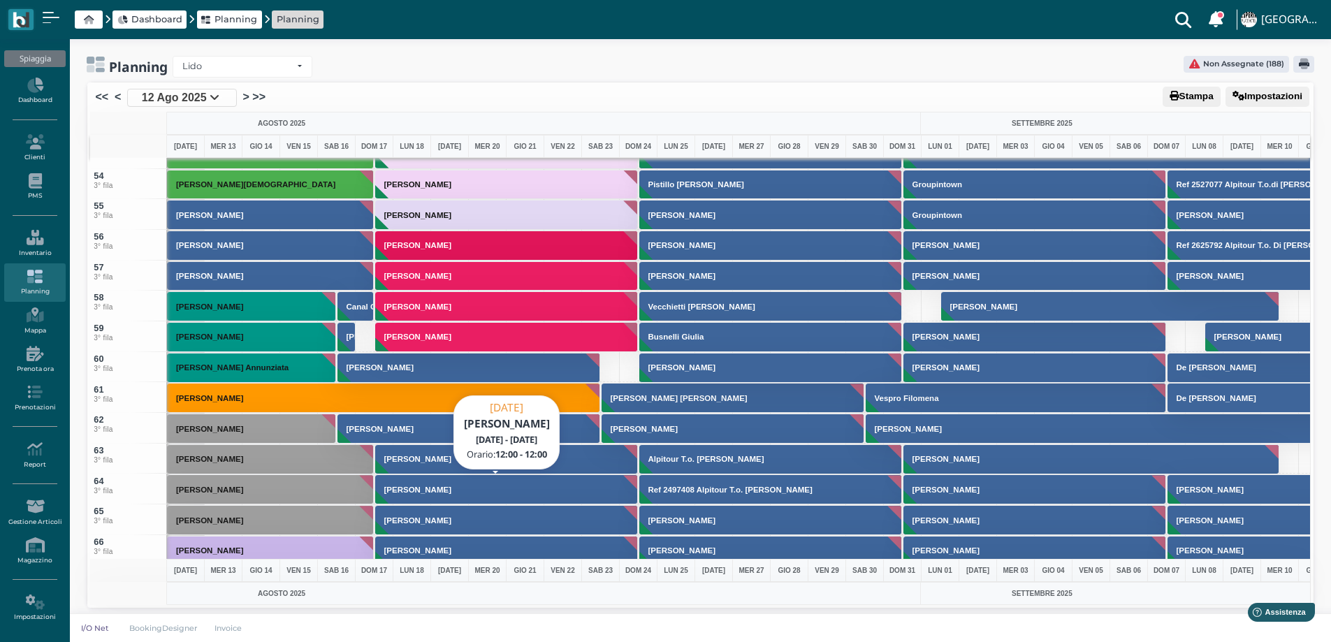
scroll to position [1676, 0]
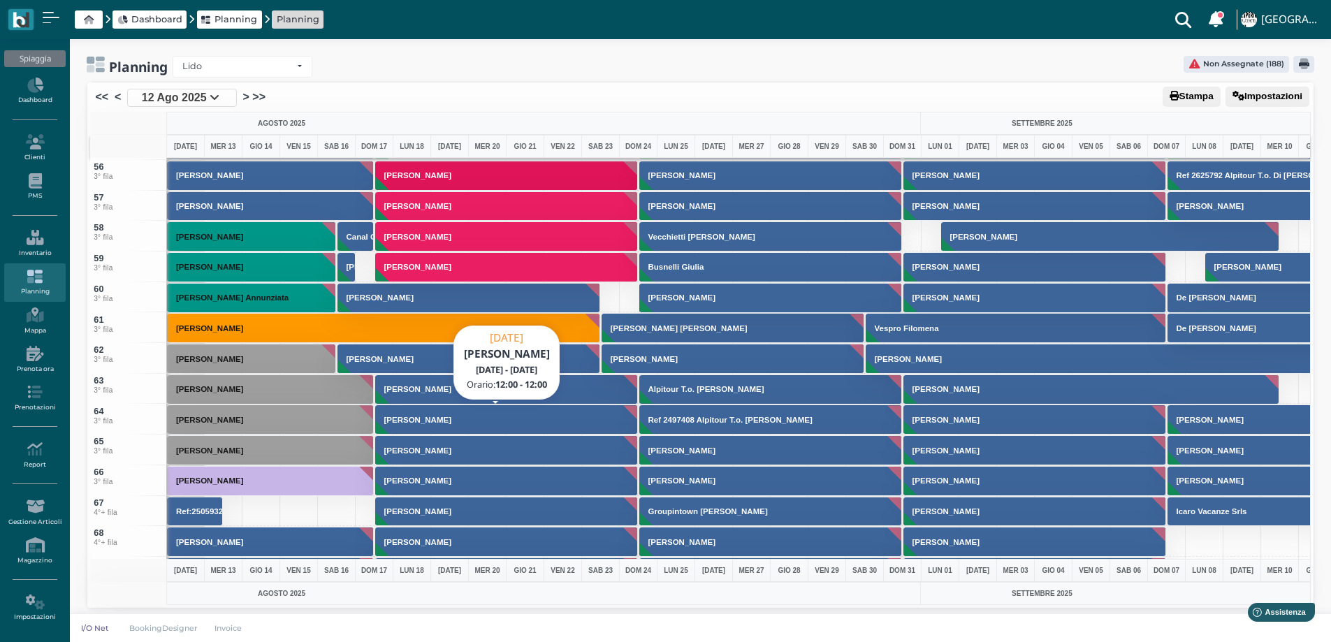
click at [402, 421] on h3 "[PERSON_NAME]" at bounding box center [418, 420] width 78 height 8
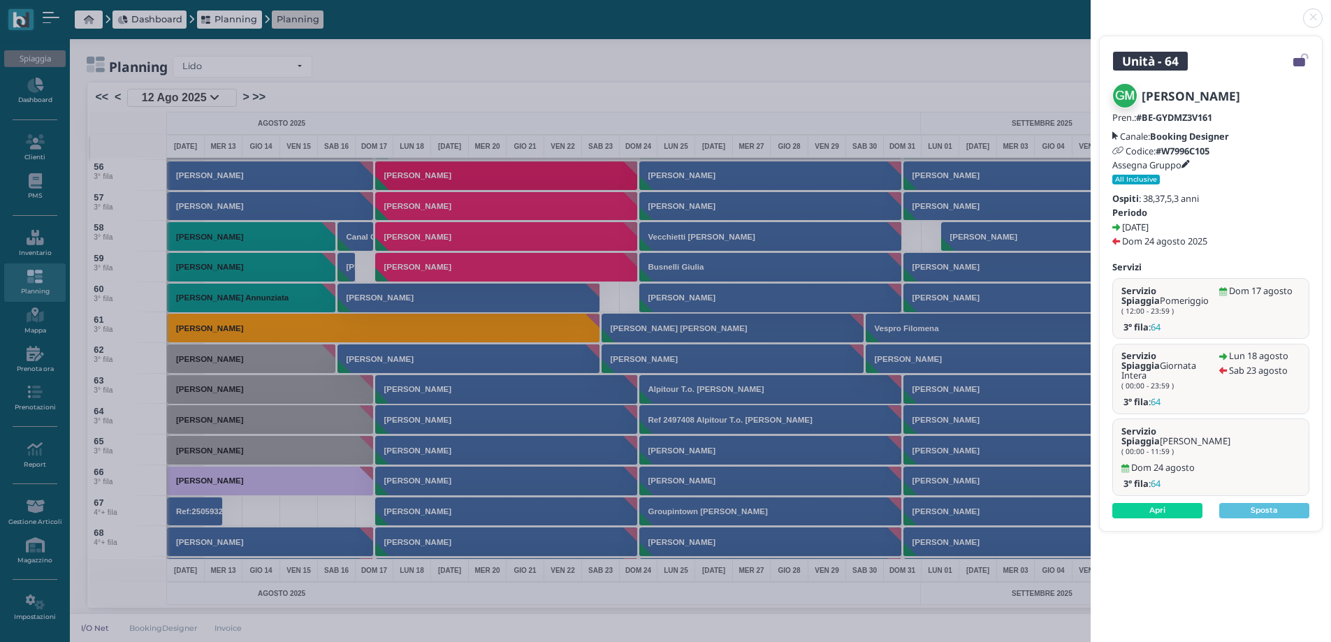
click at [1090, 10] on link at bounding box center [1090, 10] width 0 height 0
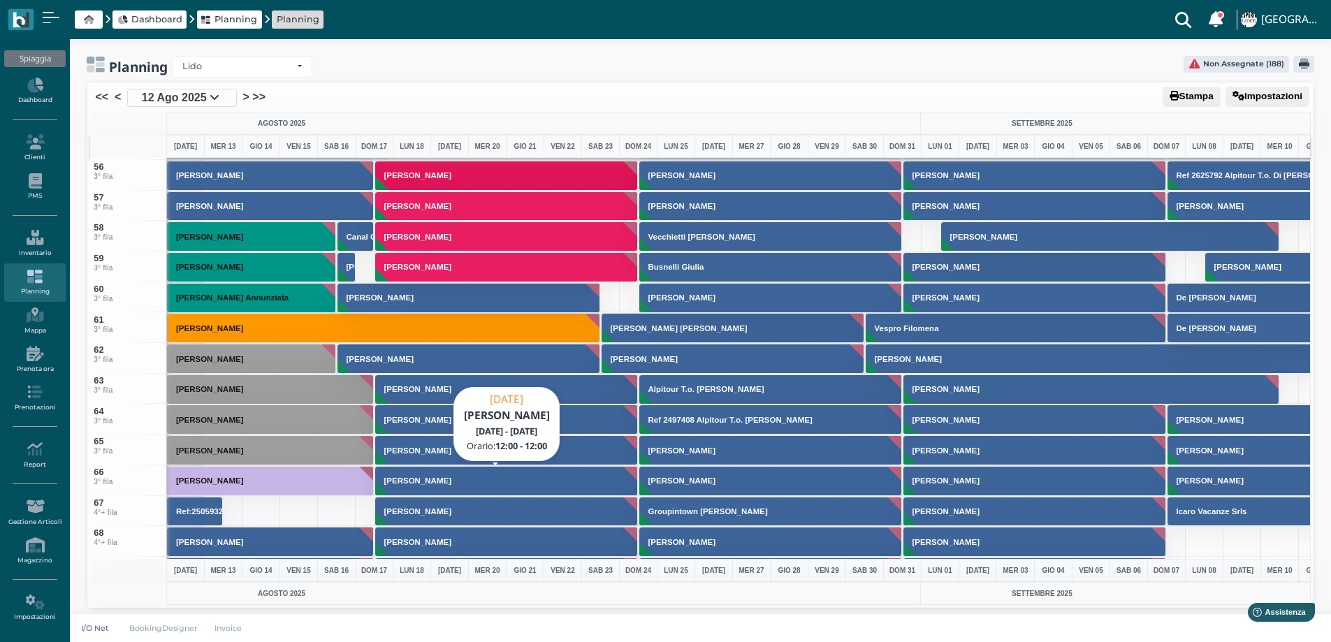
click at [431, 482] on h3 "Cascioli Laura" at bounding box center [418, 480] width 78 height 8
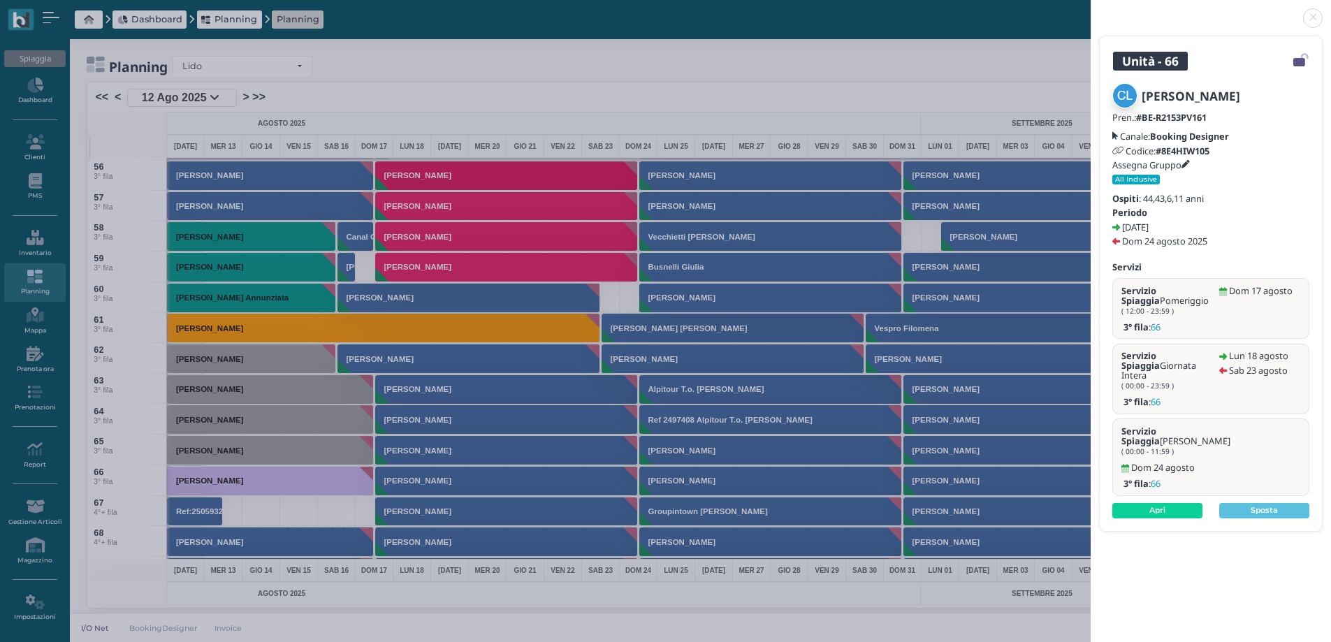
click at [1090, 10] on link at bounding box center [1090, 10] width 0 height 0
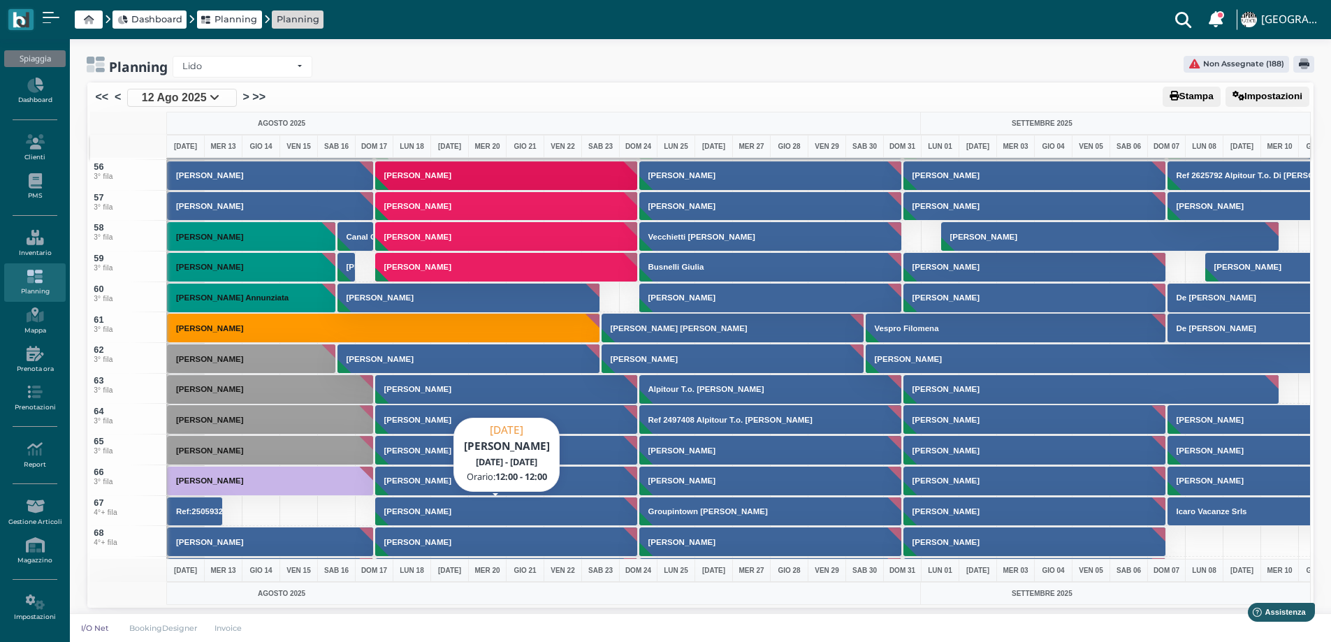
click at [425, 515] on button "Giglio Eleonora" at bounding box center [506, 512] width 263 height 30
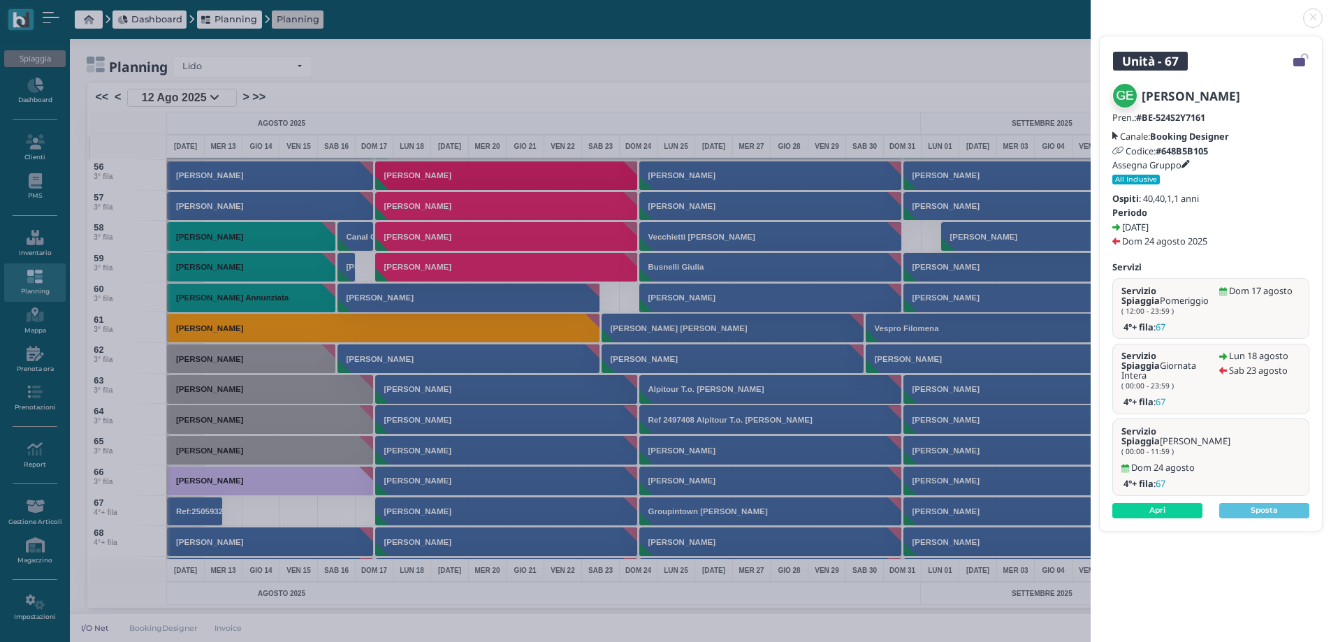
drag, startPoint x: 1313, startPoint y: 15, endPoint x: 805, endPoint y: 325, distance: 594.6
click at [1090, 10] on link at bounding box center [1090, 10] width 0 height 0
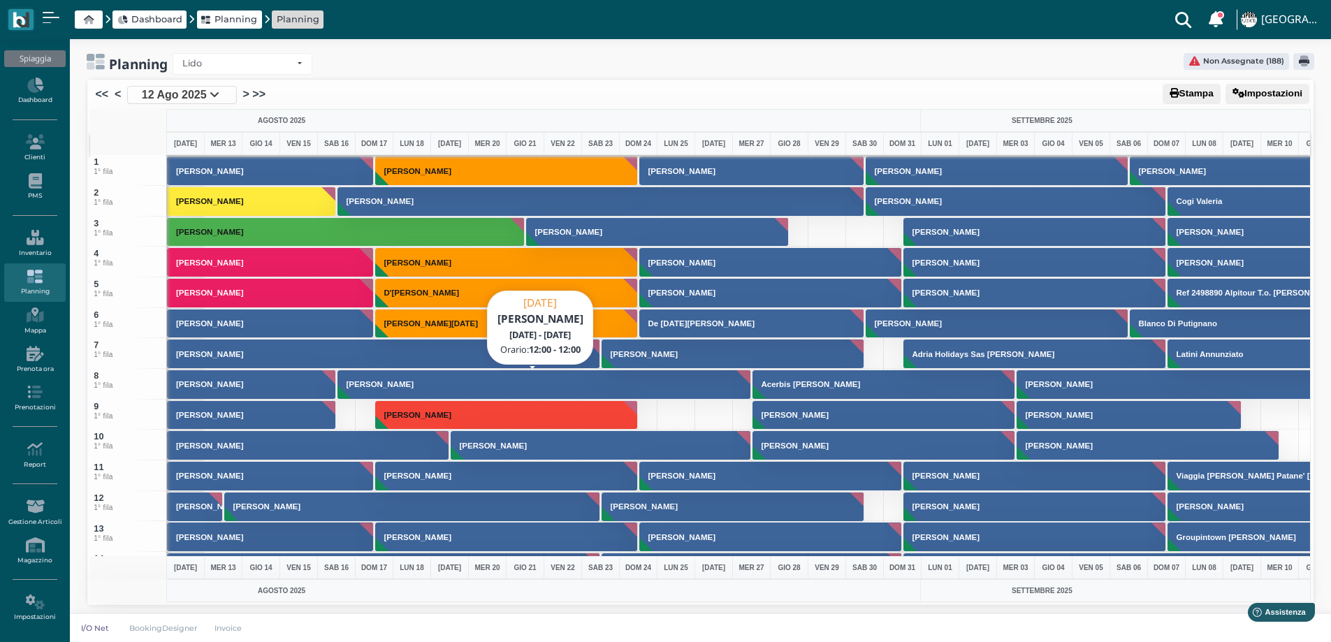
scroll to position [0, 0]
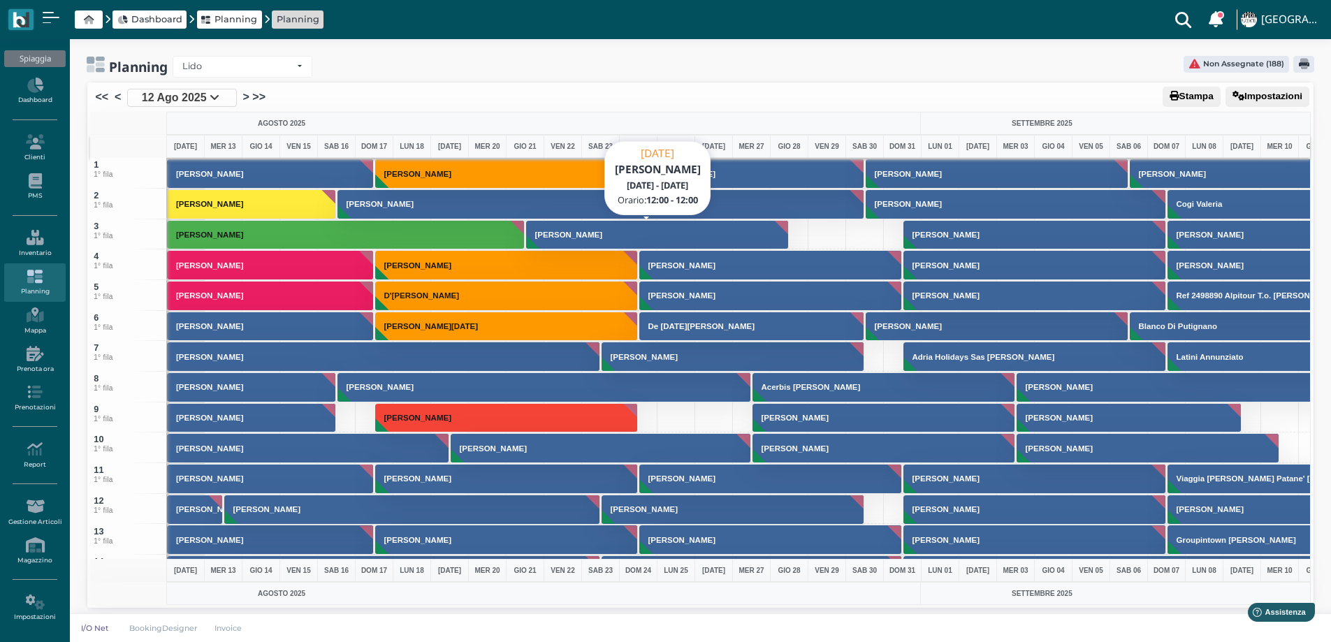
click at [564, 233] on h3 "Nicassio Davide" at bounding box center [568, 234] width 78 height 8
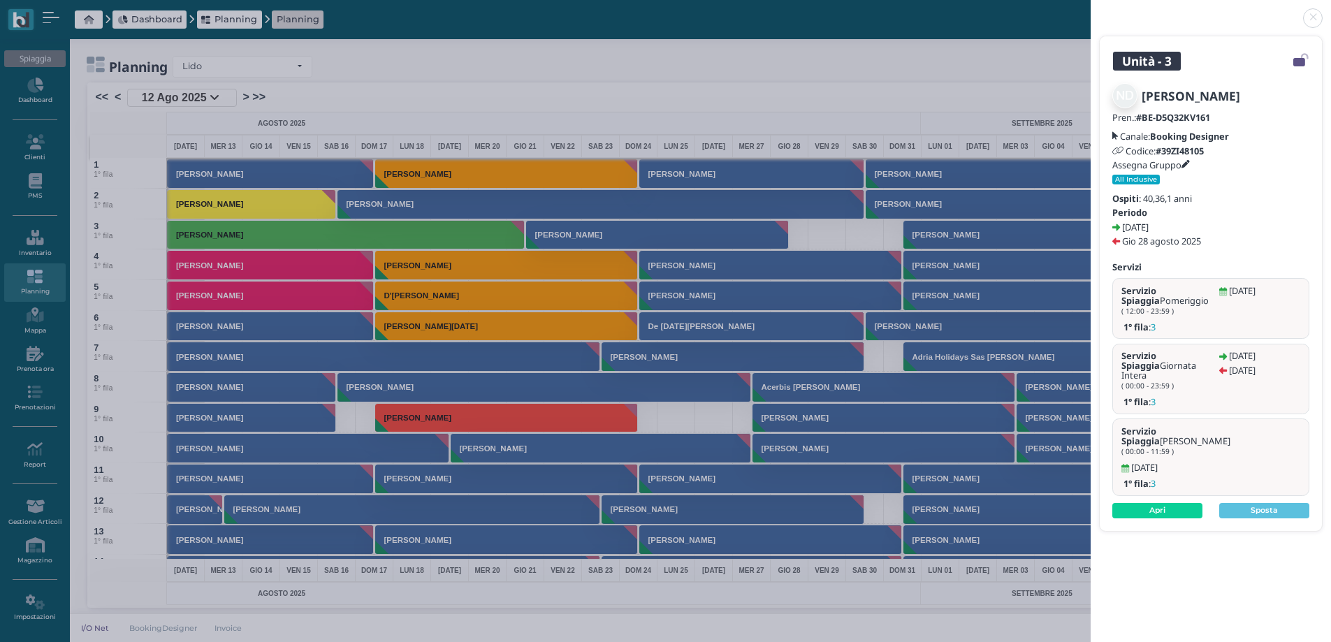
click at [1090, 10] on link at bounding box center [1090, 10] width 0 height 0
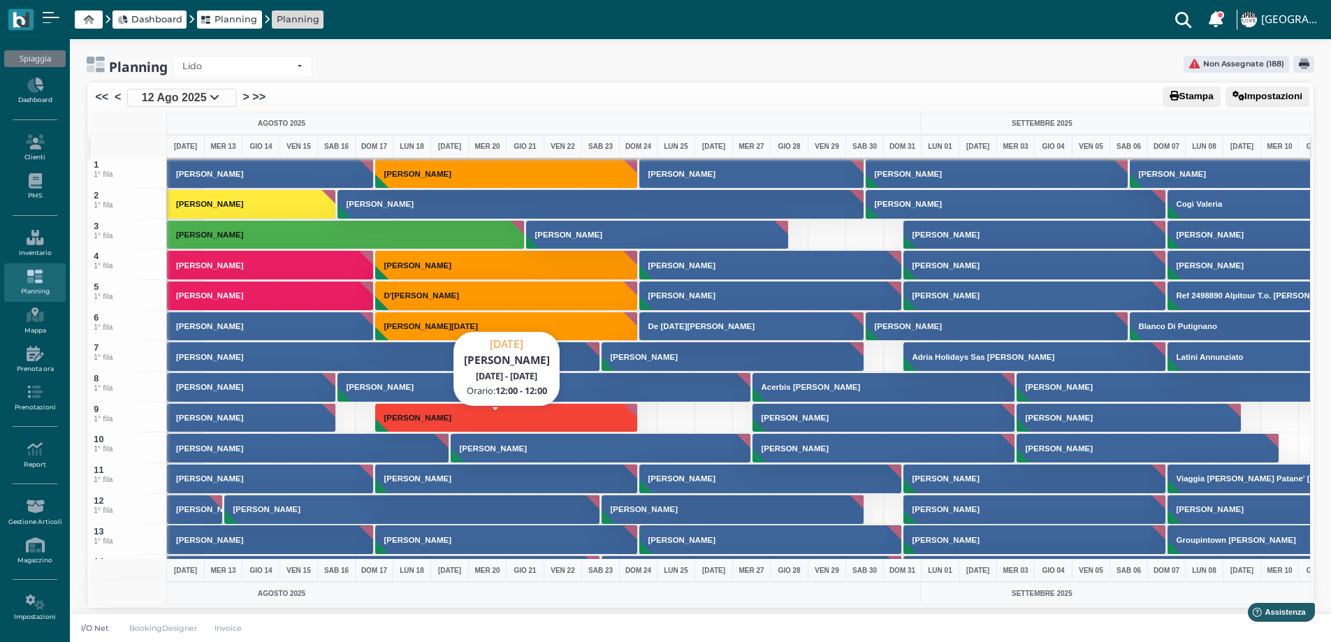
scroll to position [419, 0]
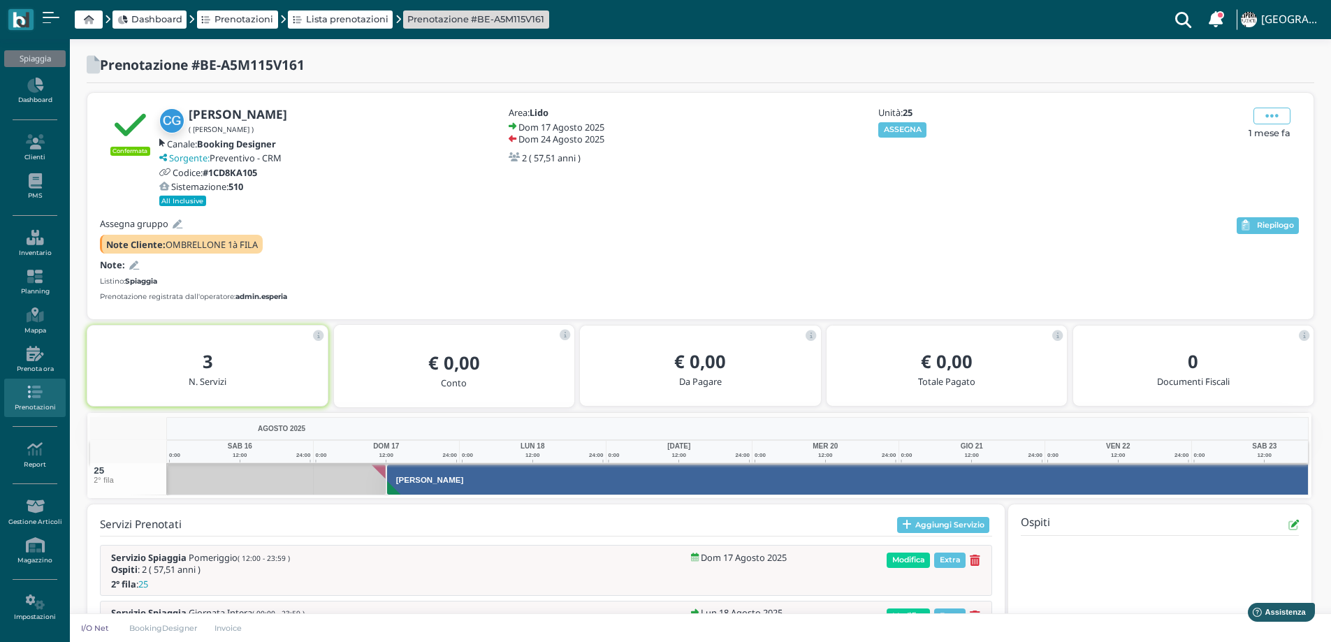
scroll to position [0, 101]
